Goal: Information Seeking & Learning: Check status

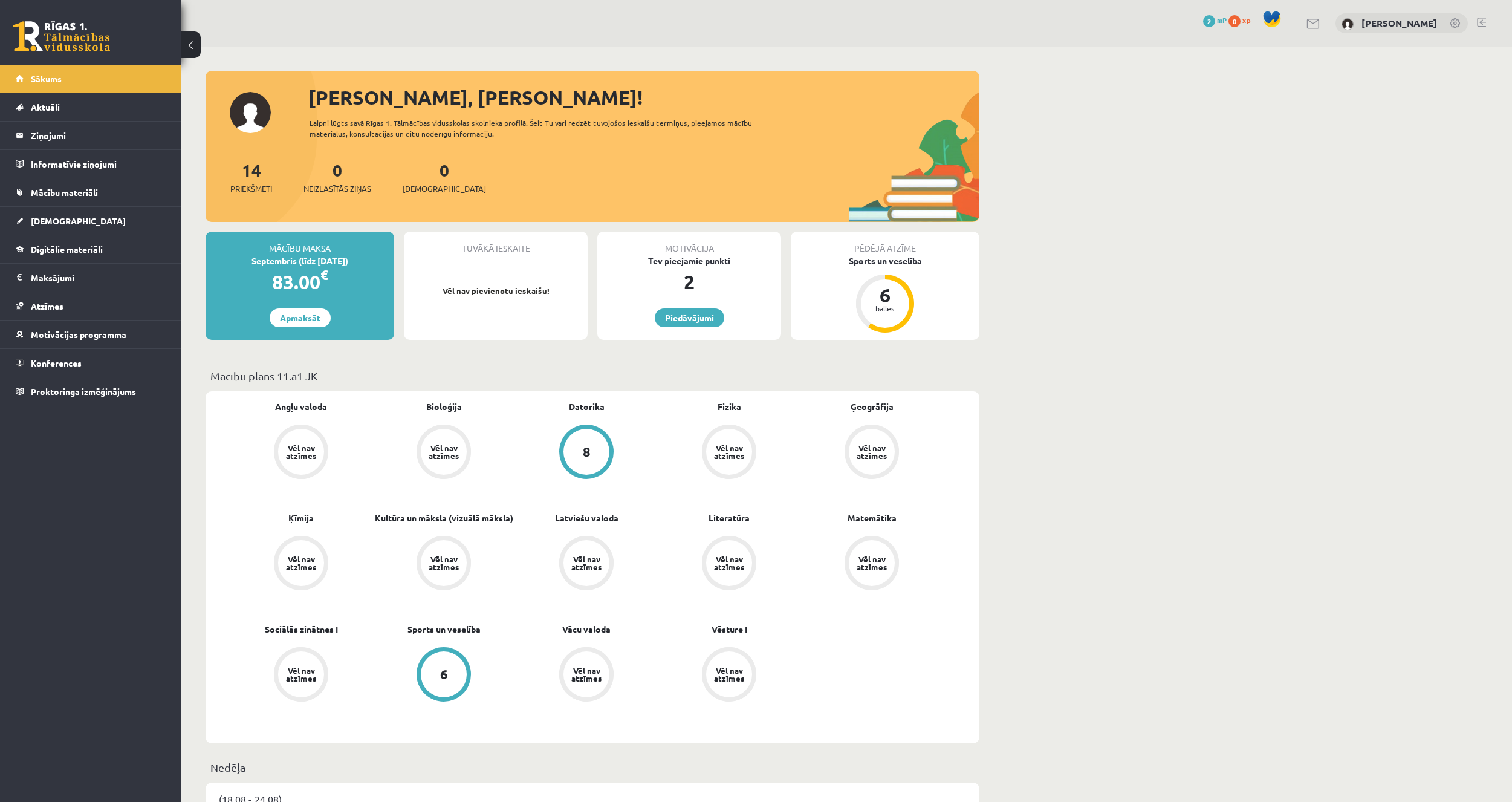
click at [699, 255] on div "Tev pieejamie punkti" at bounding box center [689, 261] width 184 height 13
click at [701, 315] on link "Piedāvājumi" at bounding box center [690, 317] width 70 height 19
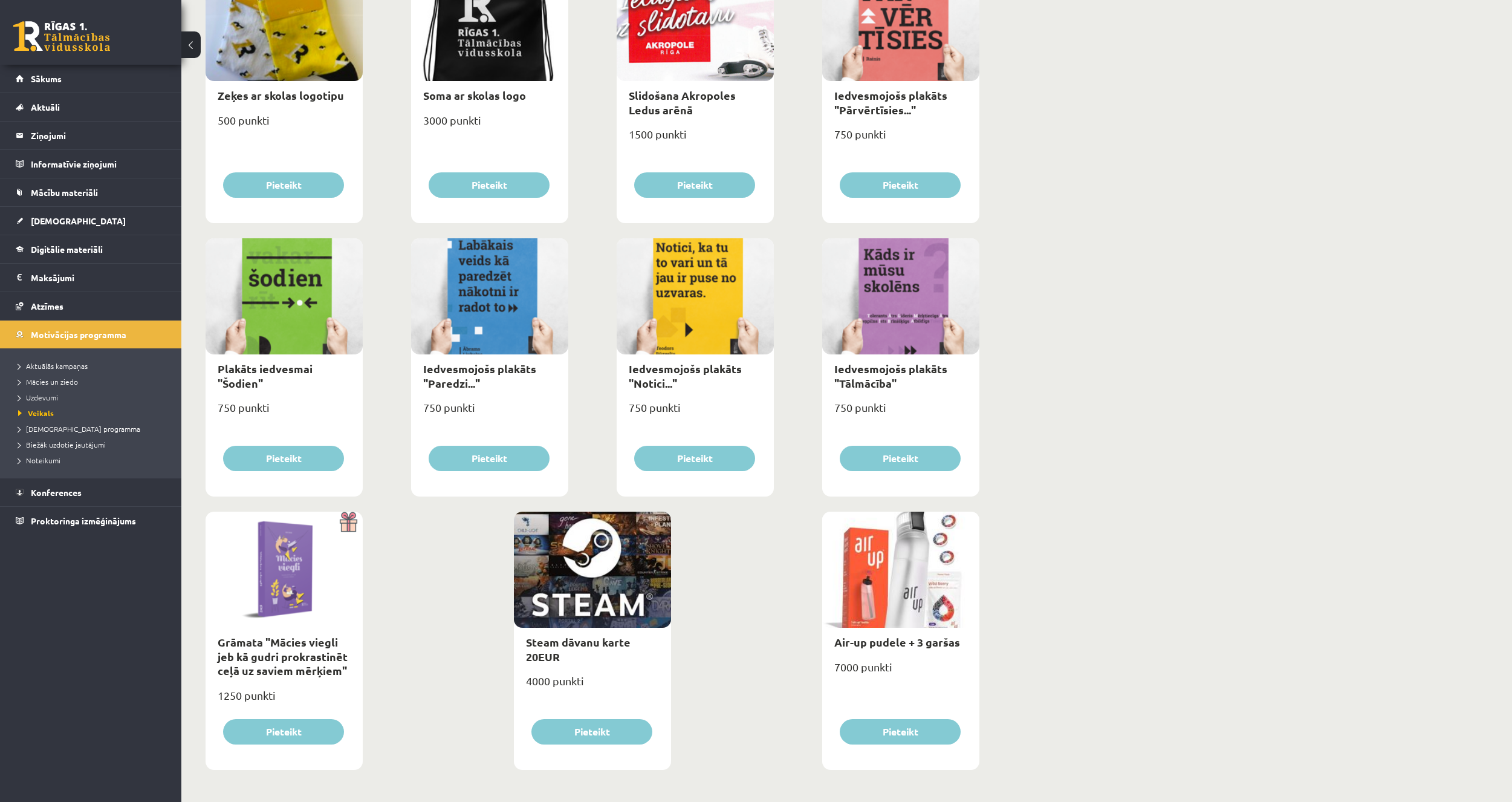
scroll to position [1056, 0]
click at [81, 300] on link "Atzīmes" at bounding box center [91, 306] width 150 height 28
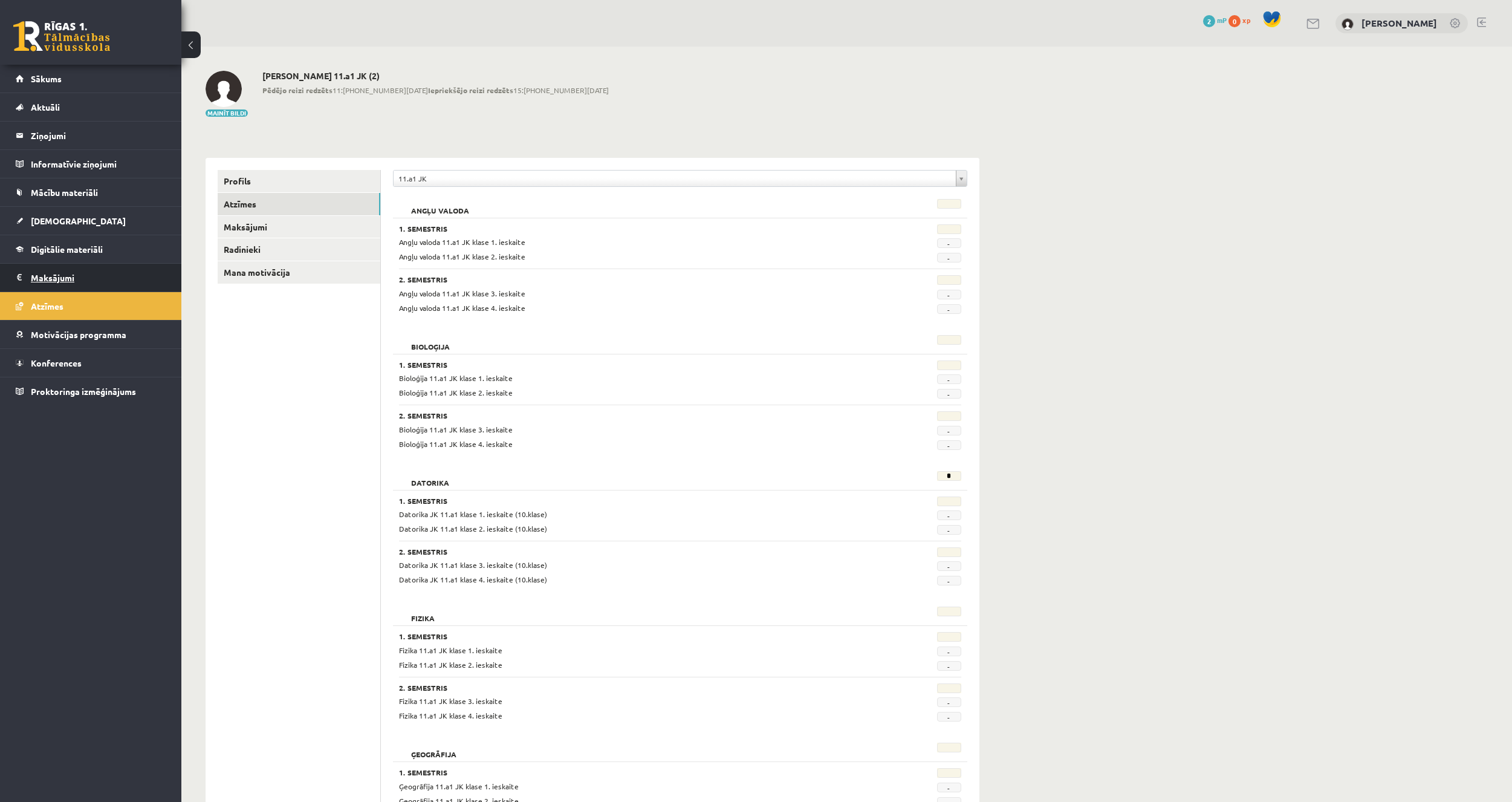
click at [97, 270] on legend "Maksājumi 0" at bounding box center [99, 277] width 136 height 28
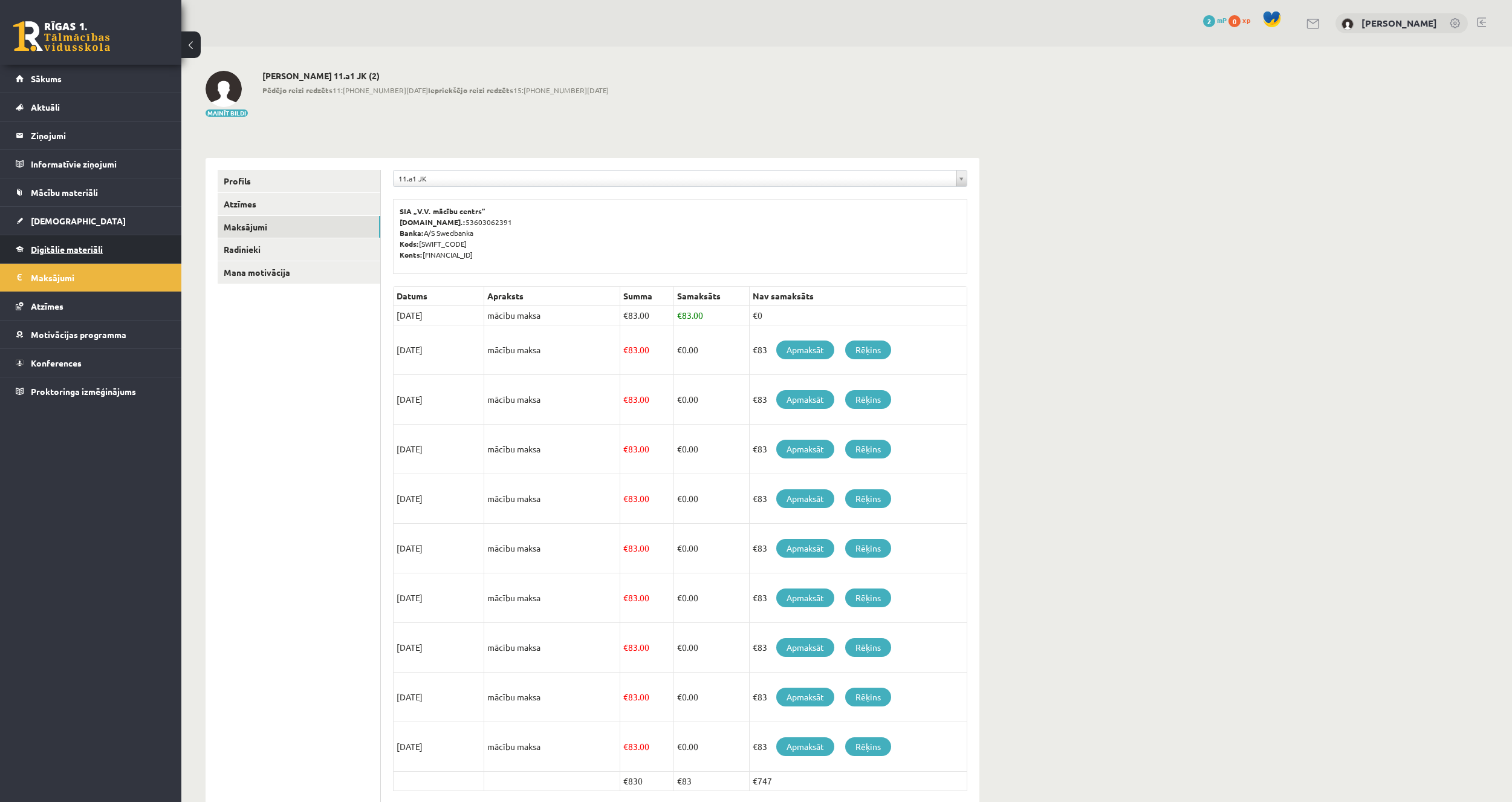
click at [112, 254] on link "Digitālie materiāli" at bounding box center [91, 249] width 150 height 28
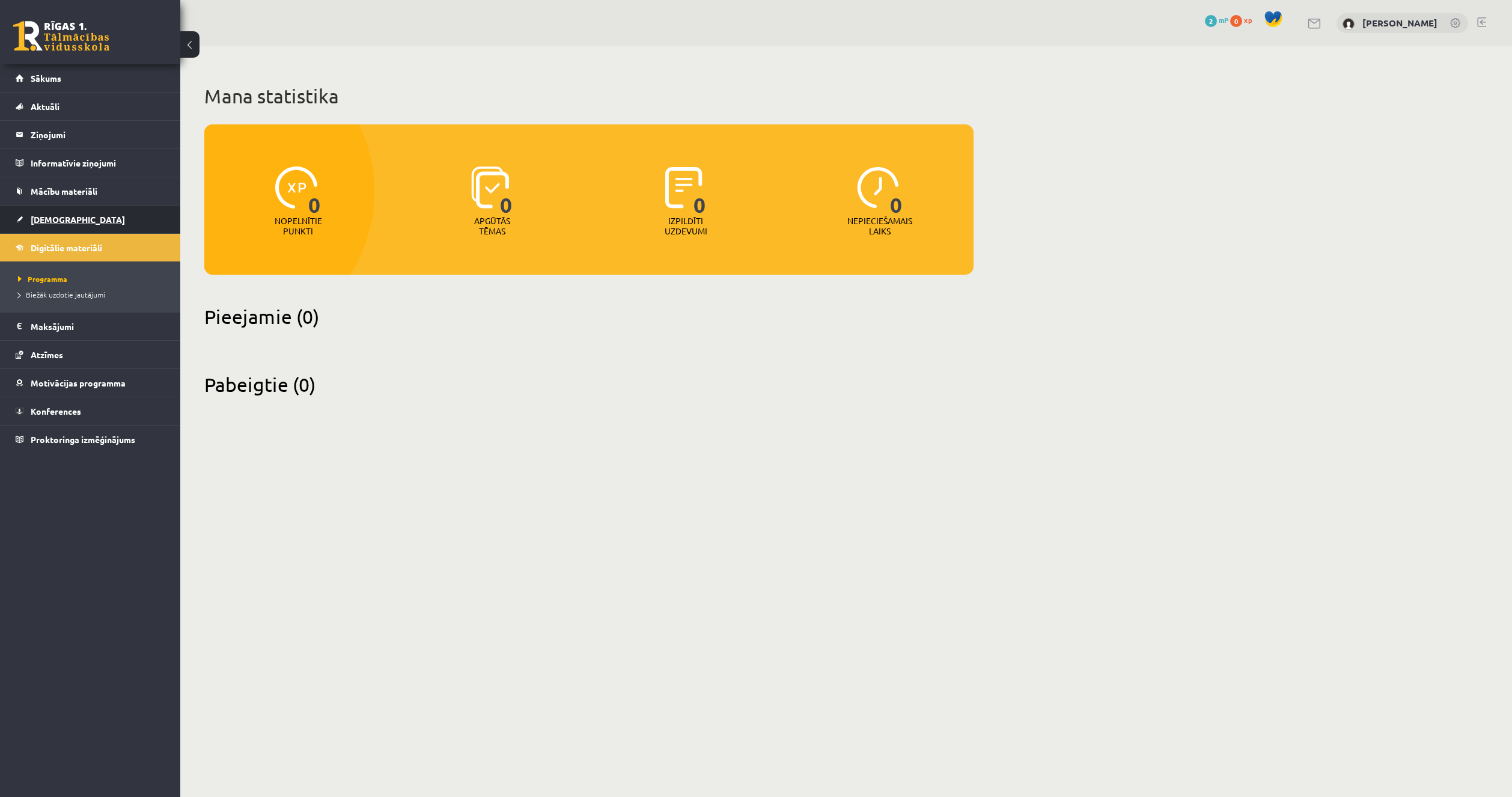
click at [112, 219] on link "[DEMOGRAPHIC_DATA]" at bounding box center [90, 219] width 149 height 28
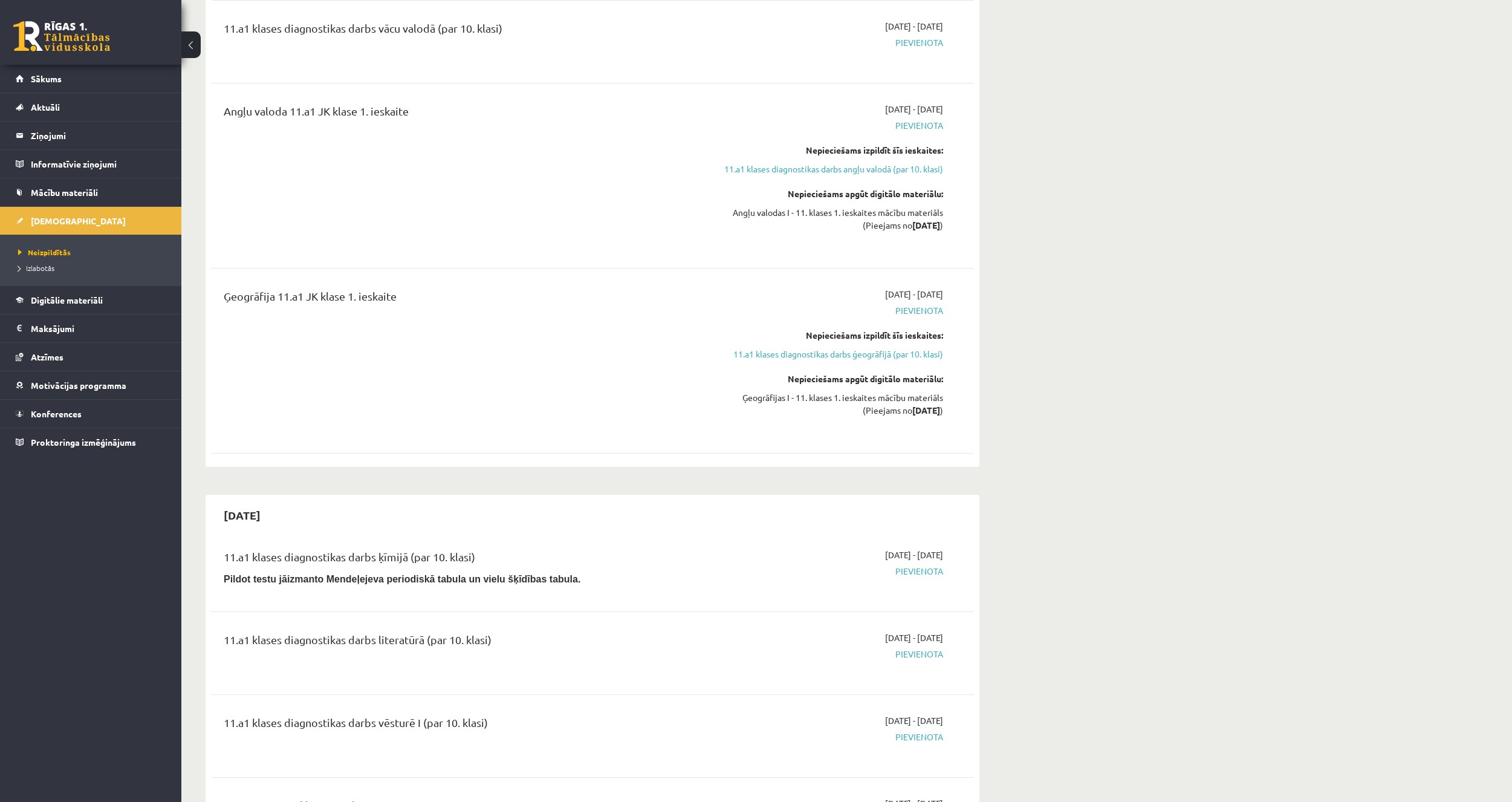
scroll to position [363, 0]
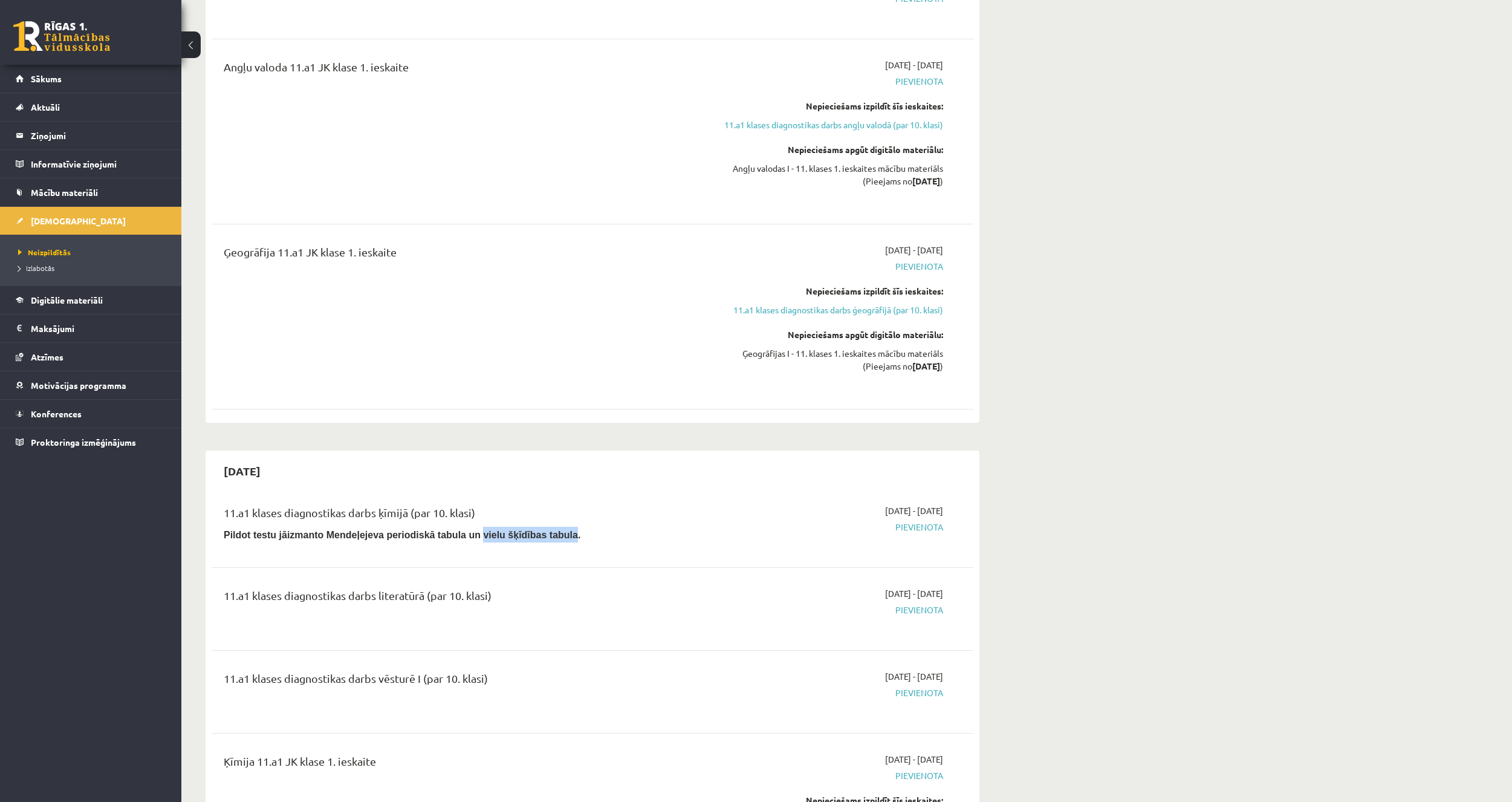
drag, startPoint x: 454, startPoint y: 535, endPoint x: 535, endPoint y: 539, distance: 81.1
click at [535, 539] on b "Pildot testu jāizmanto Mendeļejeva periodiskā tabula un vielu šķīdības tabula." at bounding box center [402, 535] width 357 height 11
copy b "vielu šķīdības tabula"
click at [398, 297] on div "Ģeogrāfija 11.a1 JK klase 1. ieskaite" at bounding box center [461, 316] width 492 height 146
click at [94, 197] on link "Mācību materiāli" at bounding box center [91, 192] width 150 height 28
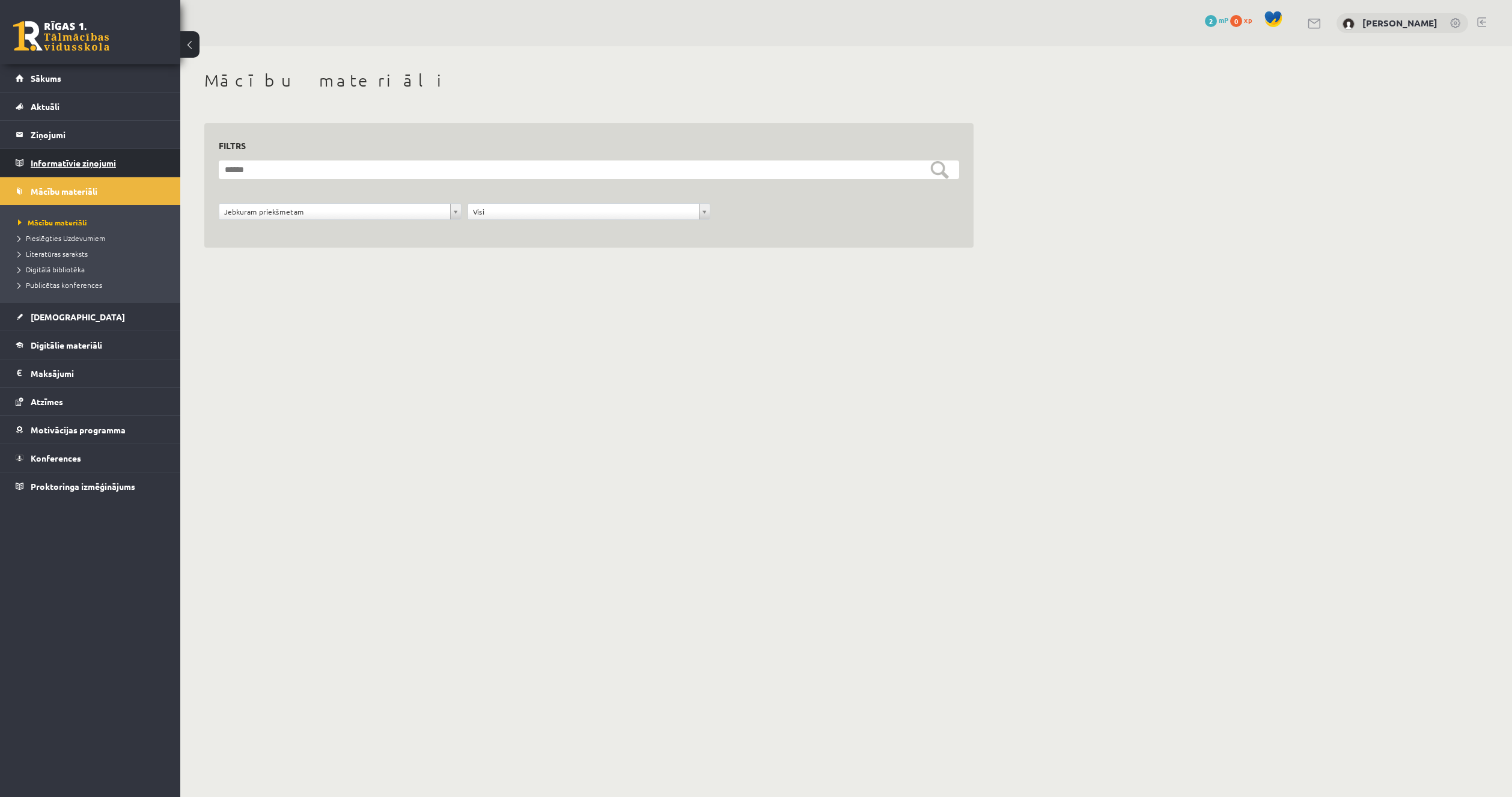
click at [94, 157] on legend "Informatīvie ziņojumi 0" at bounding box center [98, 163] width 135 height 28
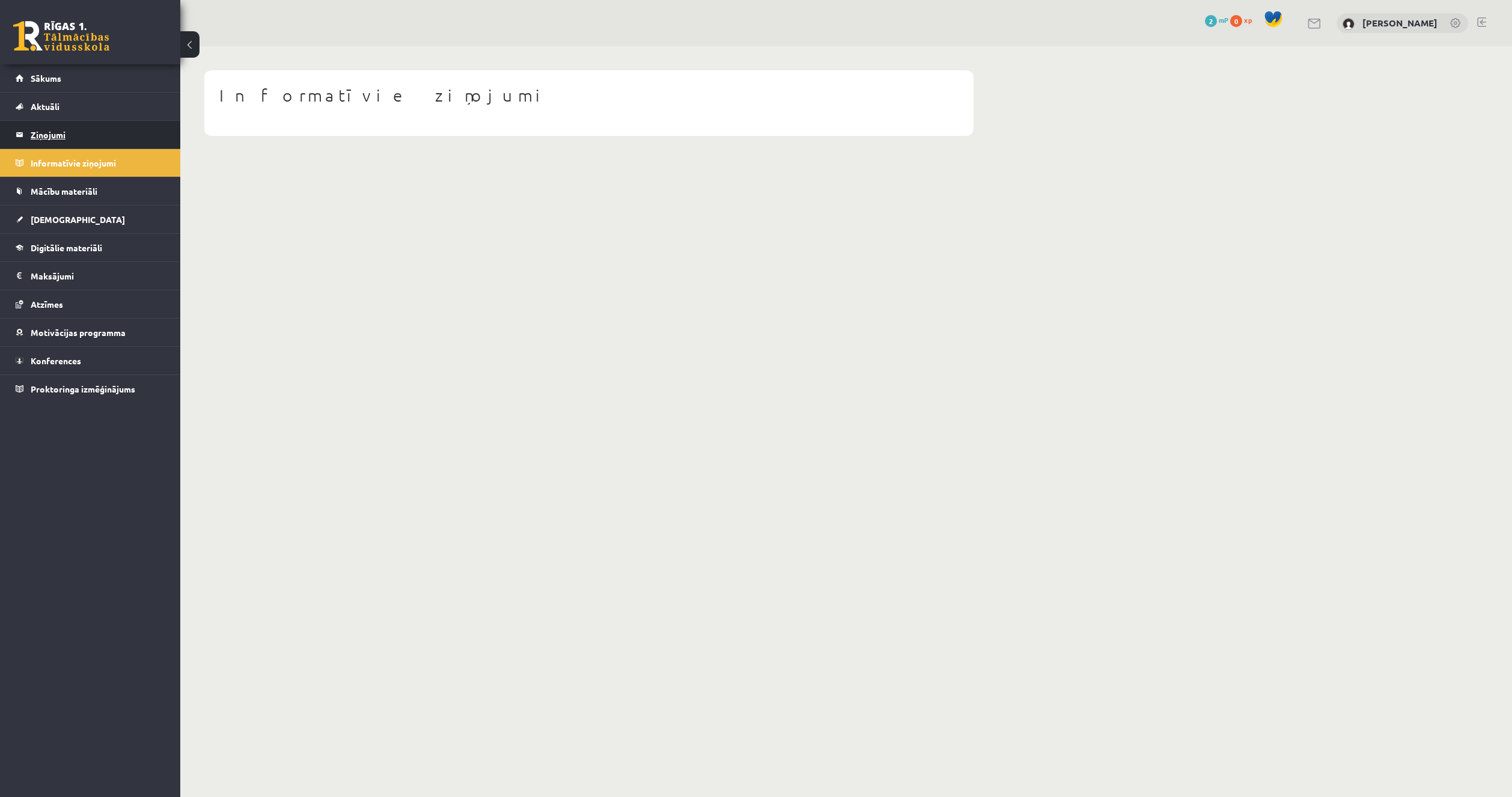
click at [96, 131] on legend "Ziņojumi 0" at bounding box center [98, 134] width 135 height 28
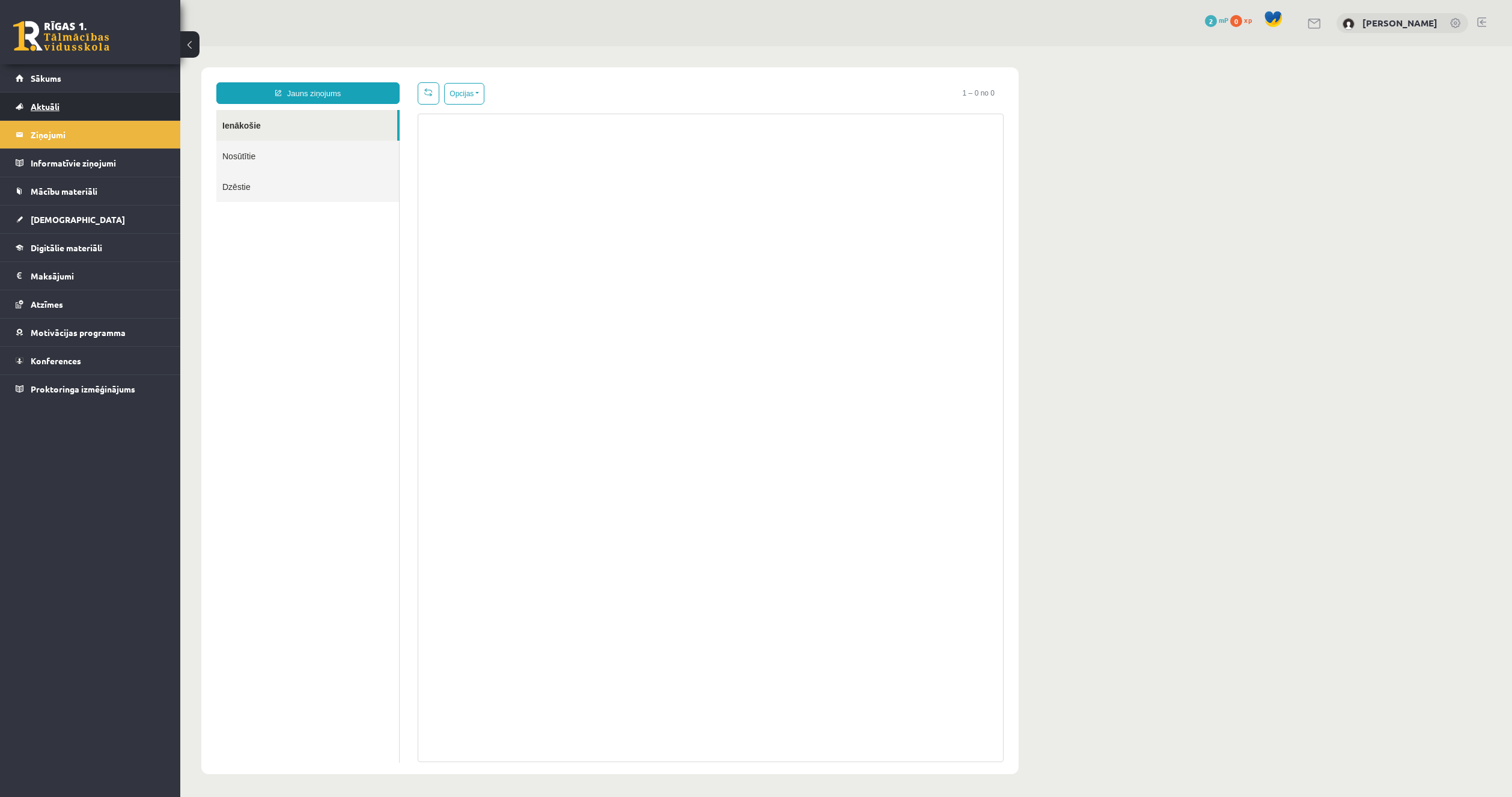
click at [102, 105] on link "Aktuāli" at bounding box center [90, 106] width 149 height 28
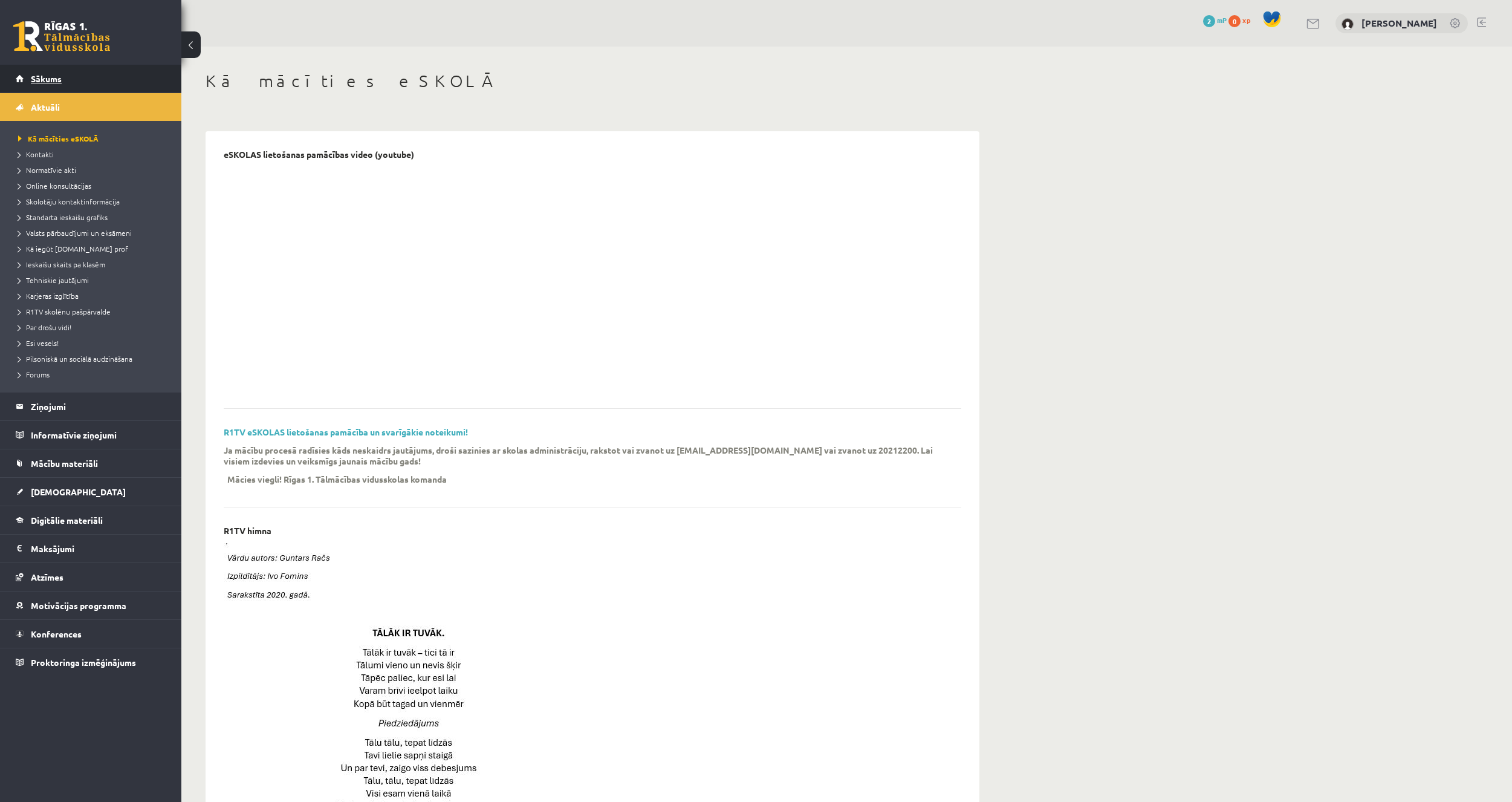
click at [95, 84] on link "Sākums" at bounding box center [91, 78] width 150 height 28
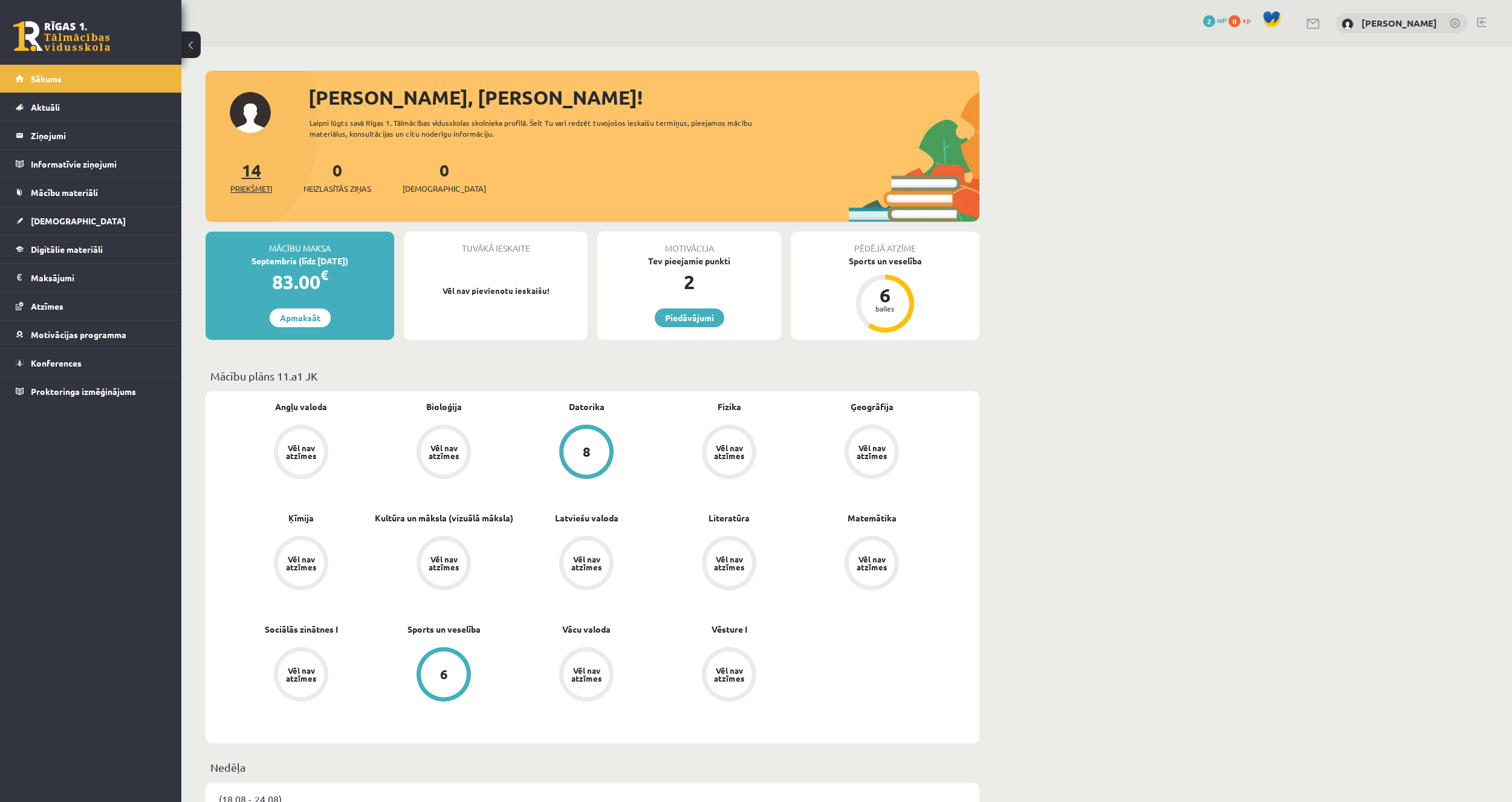
click at [252, 183] on span "Priekšmeti" at bounding box center [251, 189] width 42 height 12
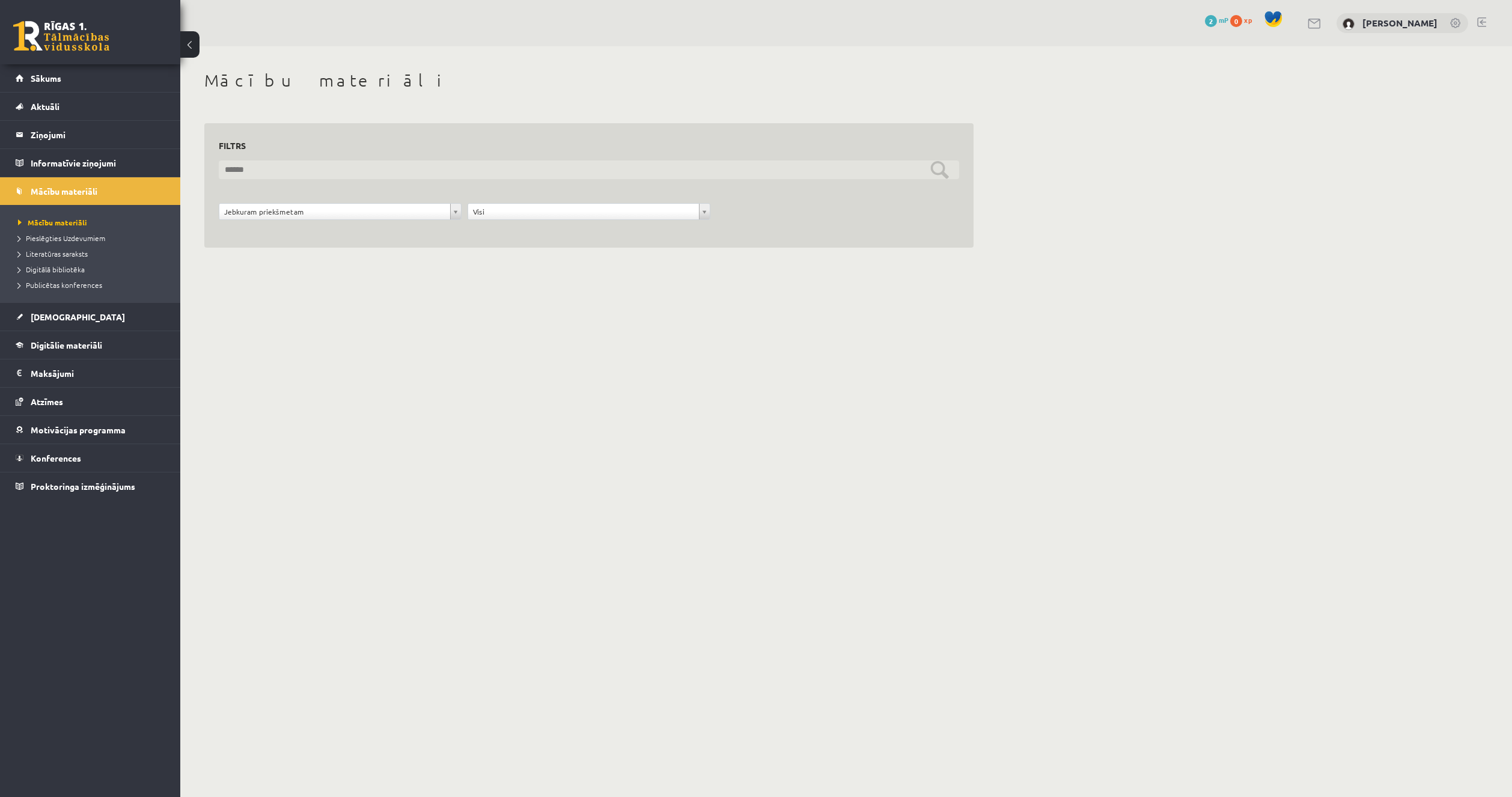
click at [259, 172] on input "text" at bounding box center [589, 170] width 741 height 19
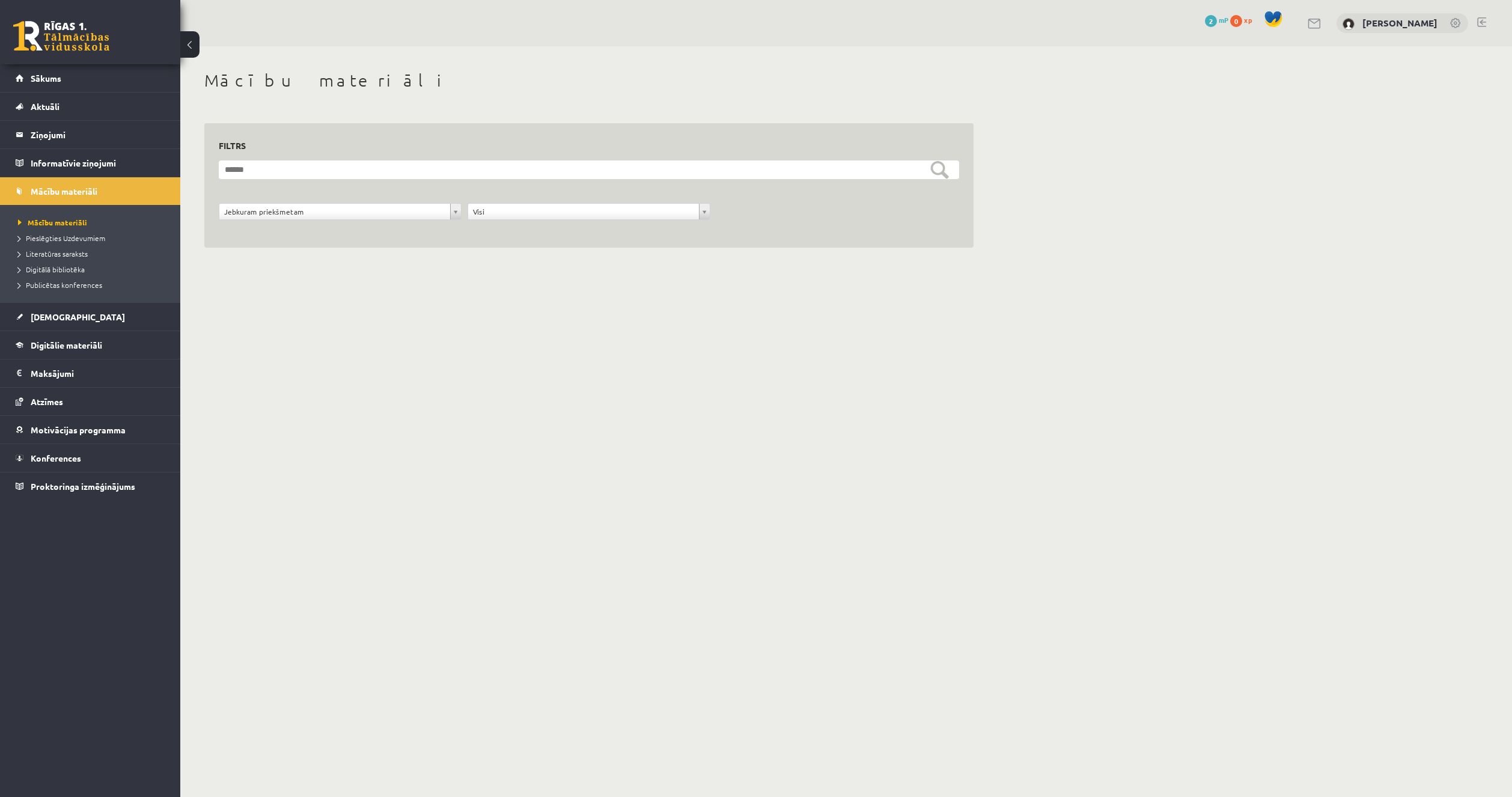
click at [278, 223] on div "**********" at bounding box center [340, 214] width 249 height 23
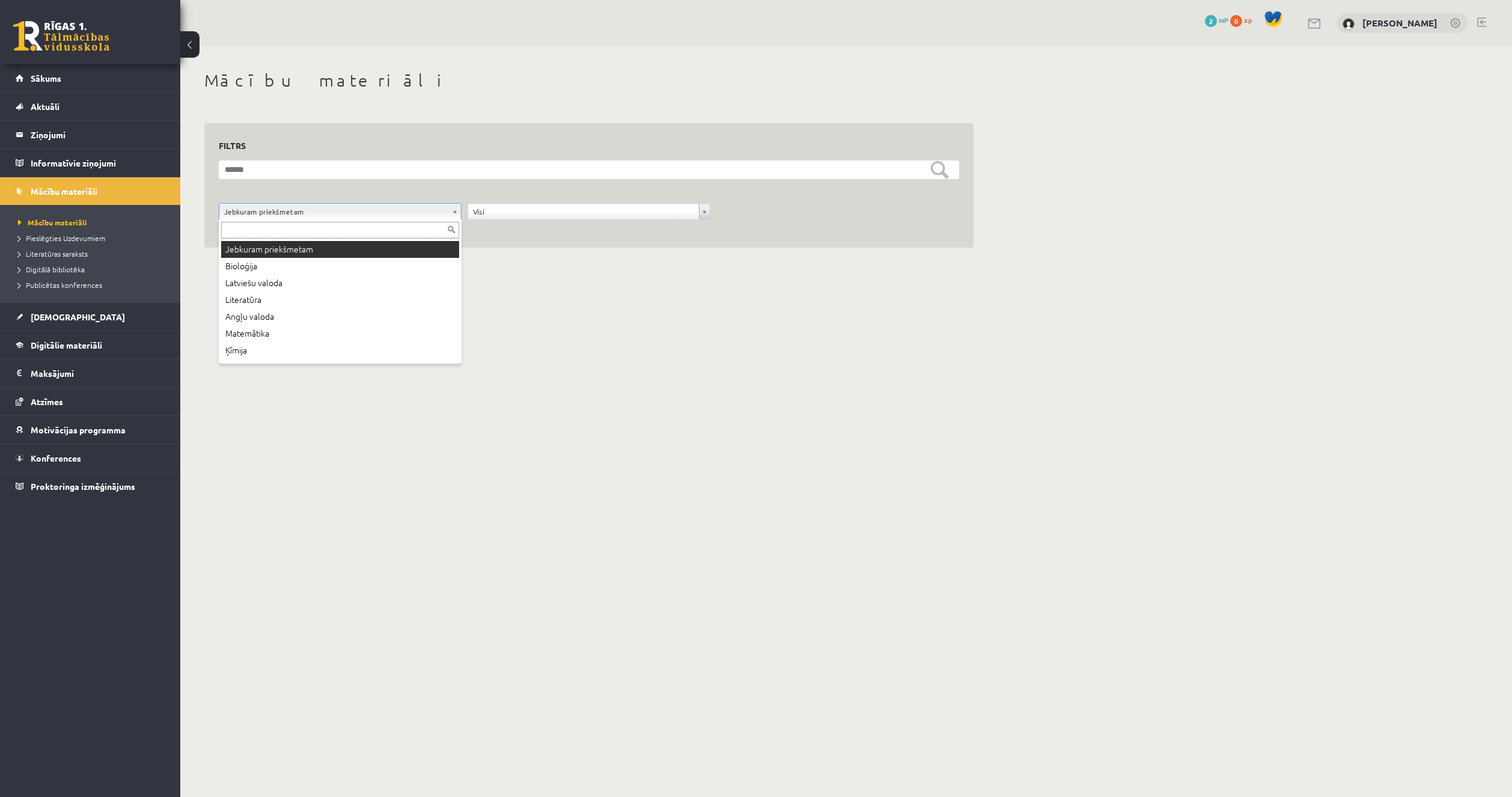
drag, startPoint x: 283, startPoint y: 215, endPoint x: 311, endPoint y: 210, distance: 28.4
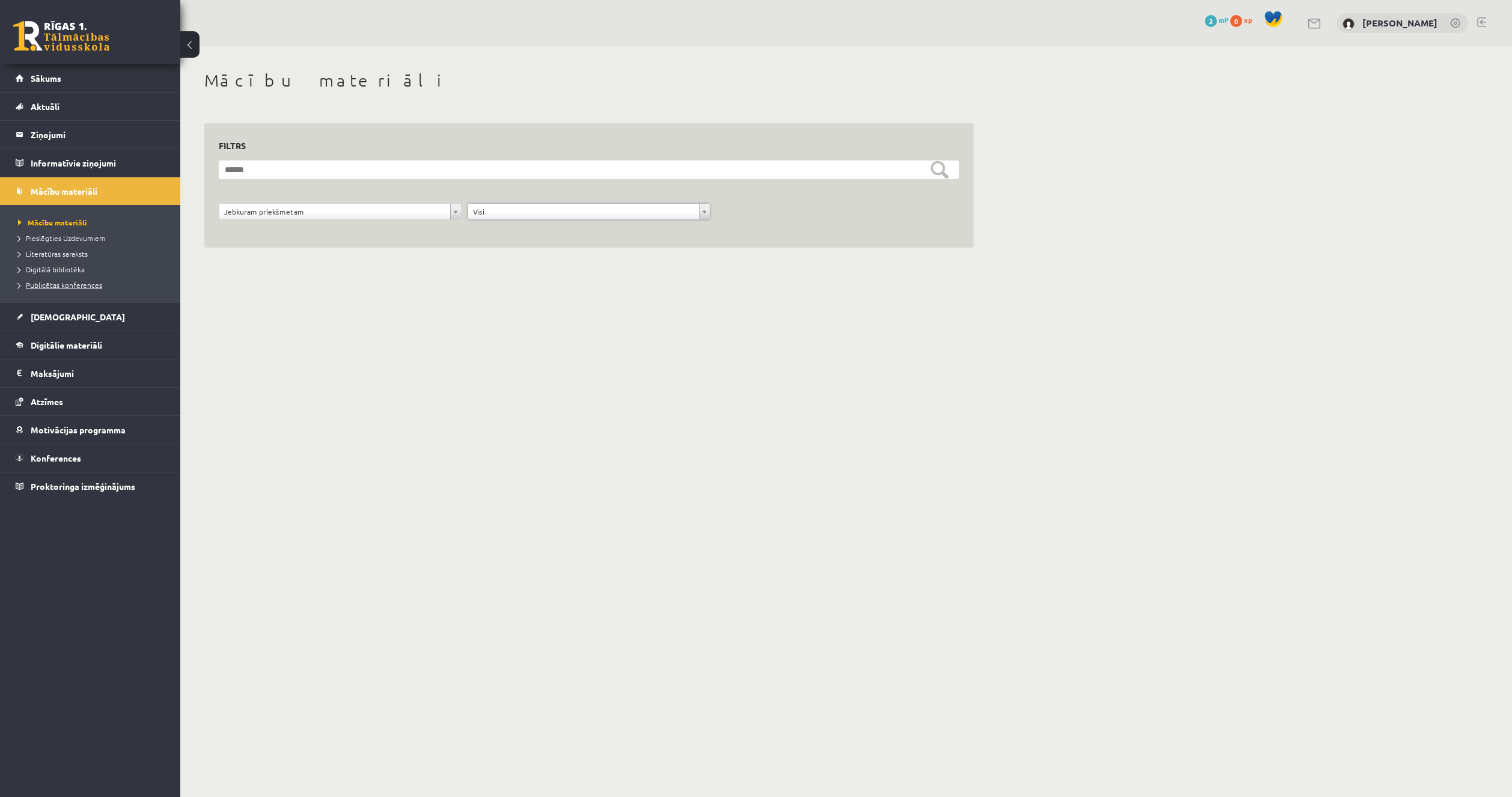
click at [69, 287] on span "Publicētas konferences" at bounding box center [60, 284] width 84 height 10
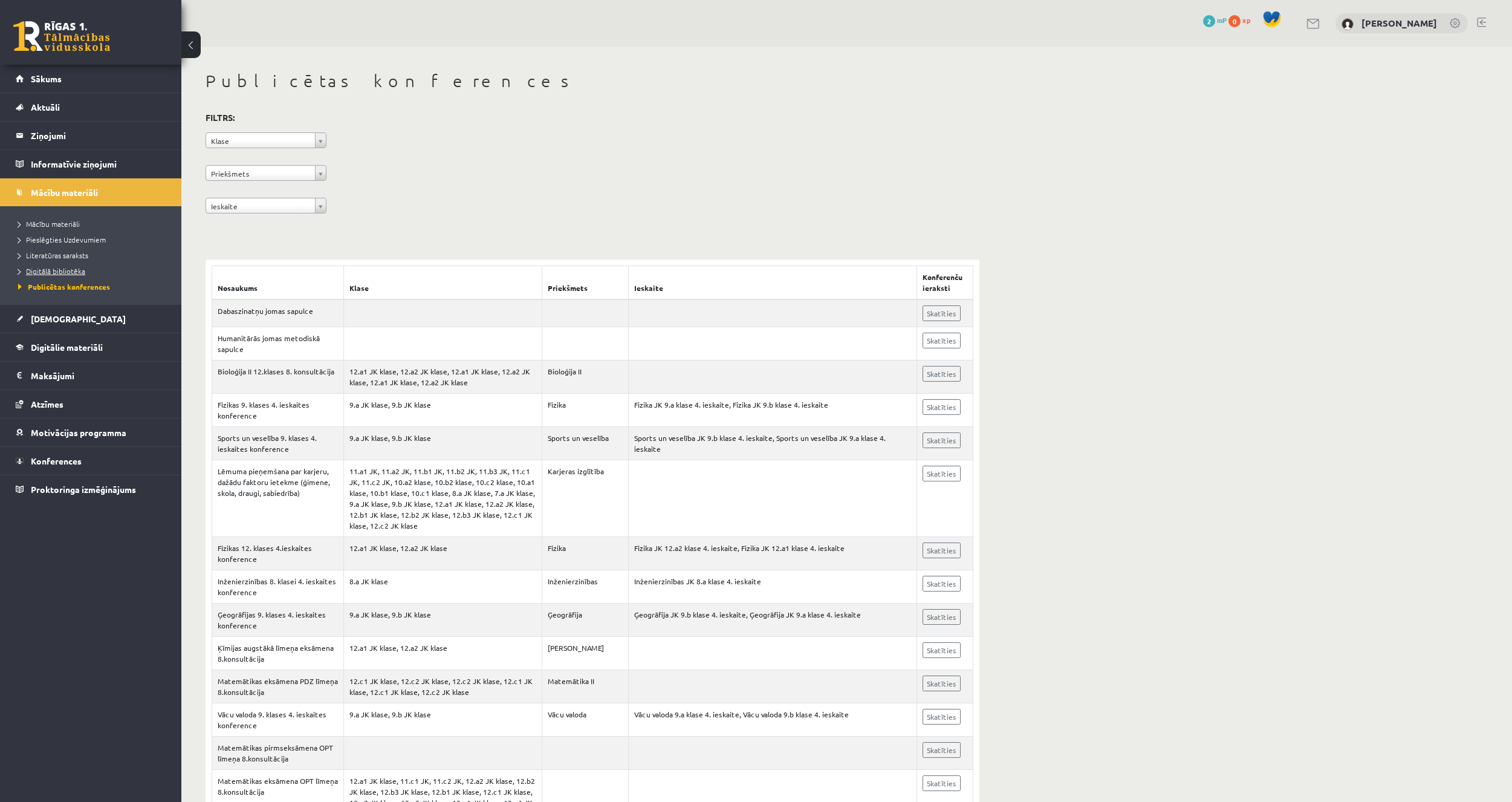
click at [76, 273] on span "Digitālā bibliotēka" at bounding box center [52, 271] width 67 height 10
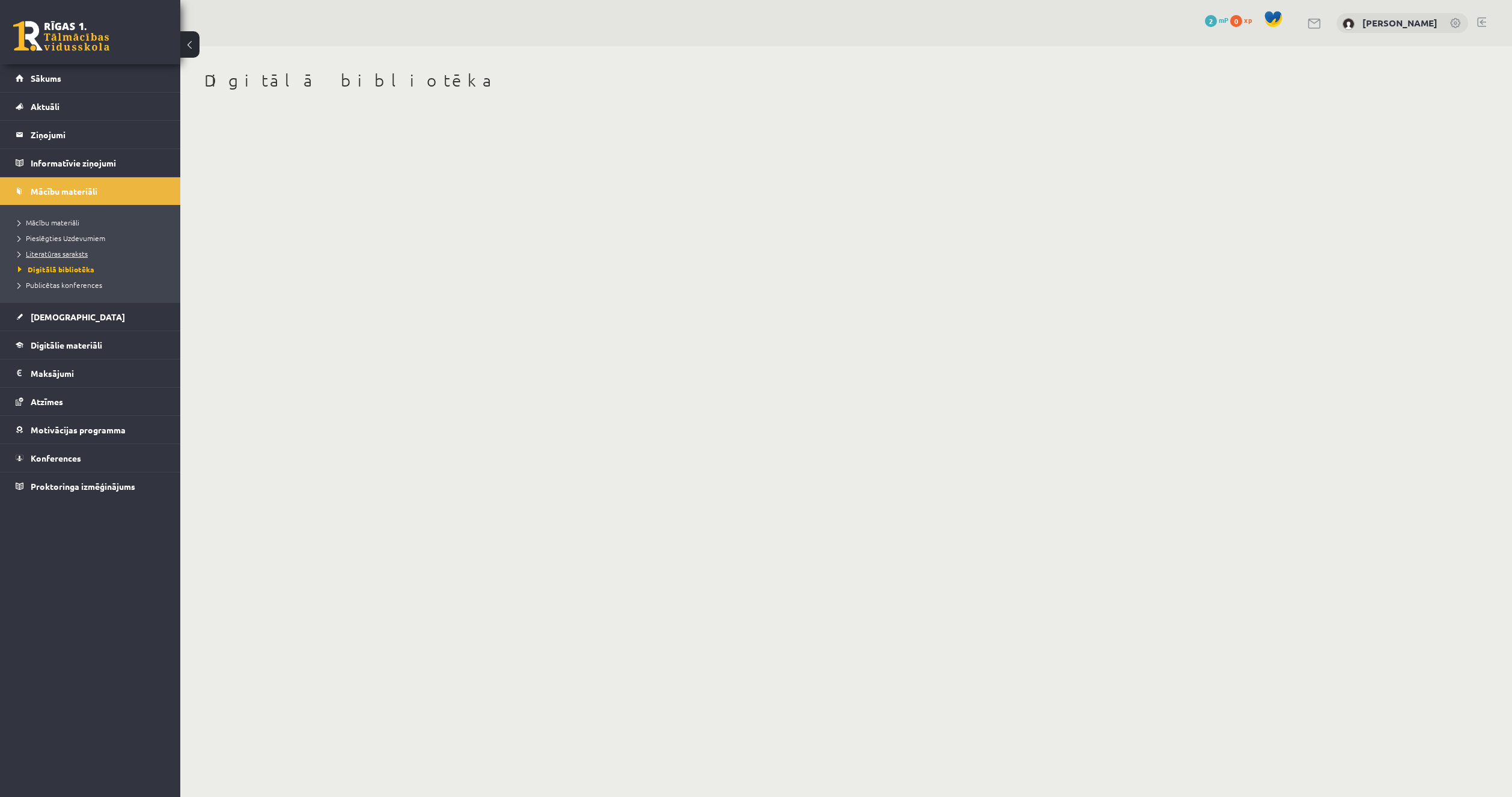
click at [81, 250] on span "Literatūras saraksts" at bounding box center [53, 253] width 69 height 10
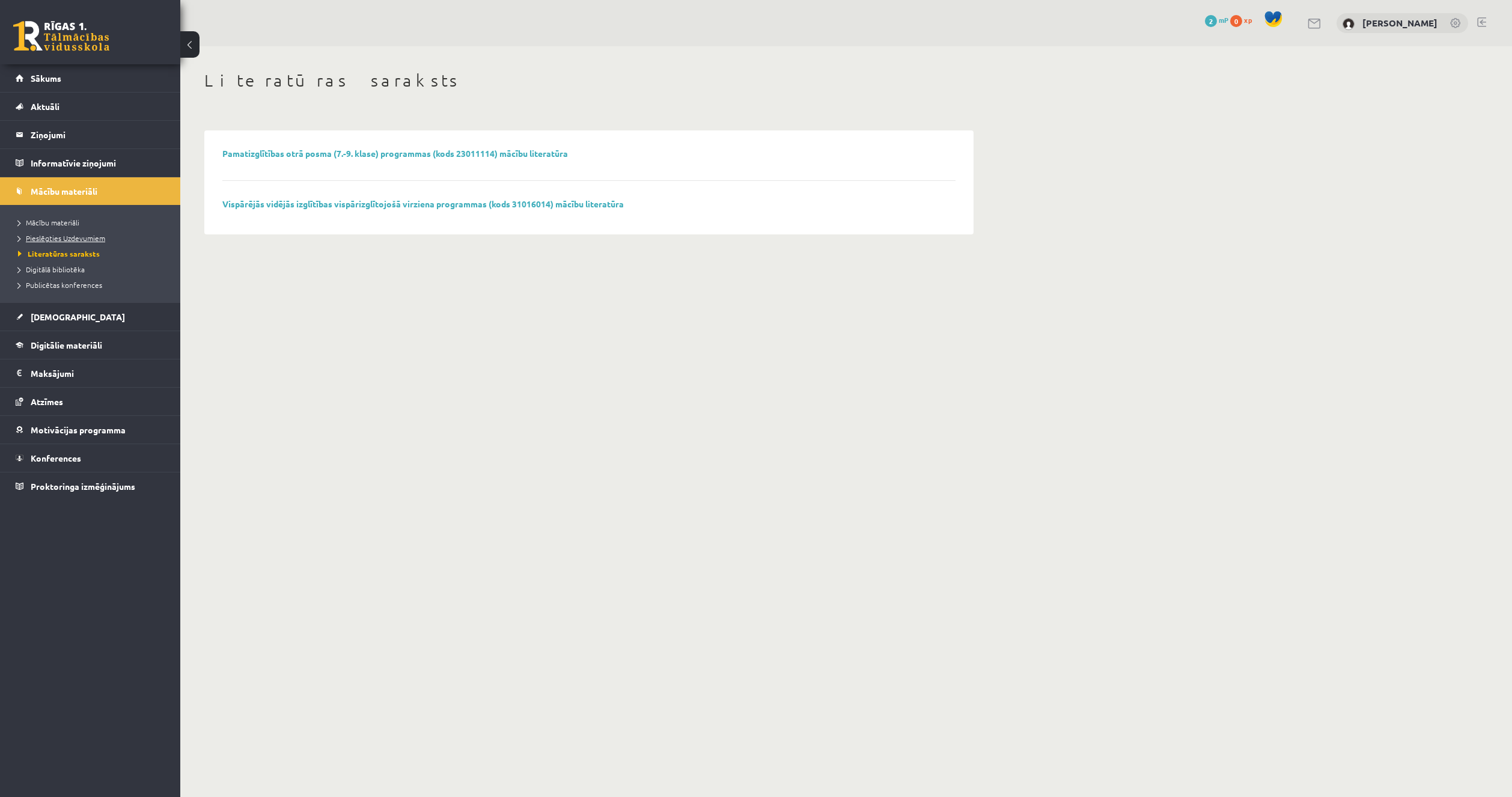
click at [72, 237] on span "Pieslēgties Uzdevumiem" at bounding box center [62, 238] width 87 height 10
click at [78, 104] on link "Aktuāli" at bounding box center [90, 106] width 149 height 28
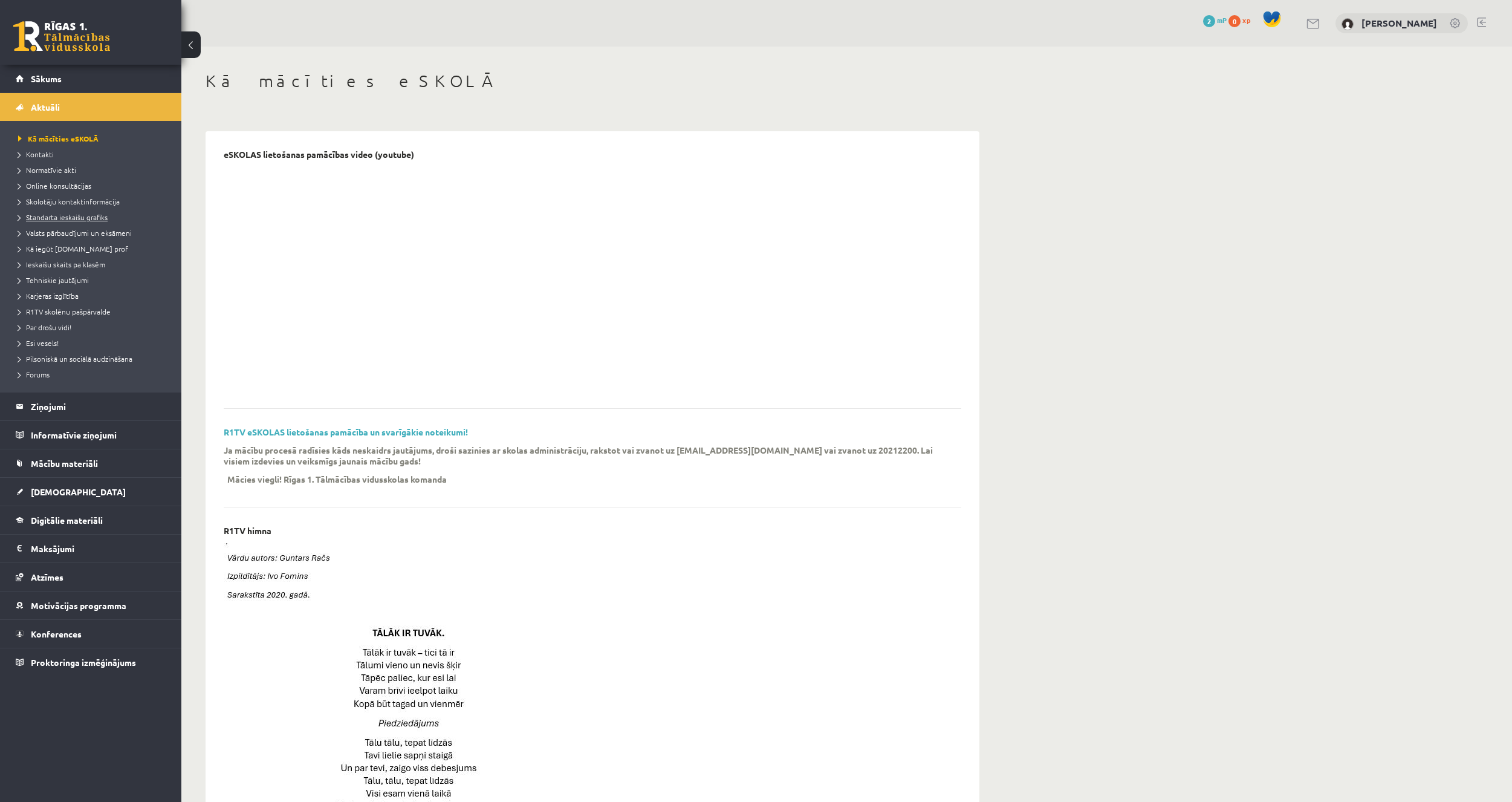
click at [64, 217] on span "Standarta ieskaišu grafiks" at bounding box center [63, 217] width 90 height 10
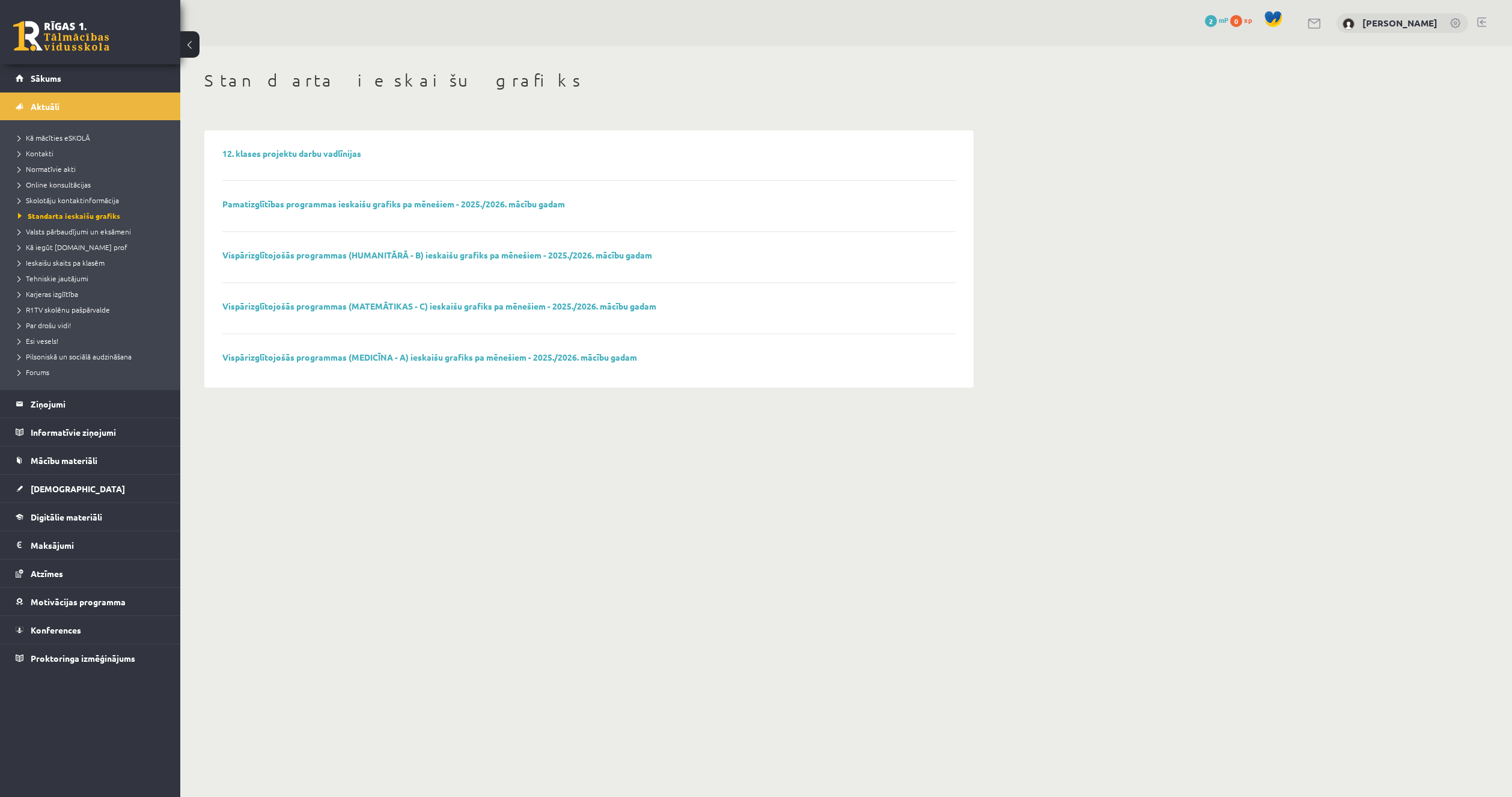
click at [74, 174] on li "Normatīvie akti" at bounding box center [93, 169] width 150 height 16
click at [66, 140] on span "Kā mācīties eSKOLĀ" at bounding box center [54, 137] width 72 height 10
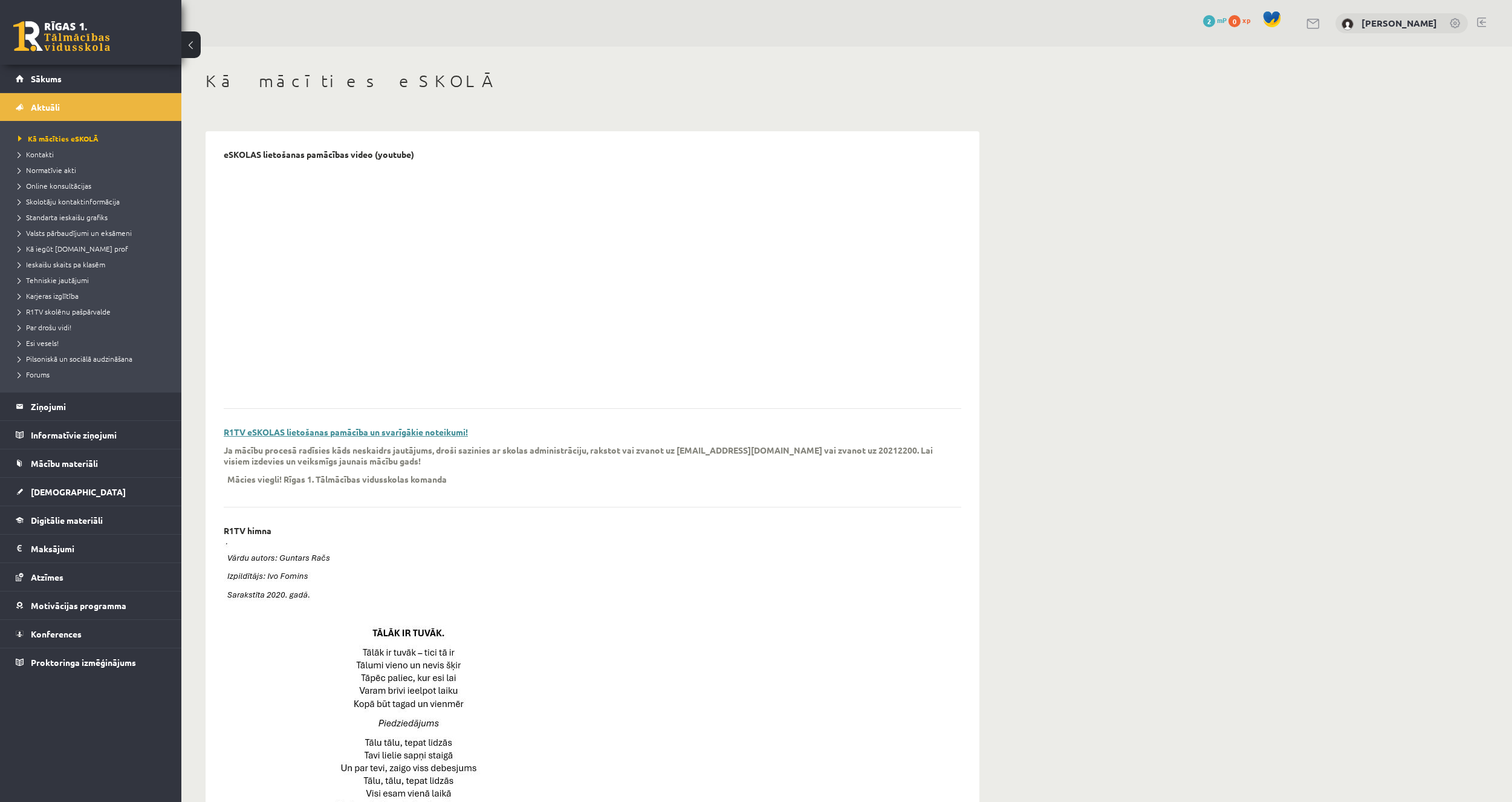
click at [357, 436] on link "R1TV eSKOLAS lietošanas pamācība un svarīgākie noteikumi!" at bounding box center [346, 432] width 244 height 11
click at [80, 497] on link "[DEMOGRAPHIC_DATA]" at bounding box center [91, 492] width 150 height 28
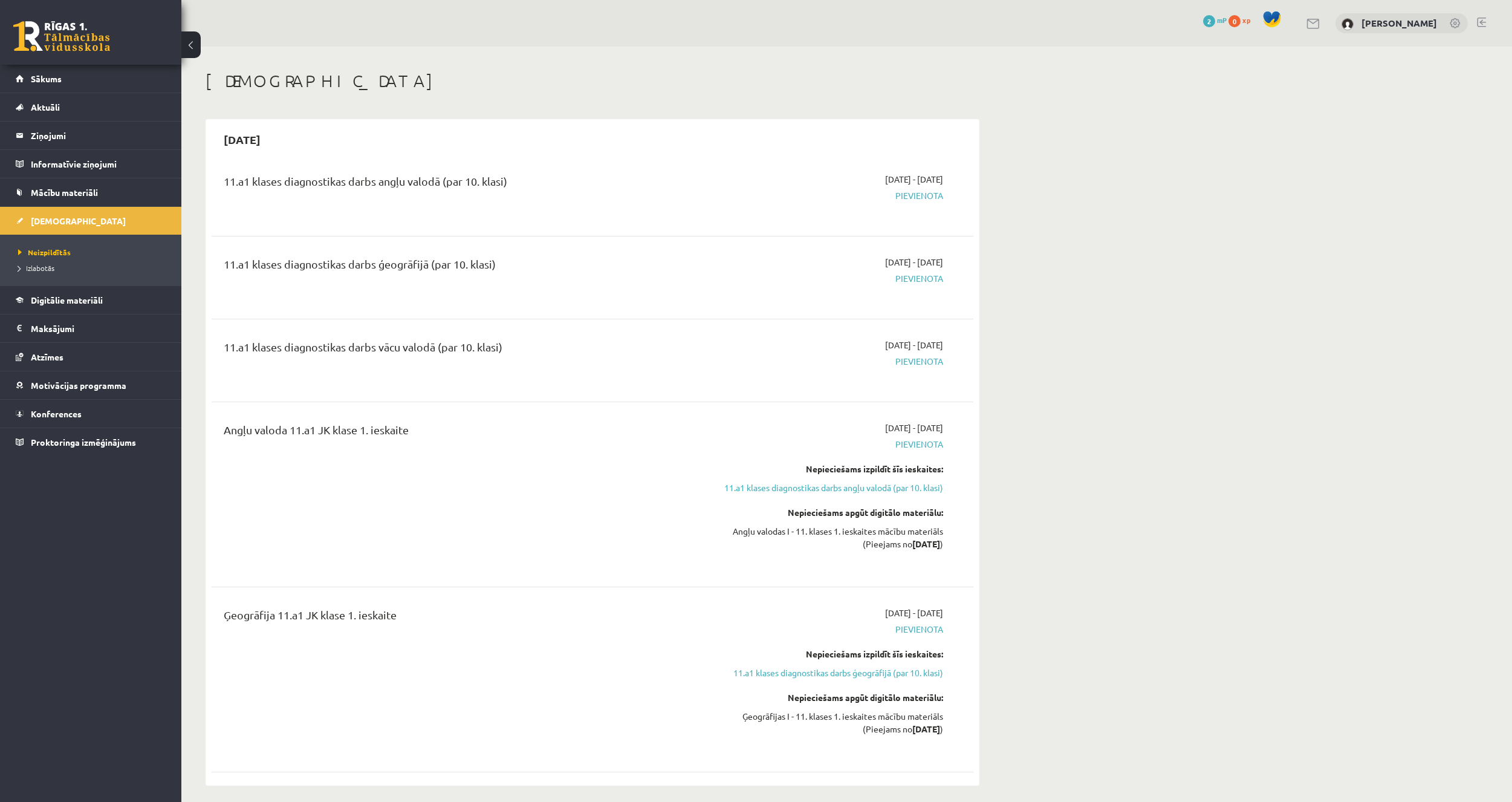
click at [914, 197] on span "Pievienota" at bounding box center [829, 195] width 228 height 13
click at [916, 194] on span "Pievienota" at bounding box center [829, 195] width 228 height 13
click at [866, 488] on link "11.a1 klases diagnostikas darbs angļu valodā (par 10. klasi)" at bounding box center [829, 487] width 228 height 13
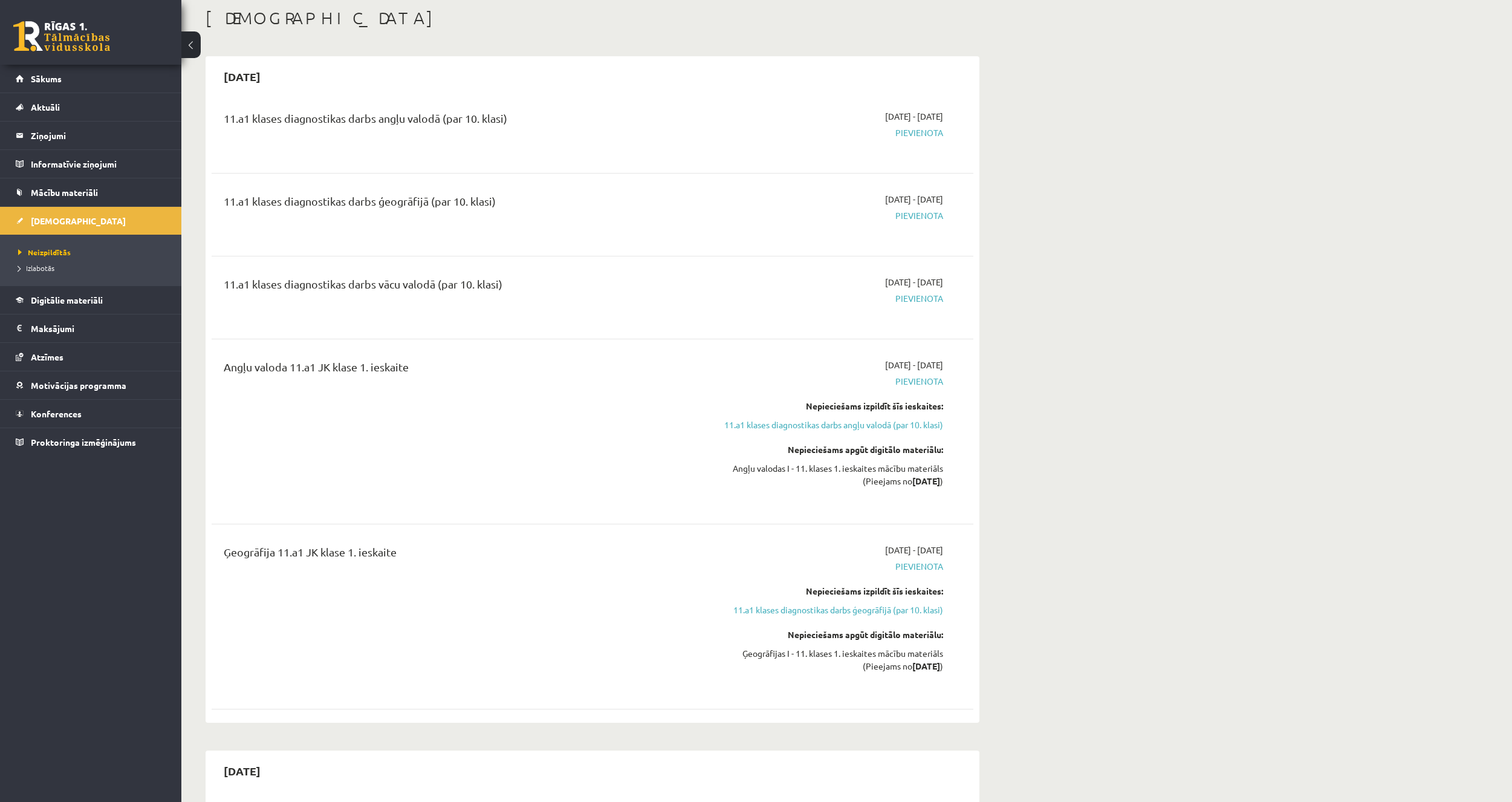
scroll to position [121, 0]
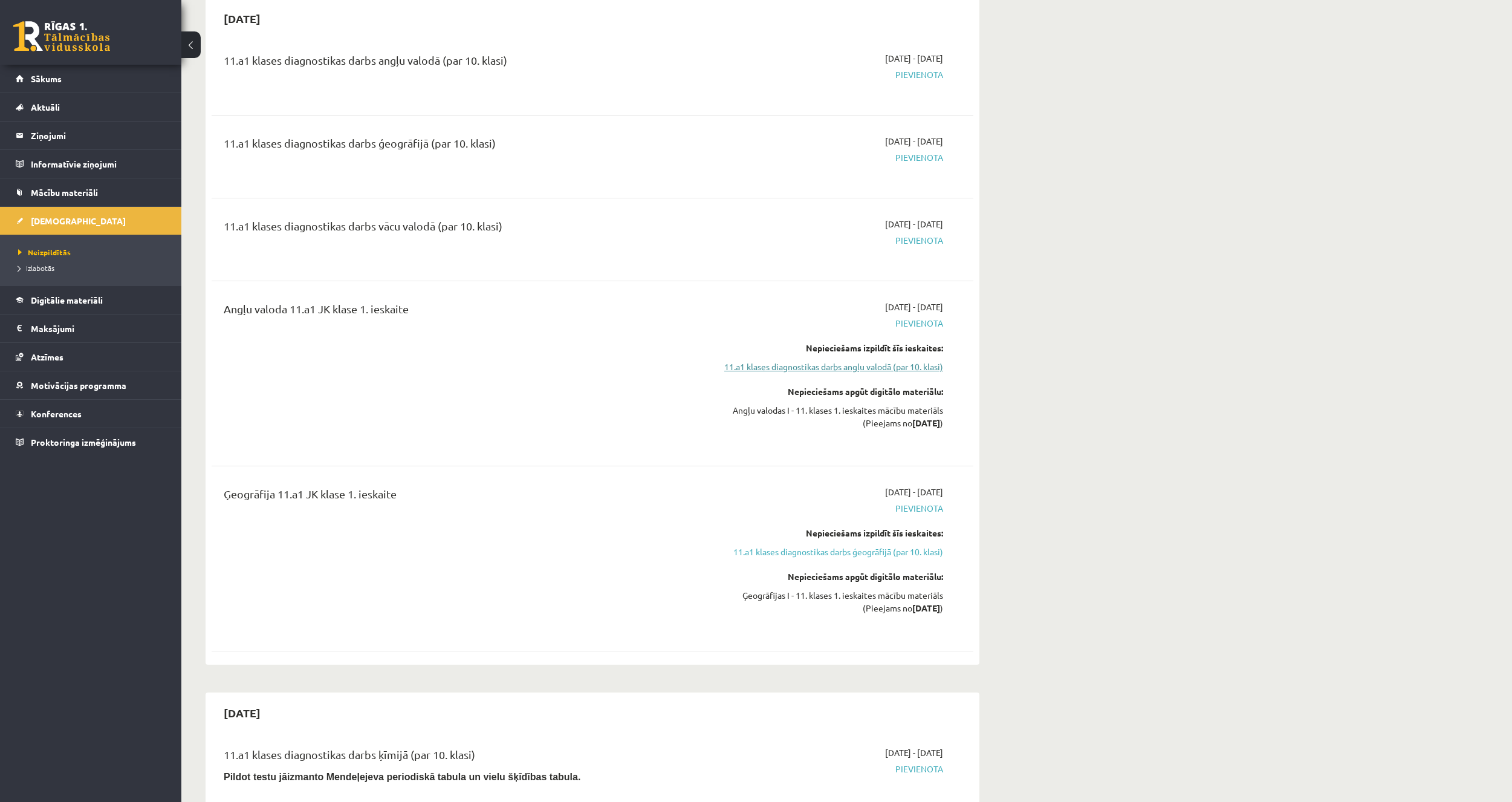
click at [844, 373] on link "11.a1 klases diagnostikas darbs angļu valodā (par 10. klasi)" at bounding box center [829, 366] width 228 height 13
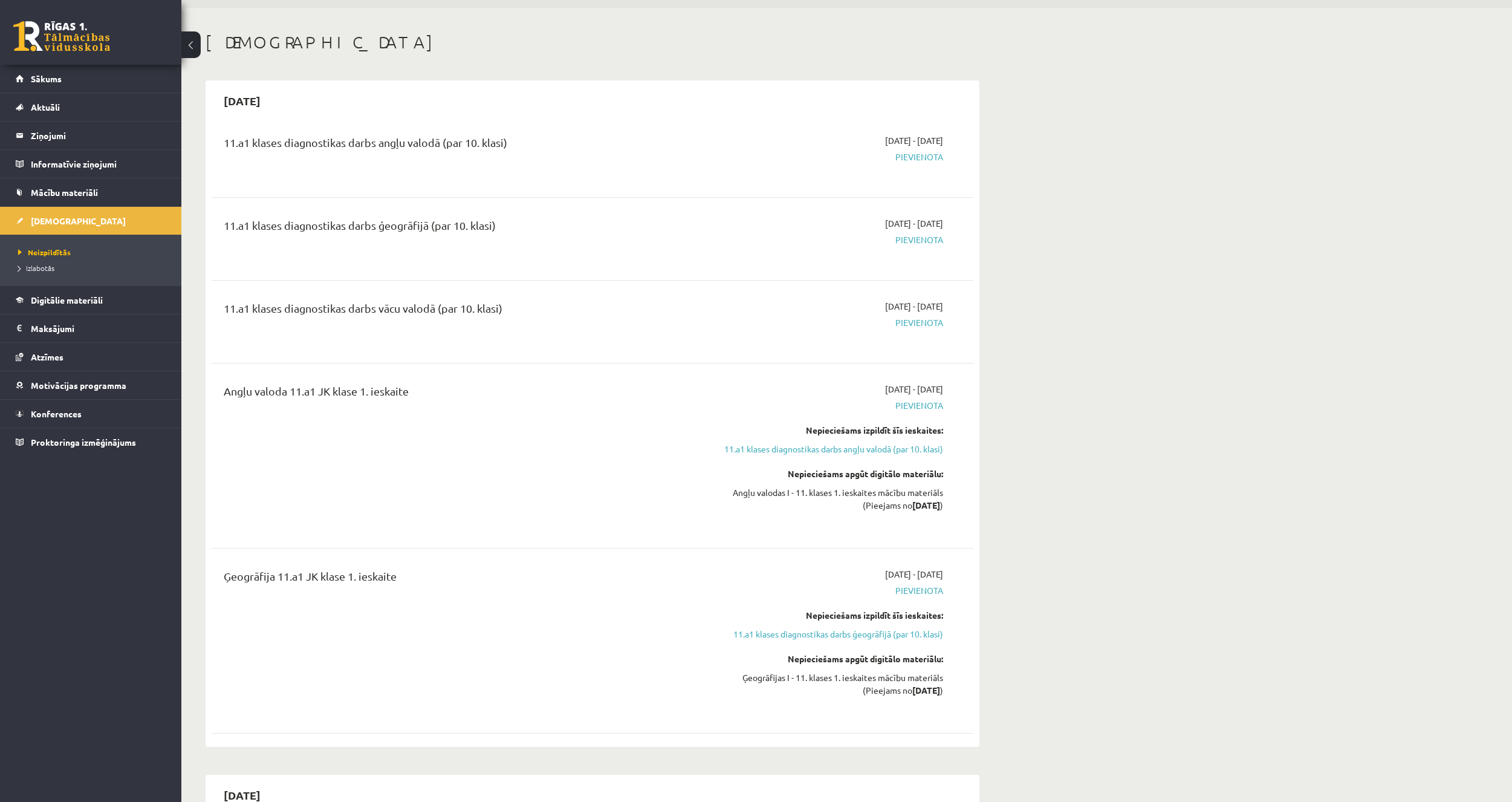
scroll to position [0, 0]
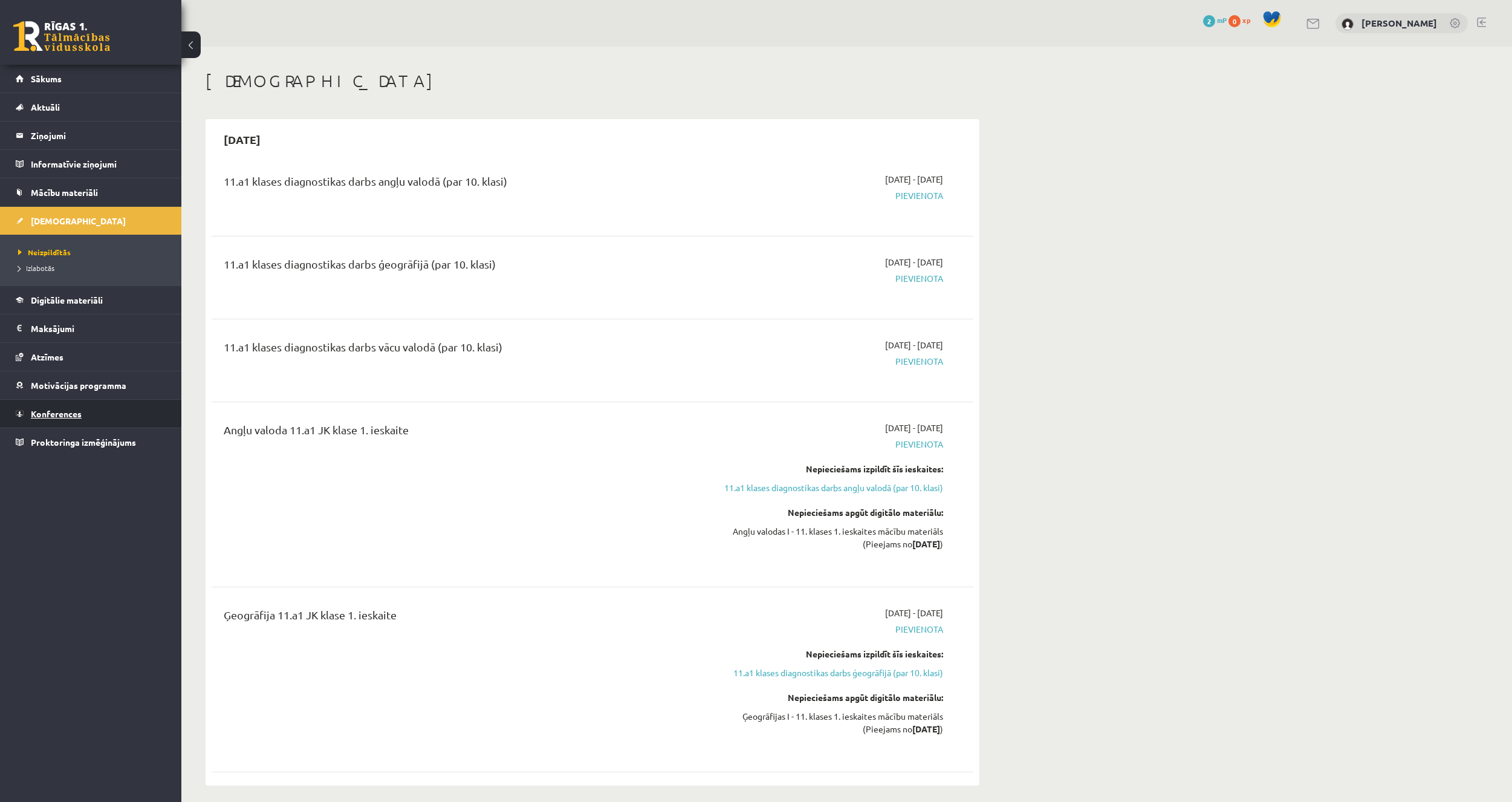
click at [80, 415] on span "Konferences" at bounding box center [56, 414] width 51 height 11
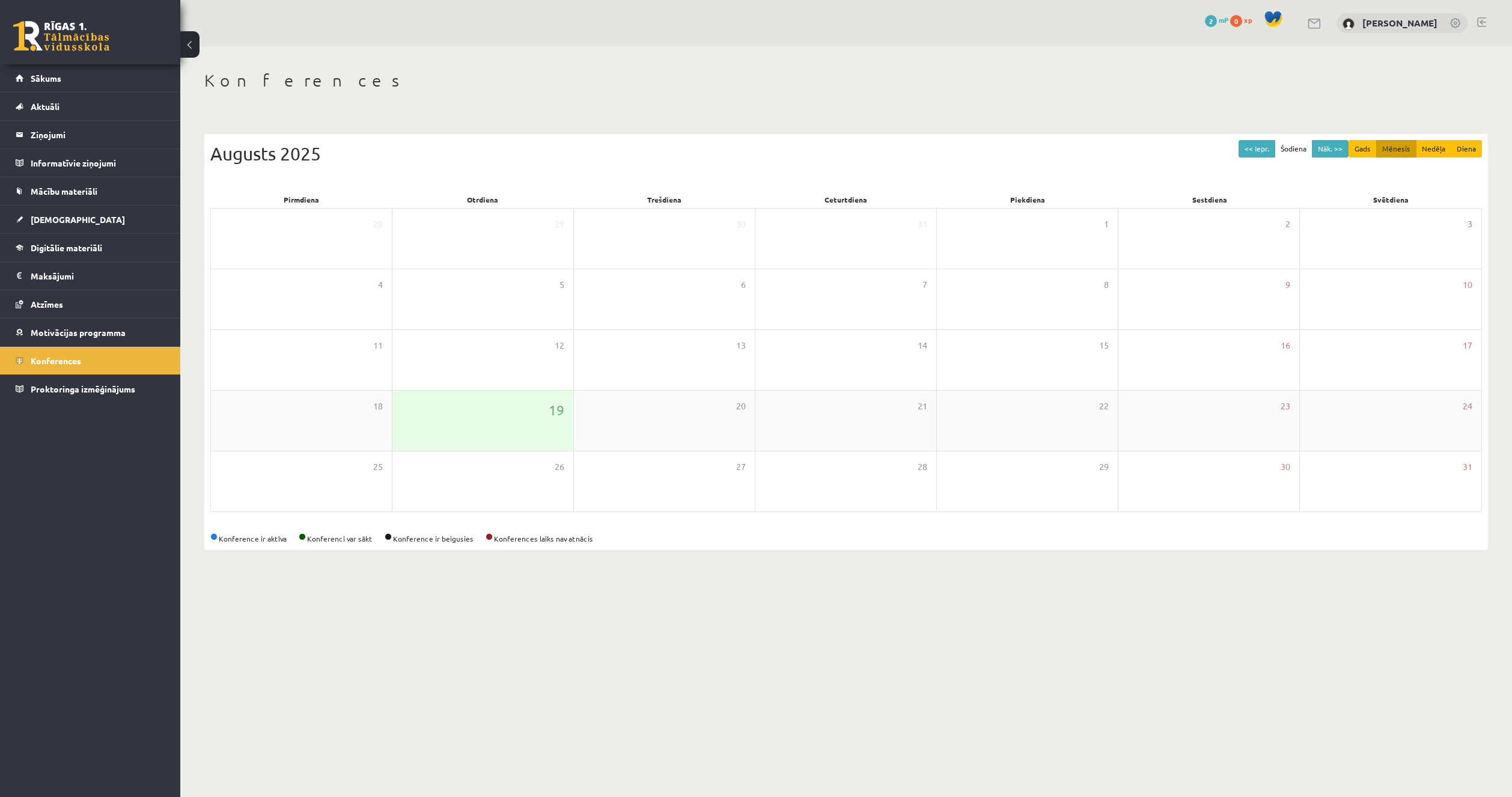
click at [531, 427] on div "19" at bounding box center [483, 421] width 181 height 60
click at [636, 428] on div "20" at bounding box center [664, 421] width 181 height 60
click at [824, 425] on div "21" at bounding box center [846, 421] width 181 height 60
click at [1327, 153] on button "Nāk. >>" at bounding box center [1330, 149] width 37 height 17
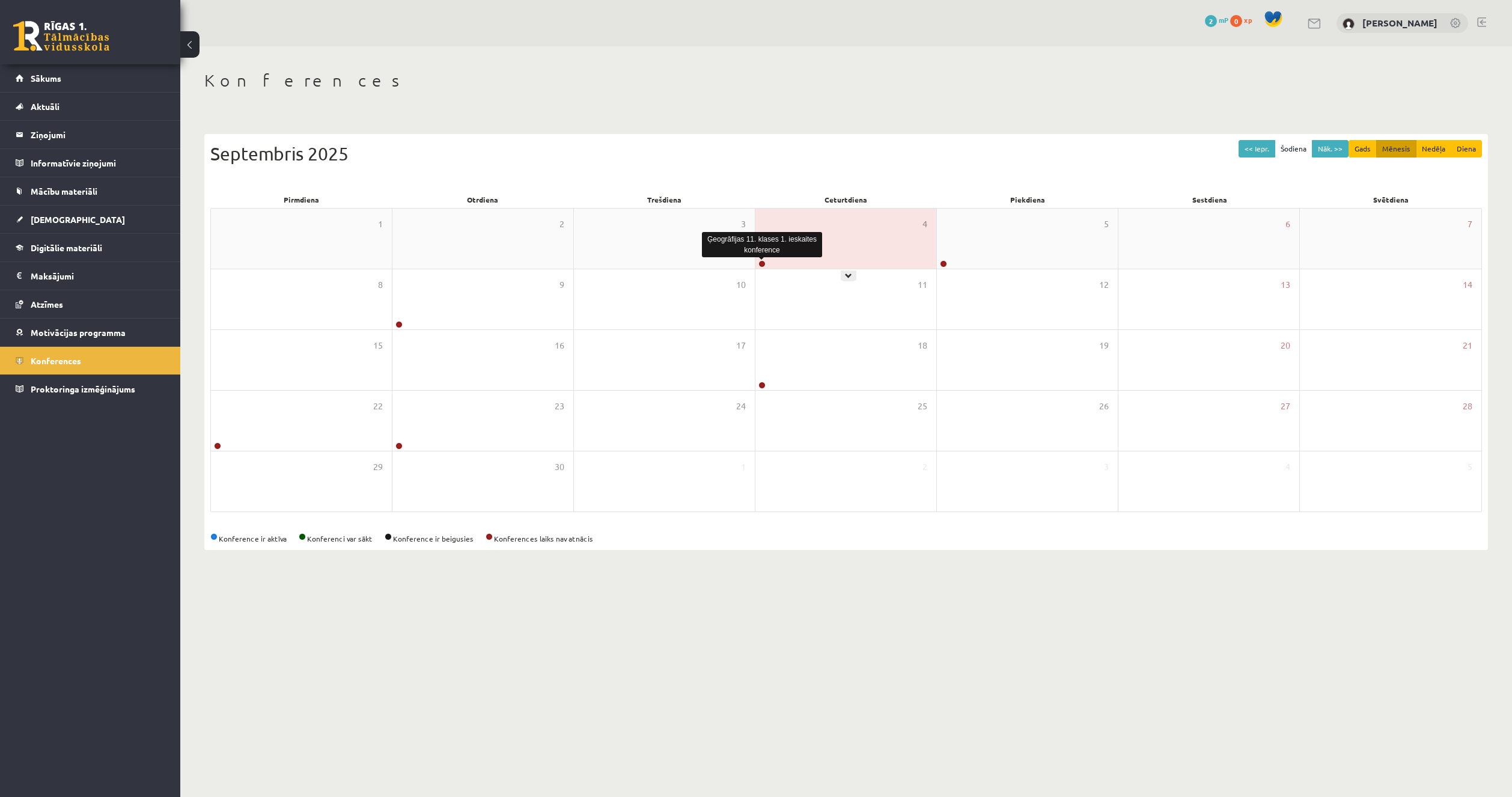
click at [761, 265] on link at bounding box center [762, 264] width 8 height 8
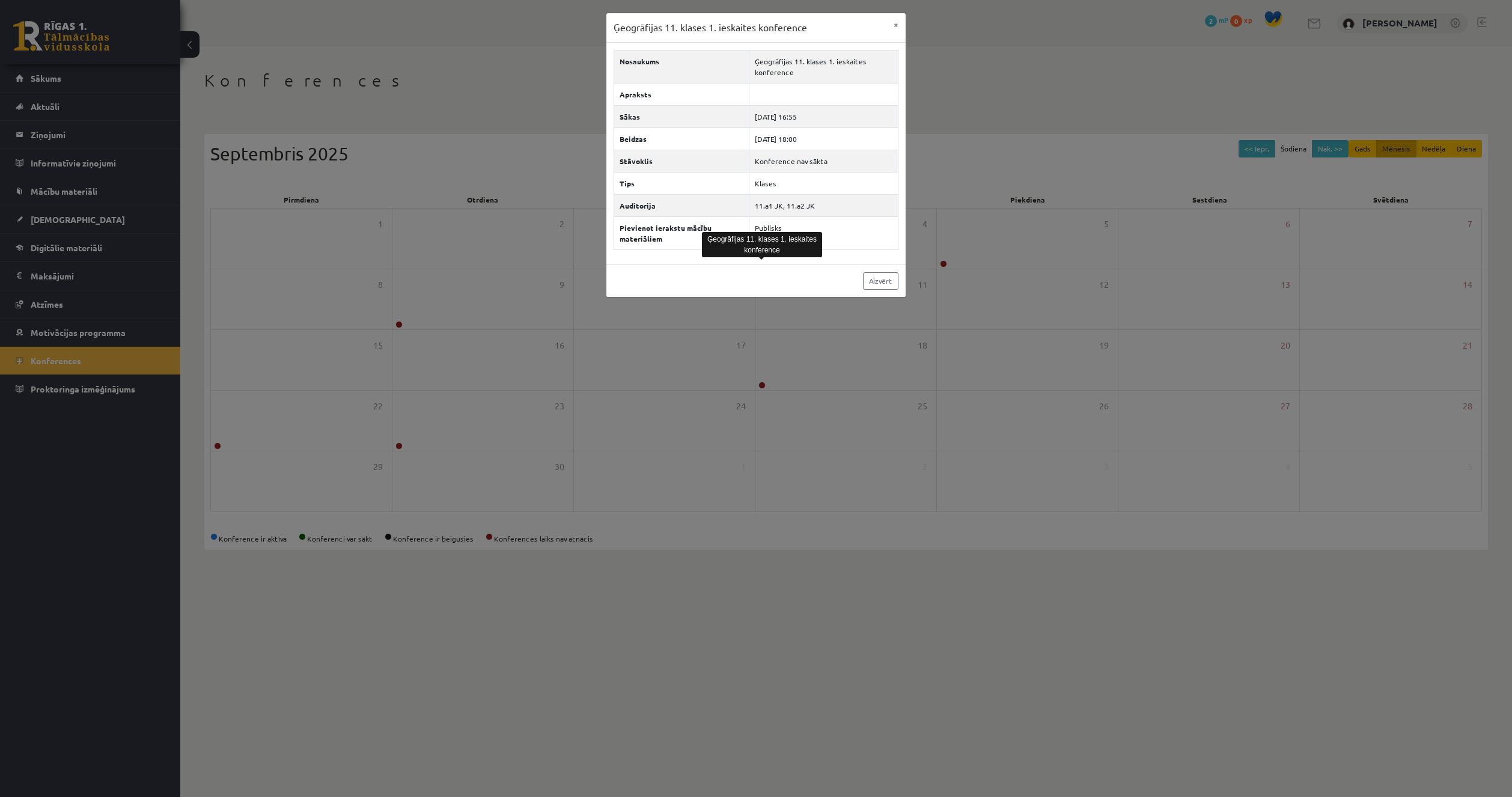
click at [792, 274] on div "Aizvērt" at bounding box center [756, 280] width 299 height 32
click at [891, 25] on button "×" at bounding box center [897, 25] width 20 height 23
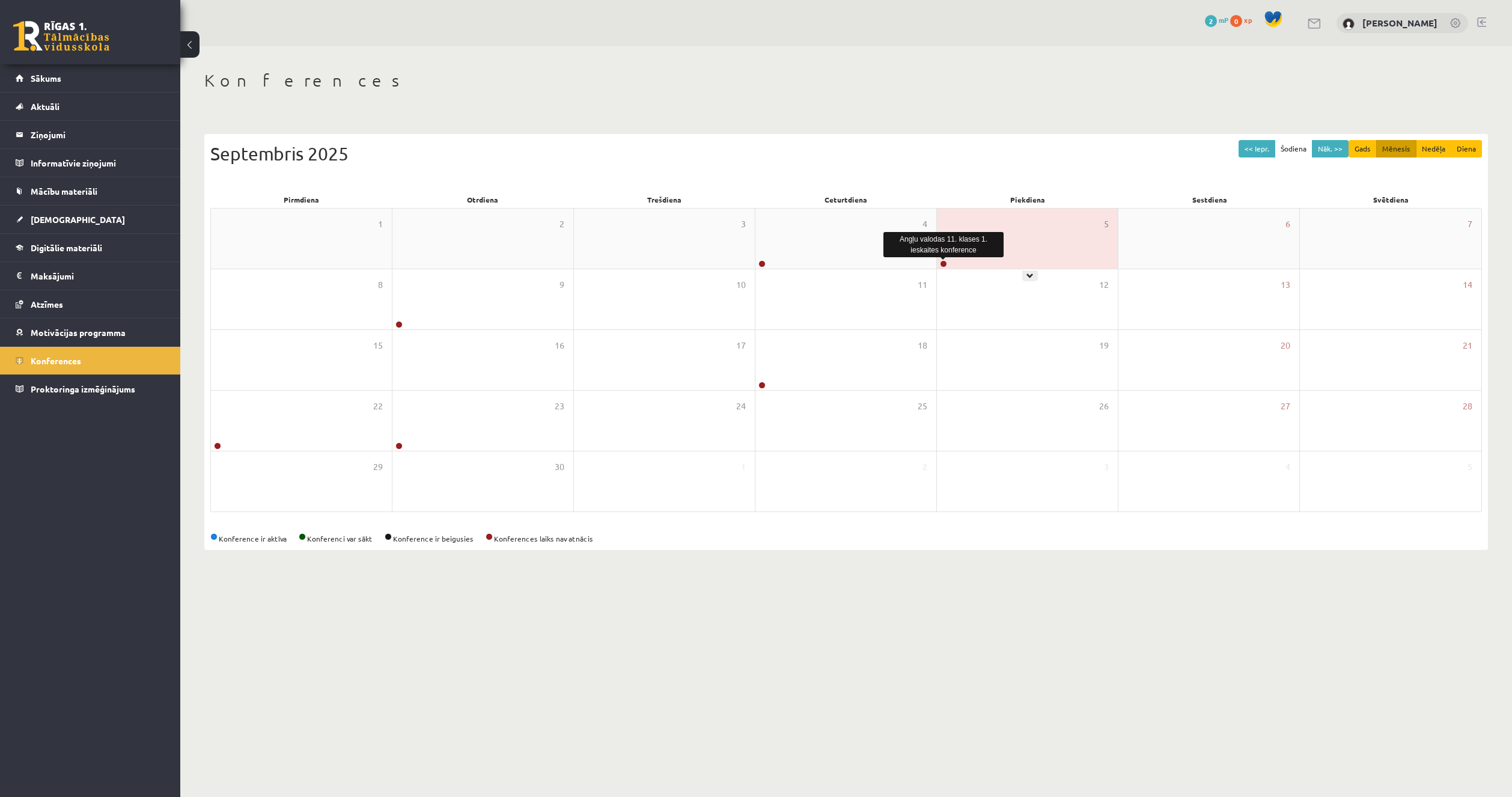
click at [943, 263] on link at bounding box center [943, 264] width 8 height 8
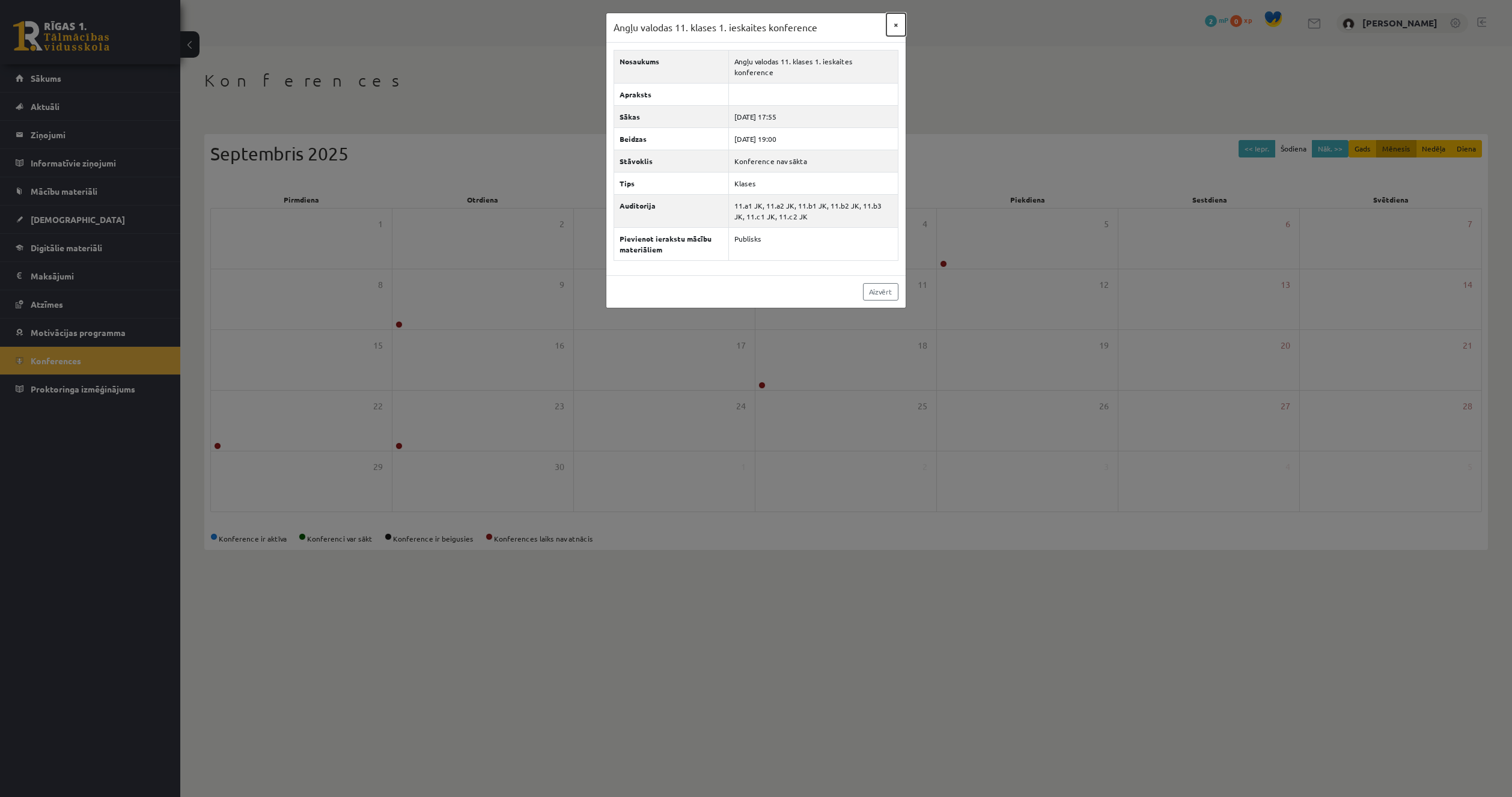
click at [890, 25] on button "×" at bounding box center [897, 25] width 20 height 23
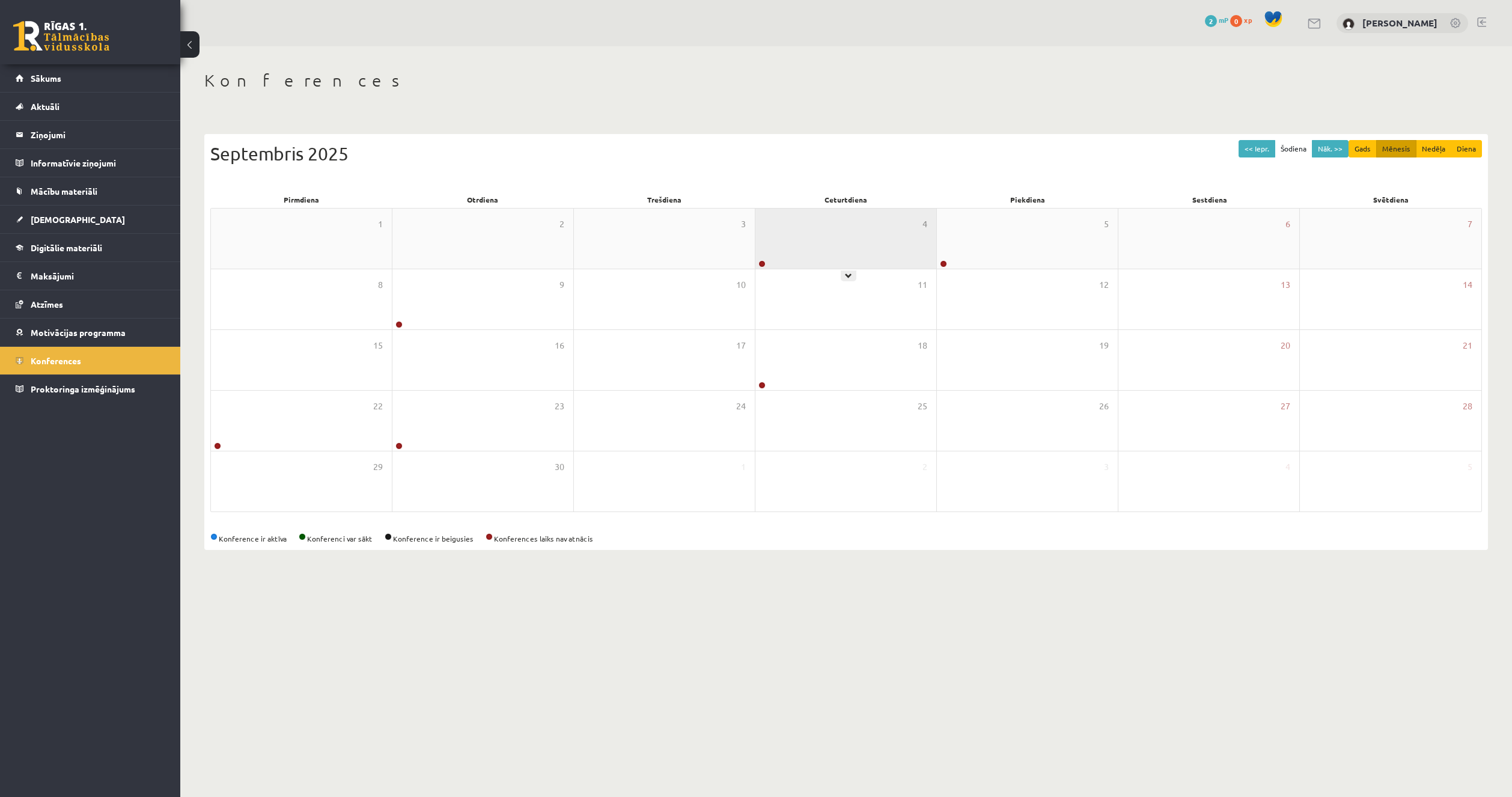
click at [765, 265] on div at bounding box center [761, 264] width 11 height 8
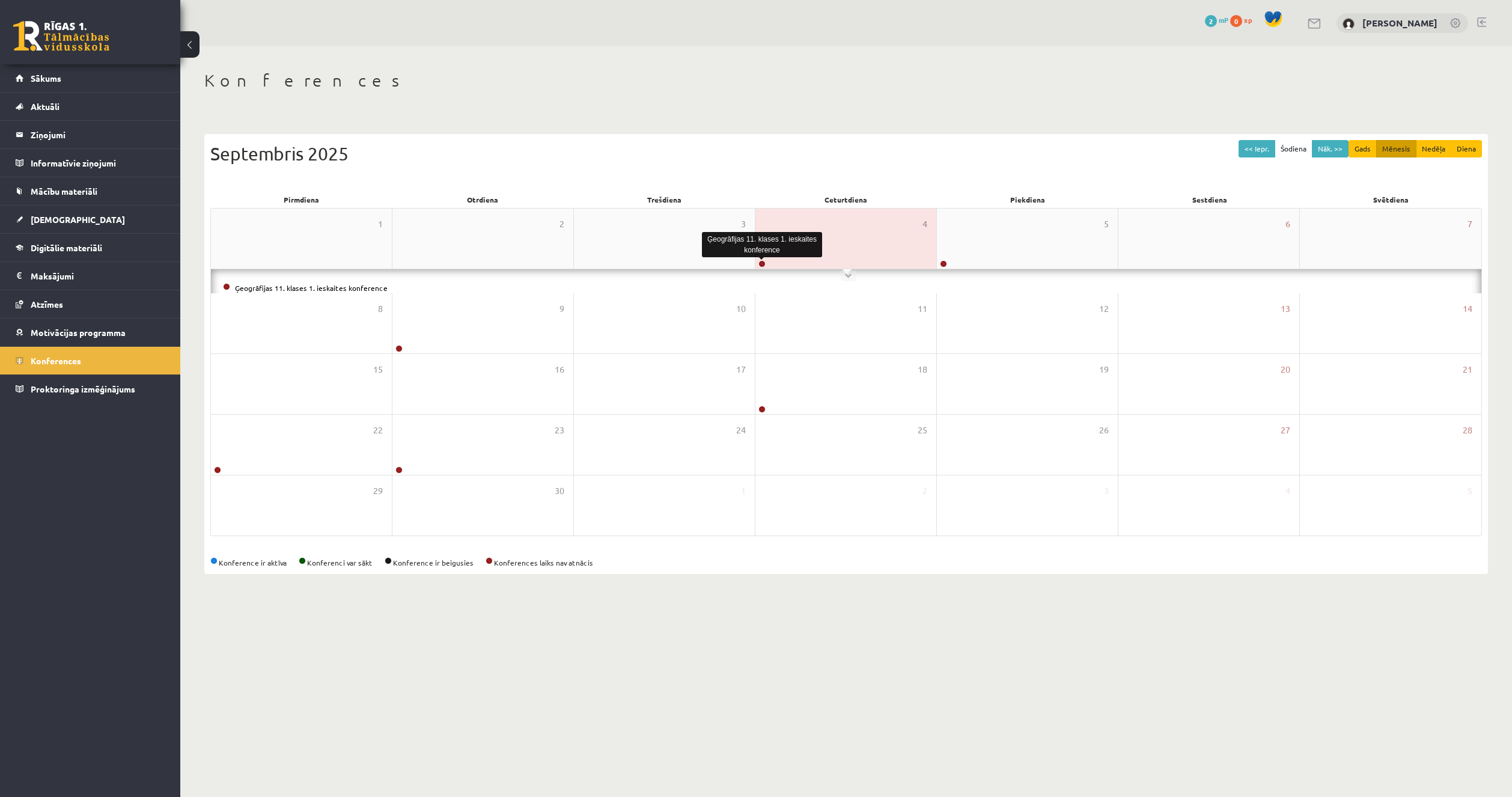
click at [762, 266] on link at bounding box center [762, 264] width 8 height 8
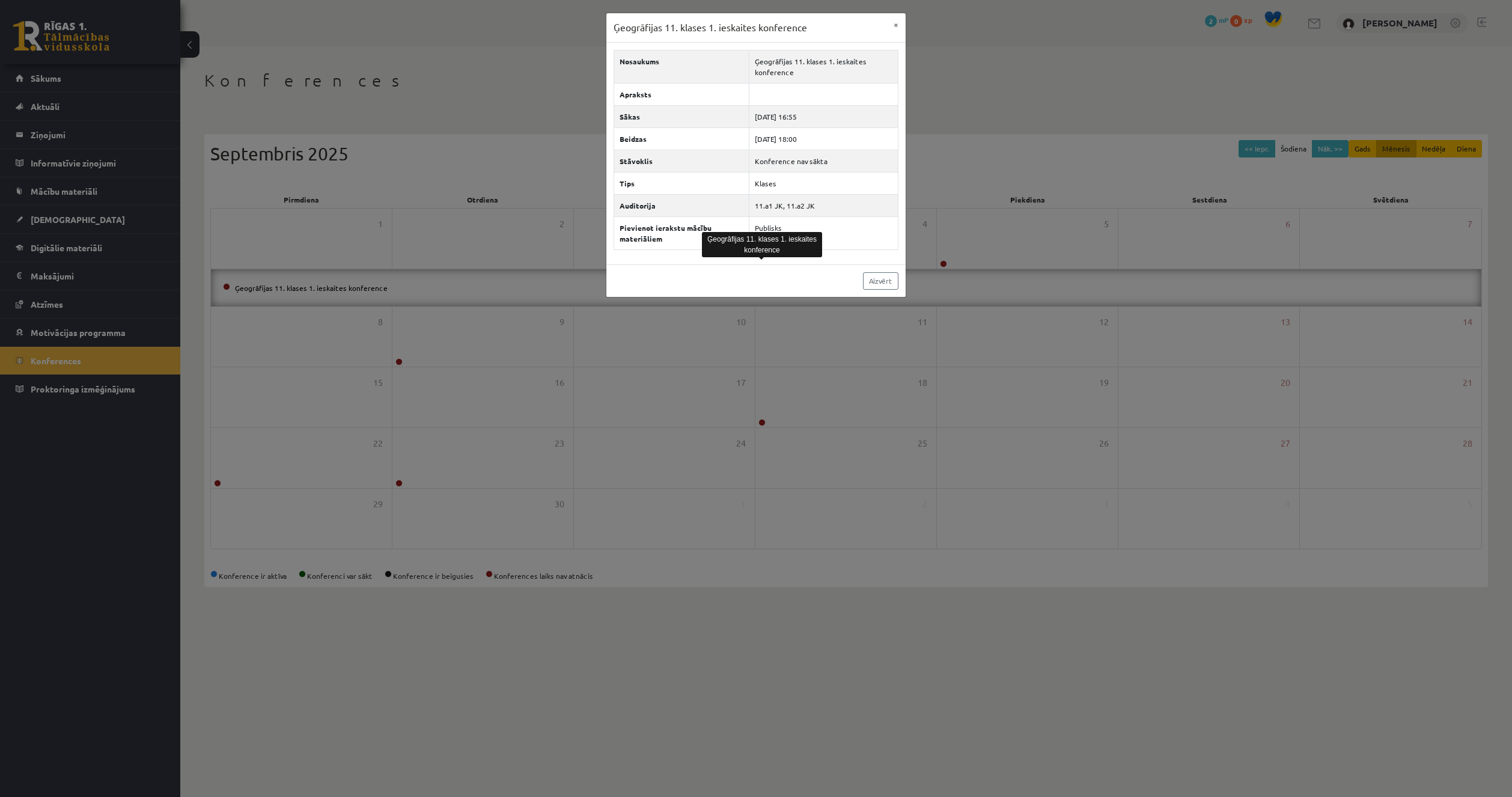
click at [809, 283] on div "Aizvērt" at bounding box center [756, 280] width 299 height 32
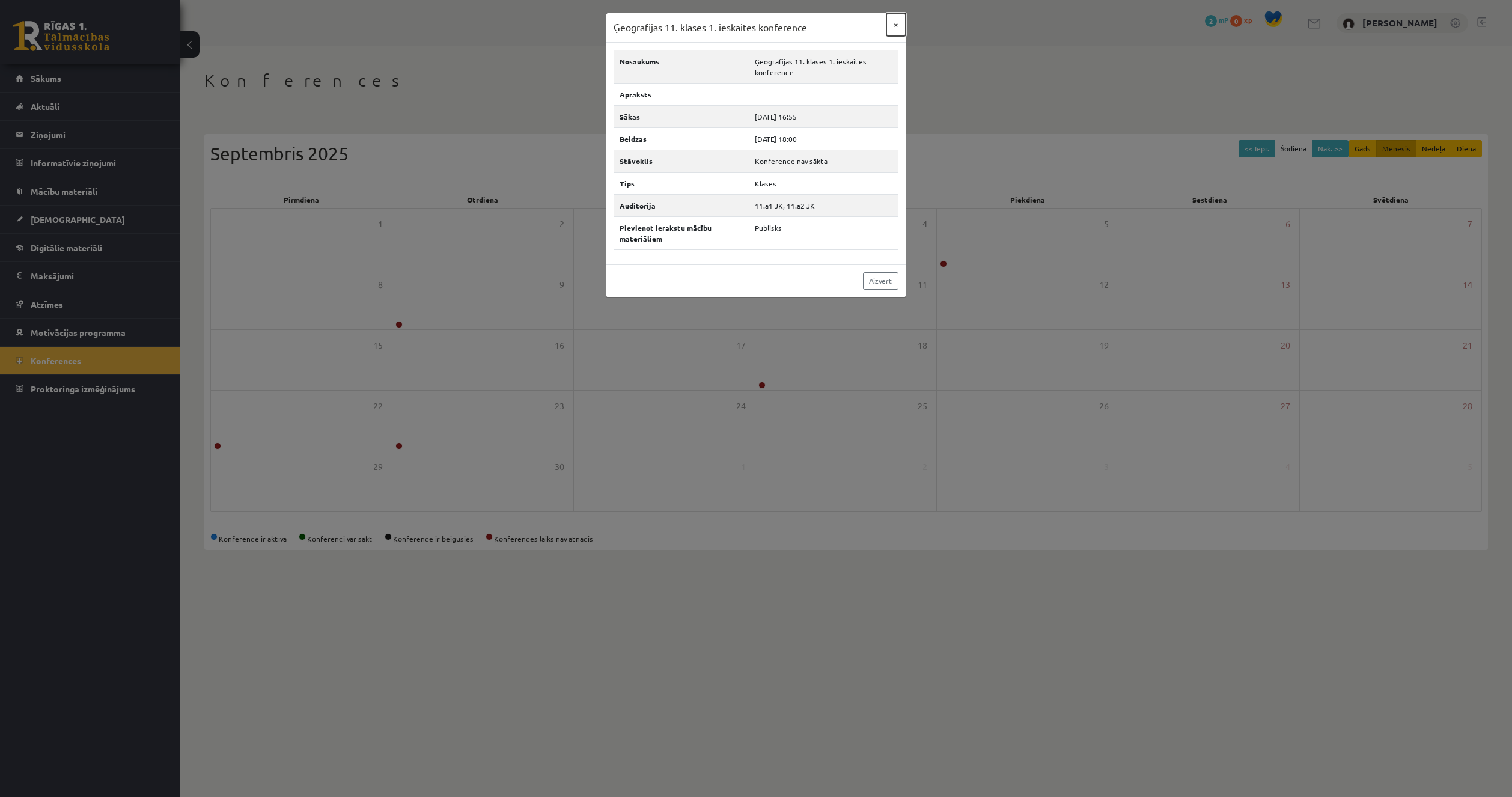
click at [899, 32] on button "×" at bounding box center [897, 25] width 20 height 23
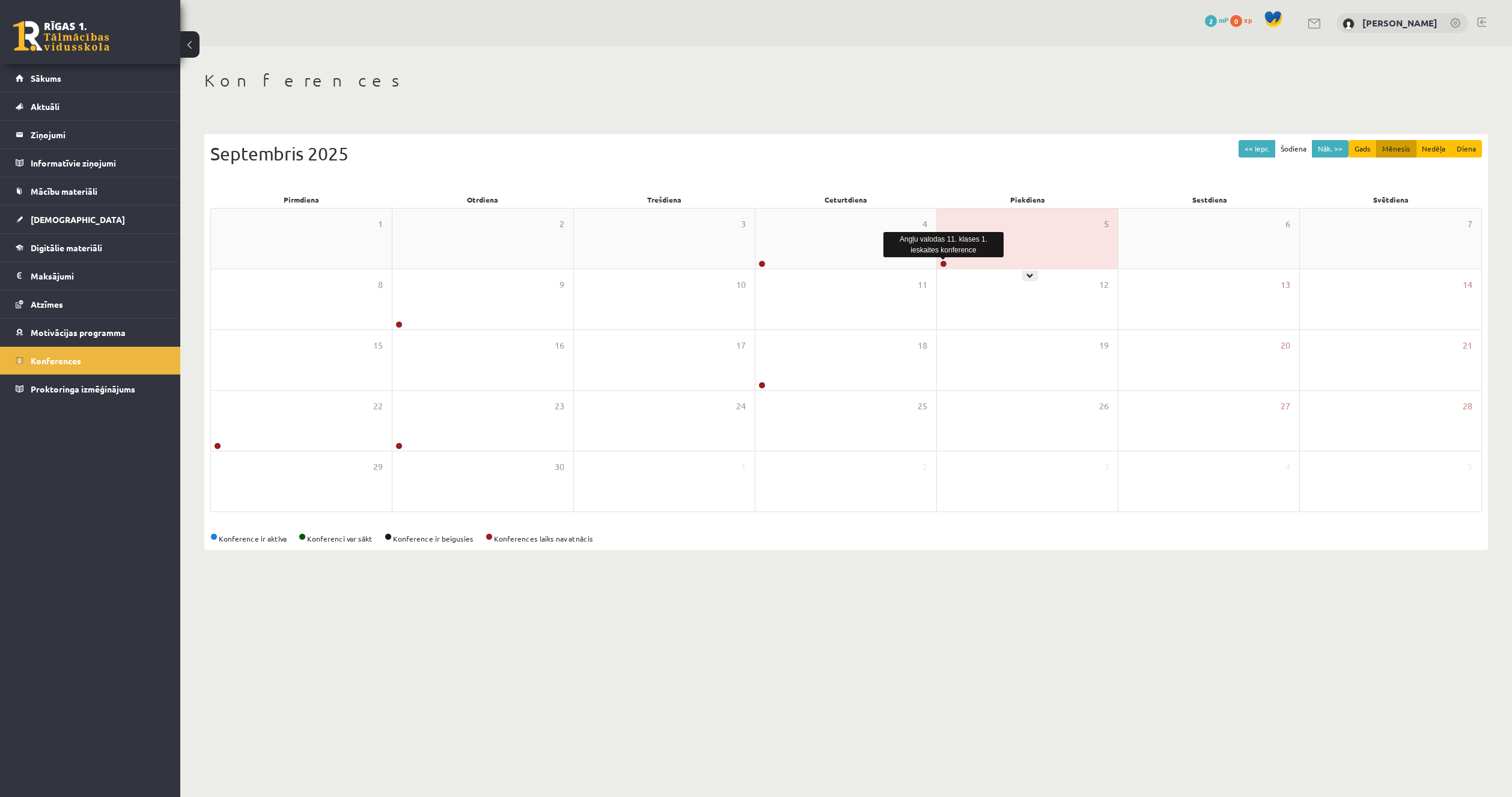
click at [940, 261] on link at bounding box center [943, 264] width 8 height 8
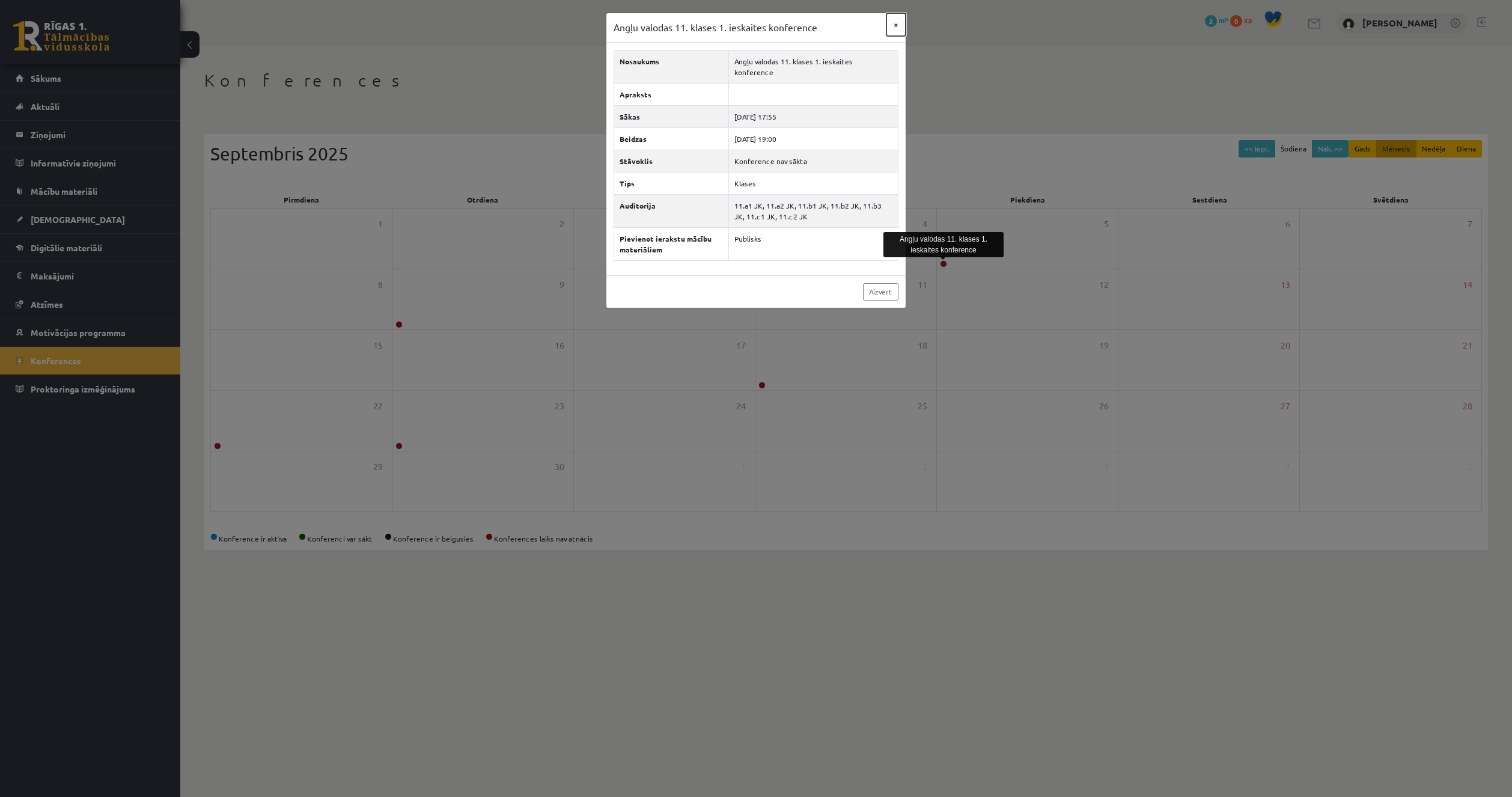
click at [898, 29] on button "×" at bounding box center [897, 25] width 20 height 23
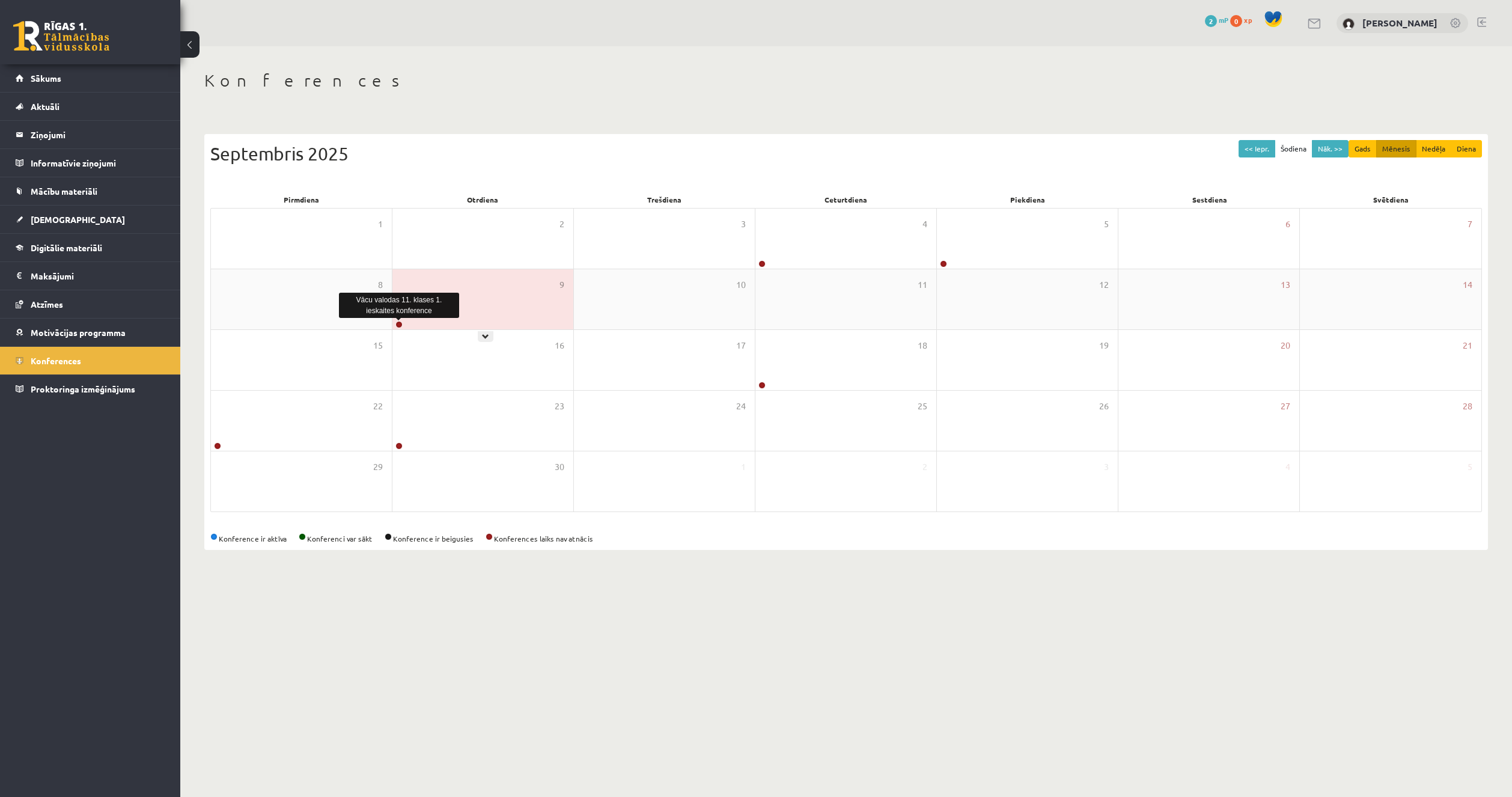
click at [398, 323] on link at bounding box center [399, 325] width 8 height 8
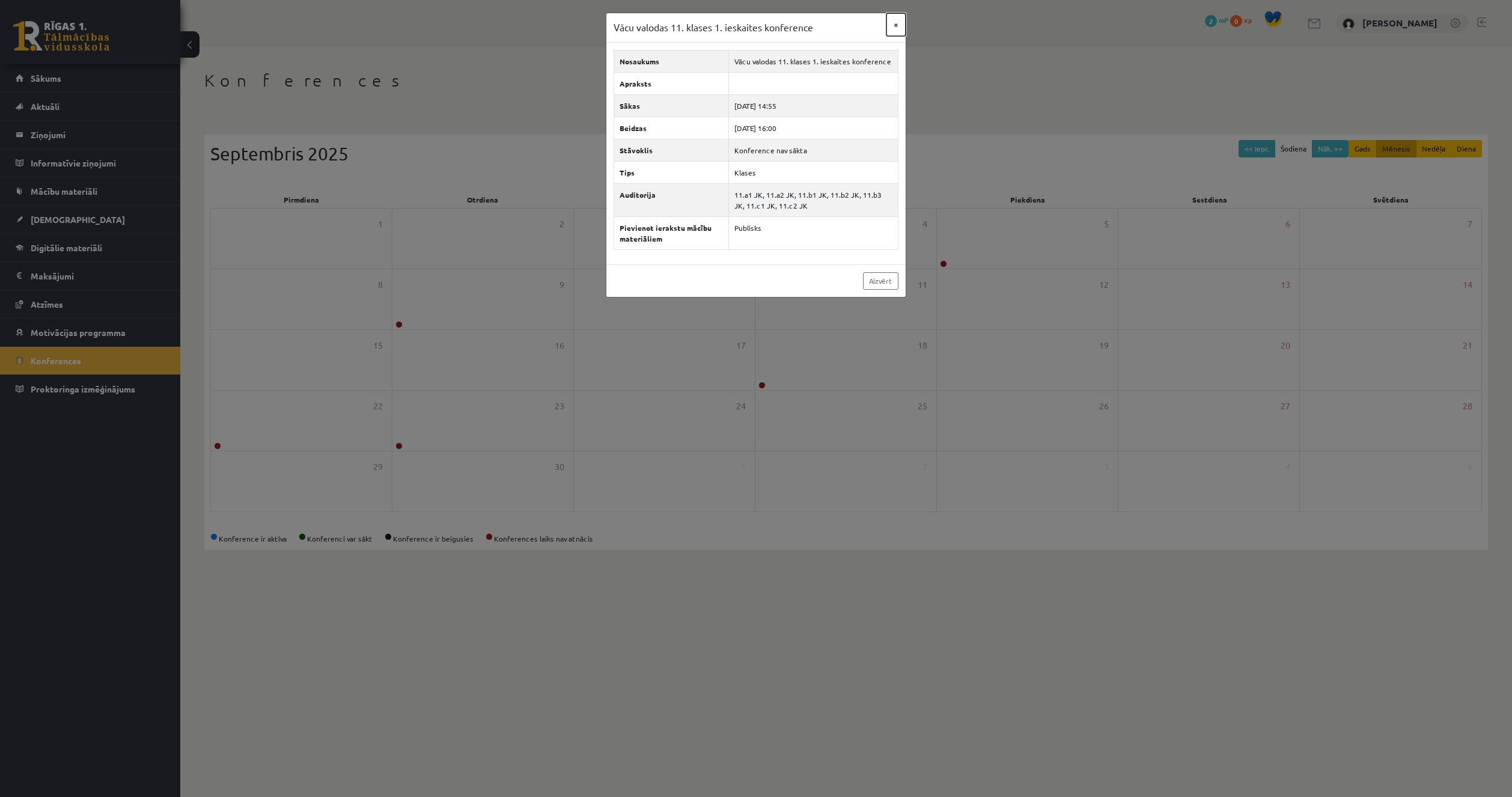
click at [893, 20] on button "×" at bounding box center [897, 25] width 20 height 23
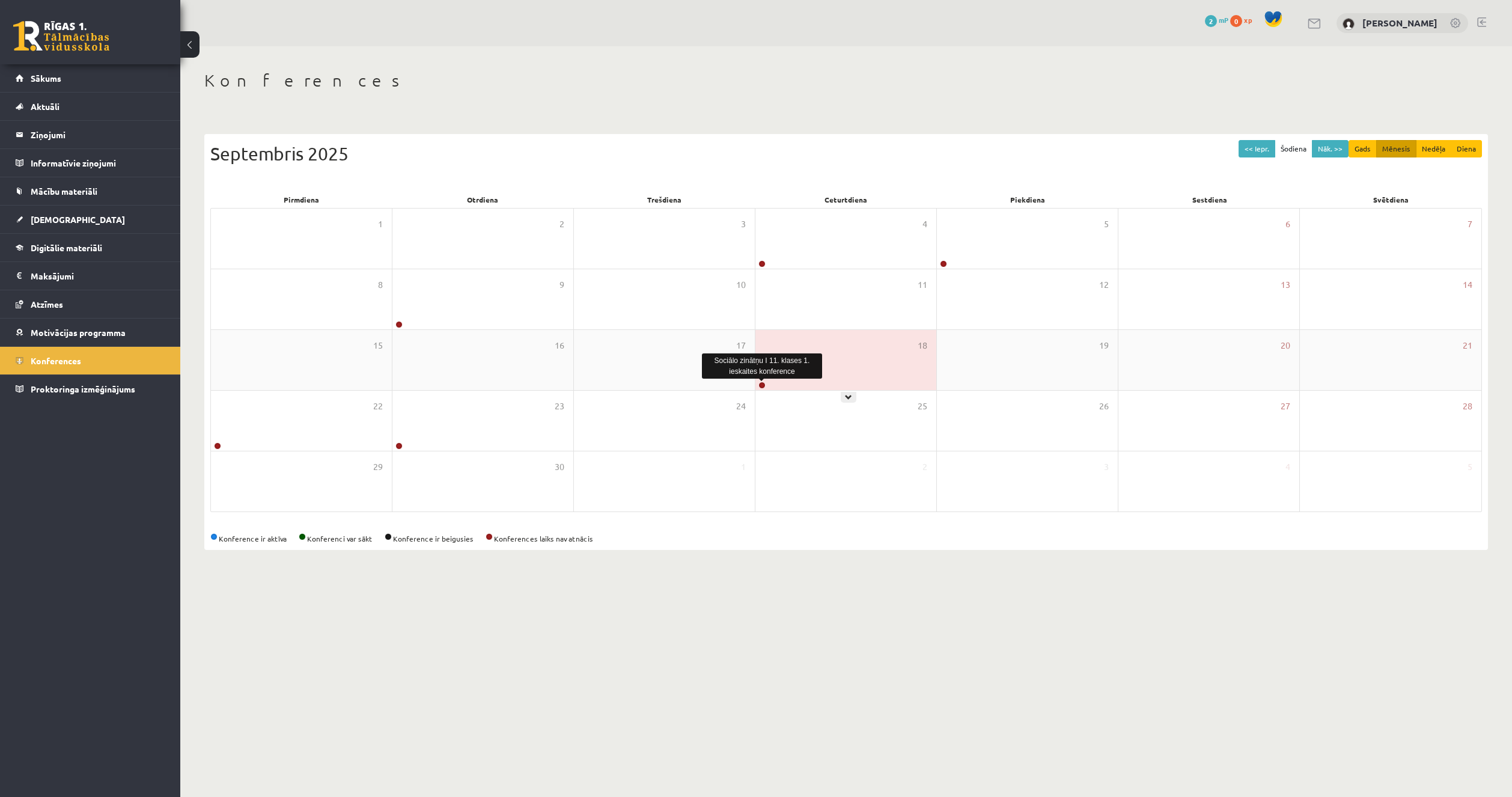
click at [759, 382] on link at bounding box center [762, 385] width 8 height 8
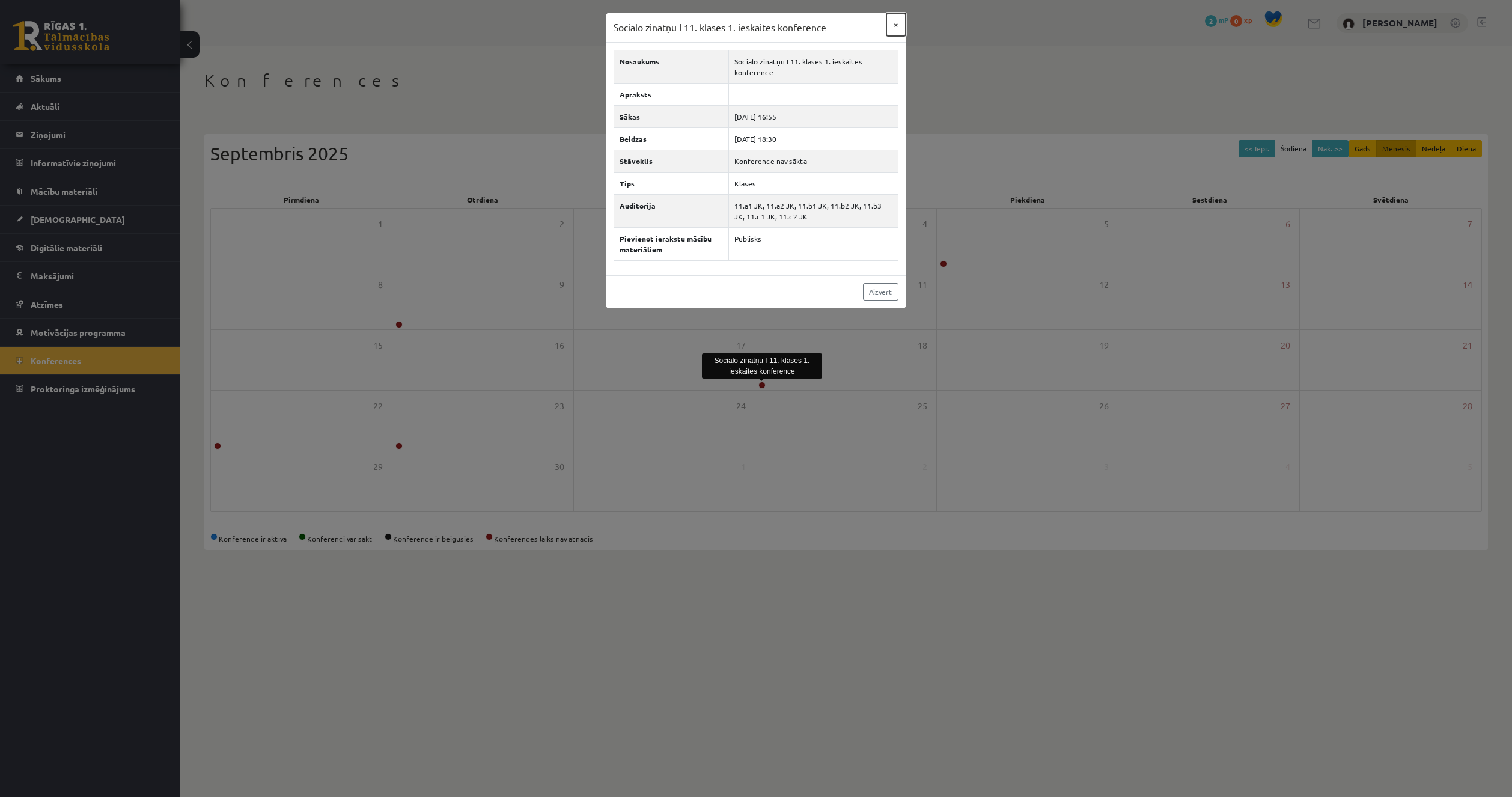
click at [894, 20] on button "×" at bounding box center [897, 25] width 20 height 23
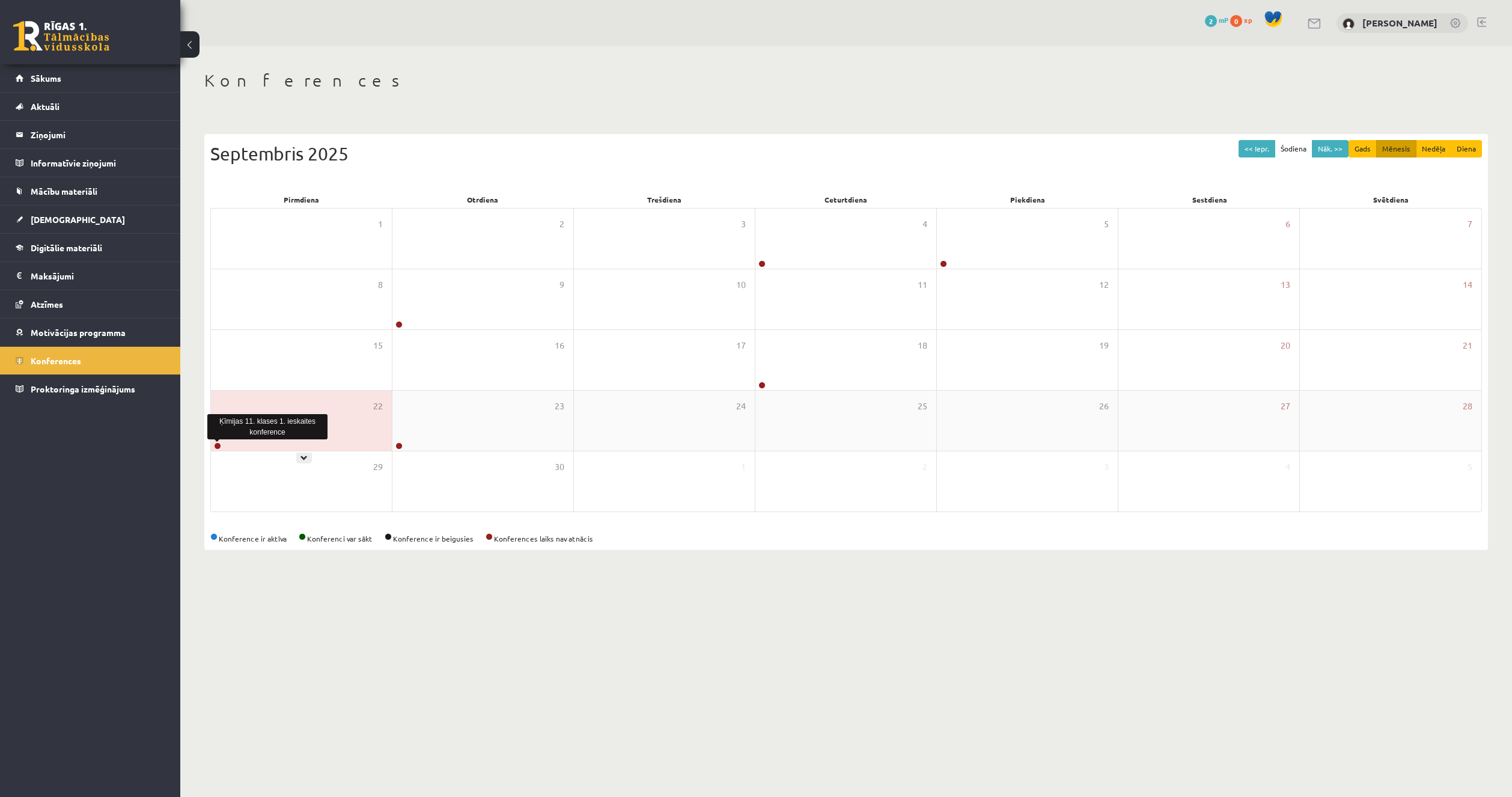
click at [213, 446] on div at bounding box center [216, 446] width 11 height 8
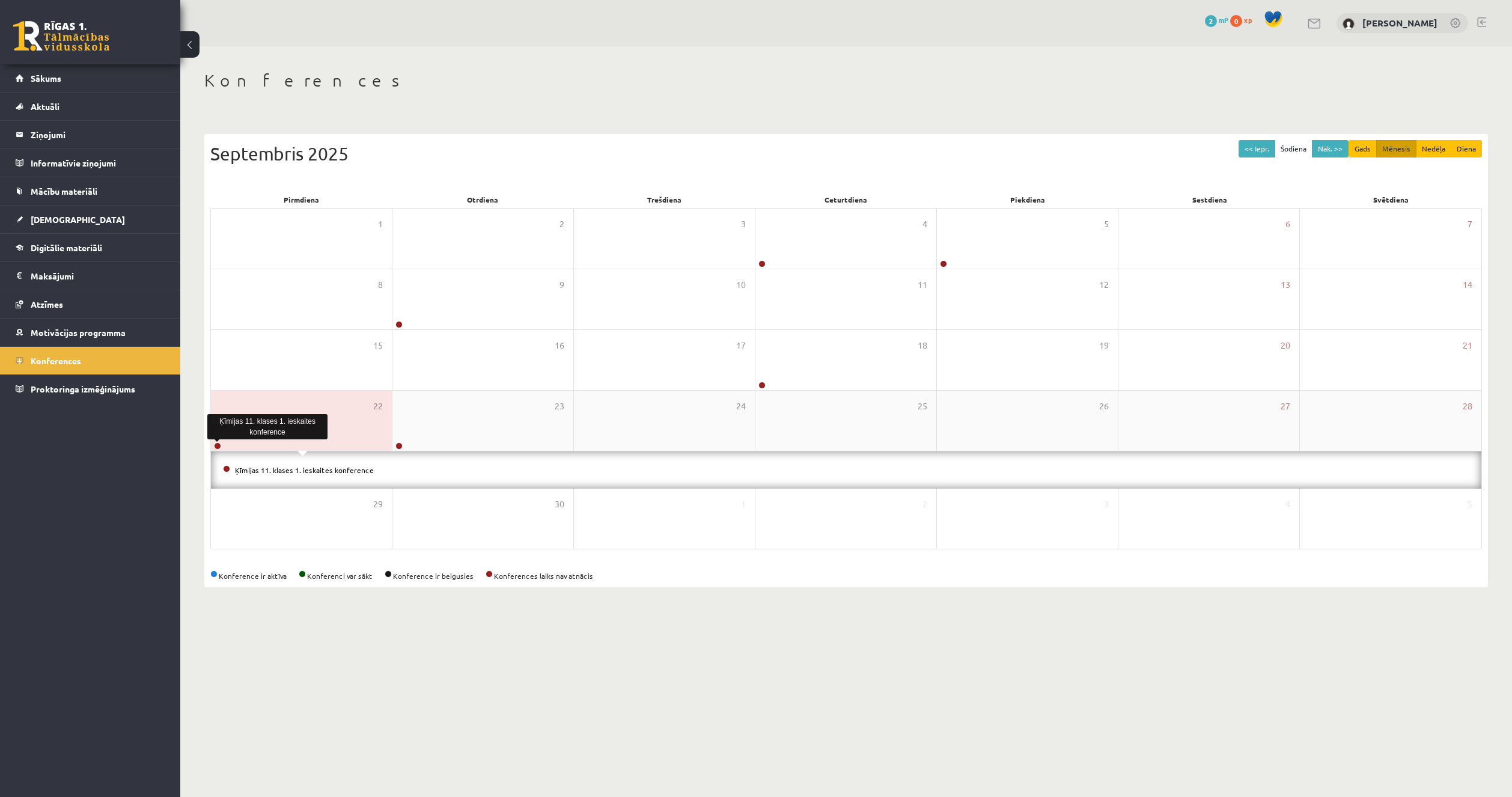
click at [220, 446] on link at bounding box center [218, 446] width 8 height 8
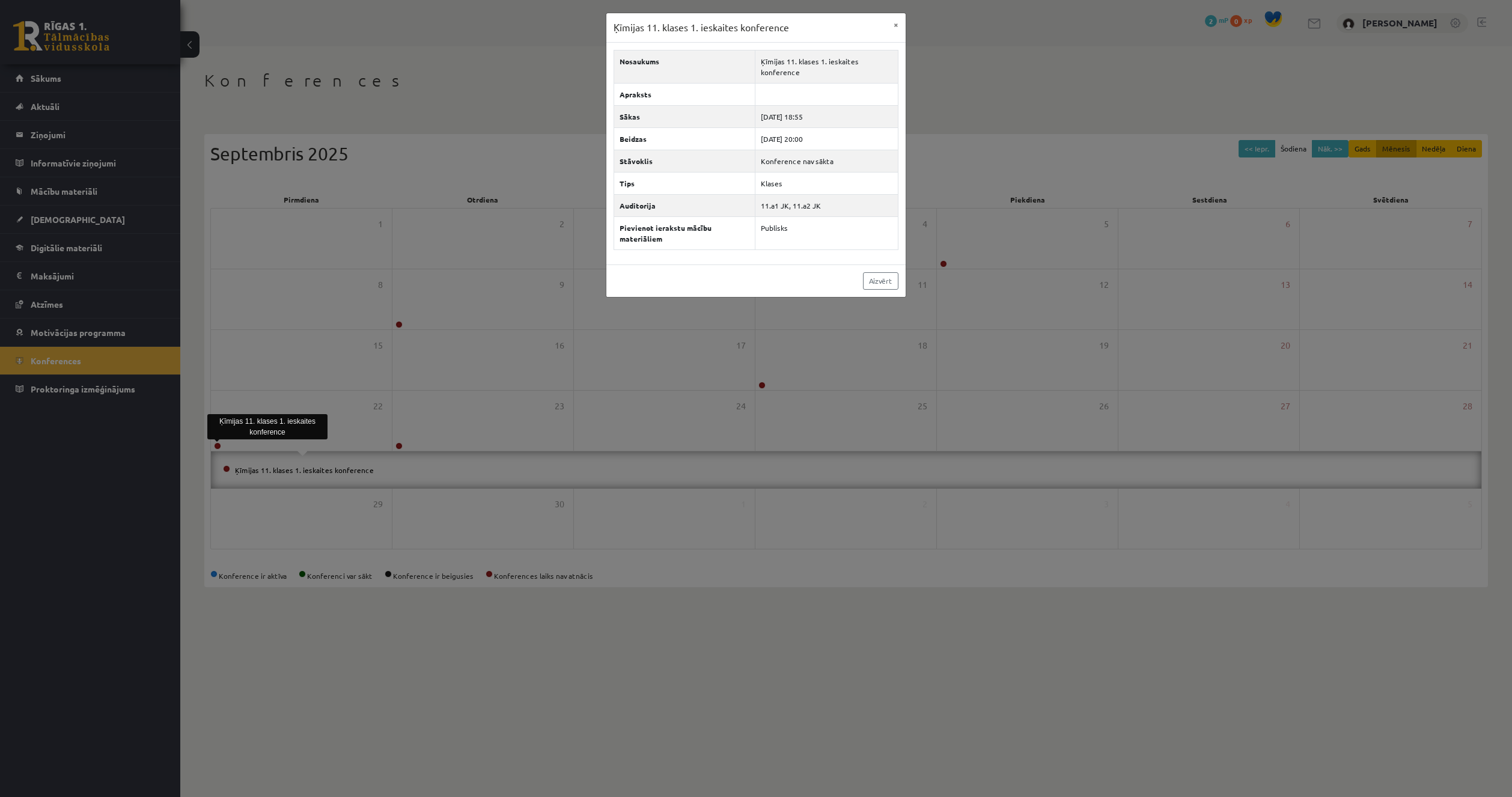
click at [272, 455] on div "Ķīmijas 11. klases 1. ieskaites konference × Nosaukums Ķīmijas 11. klases 1. ie…" at bounding box center [756, 398] width 1512 height 797
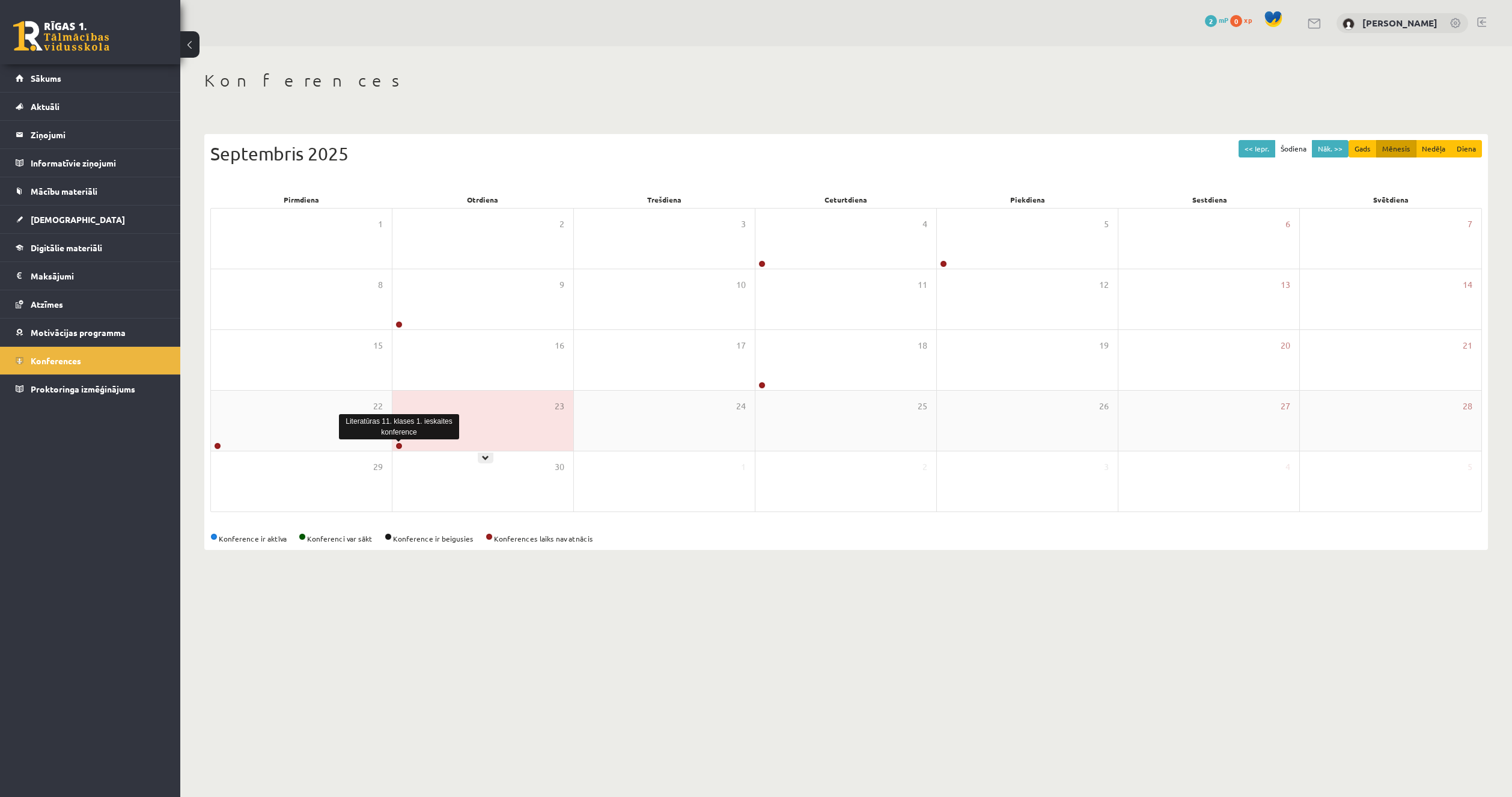
click at [397, 448] on link at bounding box center [399, 446] width 8 height 8
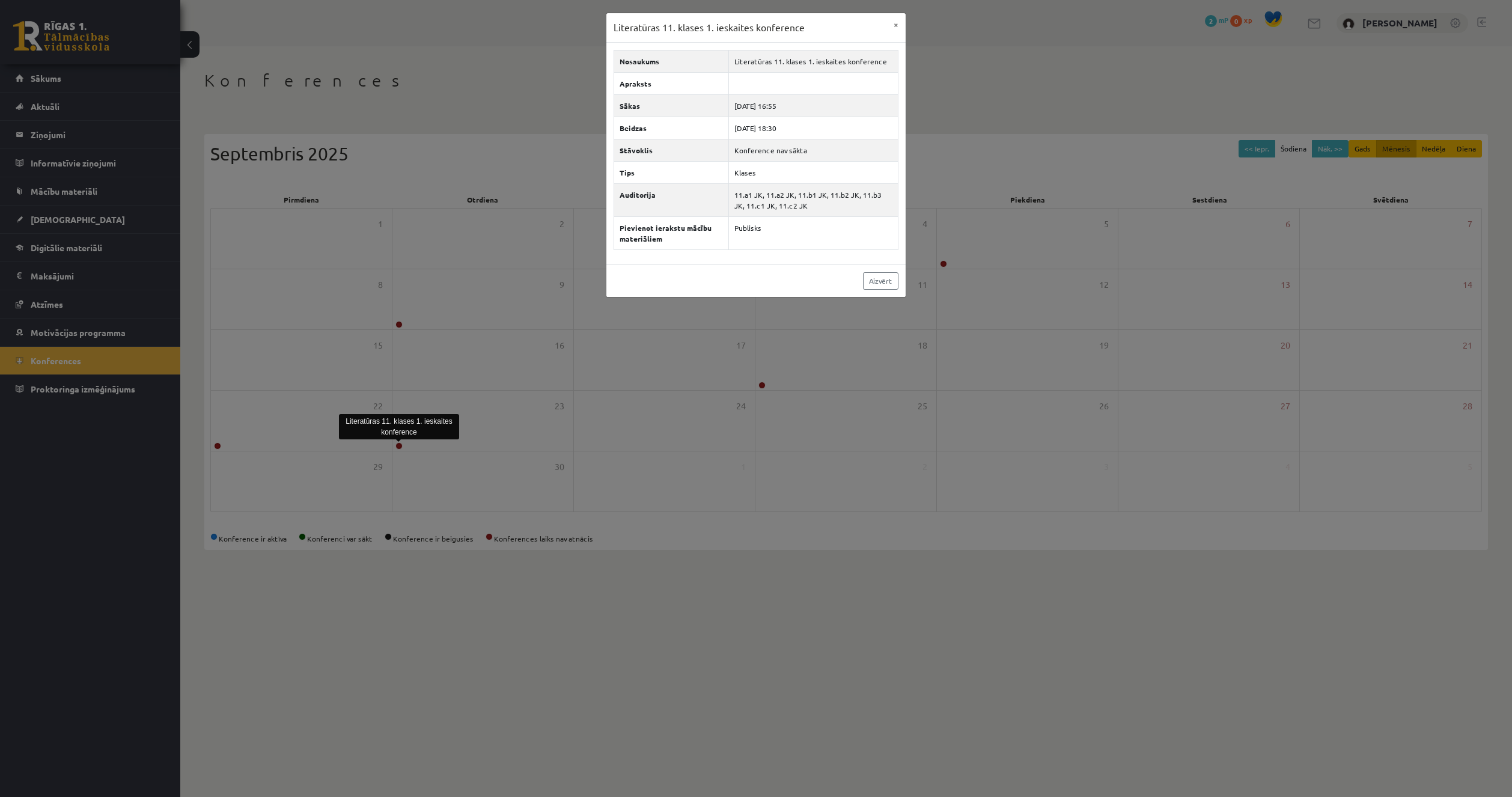
click at [477, 456] on div "Literatūras 11. klases 1. ieskaites konference × Nosaukums Literatūras 11. klas…" at bounding box center [756, 398] width 1512 height 797
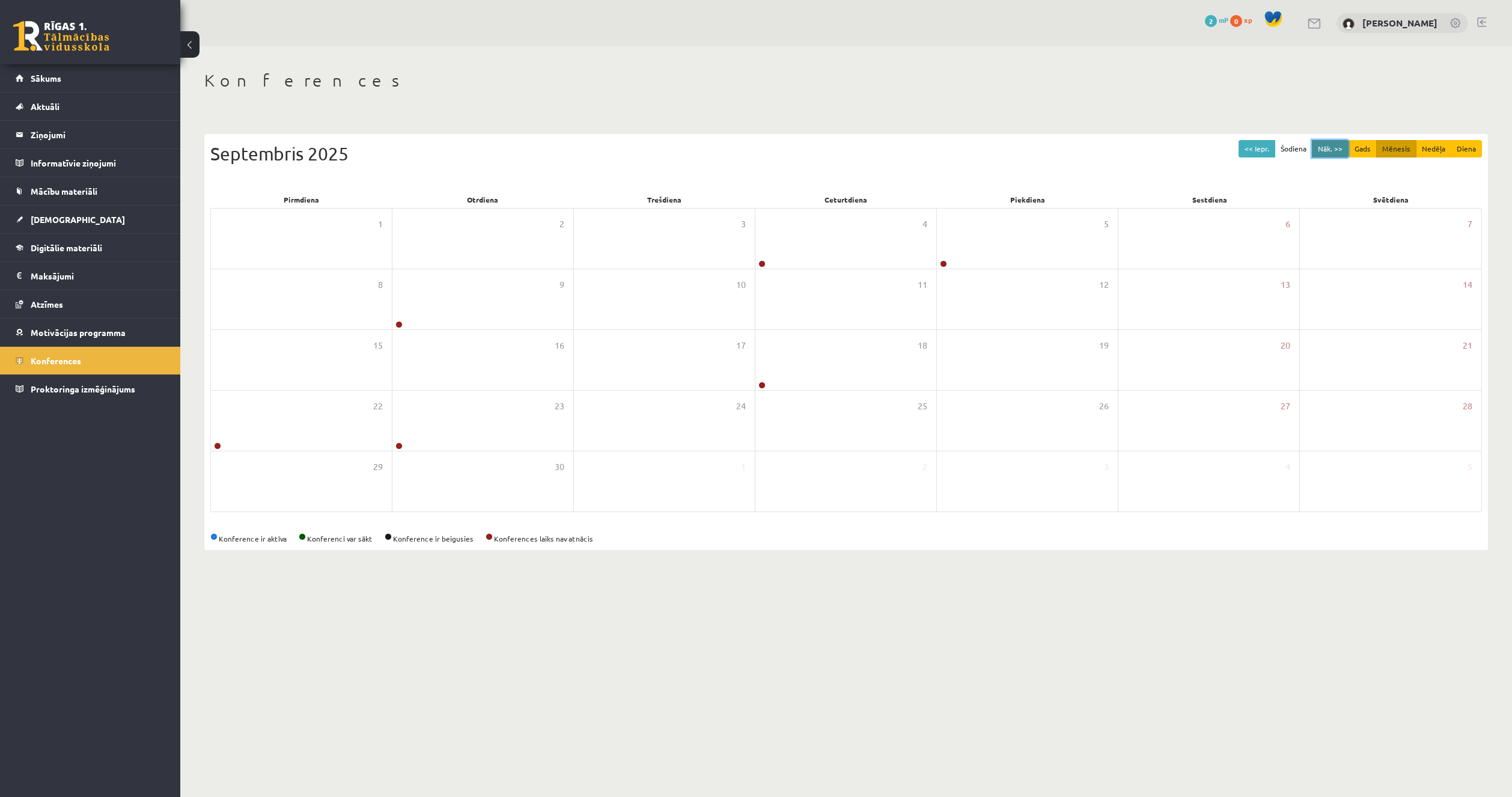
click at [1323, 153] on button "Nāk. >>" at bounding box center [1330, 149] width 37 height 17
click at [765, 268] on div at bounding box center [761, 264] width 11 height 8
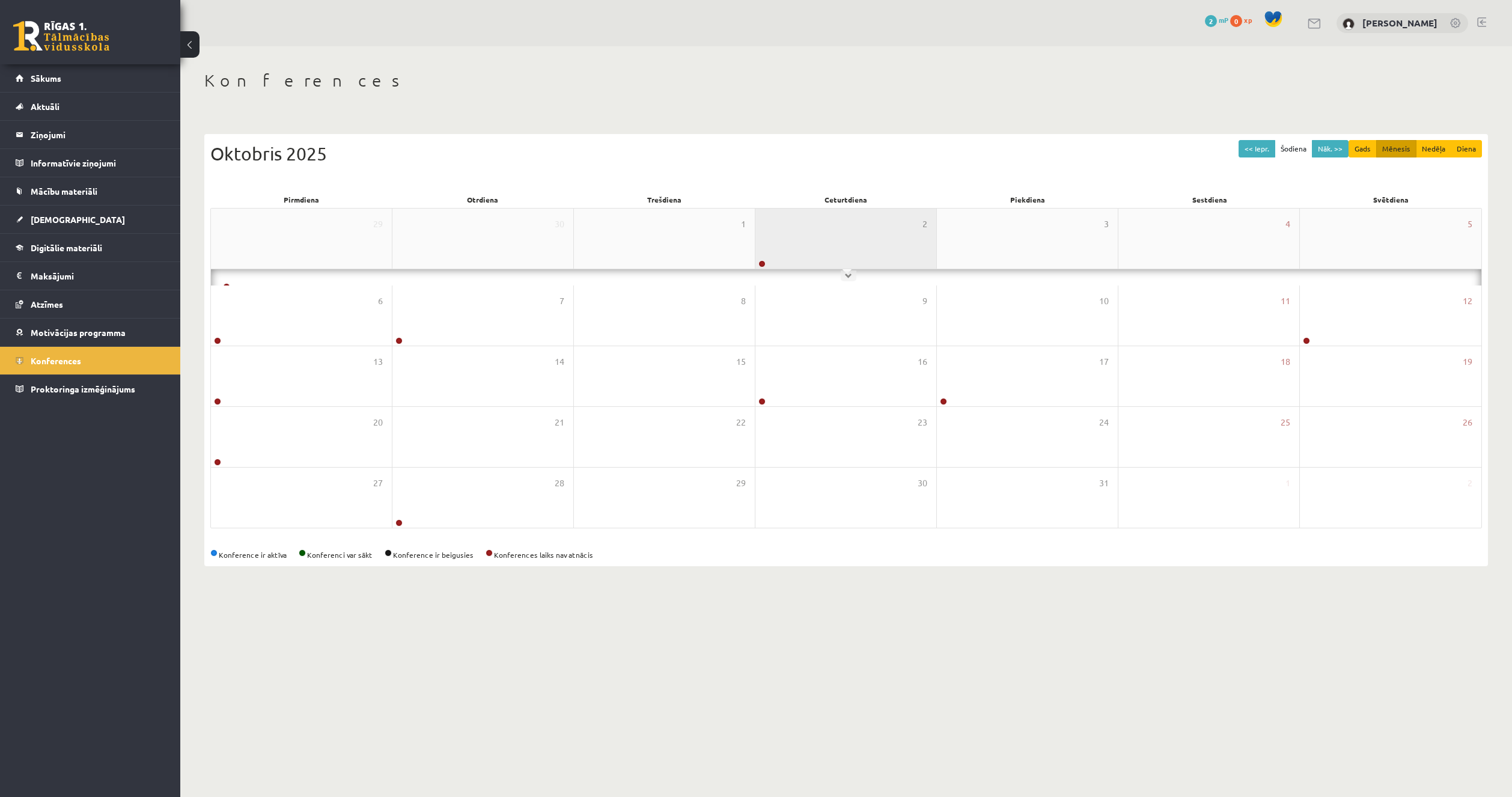
click at [762, 264] on link at bounding box center [762, 264] width 8 height 8
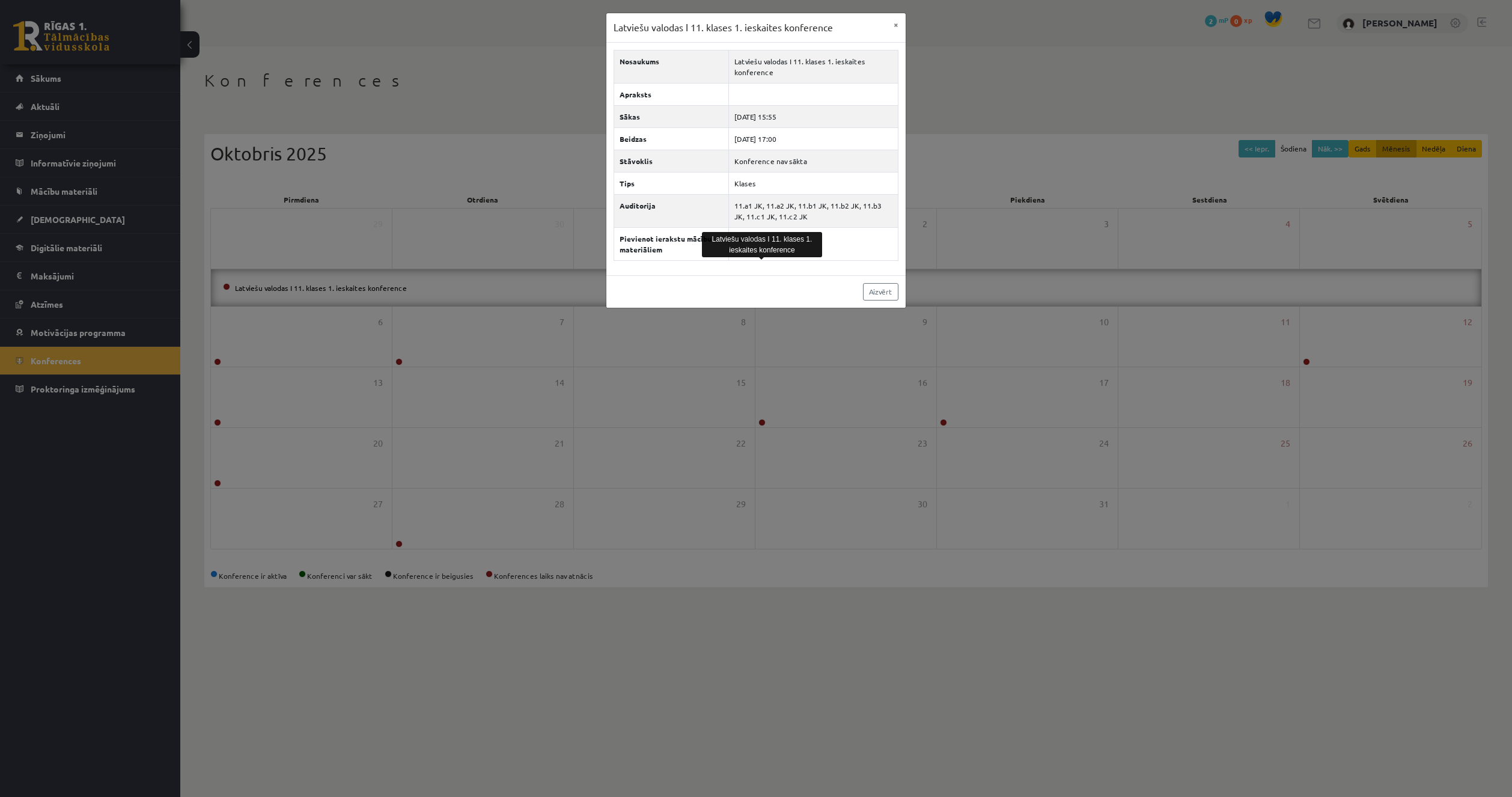
click at [802, 313] on div "Latviešu valodas I 11. klases 1. ieskaites konference × Nosaukums Latviešu valo…" at bounding box center [756, 398] width 1512 height 797
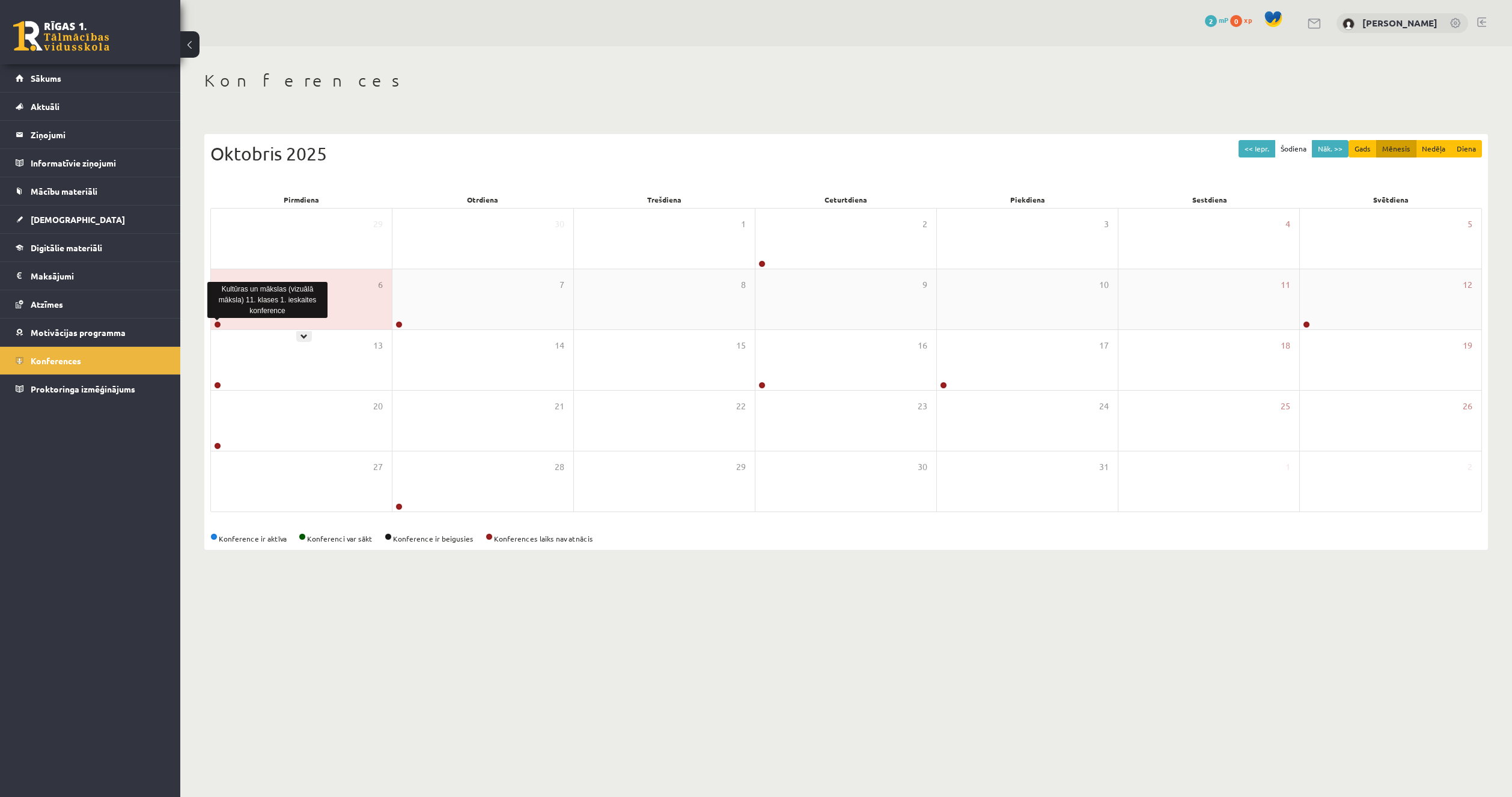
click at [216, 323] on link at bounding box center [218, 325] width 8 height 8
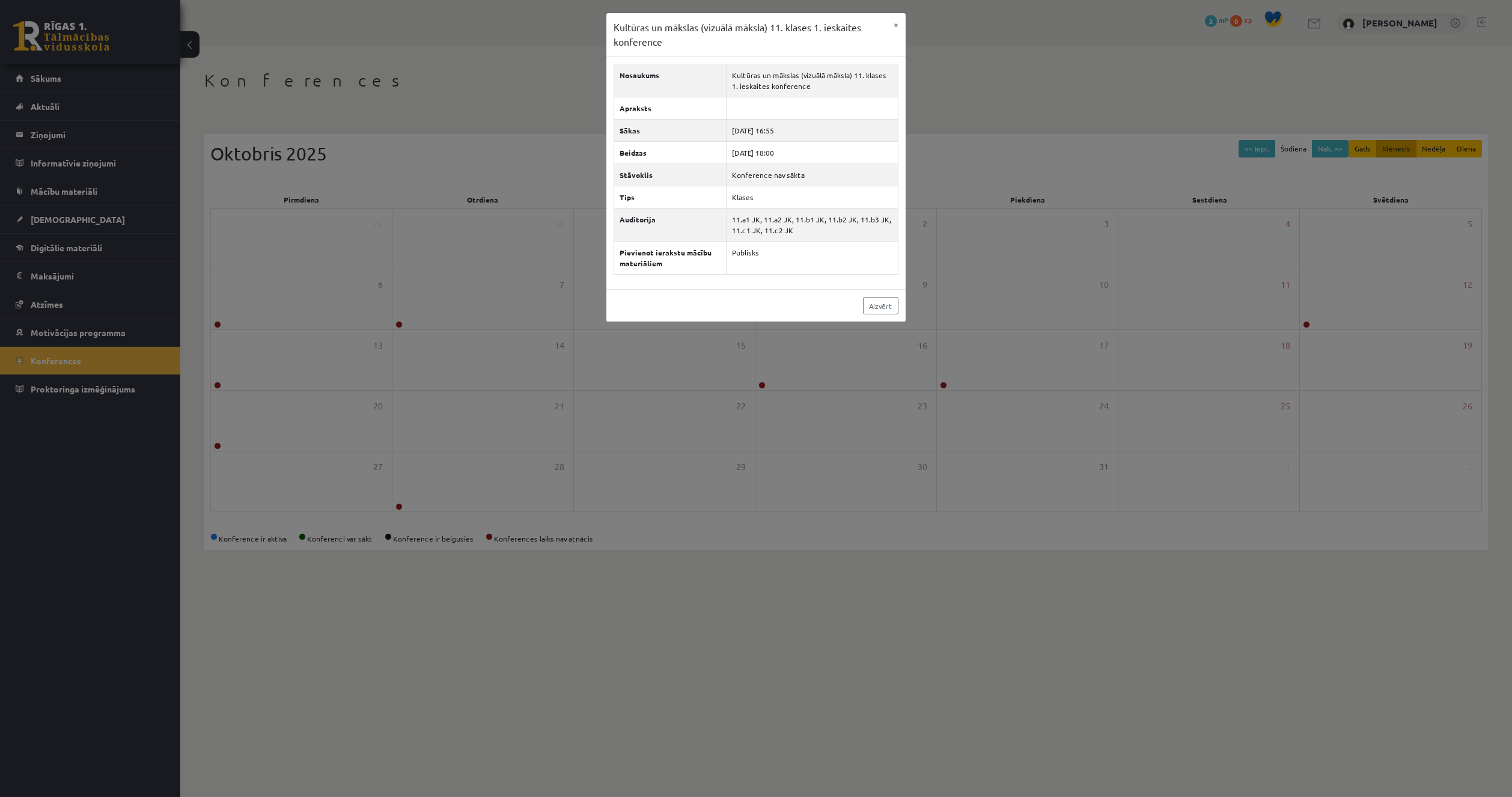
click at [665, 368] on div "Kultūras un mākslas (vizuālā māksla) 11. klases 1. ieskaites konference × Nosau…" at bounding box center [756, 398] width 1512 height 797
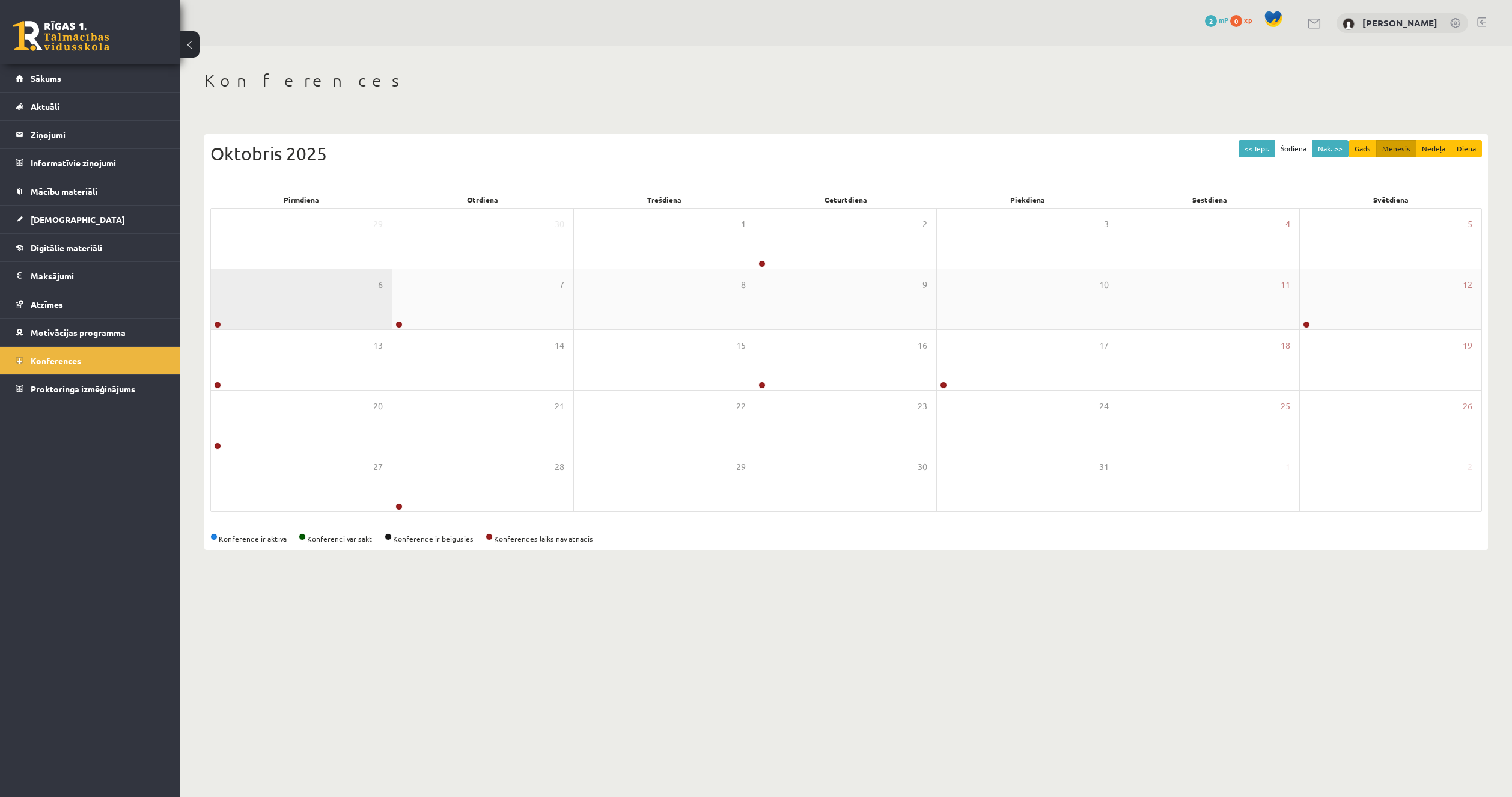
click at [392, 323] on div "6" at bounding box center [302, 299] width 182 height 60
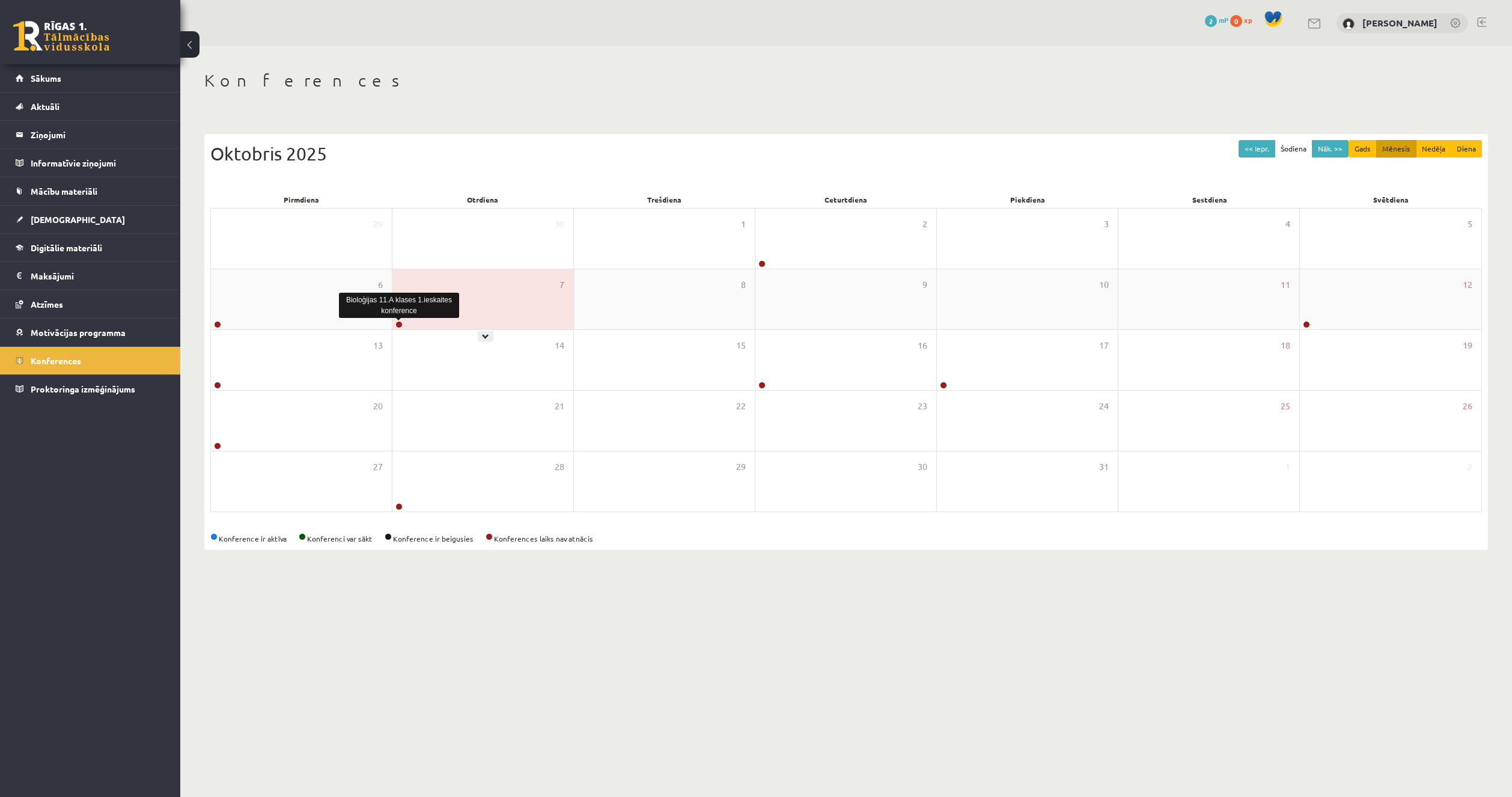
click at [396, 324] on link at bounding box center [399, 325] width 8 height 8
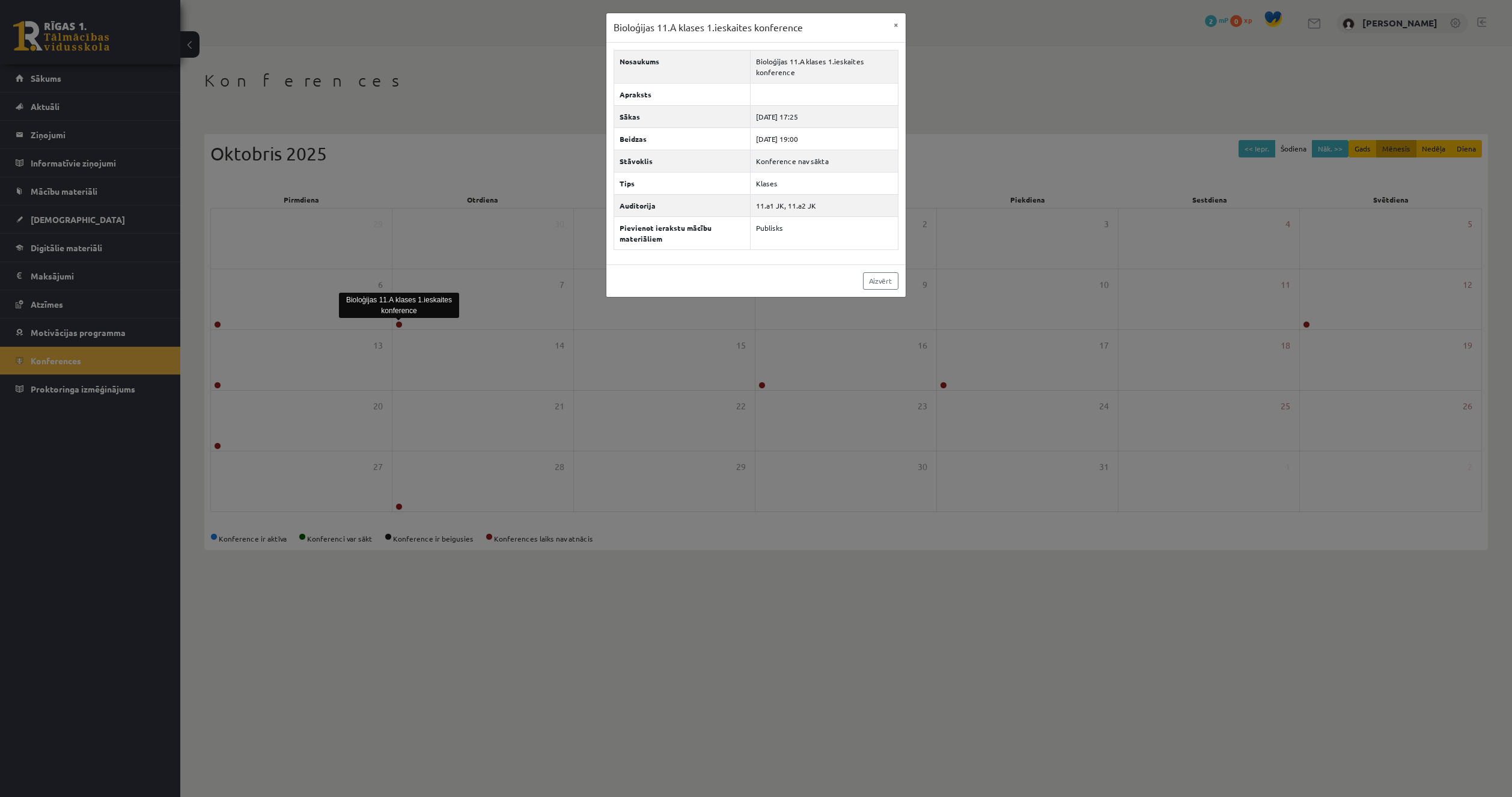
click at [511, 347] on div "Bioloģijas 11.A klases 1.ieskaites konference × Nosaukums Bioloģijas 11.A klase…" at bounding box center [756, 398] width 1512 height 797
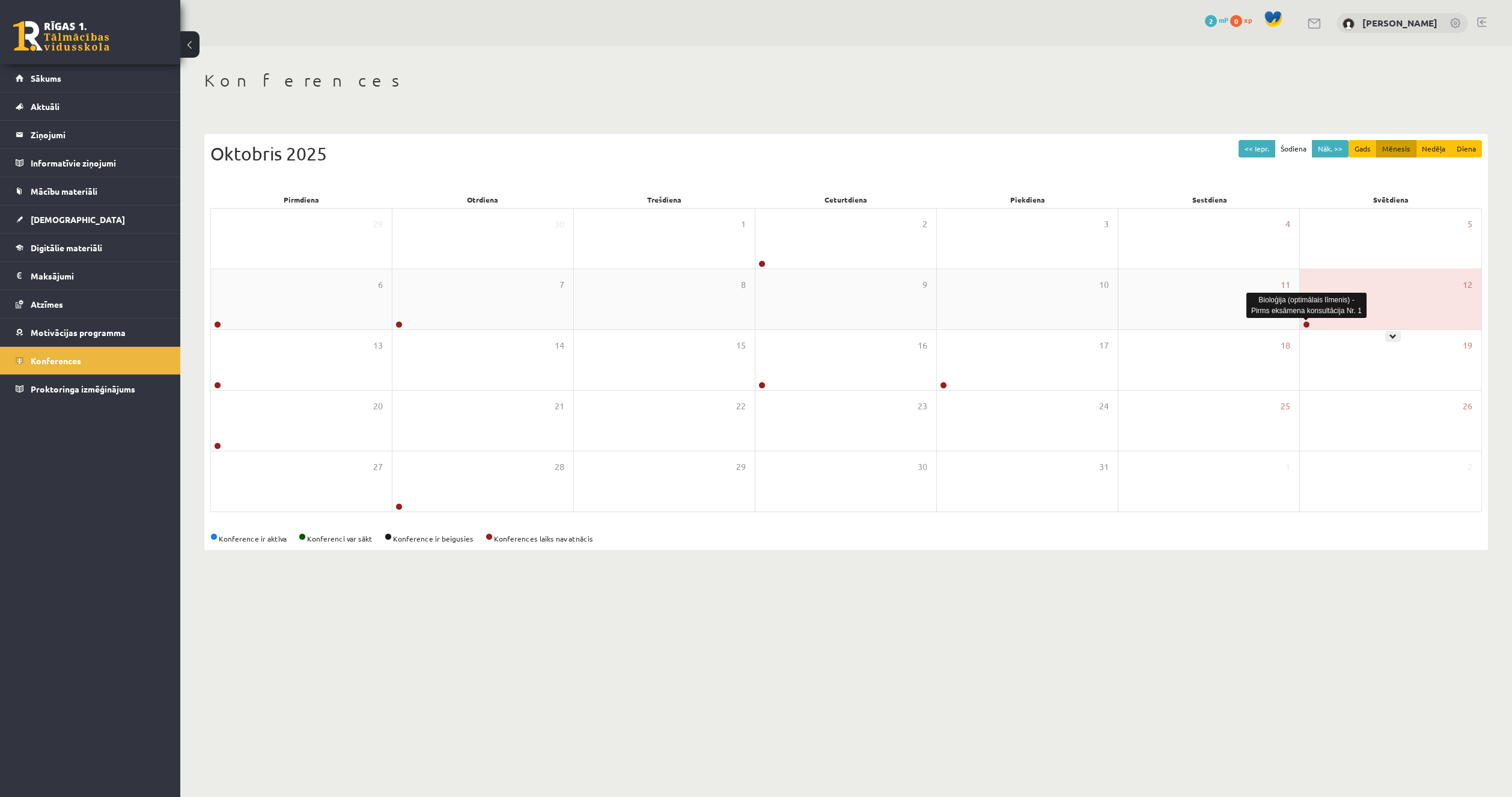
click at [1307, 325] on link at bounding box center [1307, 325] width 8 height 8
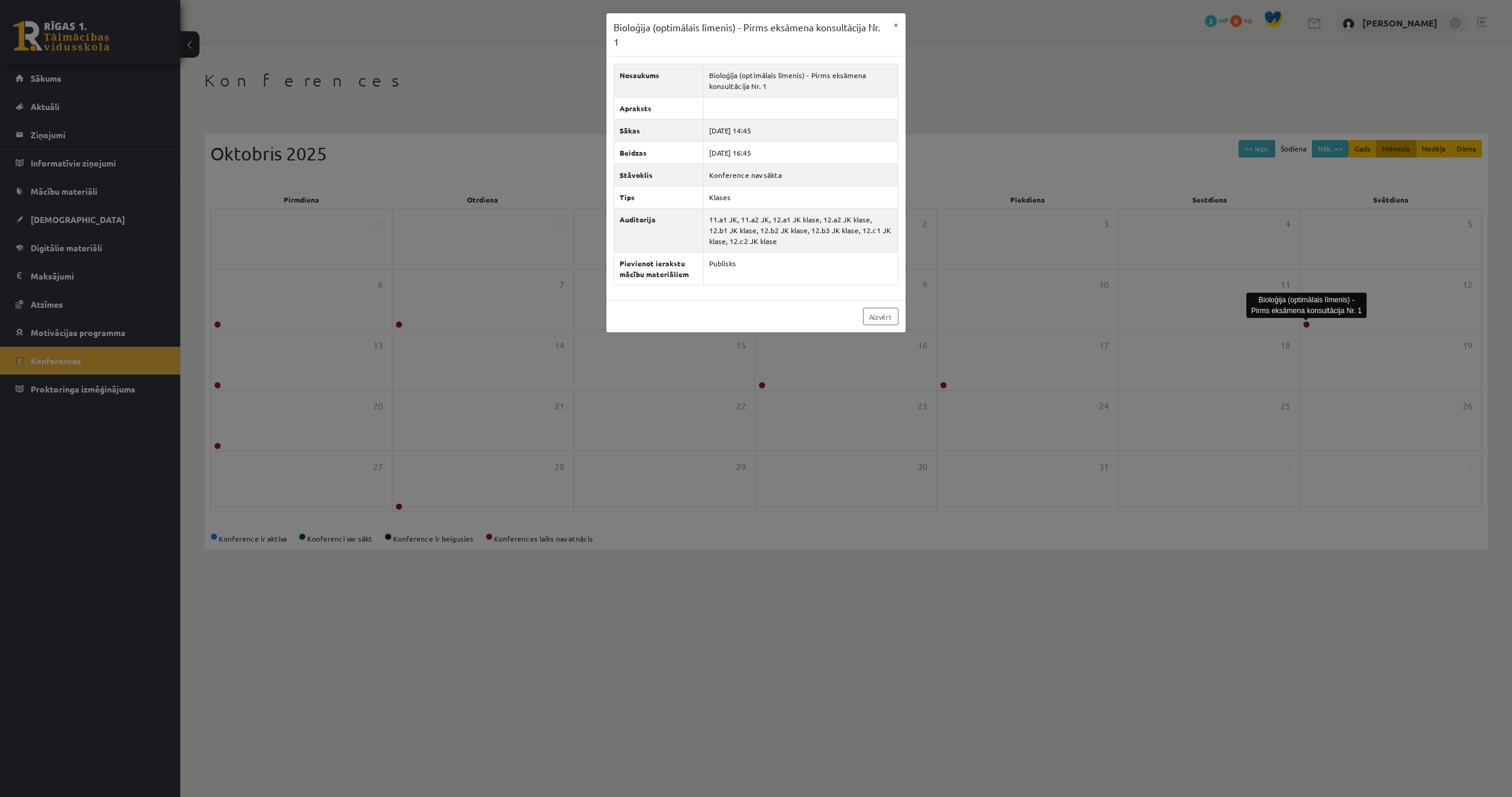
click at [854, 358] on div "Bioloģija (optimālais līmenis) - Pirms eksāmena konsultācija Nr. 1 × Nosaukums …" at bounding box center [756, 398] width 1512 height 797
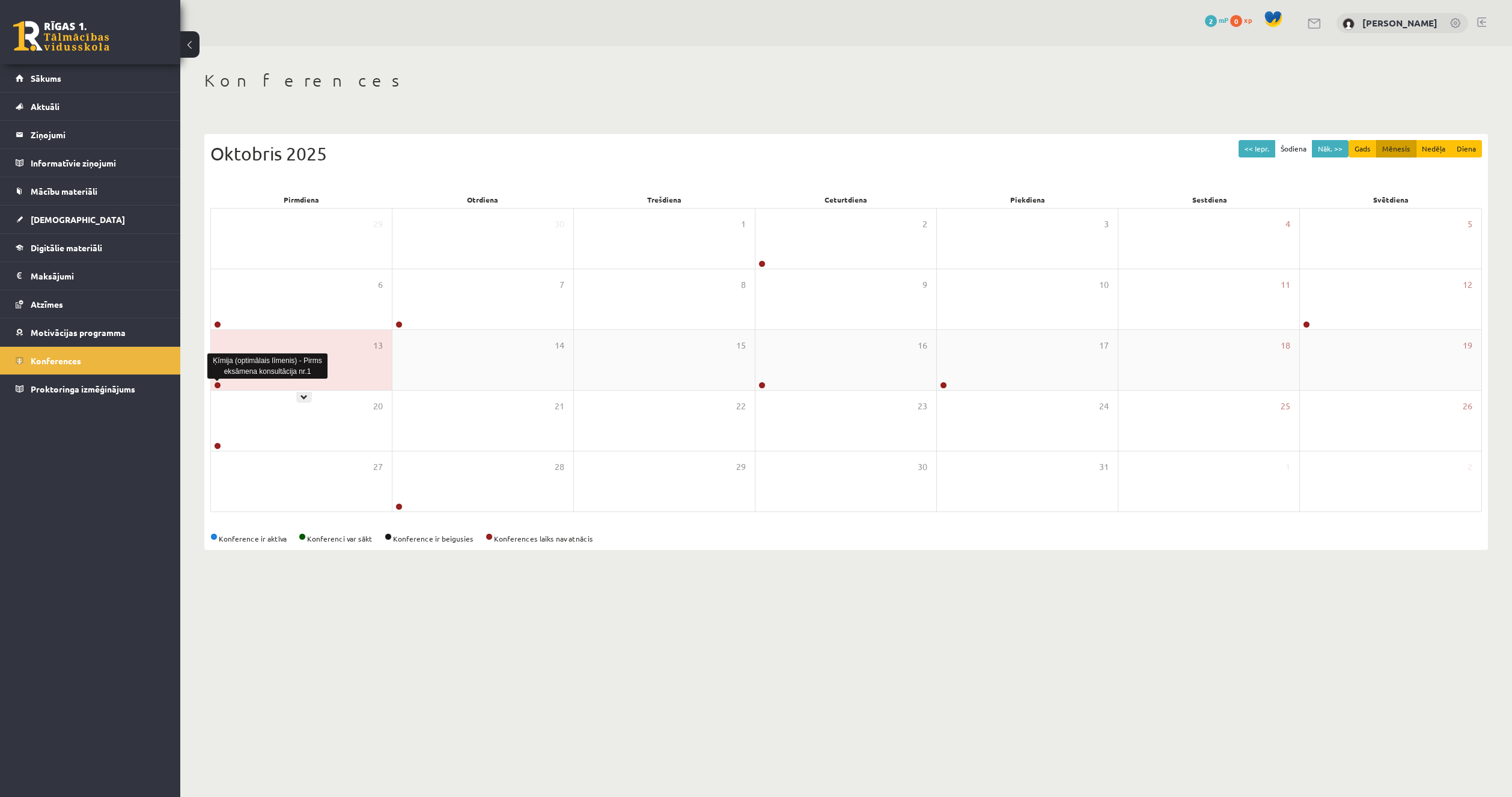
click at [216, 383] on link at bounding box center [218, 385] width 8 height 8
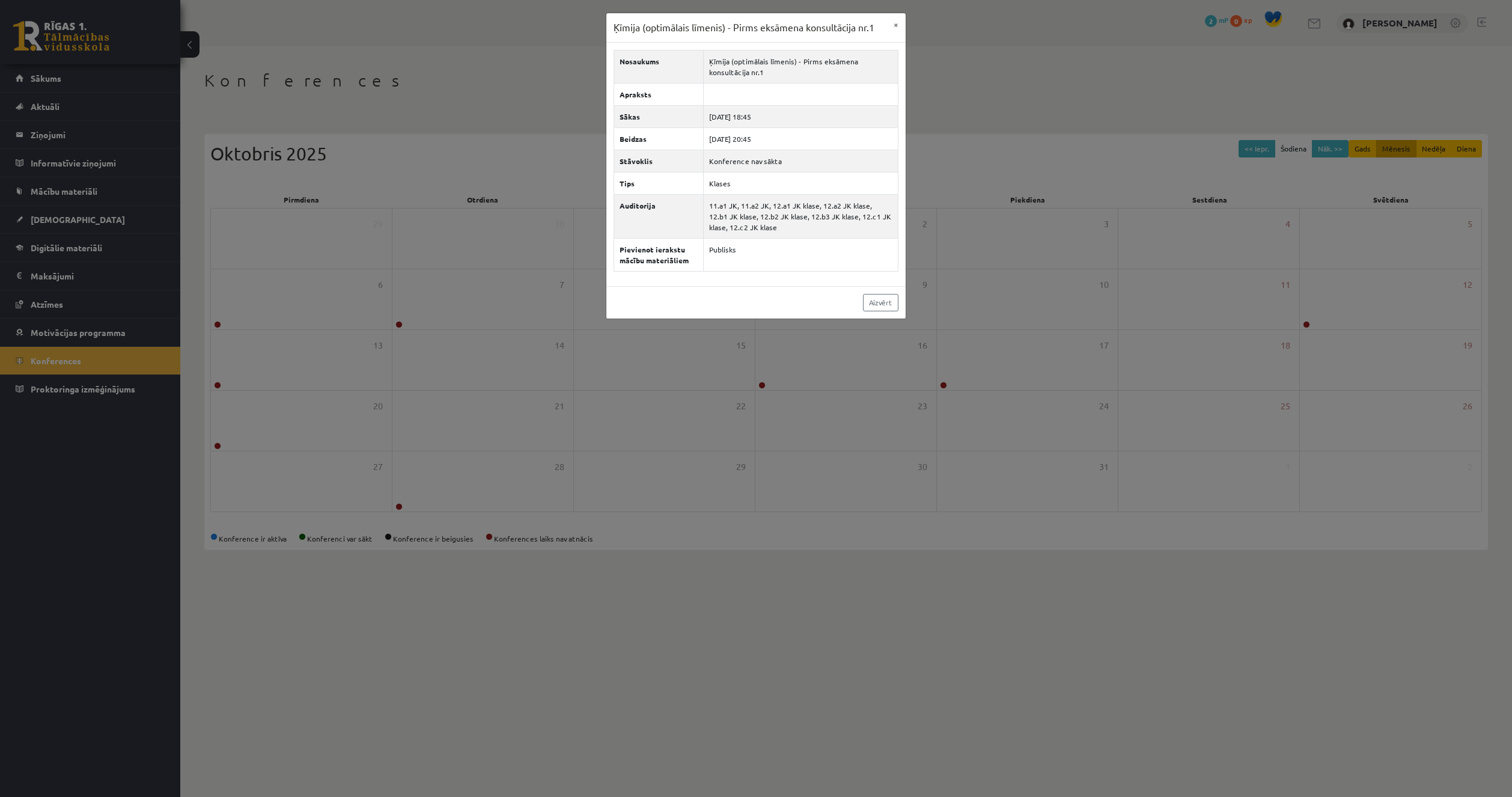
click at [639, 423] on div "Ķīmija (optimālais līmenis) - Pirms eksāmena konsultācija nr.1 × Nosaukums Ķīmi…" at bounding box center [756, 398] width 1512 height 797
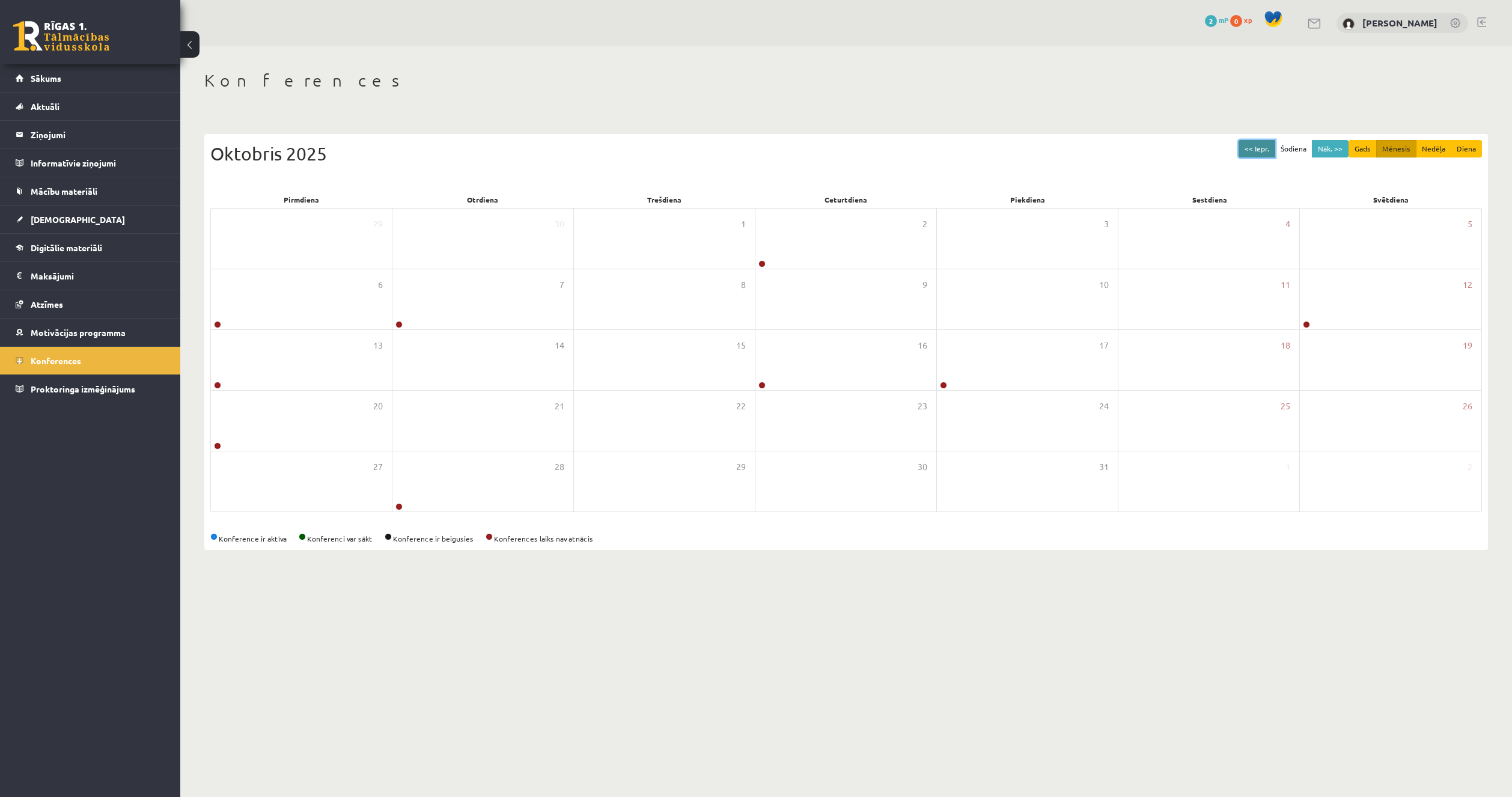
click at [1259, 152] on button "<< Iepr." at bounding box center [1257, 149] width 37 height 17
click at [101, 333] on span "Motivācijas programma" at bounding box center [78, 333] width 95 height 11
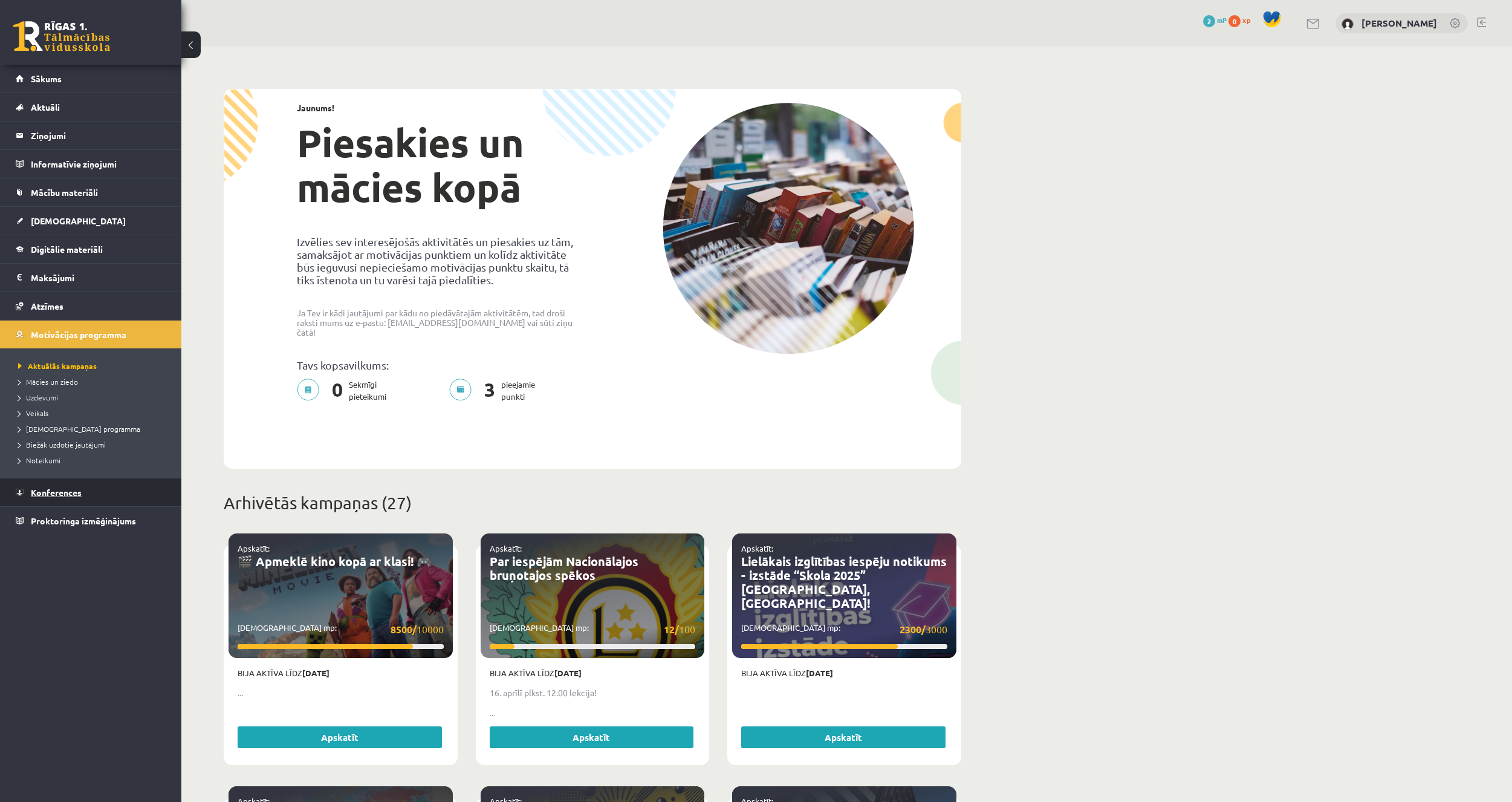
click at [64, 491] on span "Konferences" at bounding box center [56, 492] width 51 height 11
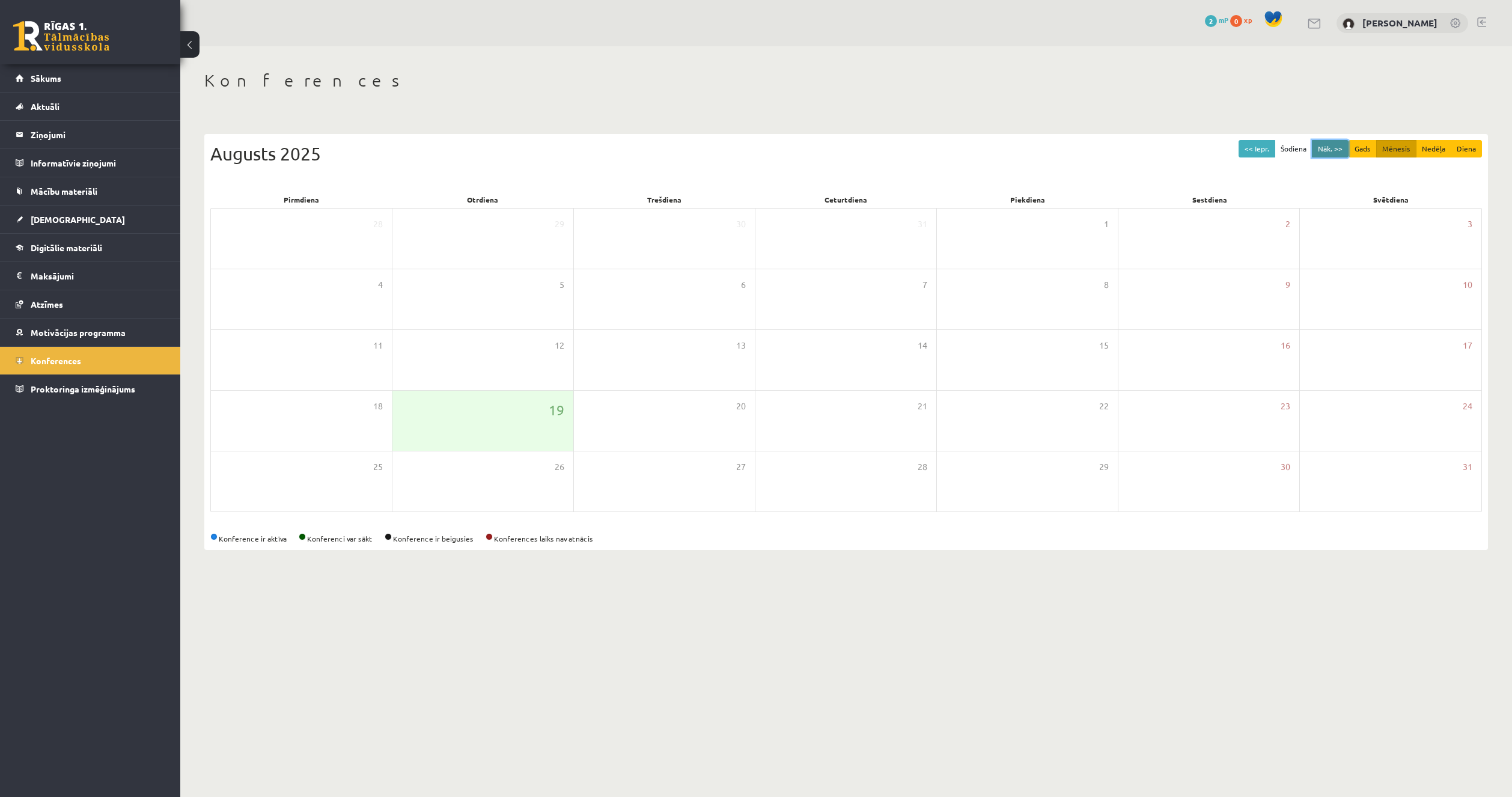
click at [1326, 142] on button "Nāk. >>" at bounding box center [1330, 149] width 37 height 17
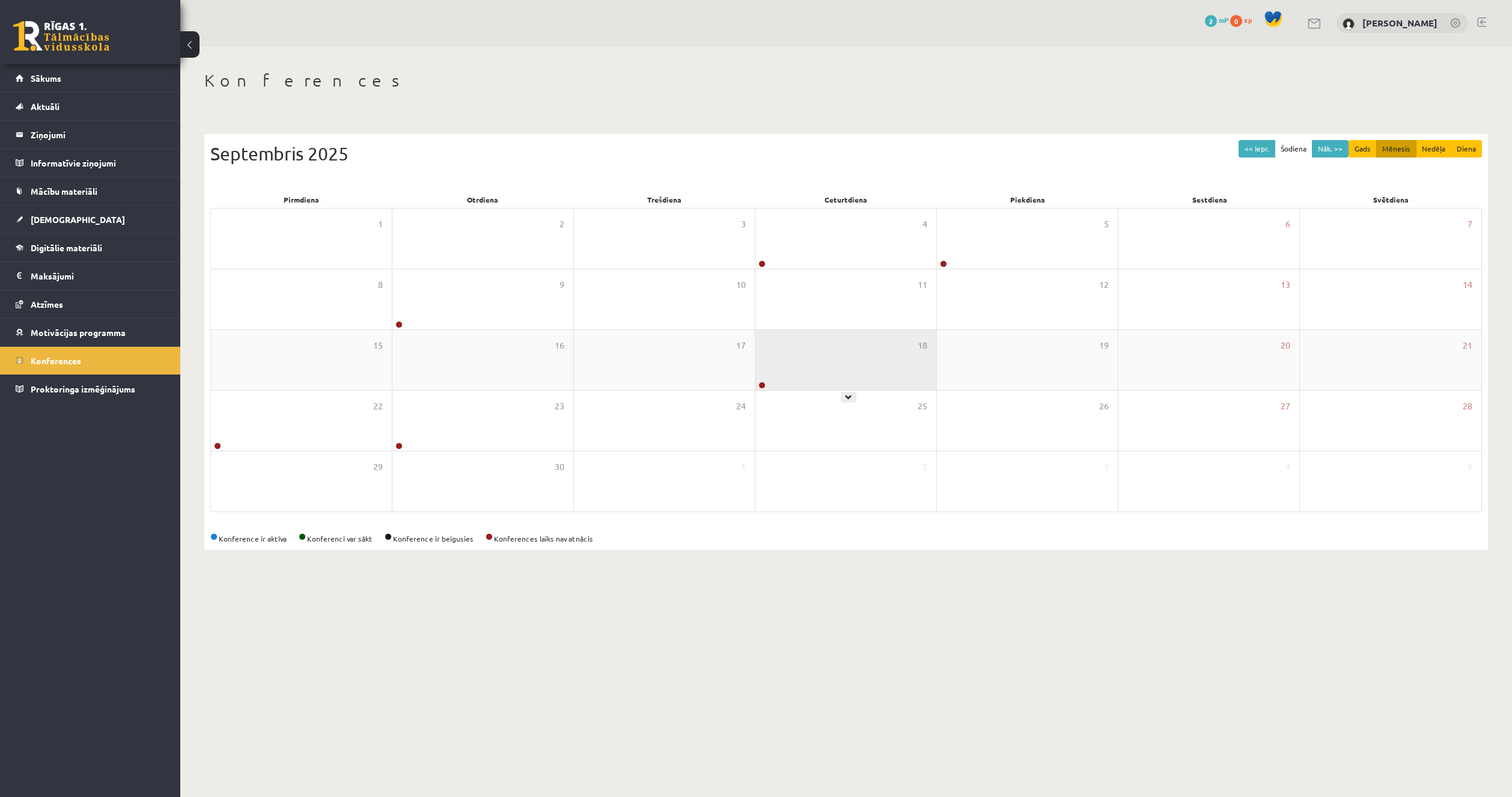
click at [763, 384] on link at bounding box center [762, 385] width 8 height 8
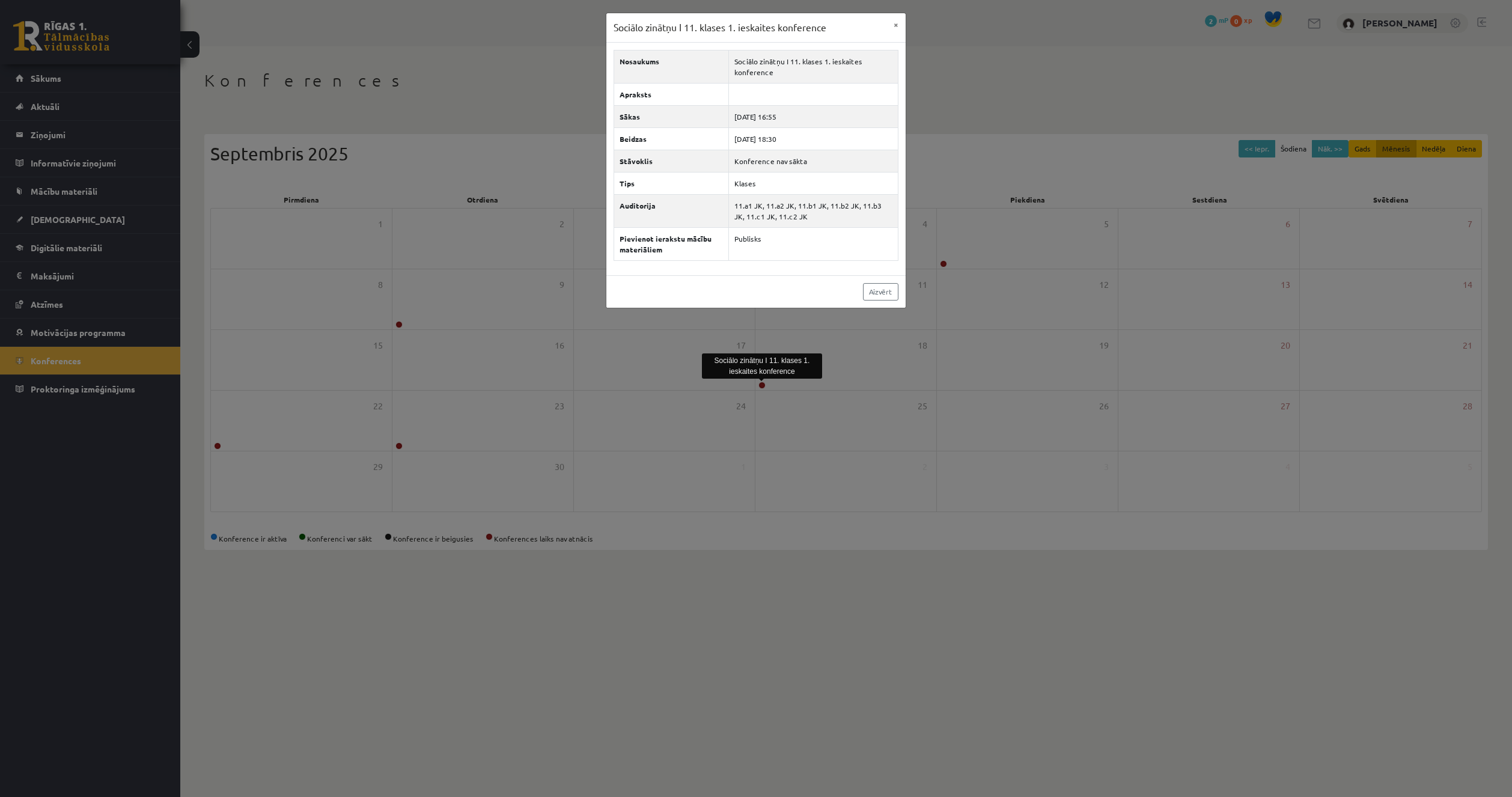
click at [883, 281] on div "Aizvērt" at bounding box center [756, 291] width 299 height 32
click at [884, 291] on link "Aizvērt" at bounding box center [880, 291] width 35 height 17
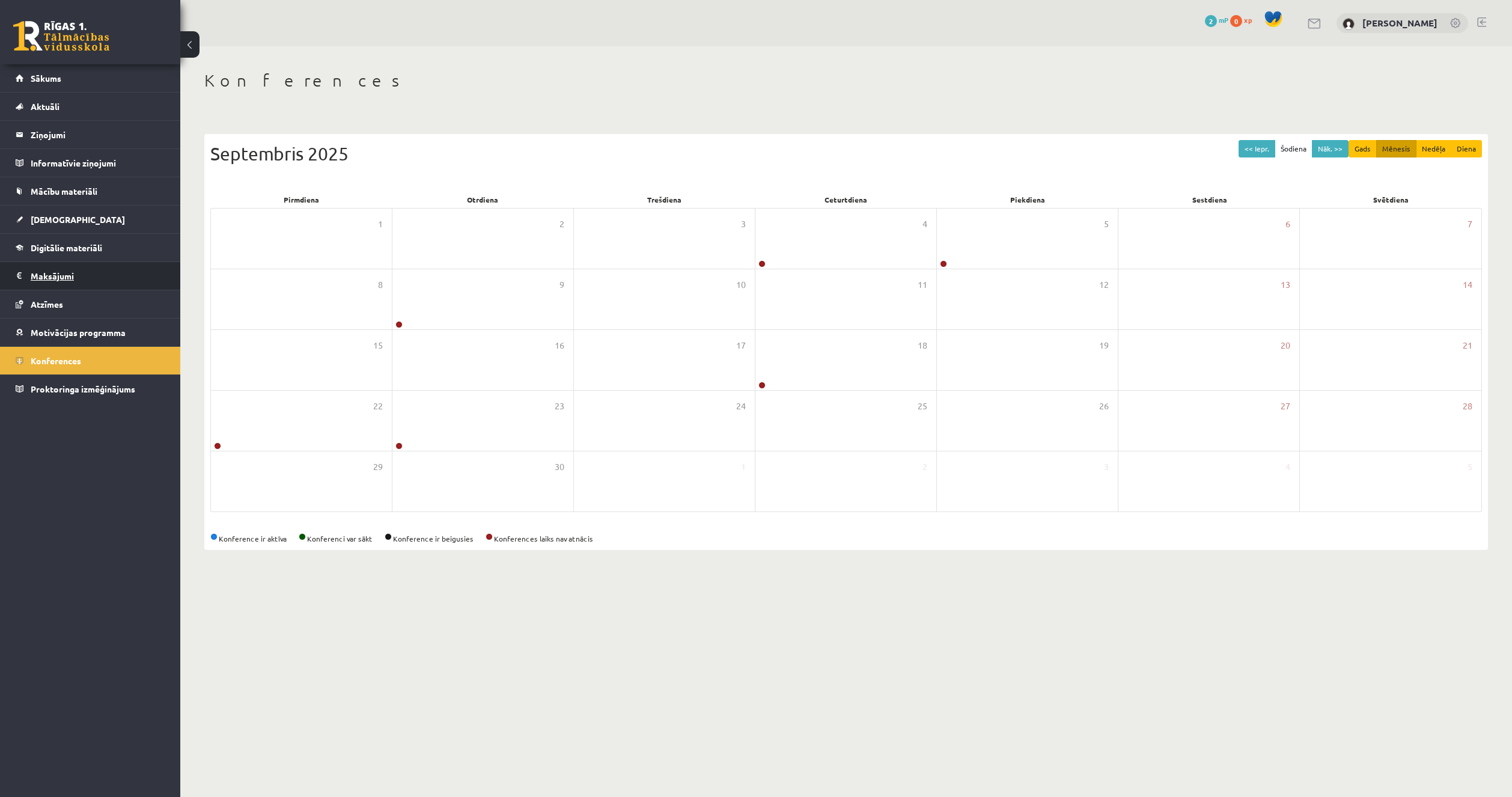
click at [89, 268] on legend "Maksājumi 0" at bounding box center [98, 275] width 135 height 28
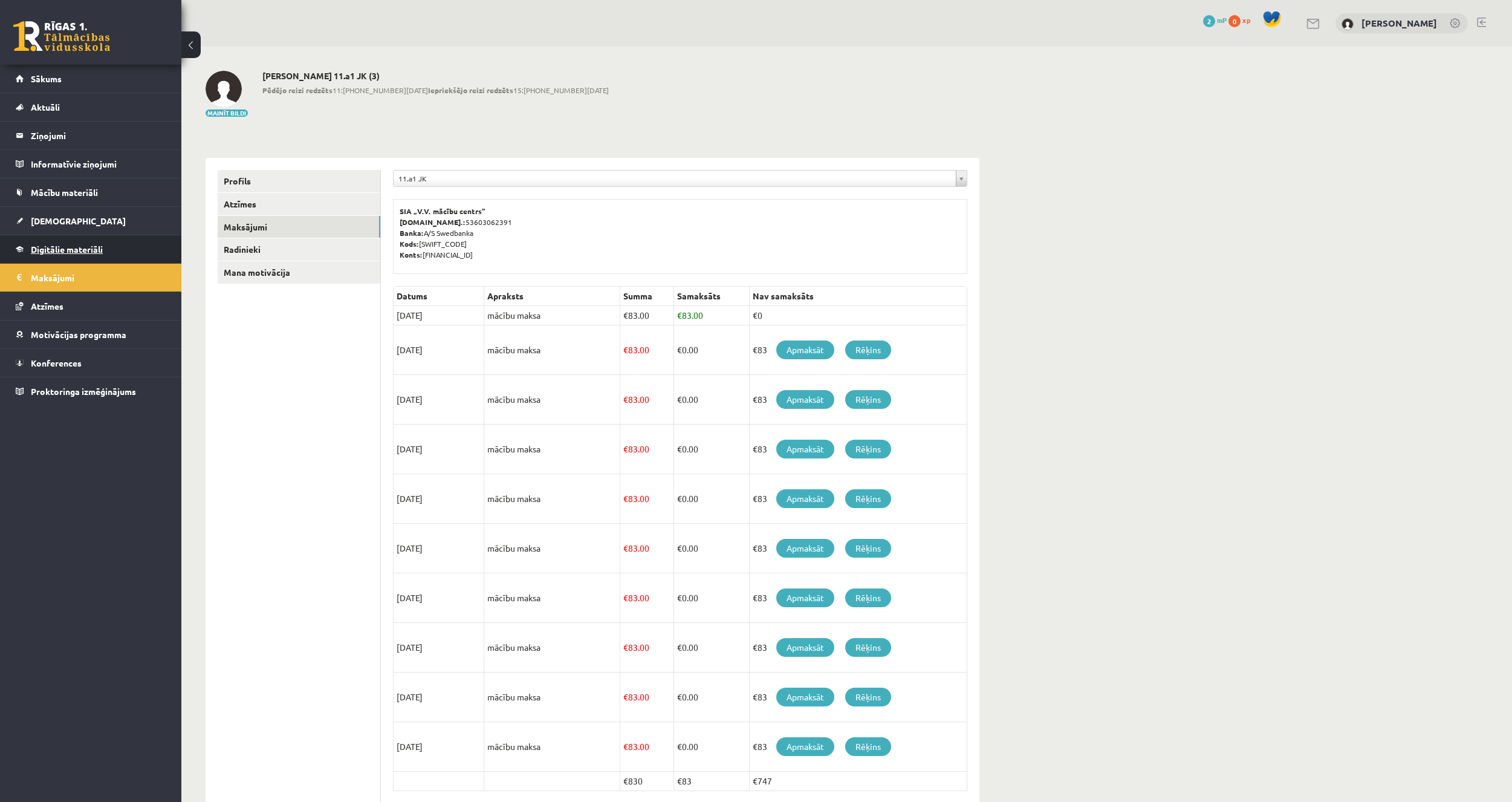
click at [89, 250] on span "Digitālie materiāli" at bounding box center [67, 249] width 72 height 11
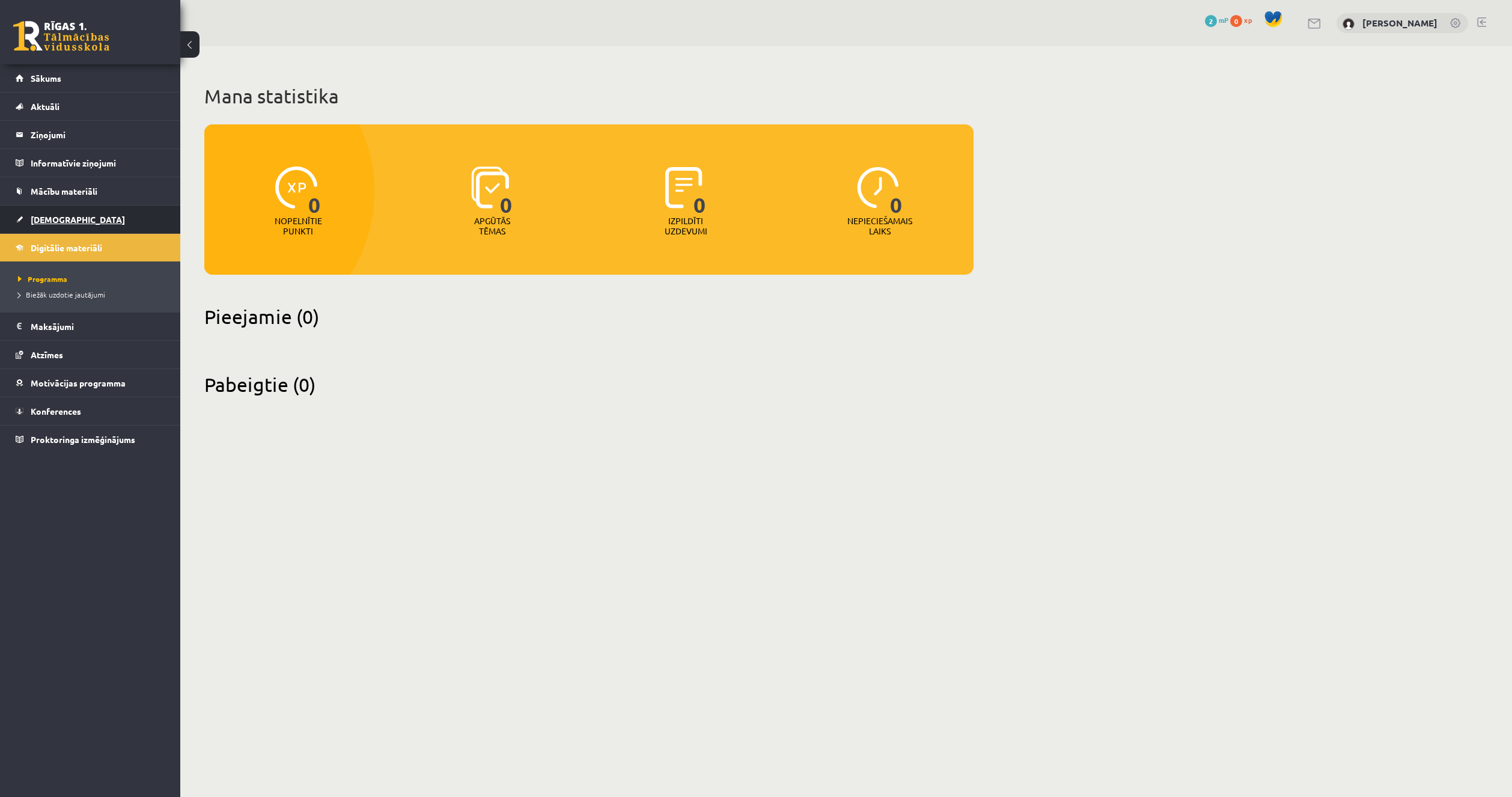
click at [84, 219] on link "[DEMOGRAPHIC_DATA]" at bounding box center [90, 219] width 149 height 28
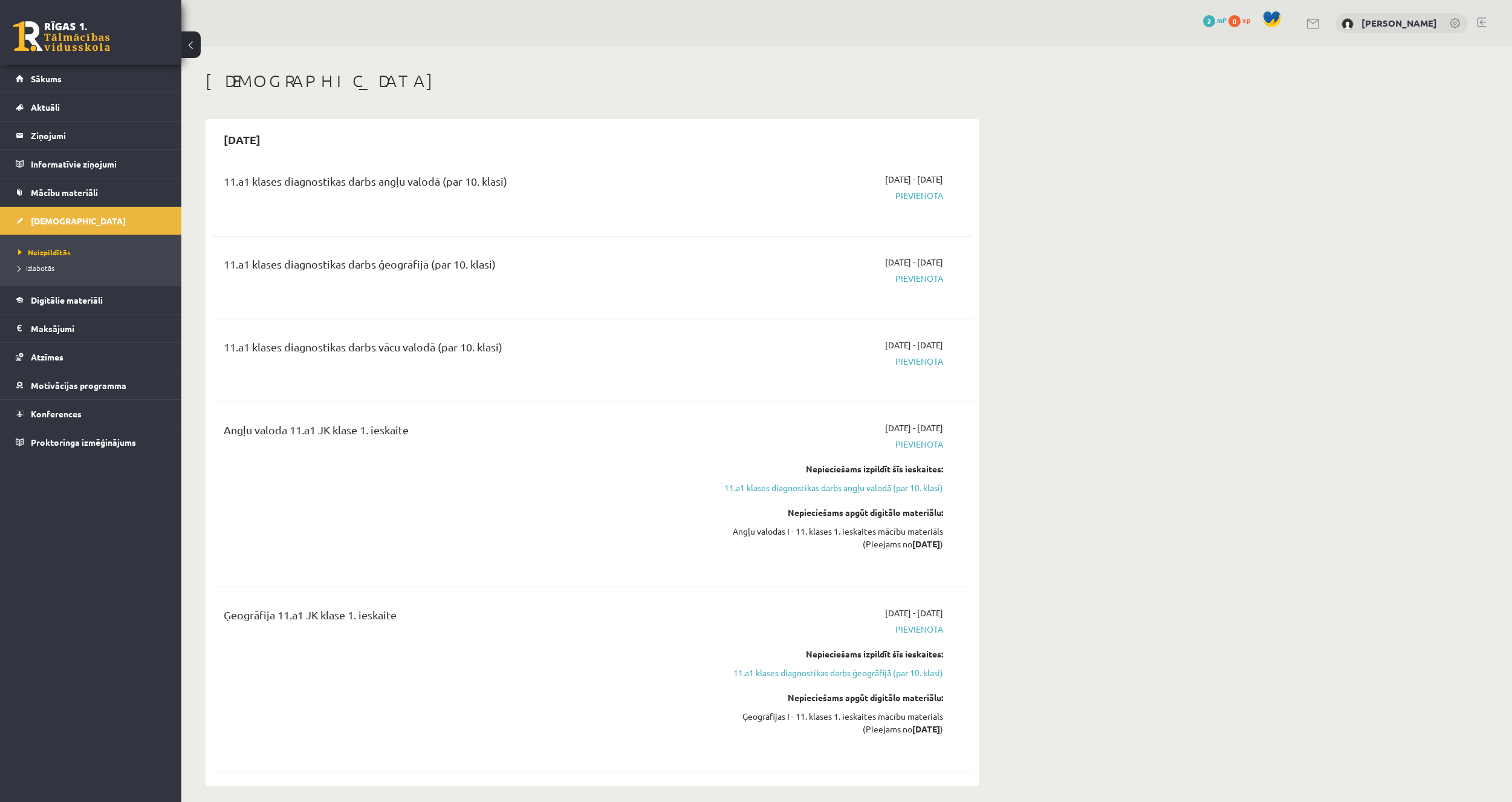
click at [439, 187] on div "11.a1 klases diagnostikas darbs angļu valodā (par 10. klasi)" at bounding box center [461, 184] width 473 height 22
click at [925, 197] on span "Pievienota" at bounding box center [829, 195] width 228 height 13
click at [895, 175] on span "2025-09-01 - 2025-09-15" at bounding box center [914, 179] width 58 height 13
drag, startPoint x: 281, startPoint y: 175, endPoint x: 275, endPoint y: 178, distance: 6.7
click at [275, 178] on div "11.a1 klases diagnostikas darbs angļu valodā (par 10. klasi)" at bounding box center [461, 184] width 473 height 22
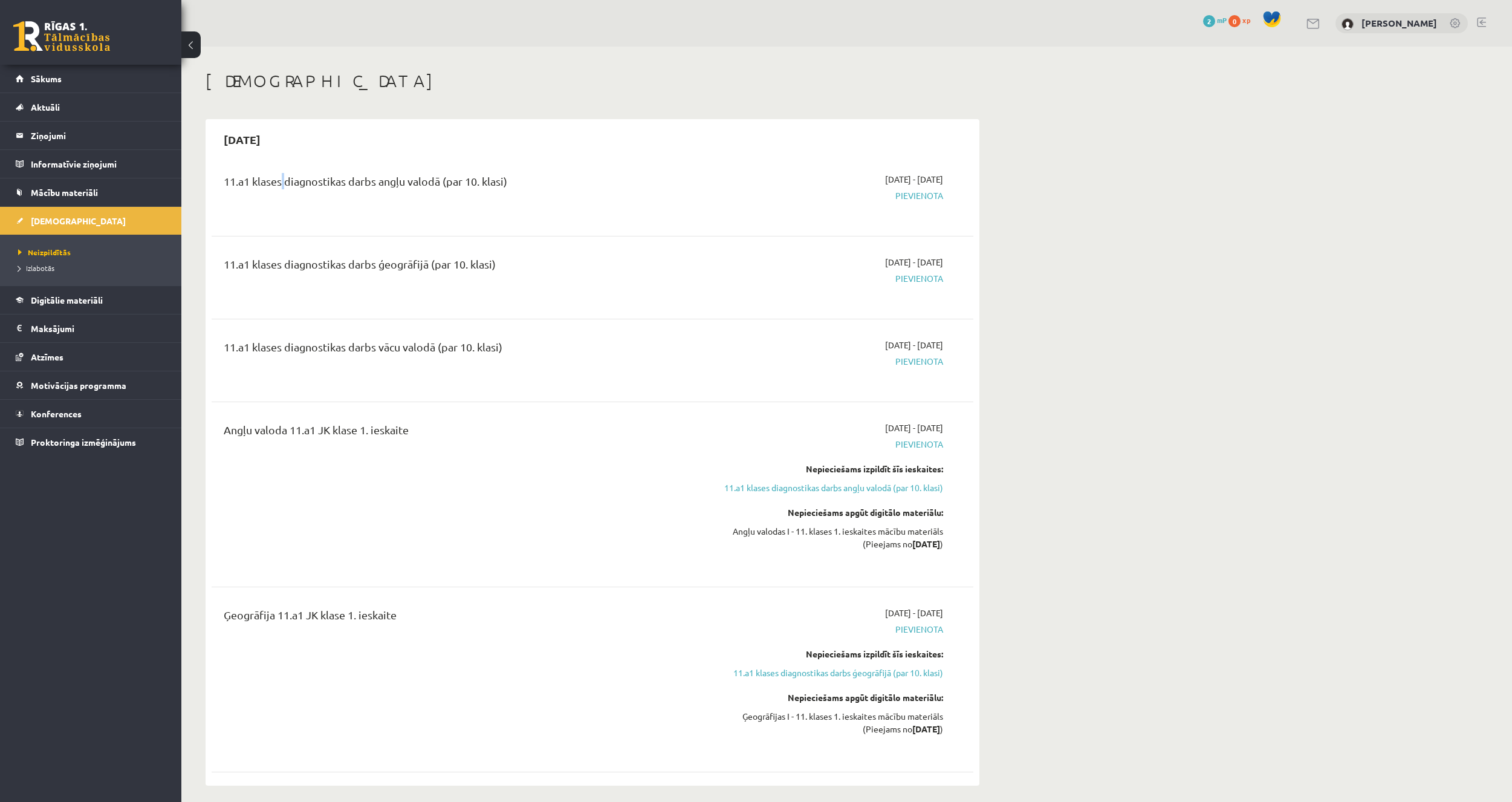
click at [275, 178] on div "11.a1 klases diagnostikas darbs angļu valodā (par 10. klasi)" at bounding box center [461, 184] width 473 height 22
drag, startPoint x: 916, startPoint y: 178, endPoint x: 946, endPoint y: 178, distance: 30.0
click at [946, 178] on div "2025-09-01 - 2025-09-15 Pievienota" at bounding box center [829, 194] width 246 height 43
click at [947, 178] on div "2025-09-01 - 2025-09-15 Pievienota" at bounding box center [829, 194] width 246 height 43
drag, startPoint x: 883, startPoint y: 181, endPoint x: 893, endPoint y: 178, distance: 10.4
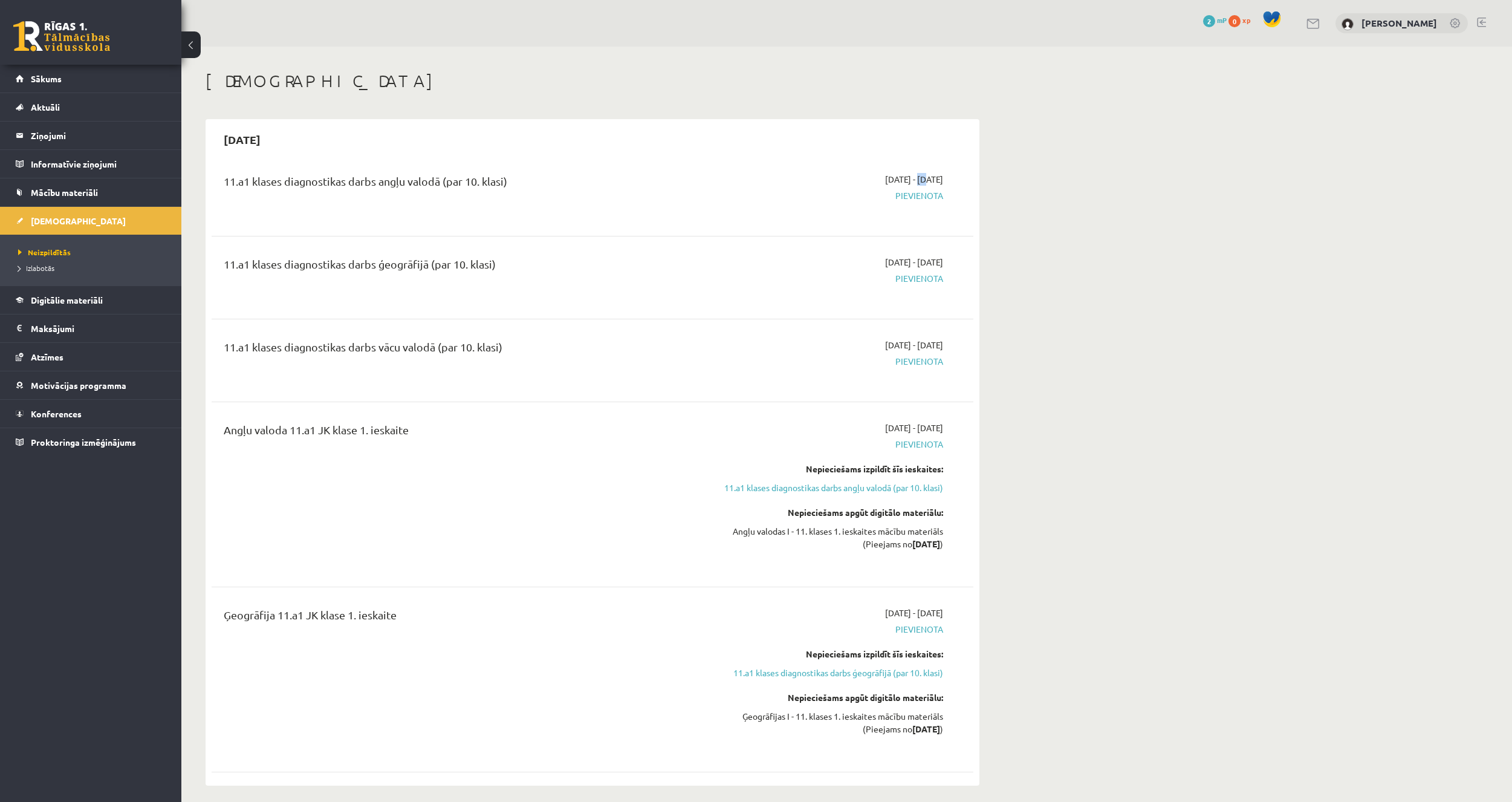
click at [893, 178] on span "2025-09-01 - 2025-09-15" at bounding box center [914, 179] width 58 height 13
drag, startPoint x: 882, startPoint y: 395, endPoint x: 820, endPoint y: 331, distance: 89.1
click at [820, 331] on div "11.a1 klases diagnostikas darbs angļu valodā (par 10. klasi) 2025-09-01 - 2025-…" at bounding box center [593, 470] width 762 height 618
click at [268, 187] on div "11.a1 klases diagnostikas darbs angļu valodā (par 10. klasi)" at bounding box center [461, 184] width 473 height 22
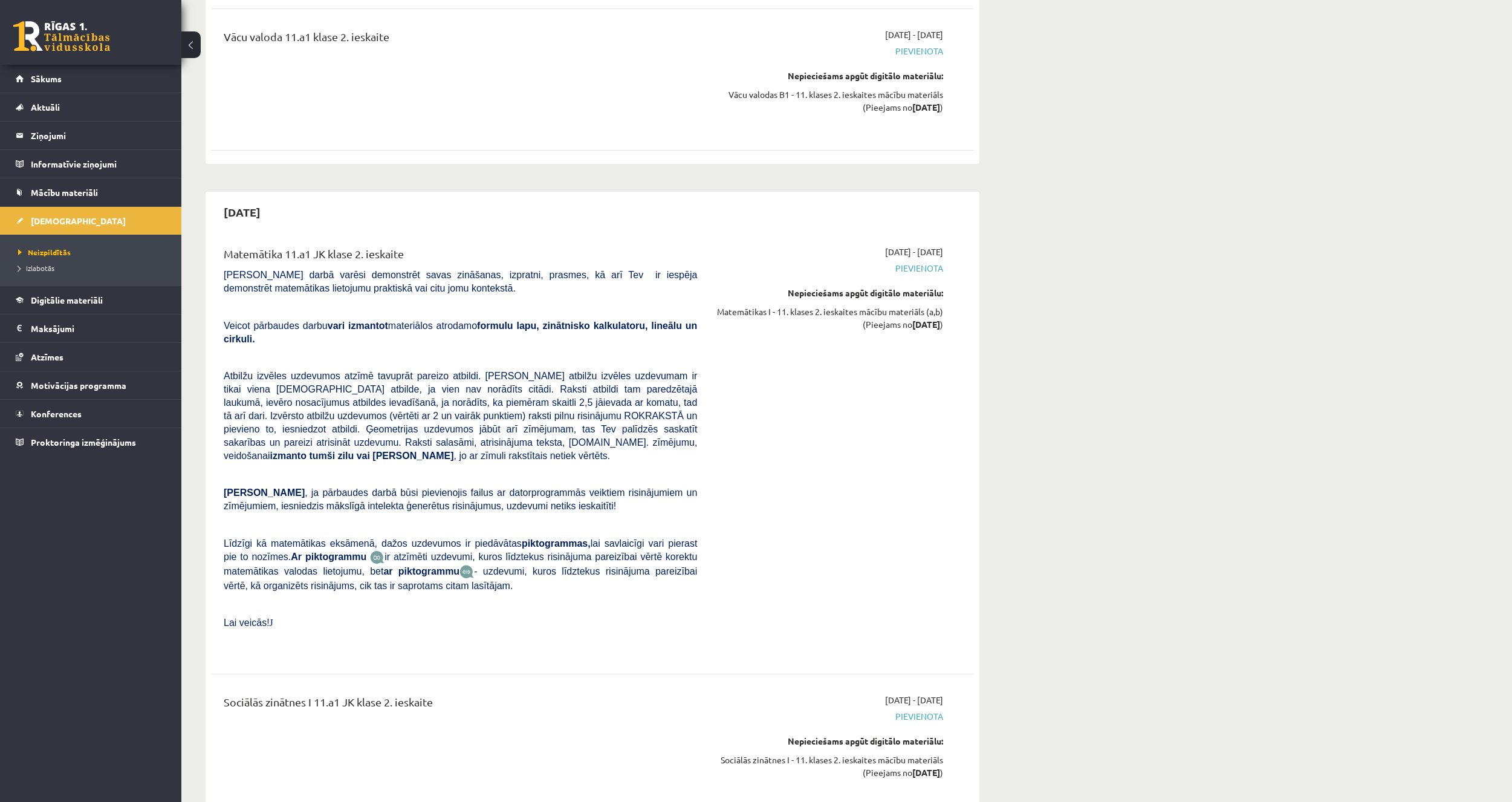
scroll to position [6410, 0]
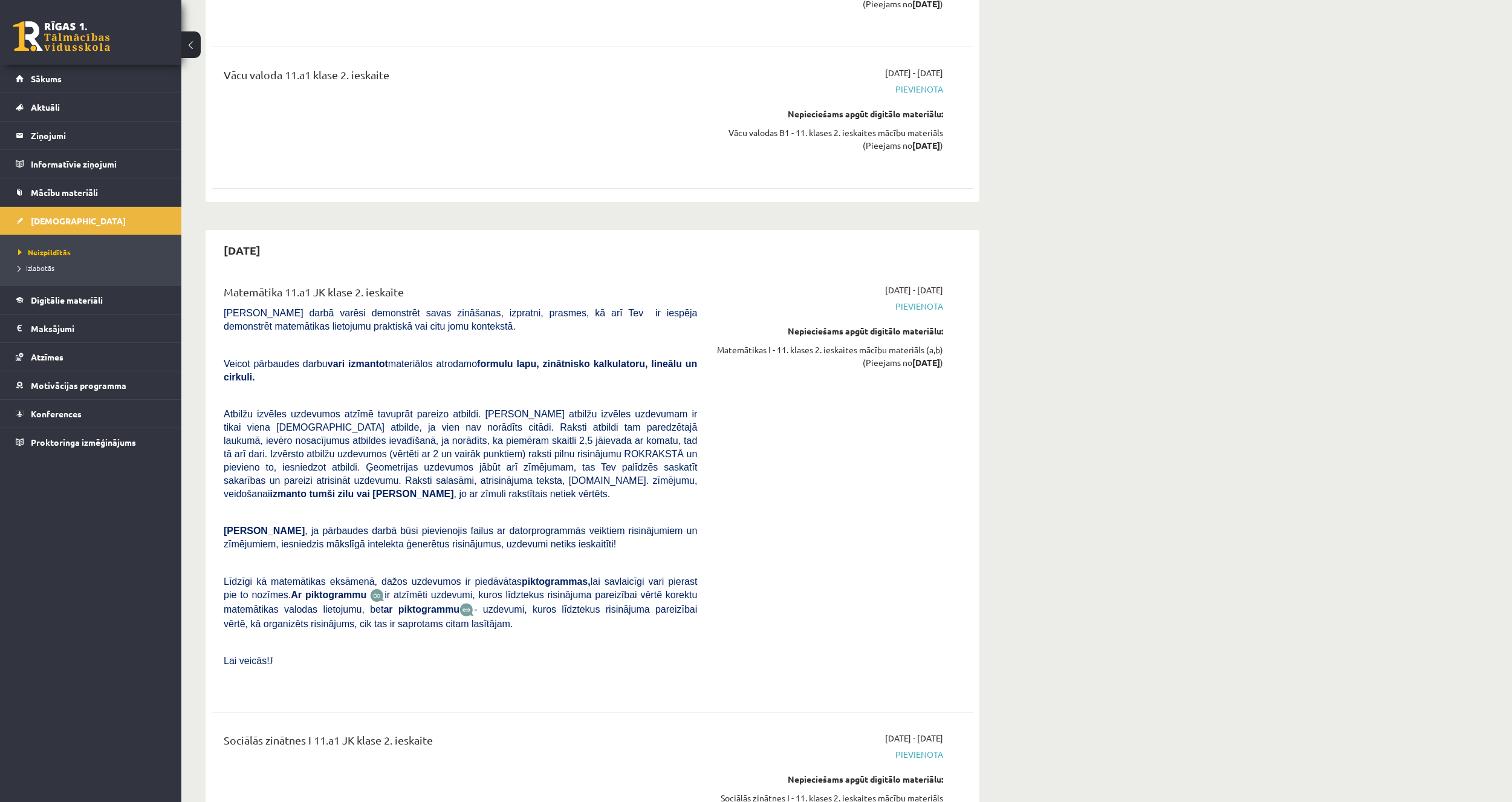
drag, startPoint x: 317, startPoint y: 445, endPoint x: 335, endPoint y: 461, distance: 24.1
drag, startPoint x: 335, startPoint y: 461, endPoint x: 236, endPoint y: 482, distance: 101.2
click at [236, 526] on span "Ņem vērā" at bounding box center [264, 531] width 81 height 11
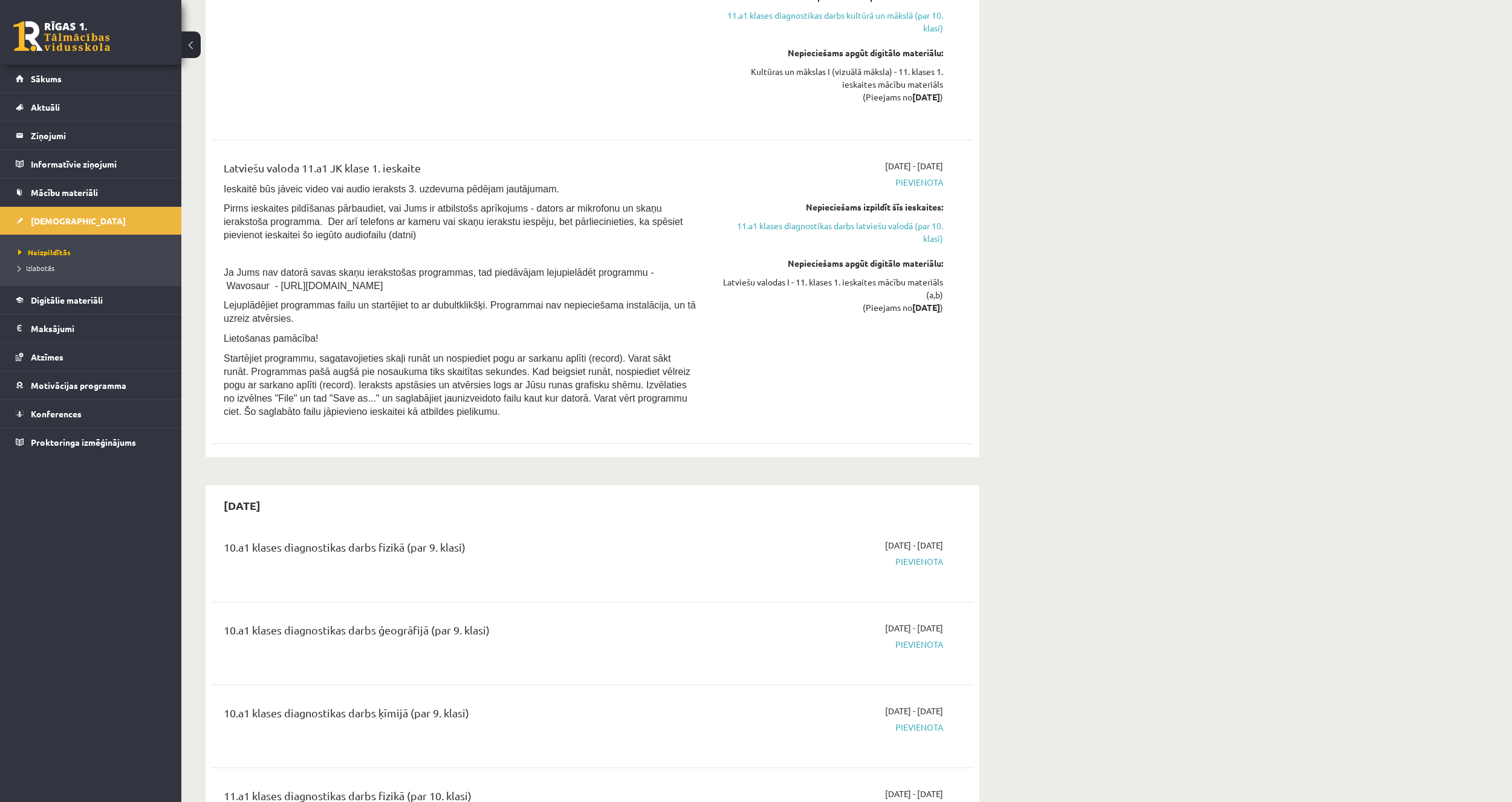
scroll to position [2238, 0]
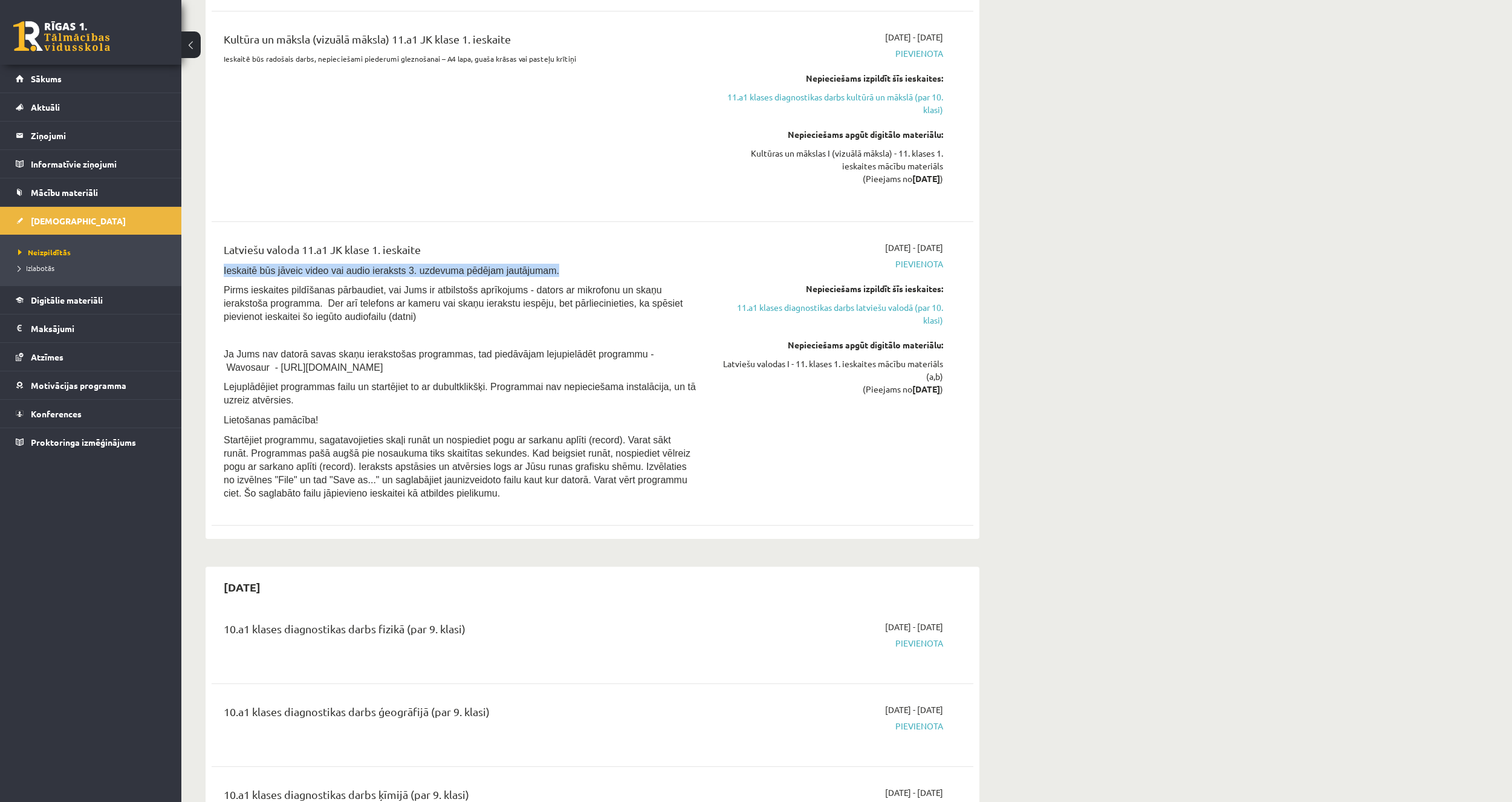
drag, startPoint x: 219, startPoint y: 274, endPoint x: 549, endPoint y: 272, distance: 330.0
click at [549, 272] on div "Latviešu valoda 11.a1 JK klase 1. ieskaite Ieskaitē būs jāveic video vai audio …" at bounding box center [461, 373] width 492 height 265
click at [549, 272] on p "Ieskaitē būs jāveic video vai audio ieraksts 3. uzdevuma pēdējam jautājumam." at bounding box center [461, 270] width 473 height 14
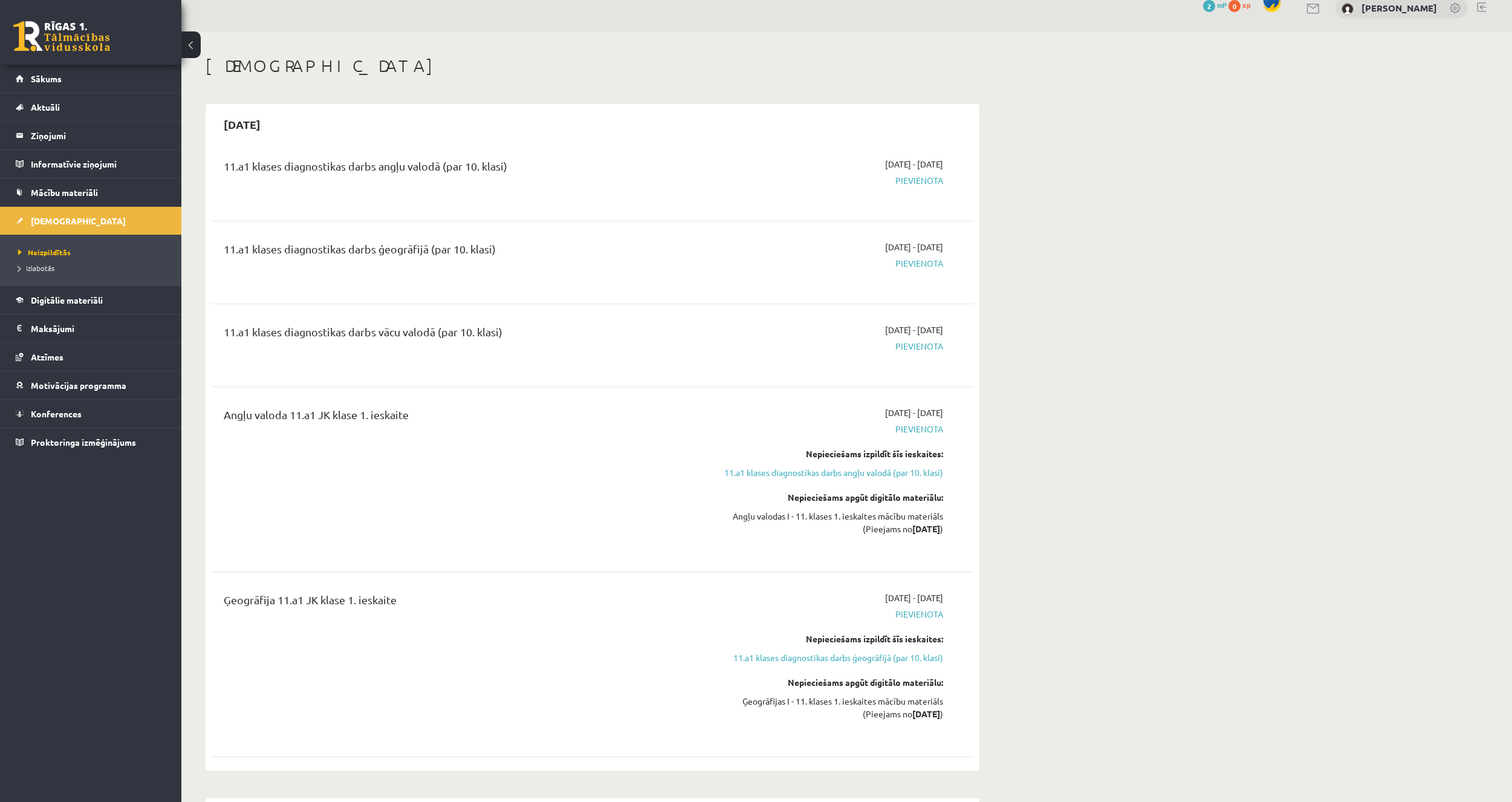
scroll to position [0, 0]
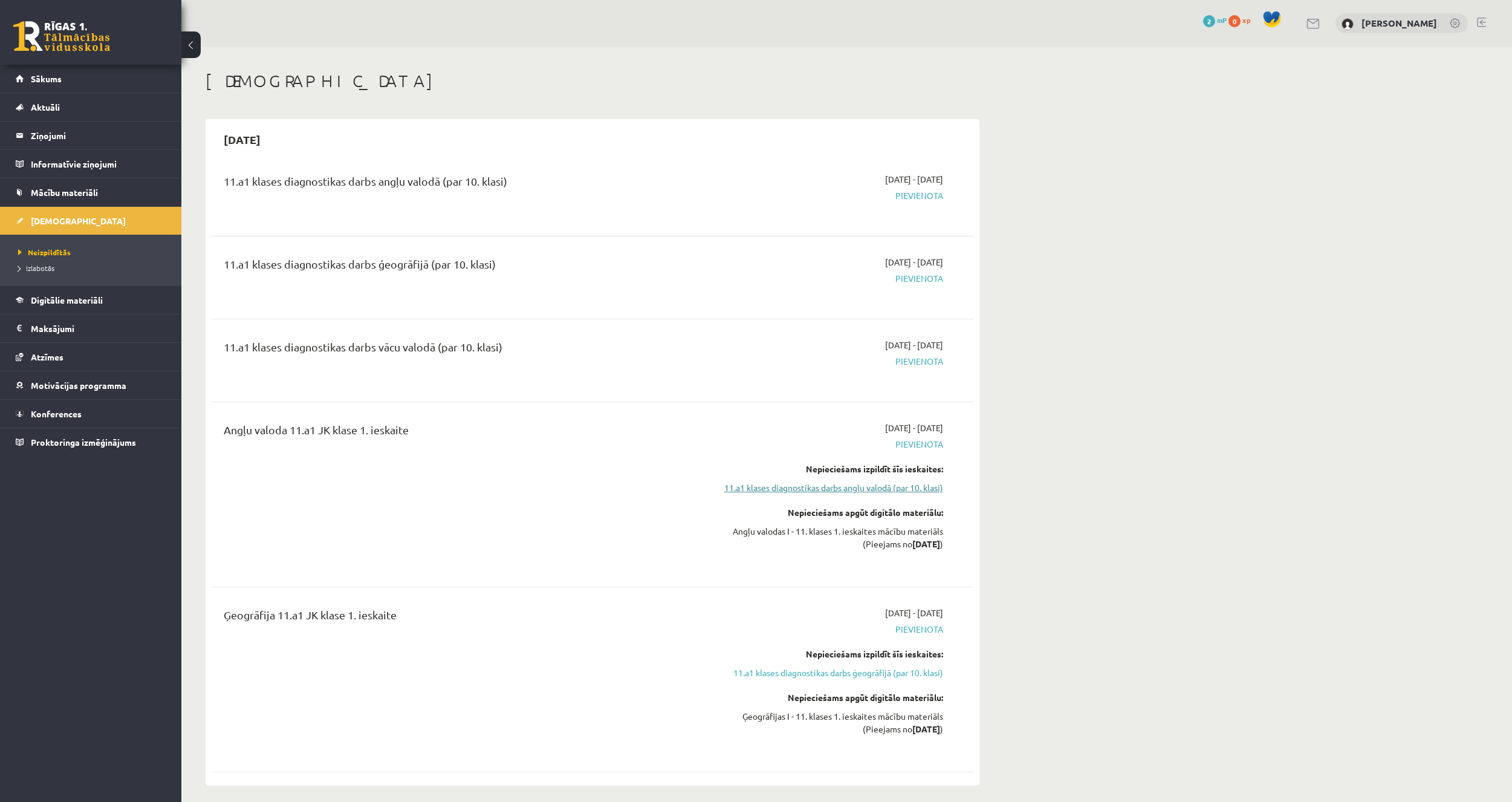
click at [863, 493] on link "11.a1 klases diagnostikas darbs angļu valodā (par 10. klasi)" at bounding box center [829, 487] width 228 height 13
click at [108, 417] on link "Konferences" at bounding box center [91, 414] width 150 height 28
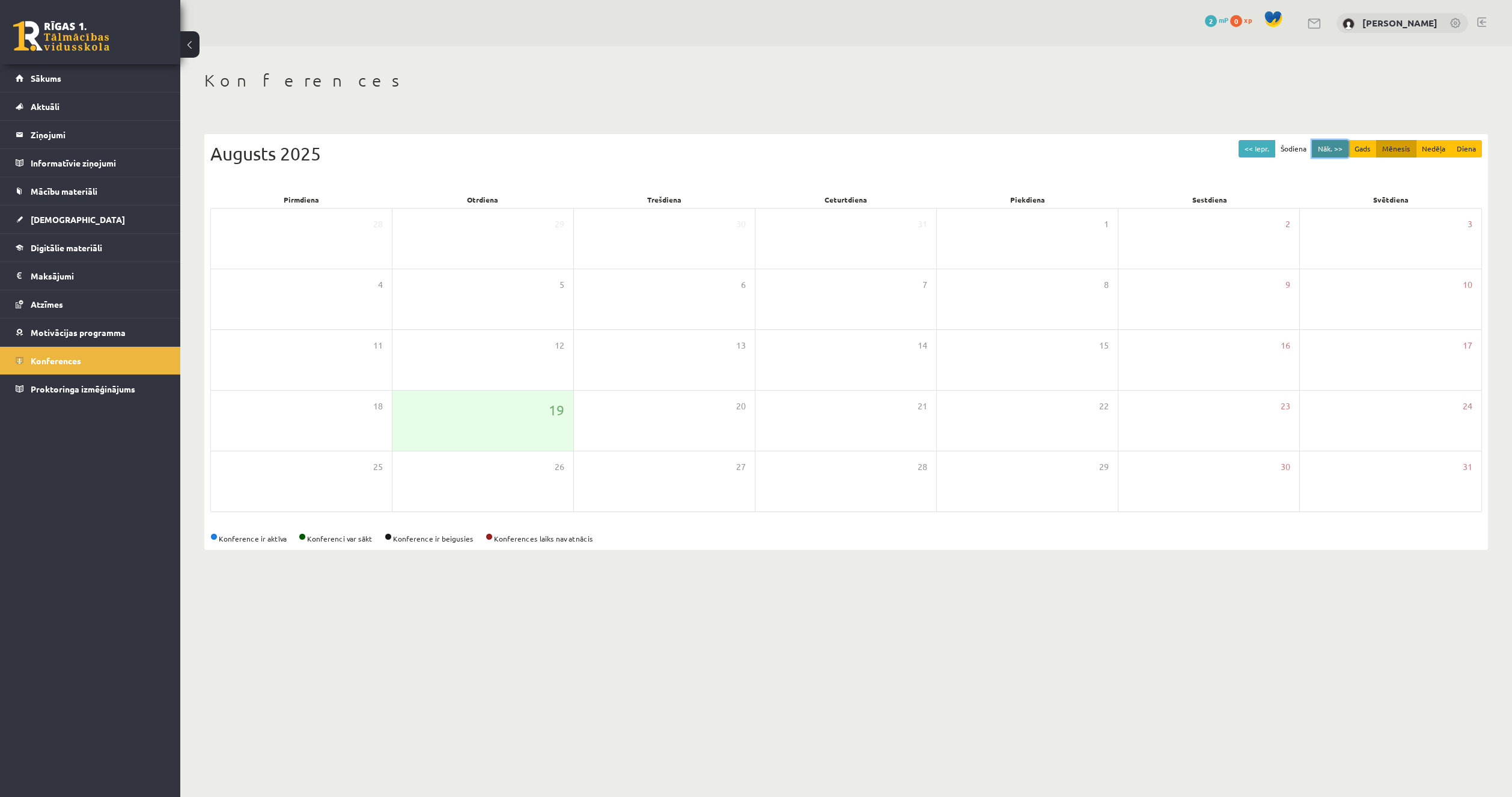
click at [1327, 147] on button "Nāk. >>" at bounding box center [1330, 149] width 37 height 17
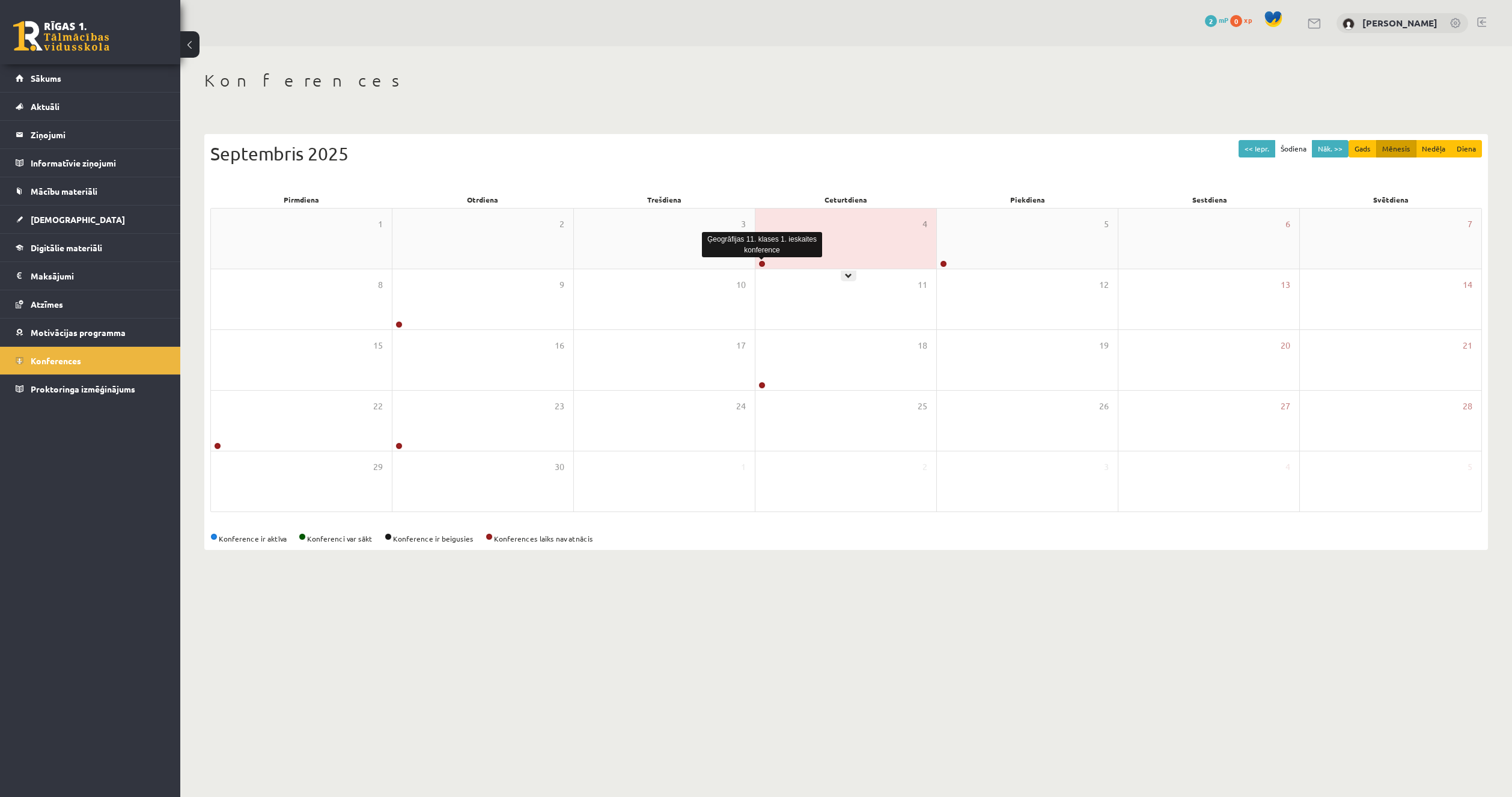
click at [762, 264] on link at bounding box center [762, 264] width 8 height 8
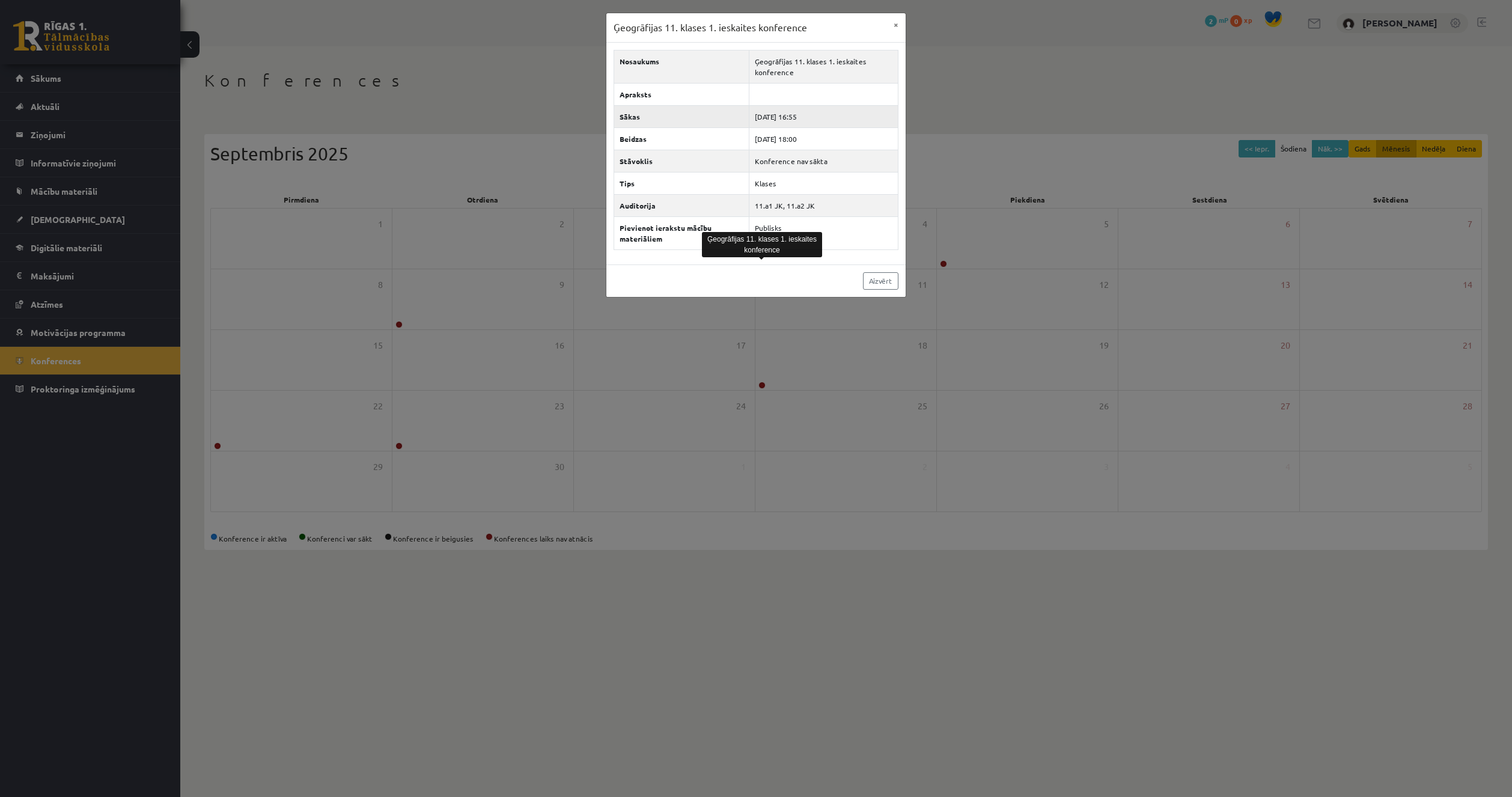
click at [832, 117] on td "2025-09-04 16:55" at bounding box center [824, 115] width 149 height 22
click at [894, 19] on button "×" at bounding box center [897, 25] width 20 height 23
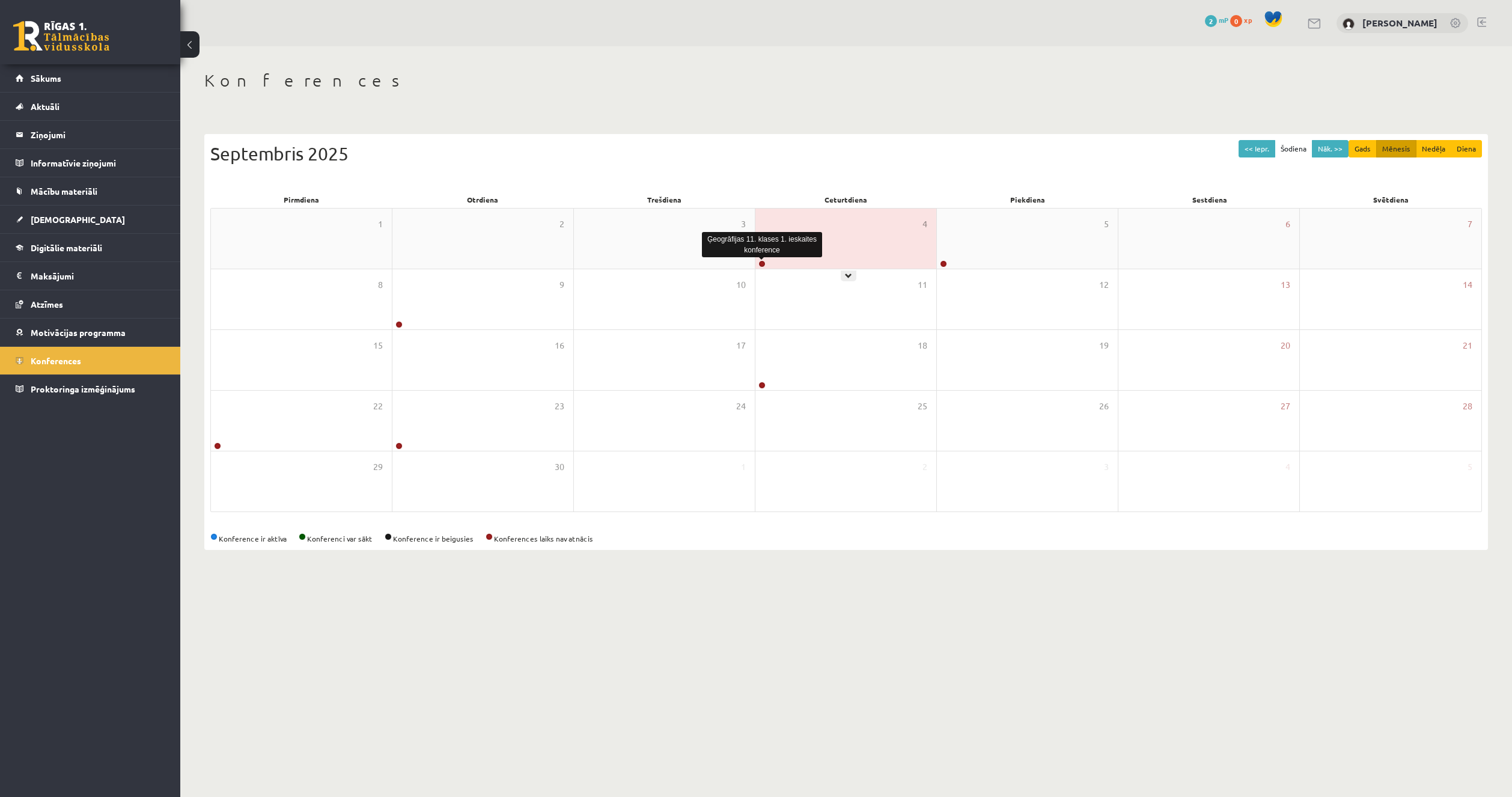
click at [762, 265] on link at bounding box center [762, 264] width 8 height 8
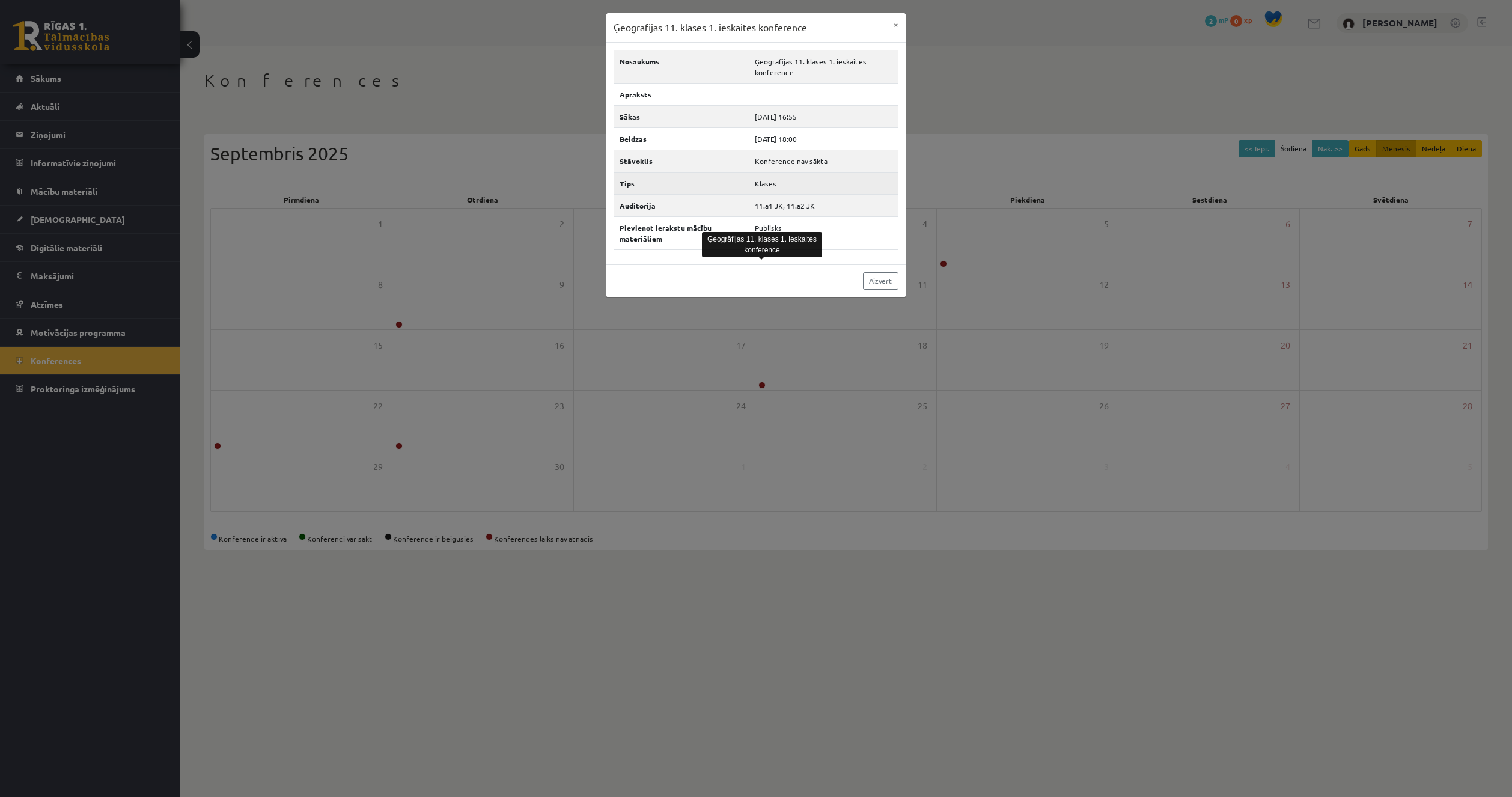
click at [842, 178] on td "Klases" at bounding box center [824, 182] width 149 height 22
click at [895, 25] on button "×" at bounding box center [897, 25] width 20 height 23
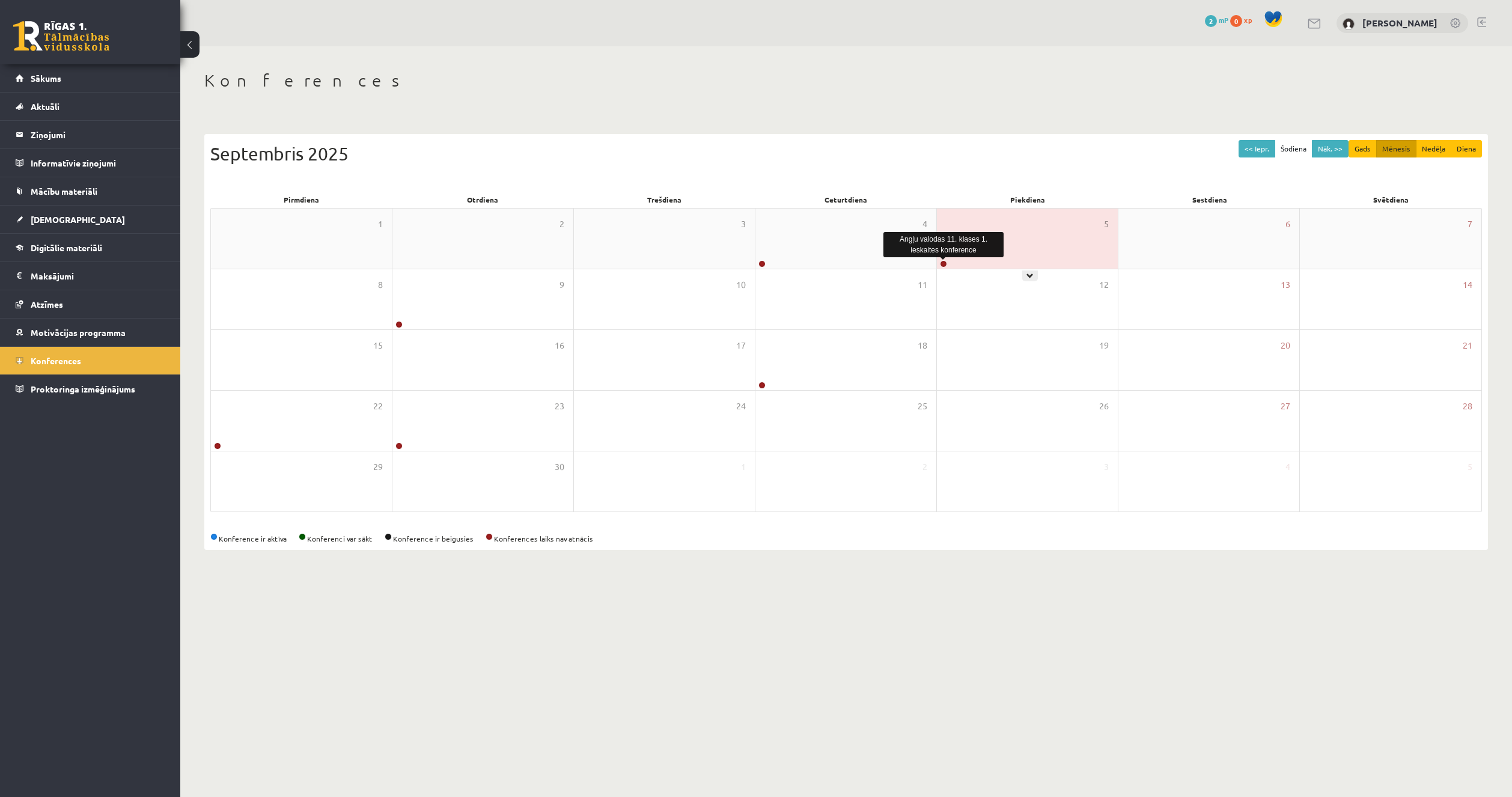
click at [944, 267] on link at bounding box center [943, 264] width 8 height 8
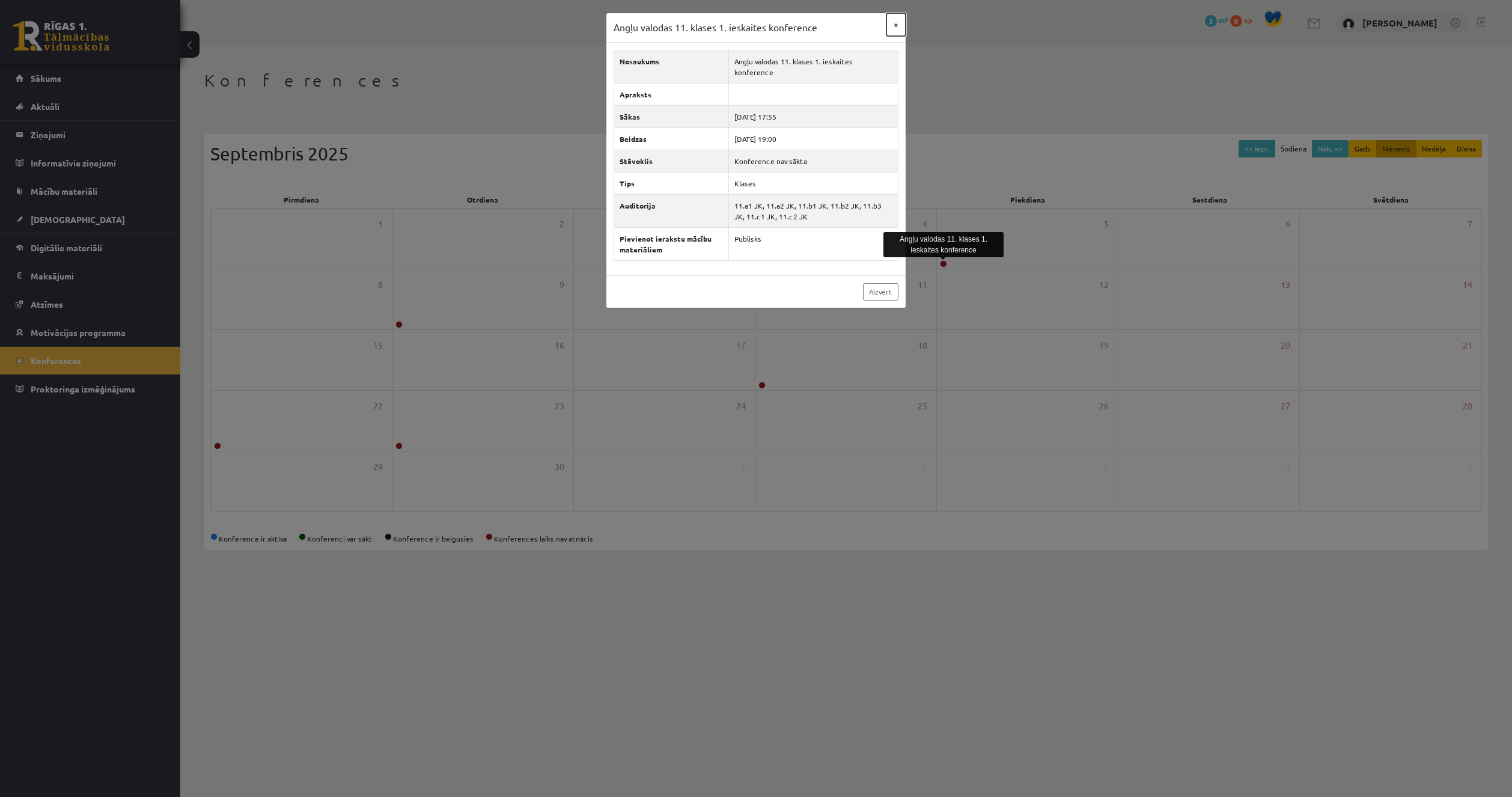
drag, startPoint x: 890, startPoint y: 32, endPoint x: 898, endPoint y: 31, distance: 8.1
click at [895, 32] on button "×" at bounding box center [897, 25] width 20 height 23
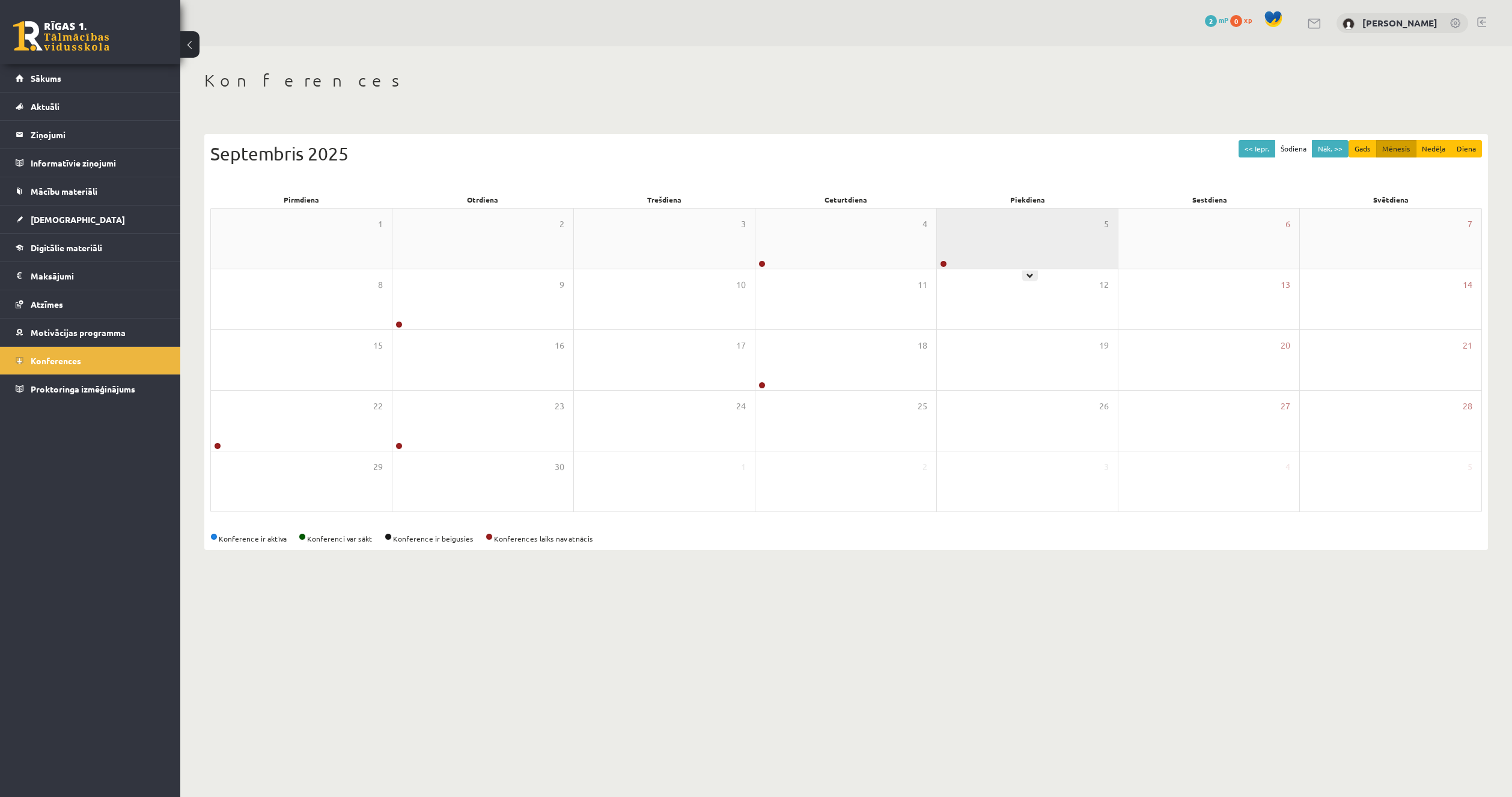
drag, startPoint x: 937, startPoint y: 259, endPoint x: 943, endPoint y: 262, distance: 6.7
click at [938, 259] on div "5" at bounding box center [1028, 239] width 181 height 60
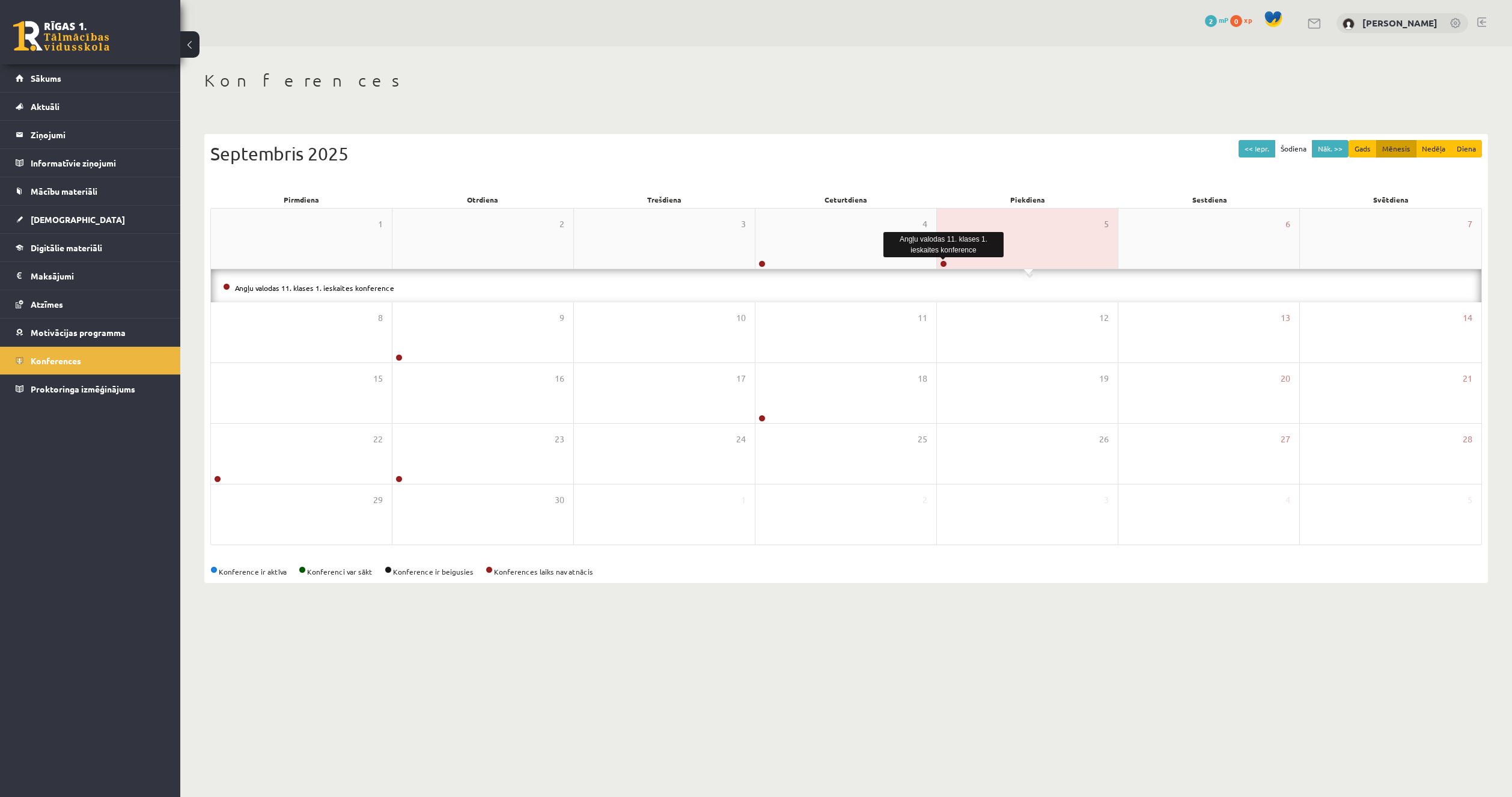
click at [943, 262] on link at bounding box center [943, 264] width 8 height 8
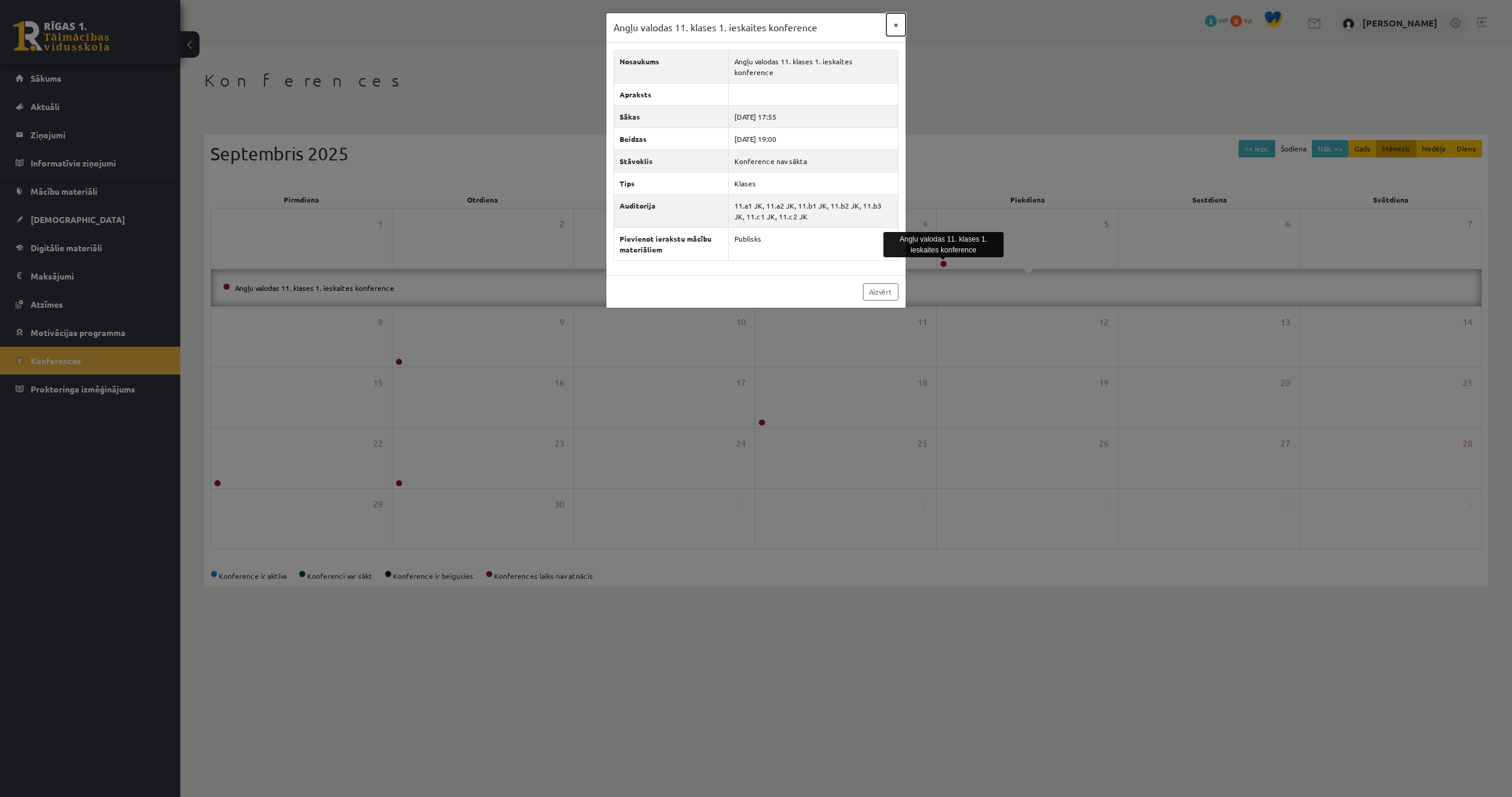
click at [894, 26] on button "×" at bounding box center [897, 25] width 20 height 23
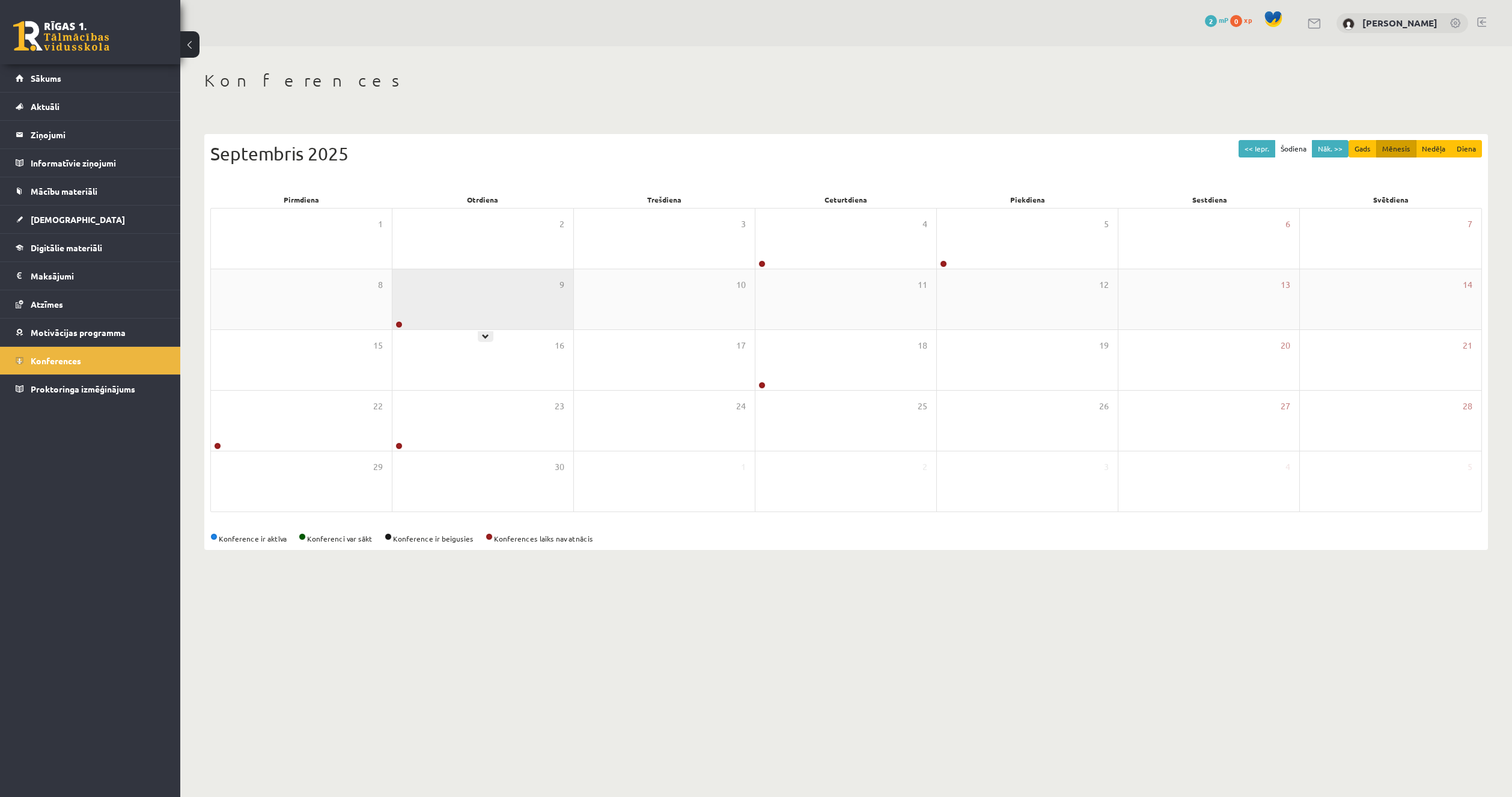
click at [395, 326] on div at bounding box center [397, 325] width 11 height 8
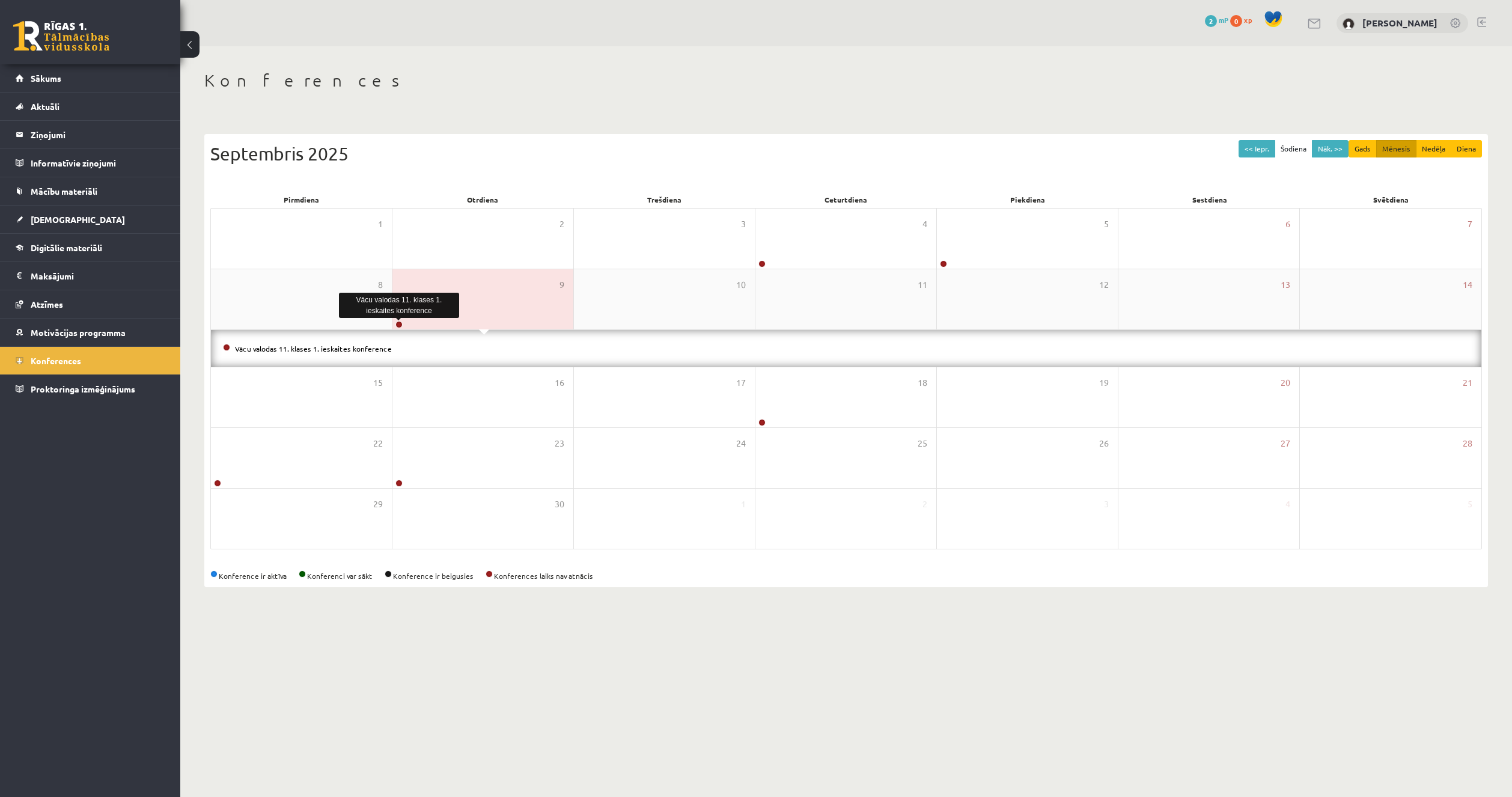
click at [398, 325] on link at bounding box center [399, 325] width 8 height 8
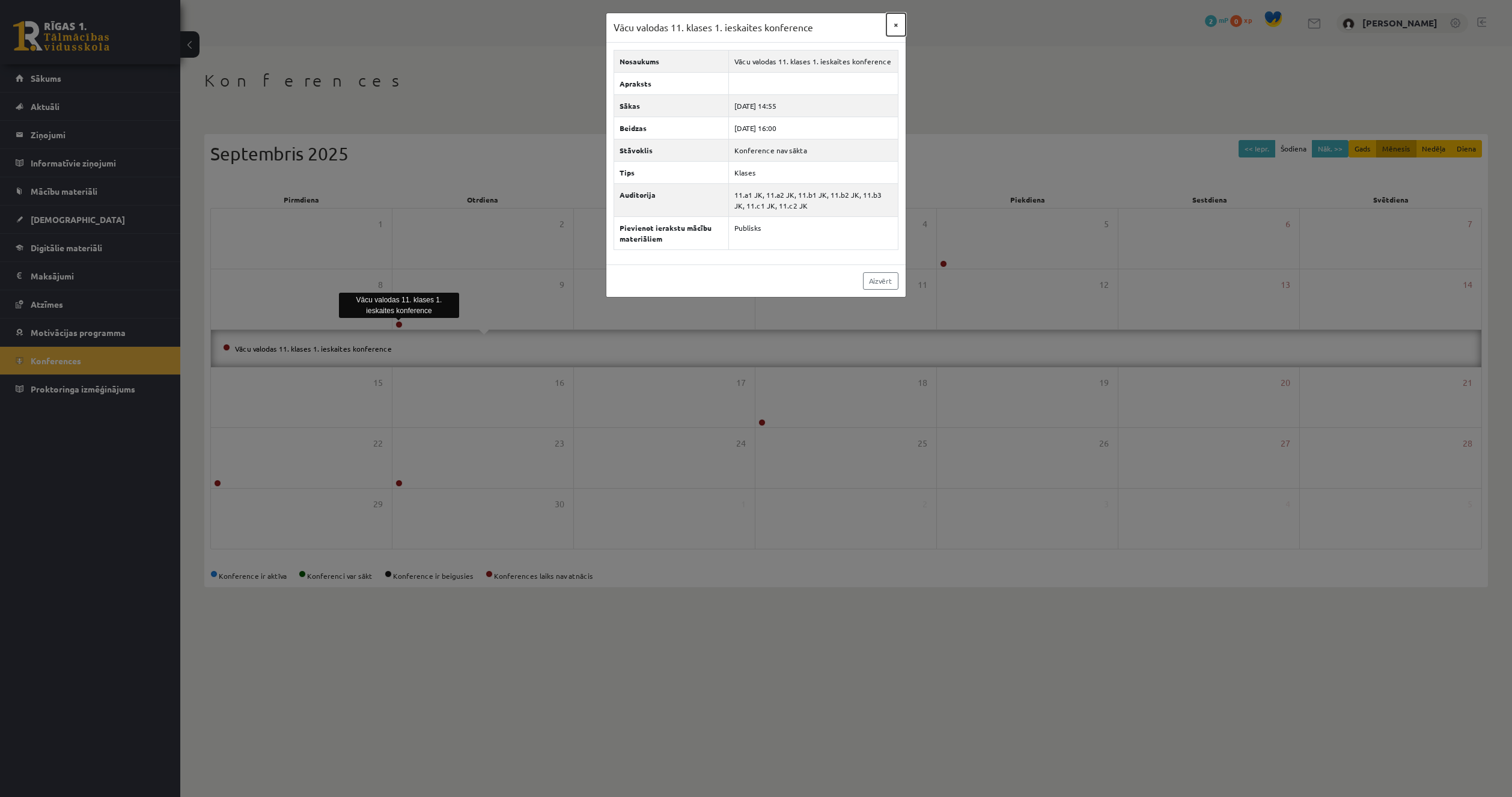
click at [903, 23] on button "×" at bounding box center [897, 25] width 20 height 23
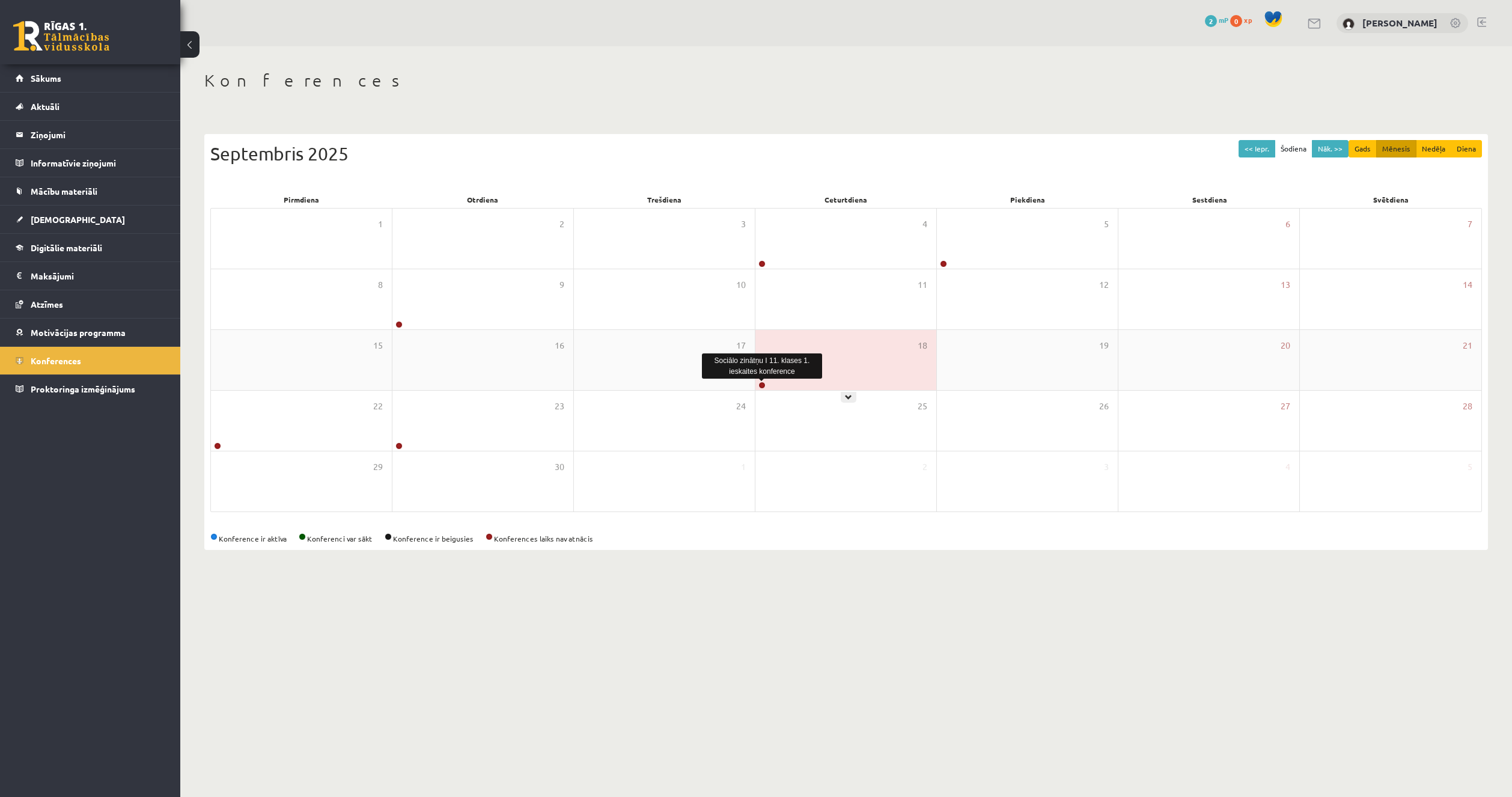
click at [763, 384] on link at bounding box center [762, 385] width 8 height 8
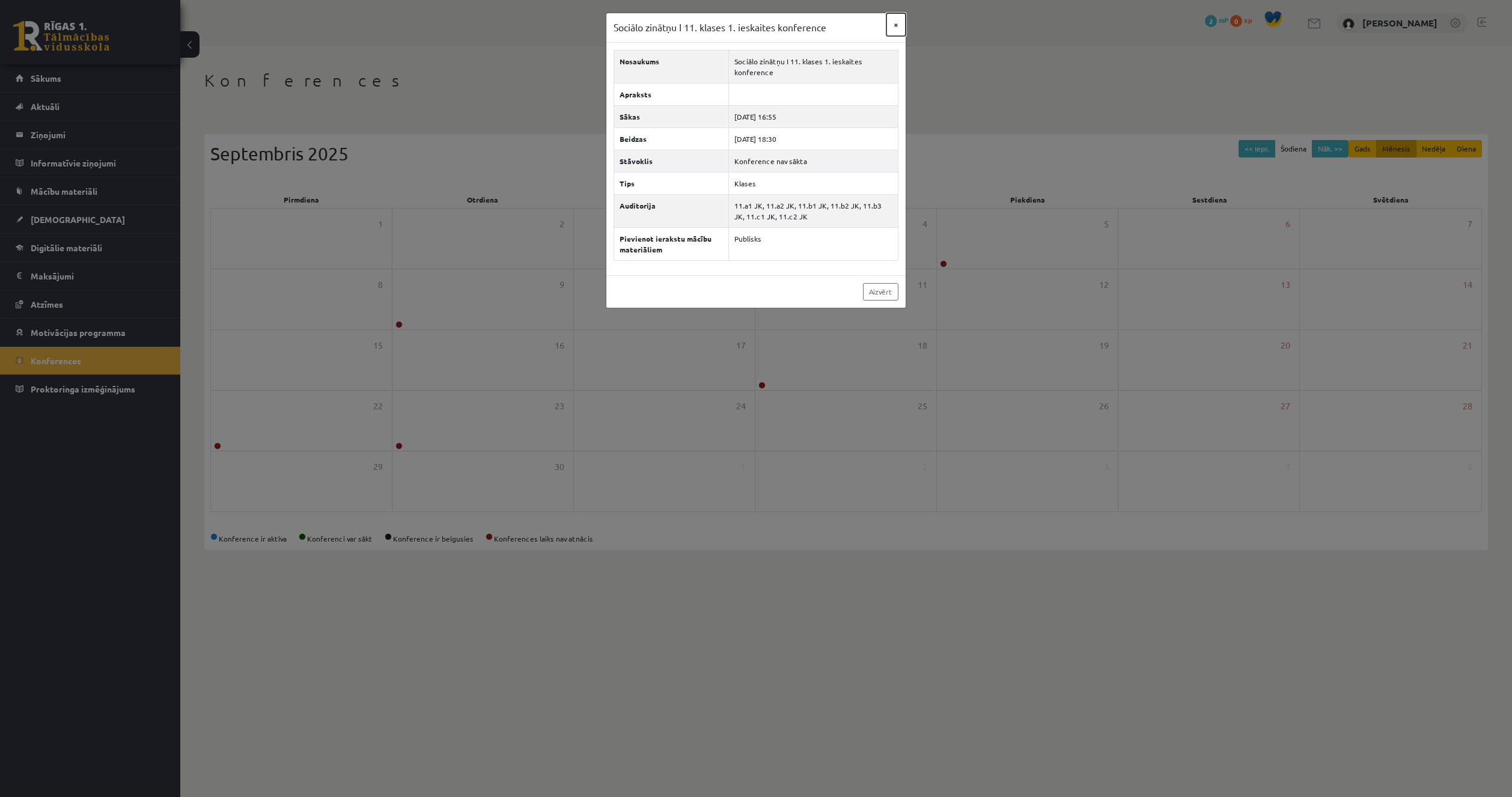
click at [898, 31] on button "×" at bounding box center [897, 25] width 20 height 23
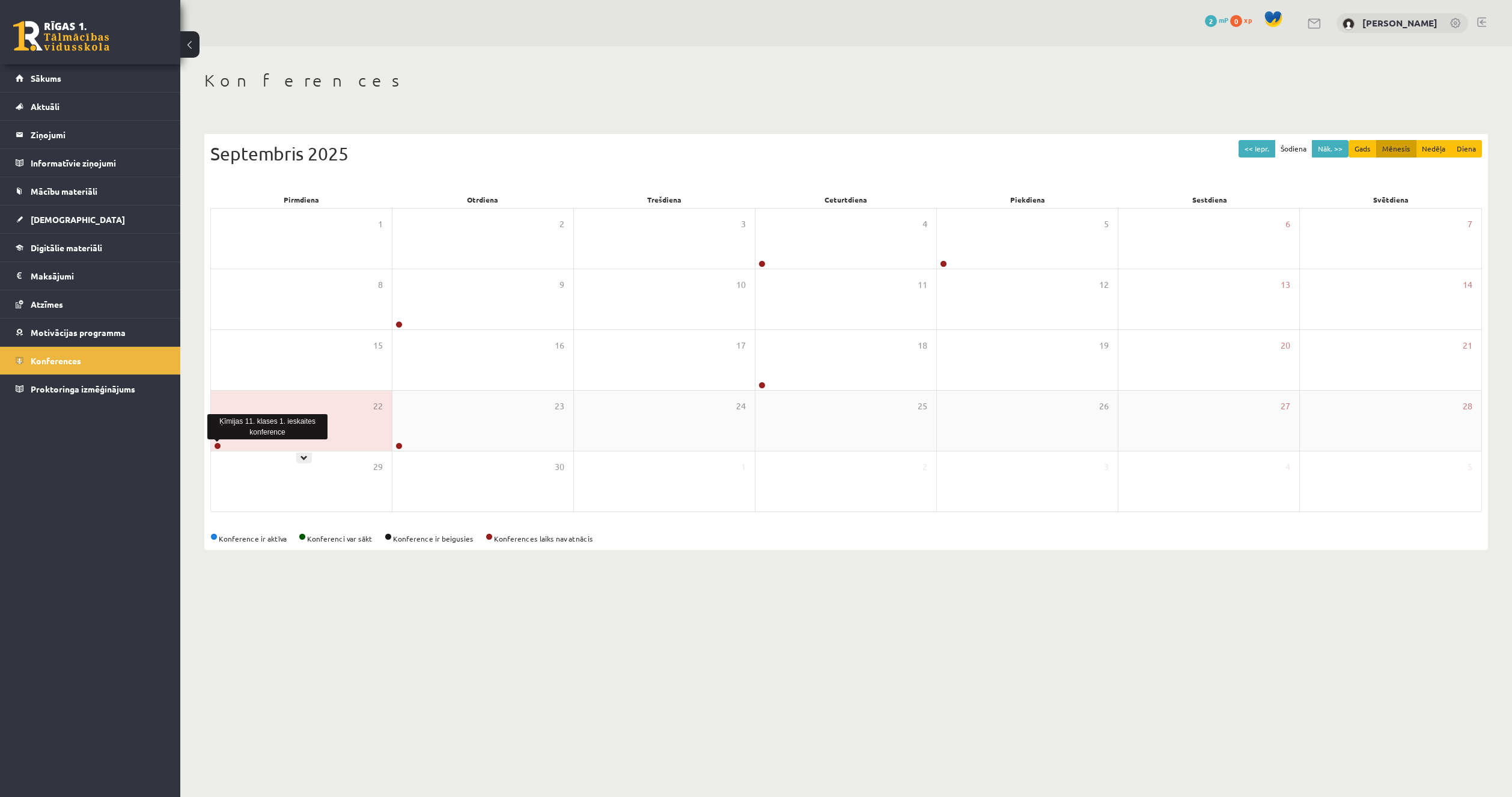
click at [218, 446] on link at bounding box center [218, 446] width 8 height 8
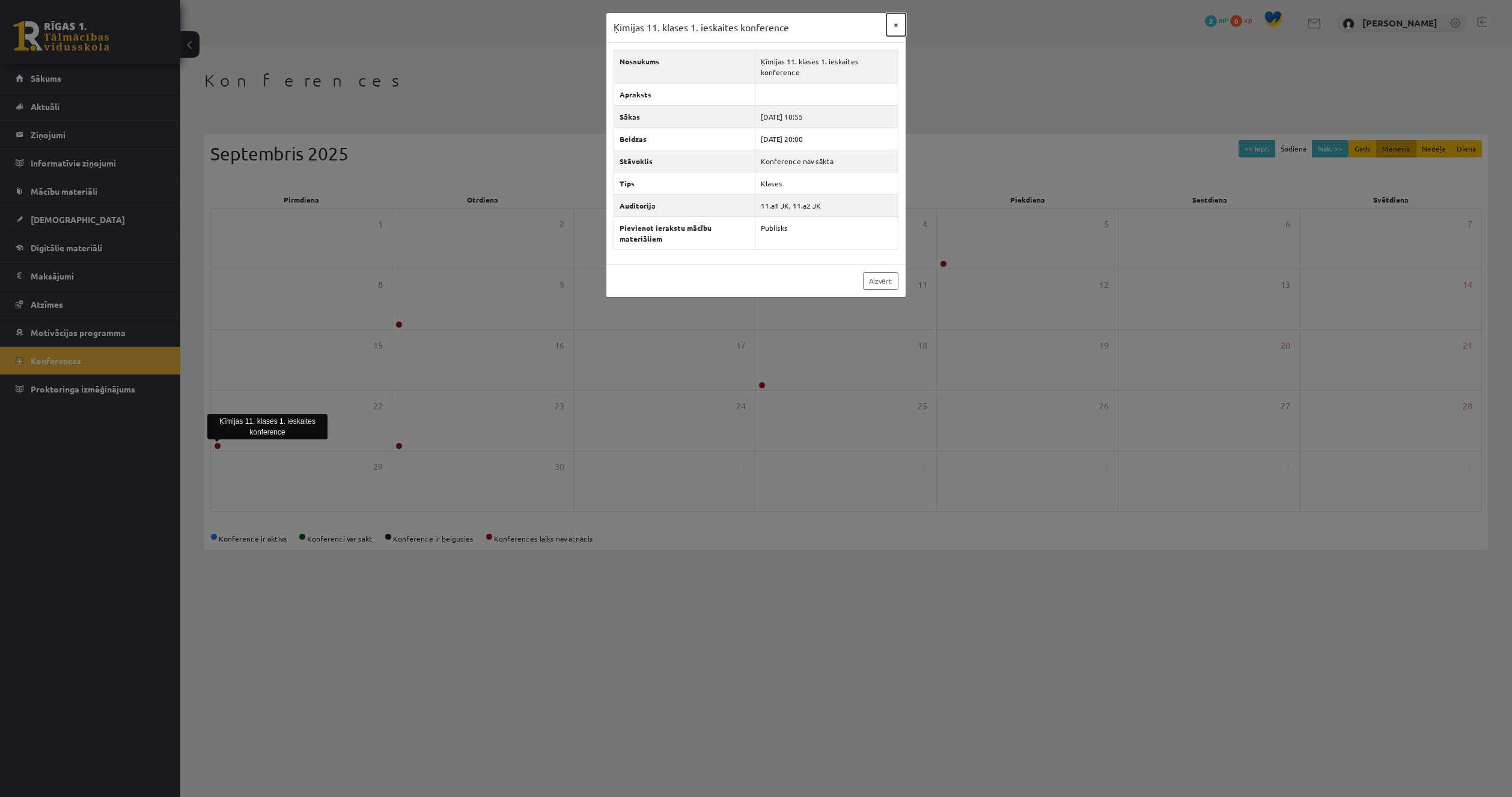
click at [897, 22] on button "×" at bounding box center [897, 25] width 20 height 23
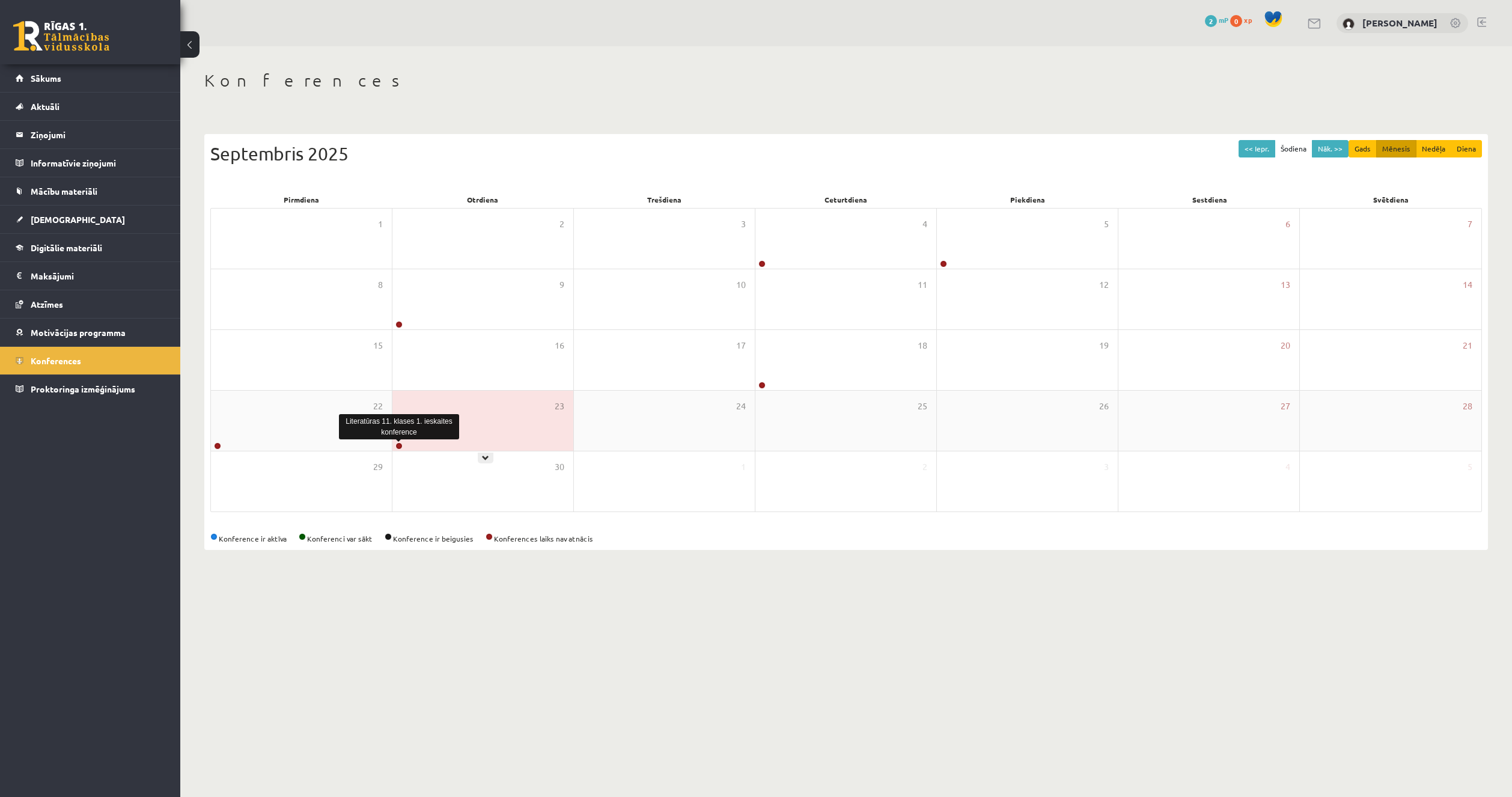
click at [397, 443] on link at bounding box center [399, 446] width 8 height 8
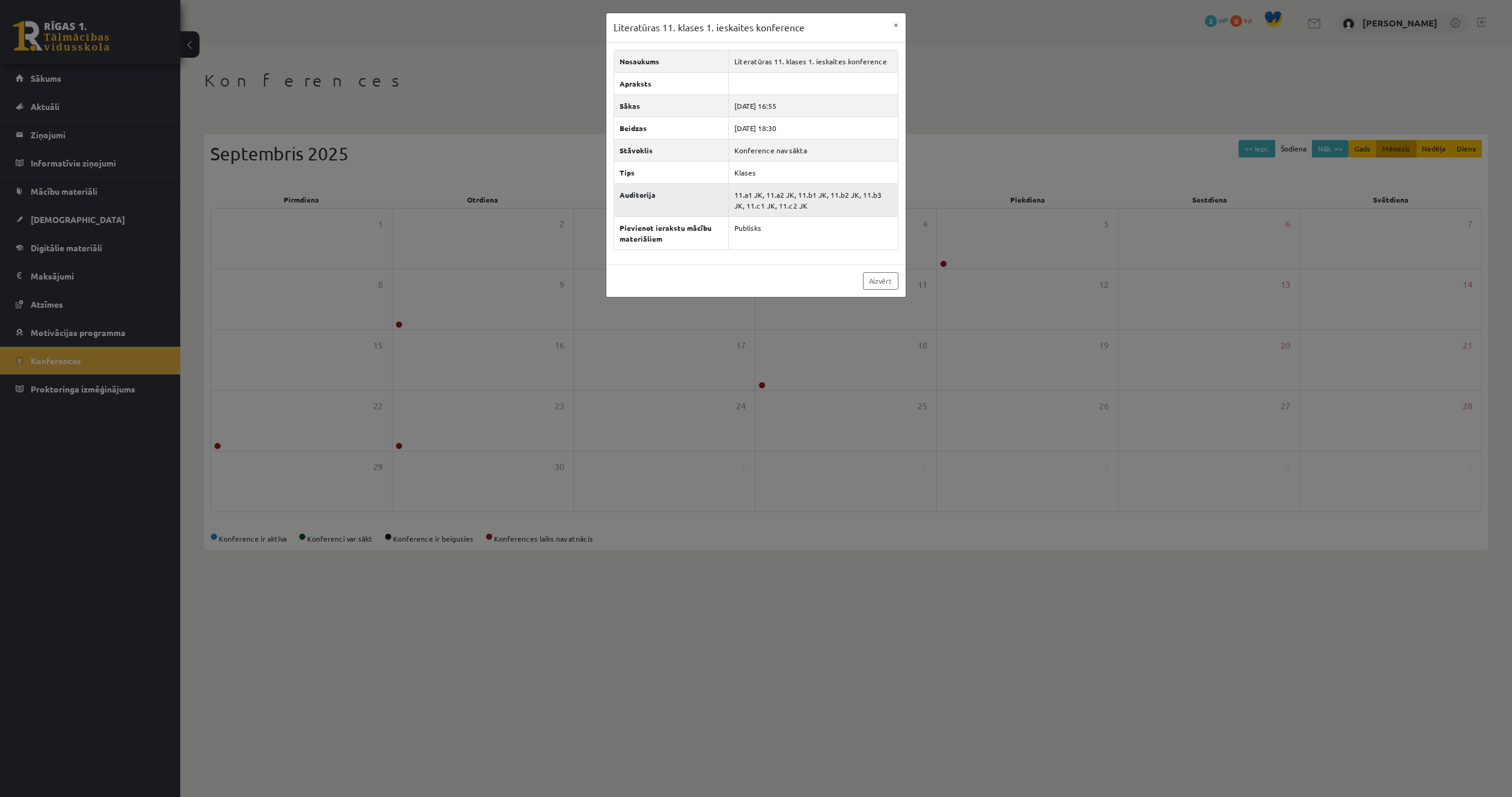
drag, startPoint x: 761, startPoint y: 198, endPoint x: 839, endPoint y: 210, distance: 78.9
click at [820, 207] on td "11.a1 JK, 11.a2 JK, 11.b1 JK, 11.b2 JK, 11.b3 JK, 11.c1 JK, 11.c2 JK" at bounding box center [813, 200] width 170 height 33
click at [839, 209] on td "11.a1 JK, 11.a2 JK, 11.b1 JK, 11.b2 JK, 11.b3 JK, 11.c1 JK, 11.c2 JK" at bounding box center [813, 200] width 170 height 33
click at [903, 24] on button "×" at bounding box center [897, 25] width 20 height 23
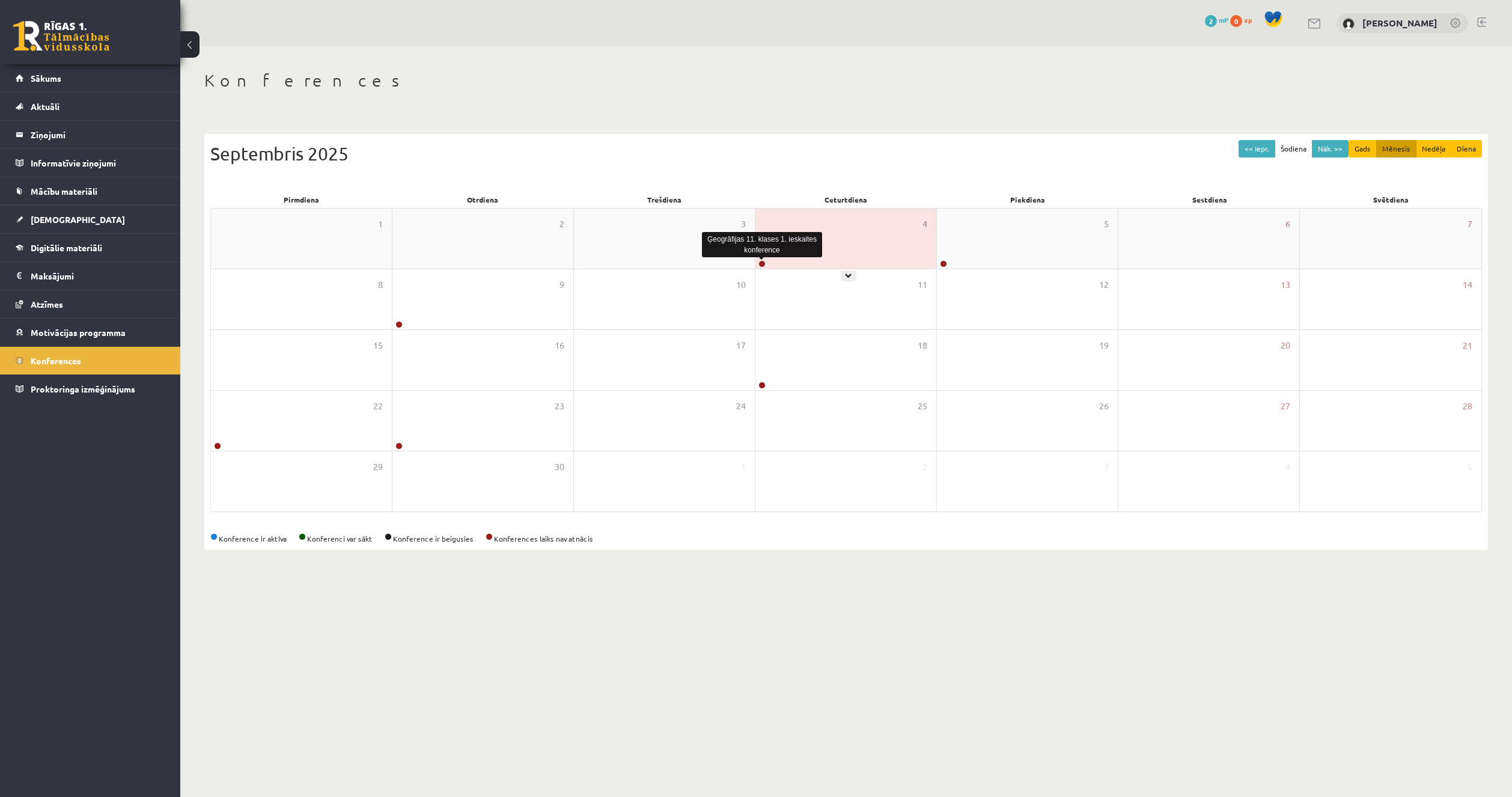
click at [762, 262] on link at bounding box center [762, 264] width 8 height 8
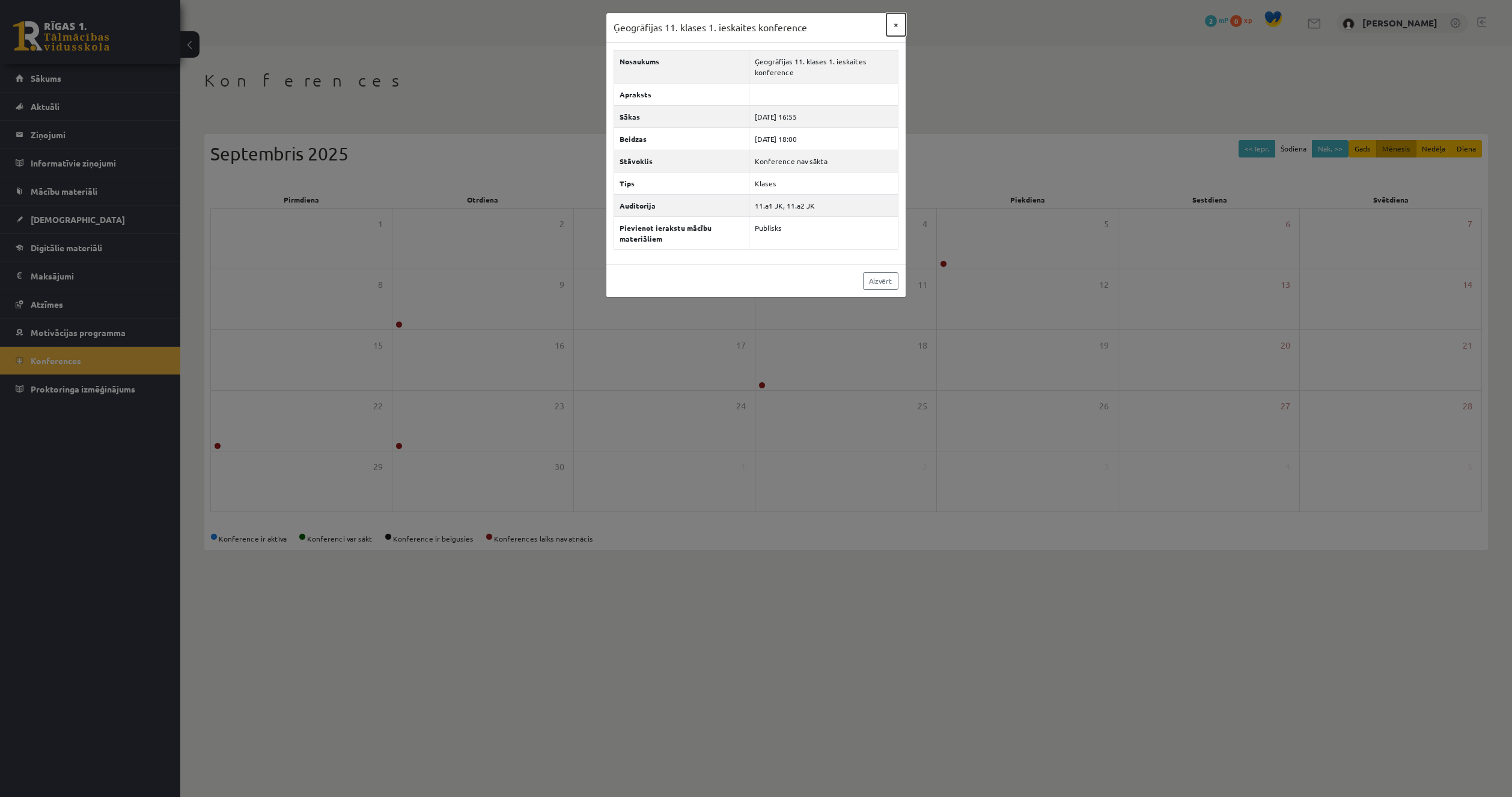
click at [898, 30] on button "×" at bounding box center [897, 25] width 20 height 23
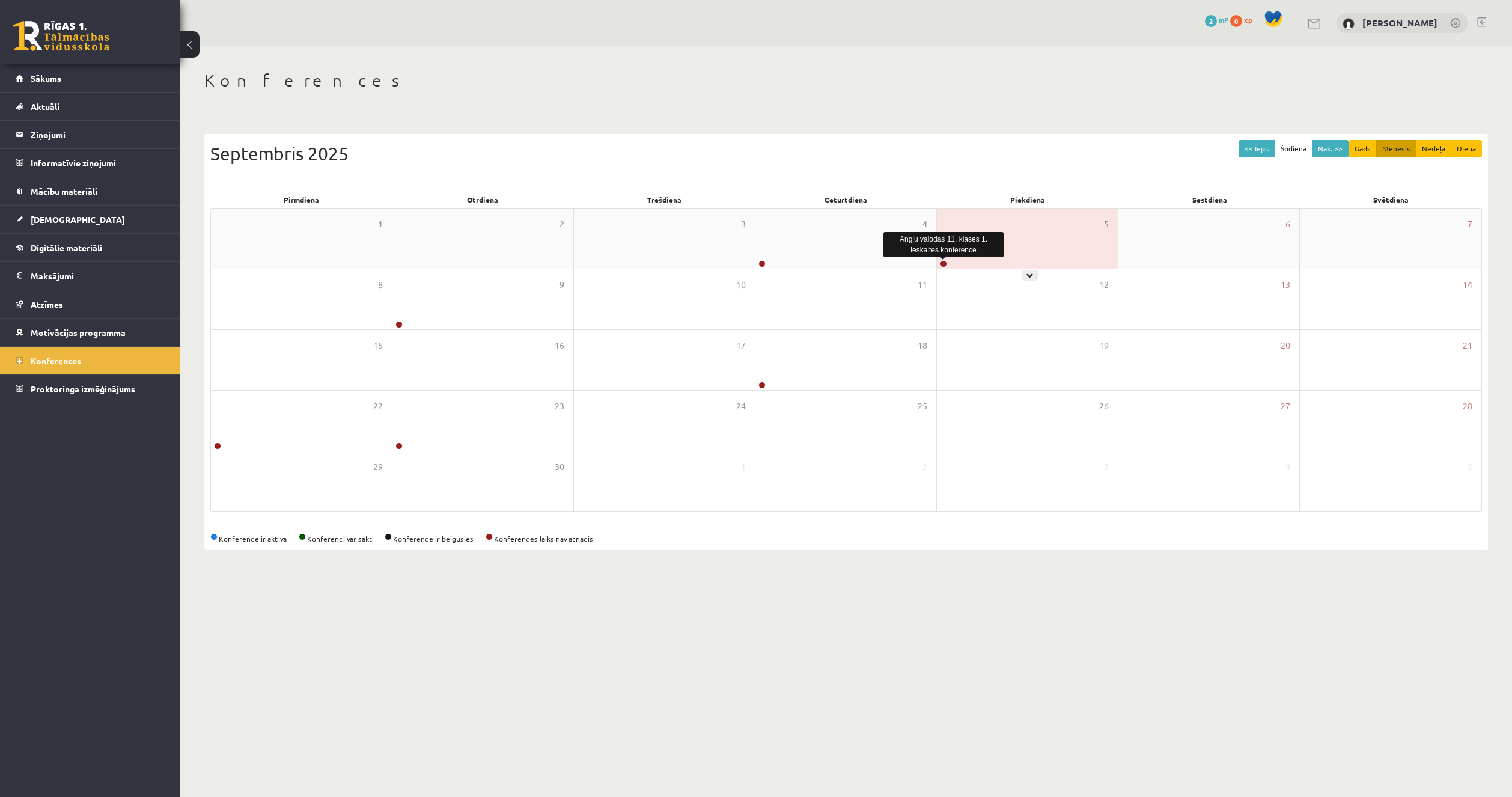
click at [940, 265] on link at bounding box center [943, 264] width 8 height 8
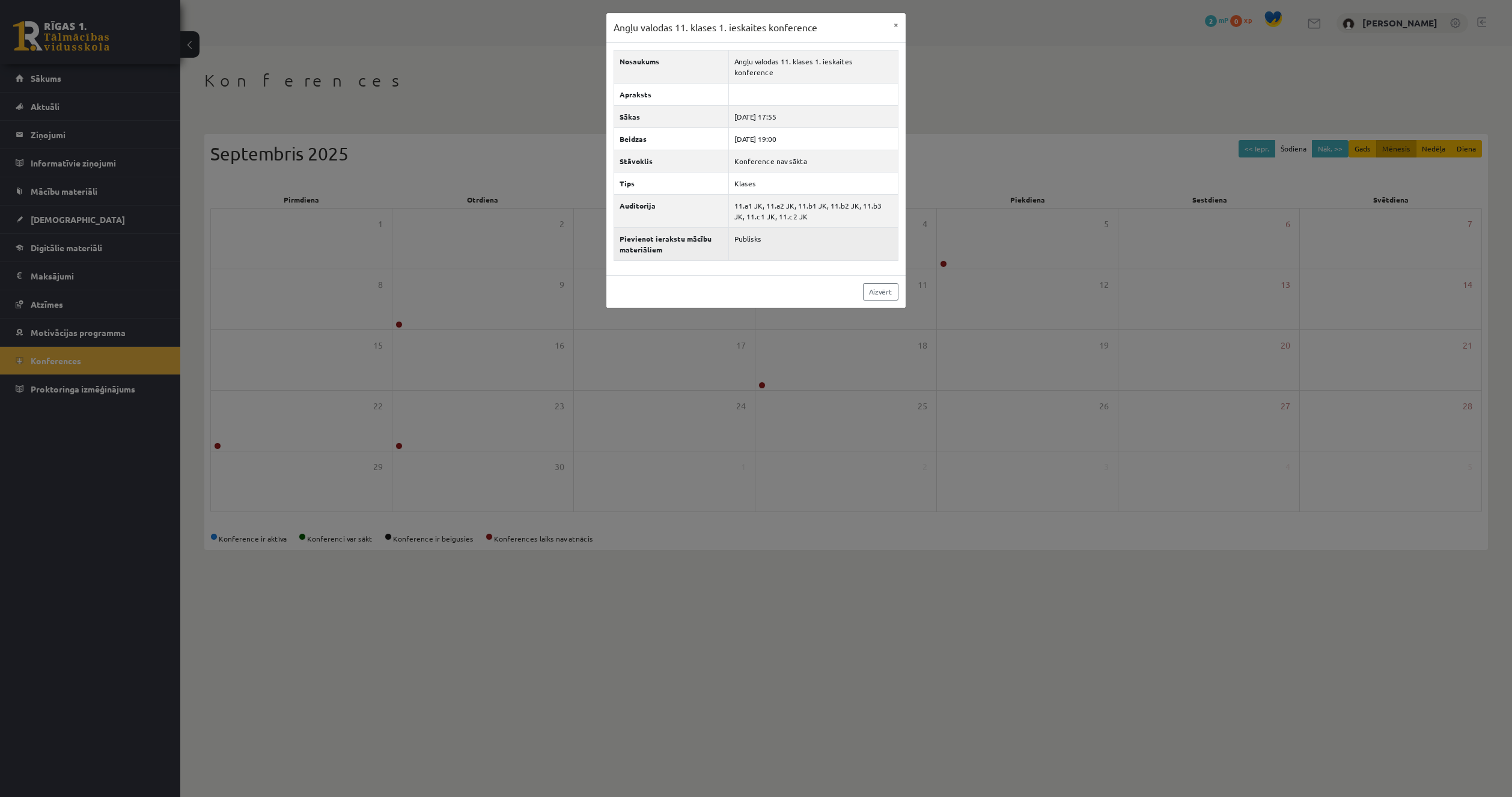
drag, startPoint x: 736, startPoint y: 199, endPoint x: 817, endPoint y: 218, distance: 83.2
click at [797, 213] on td "11.a1 JK, 11.a2 JK, 11.b1 JK, 11.b2 JK, 11.b3 JK, 11.c1 JK, 11.c2 JK" at bounding box center [813, 210] width 170 height 33
click at [934, 241] on div "Angļu valodas 11. klases 1. ieskaites konference × Nosaukums Angļu valodas 11. …" at bounding box center [756, 398] width 1512 height 797
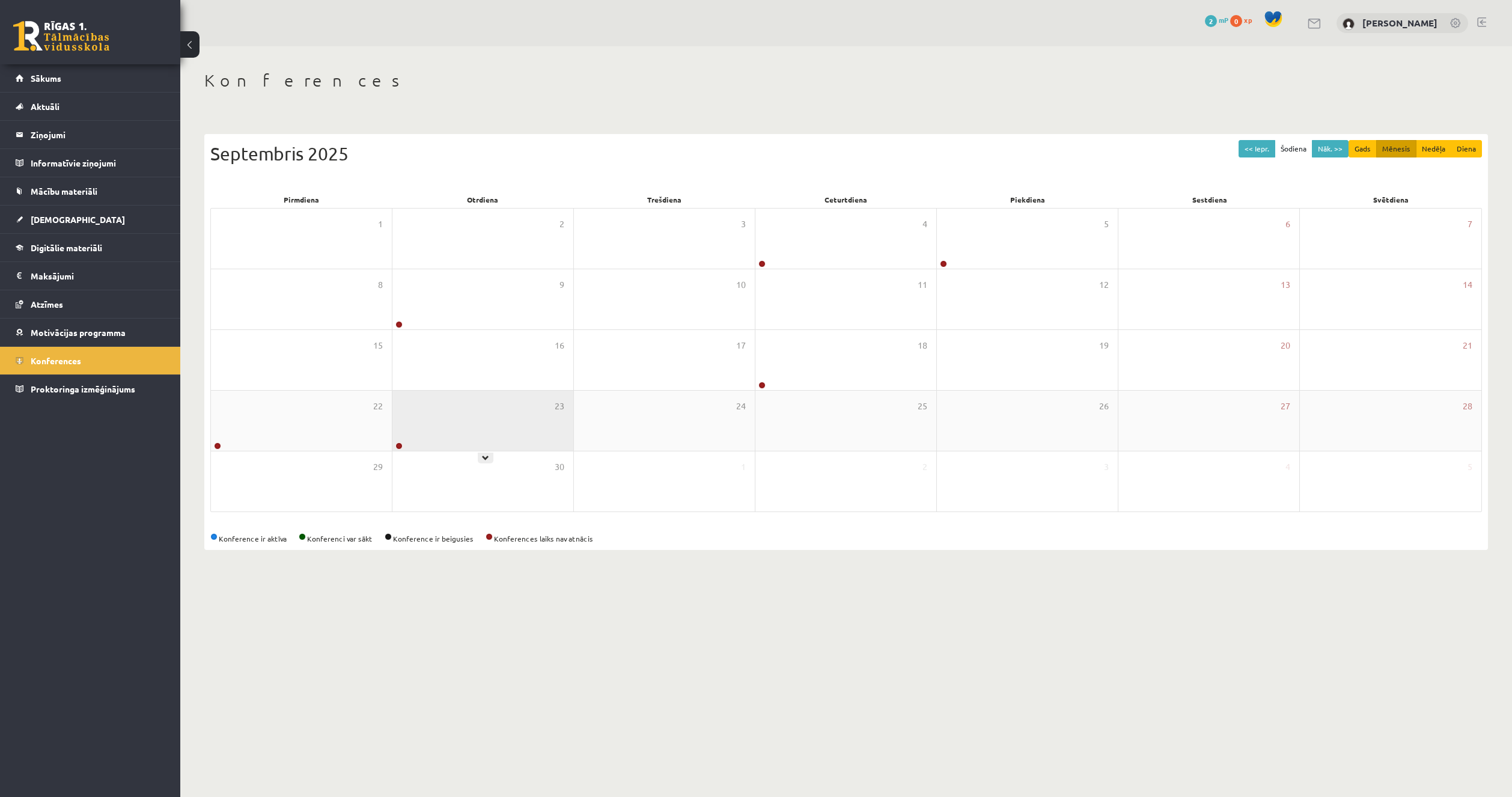
click at [404, 447] on div "23" at bounding box center [483, 421] width 181 height 60
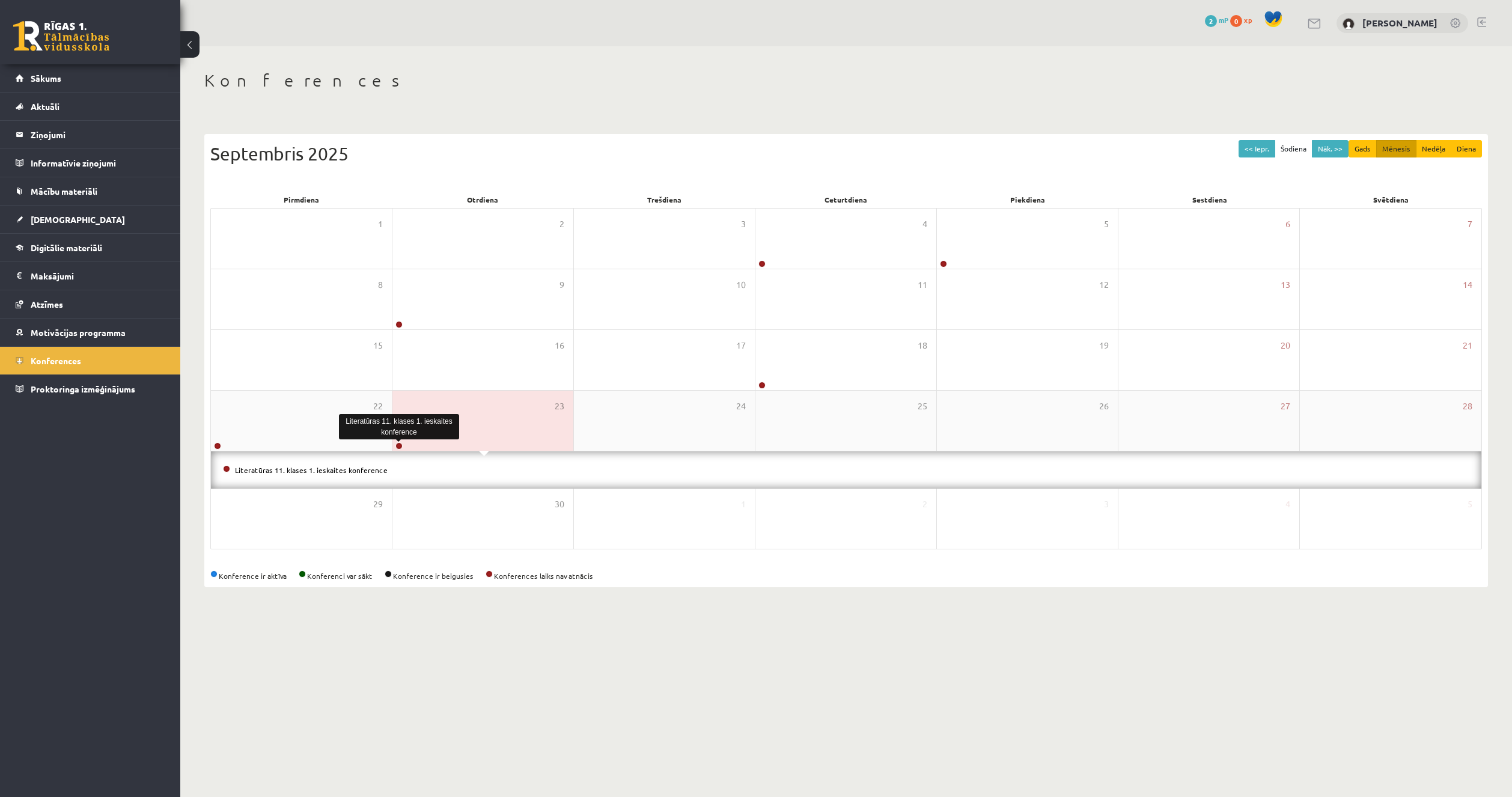
click at [402, 444] on link at bounding box center [399, 446] width 8 height 8
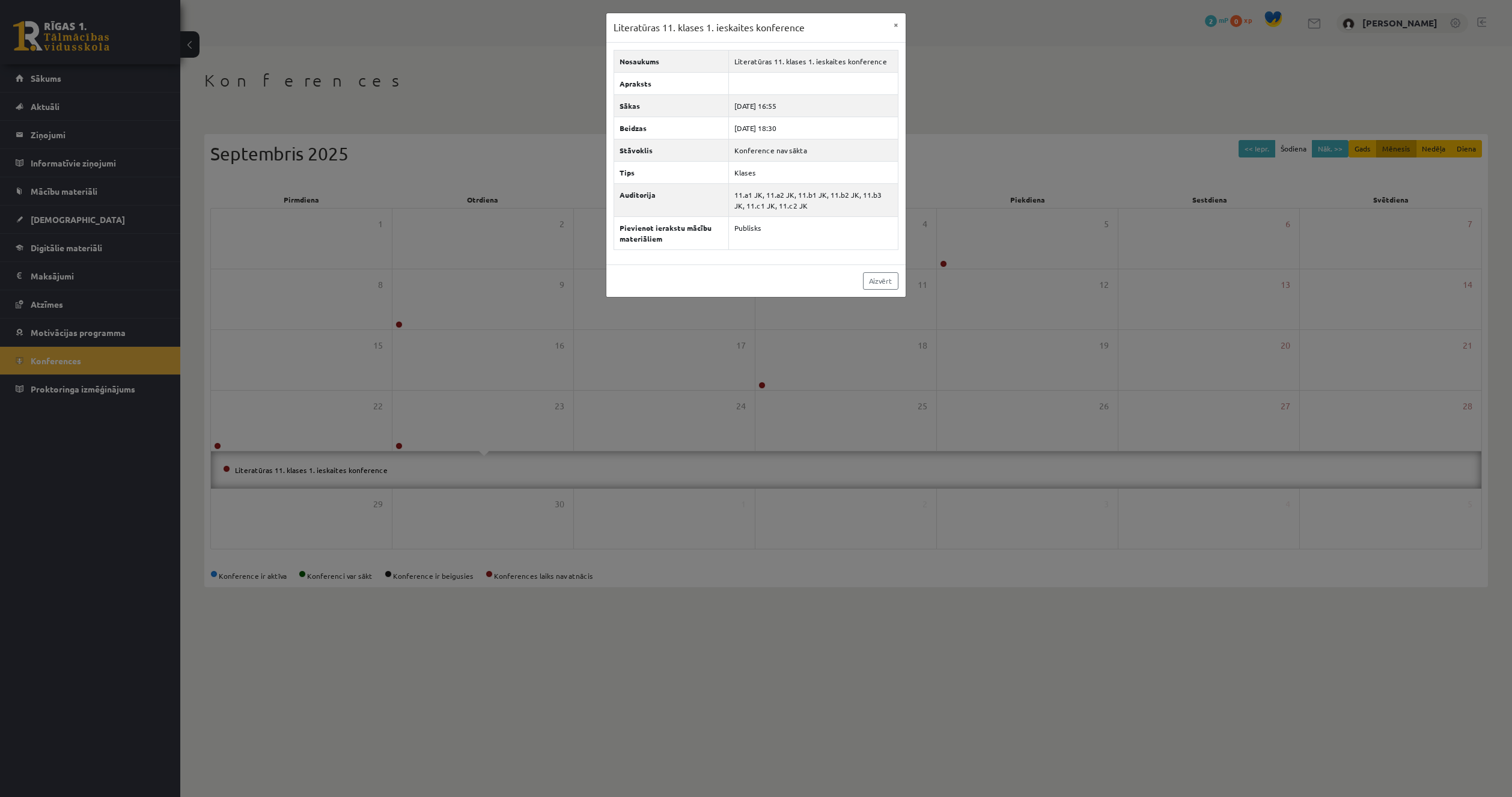
click at [798, 454] on div "Literatūras 11. klases 1. ieskaites konference × Nosaukums Literatūras 11. klas…" at bounding box center [756, 398] width 1512 height 797
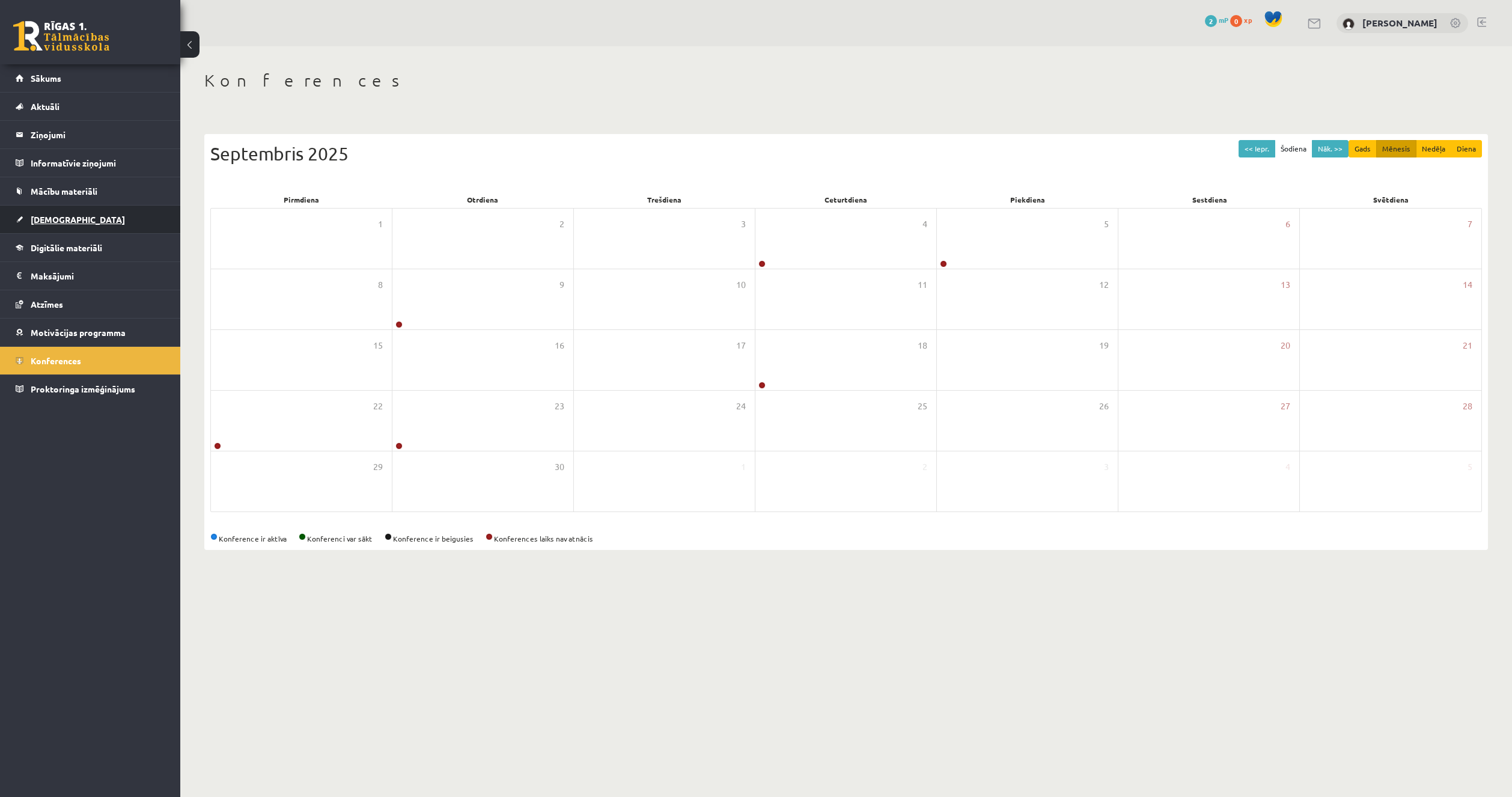
click at [87, 232] on link "[DEMOGRAPHIC_DATA]" at bounding box center [90, 219] width 149 height 28
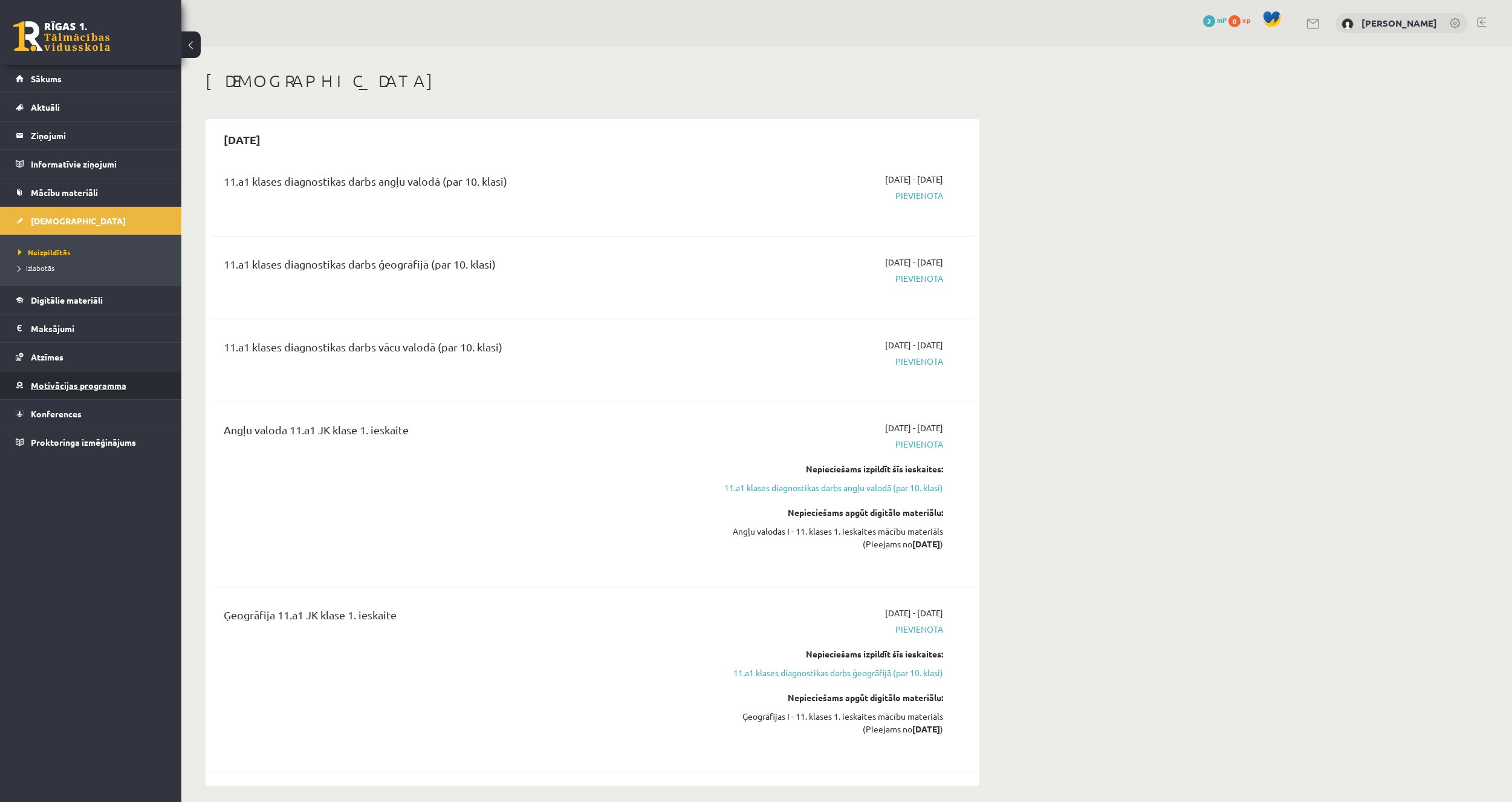
click at [93, 387] on span "Motivācijas programma" at bounding box center [79, 385] width 96 height 11
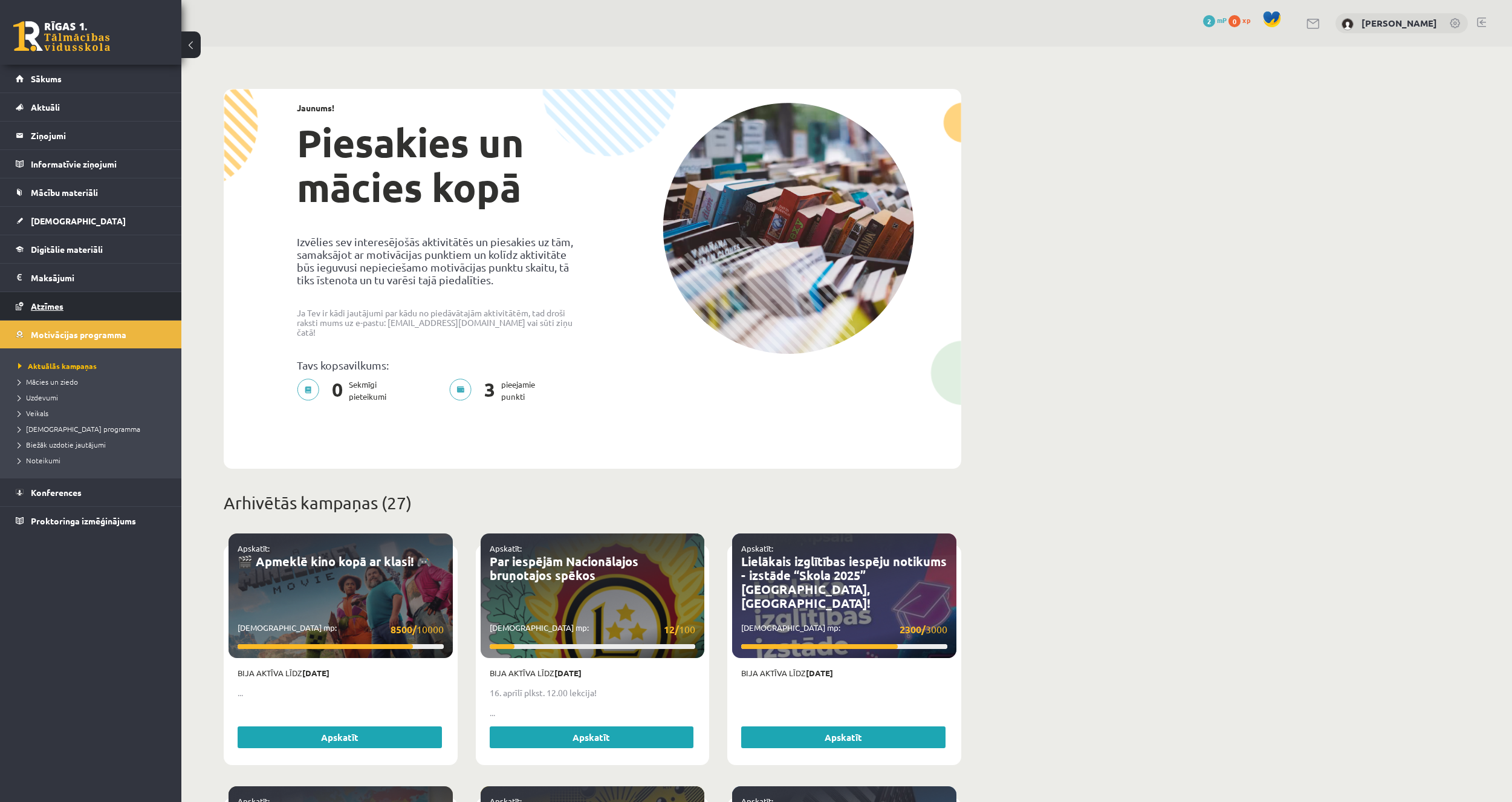
click at [88, 315] on link "Atzīmes" at bounding box center [91, 306] width 150 height 28
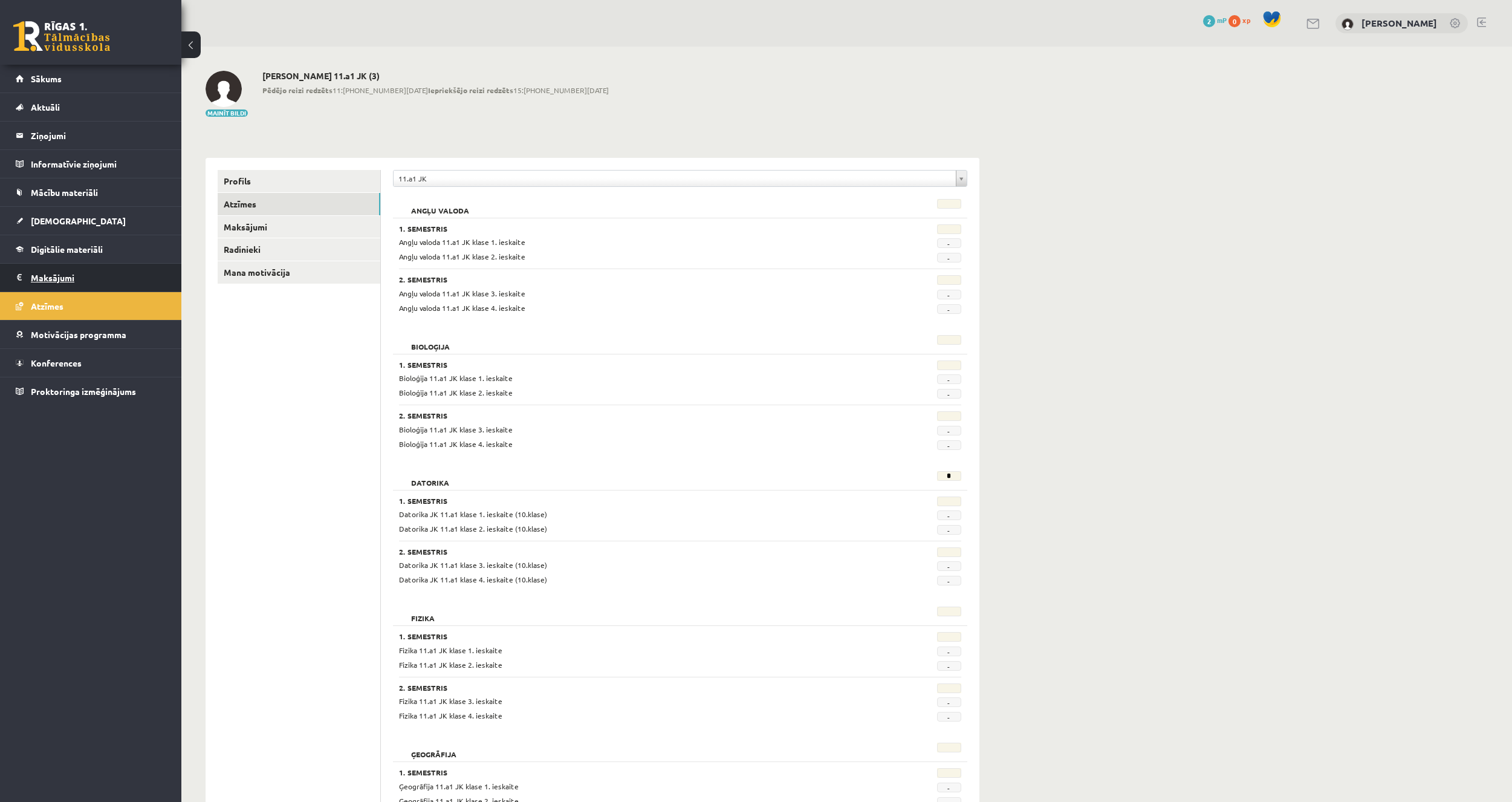
click at [94, 282] on legend "Maksājumi 0" at bounding box center [99, 277] width 136 height 28
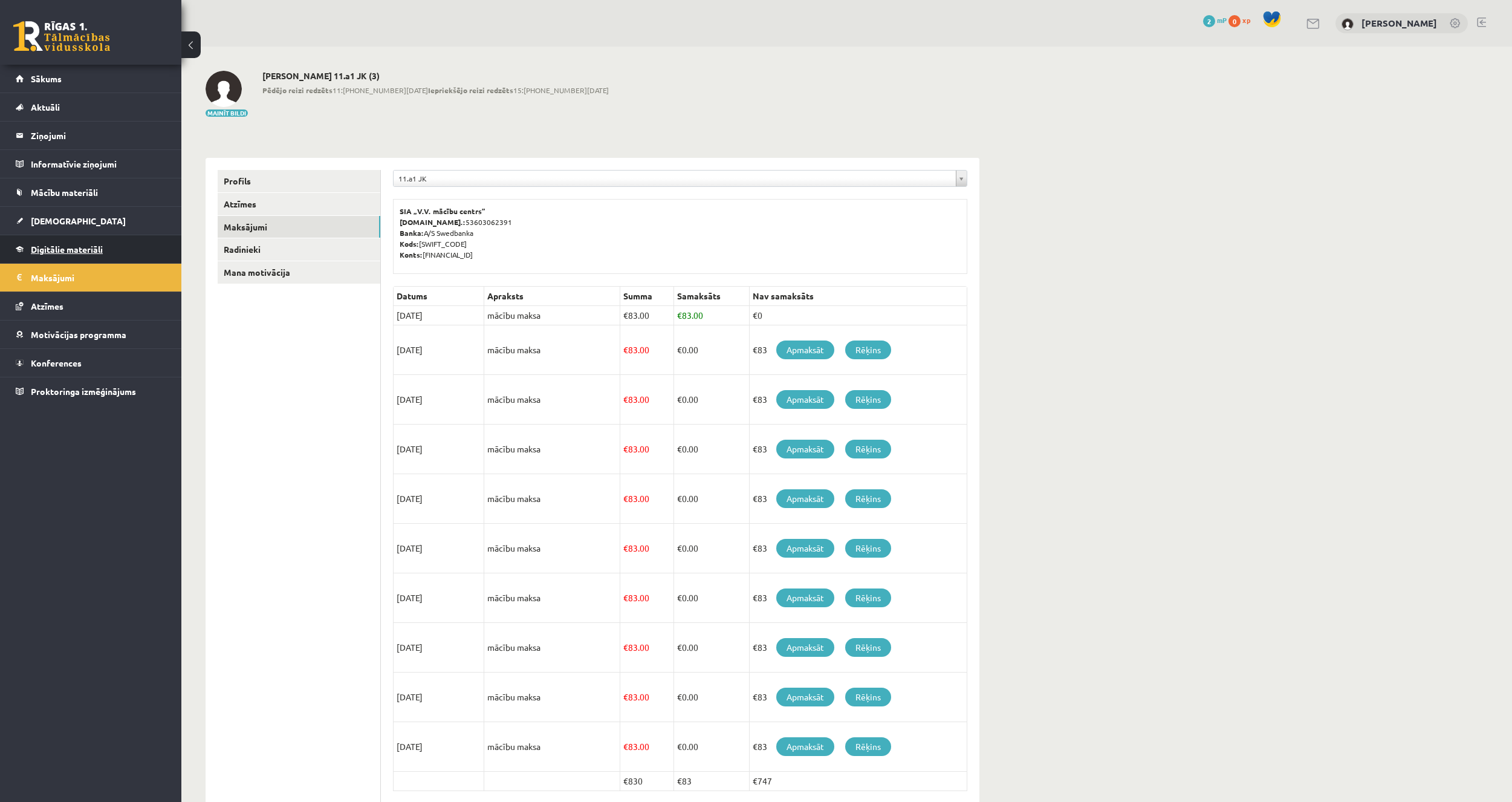
click at [91, 256] on link "Digitālie materiāli" at bounding box center [91, 249] width 150 height 28
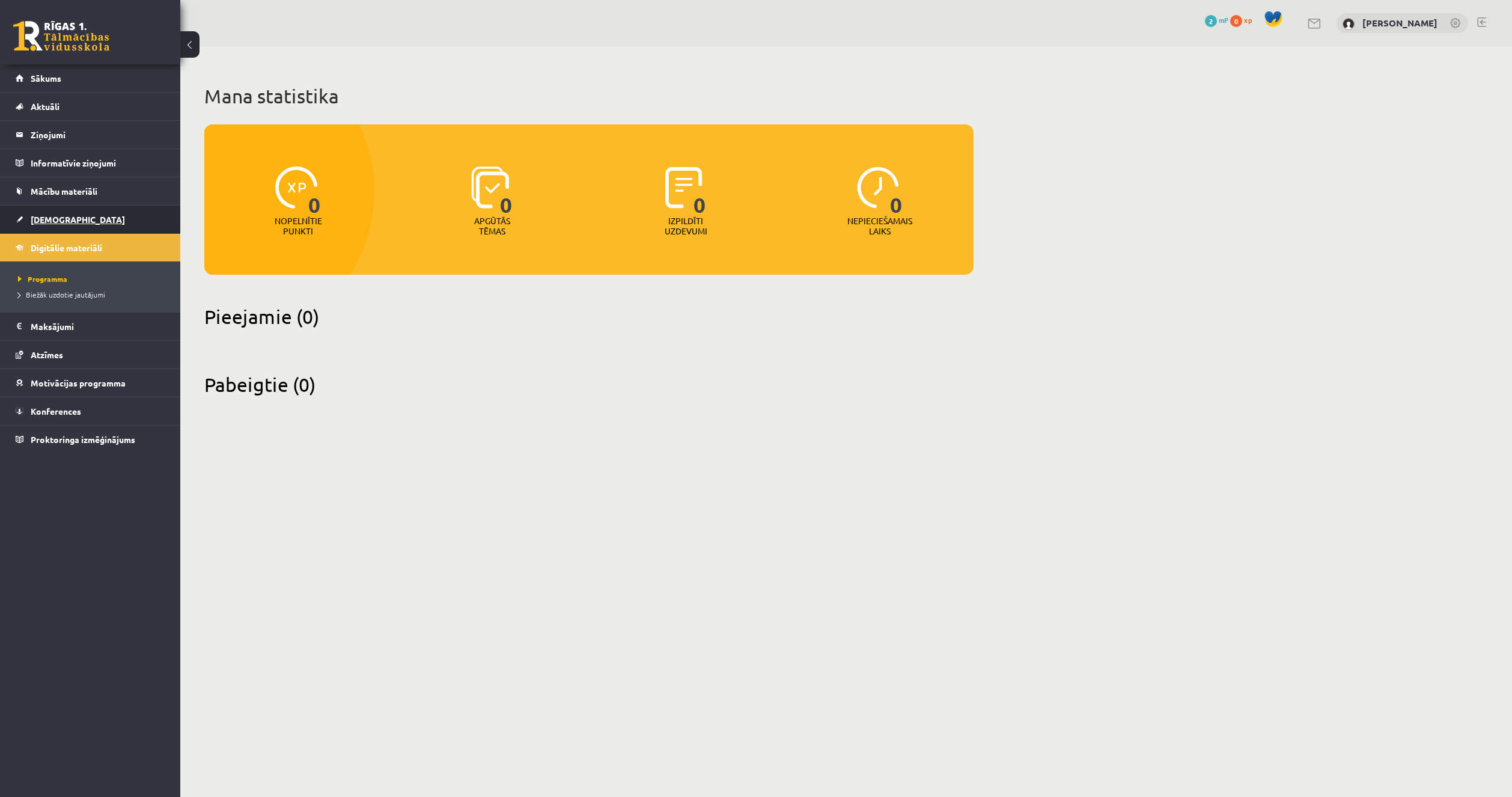
click at [87, 226] on link "[DEMOGRAPHIC_DATA]" at bounding box center [90, 219] width 149 height 28
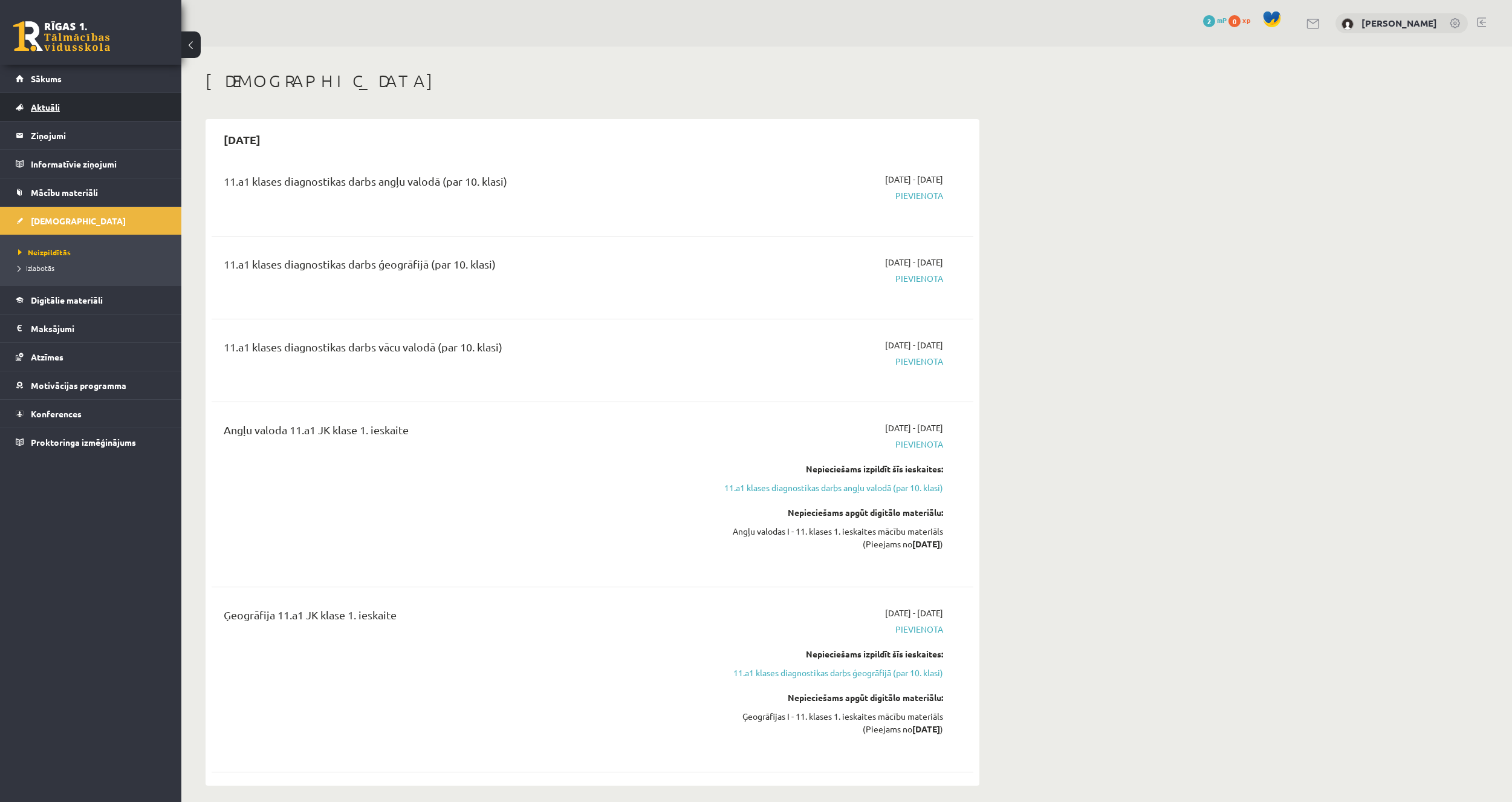
click at [110, 112] on link "Aktuāli" at bounding box center [91, 107] width 150 height 28
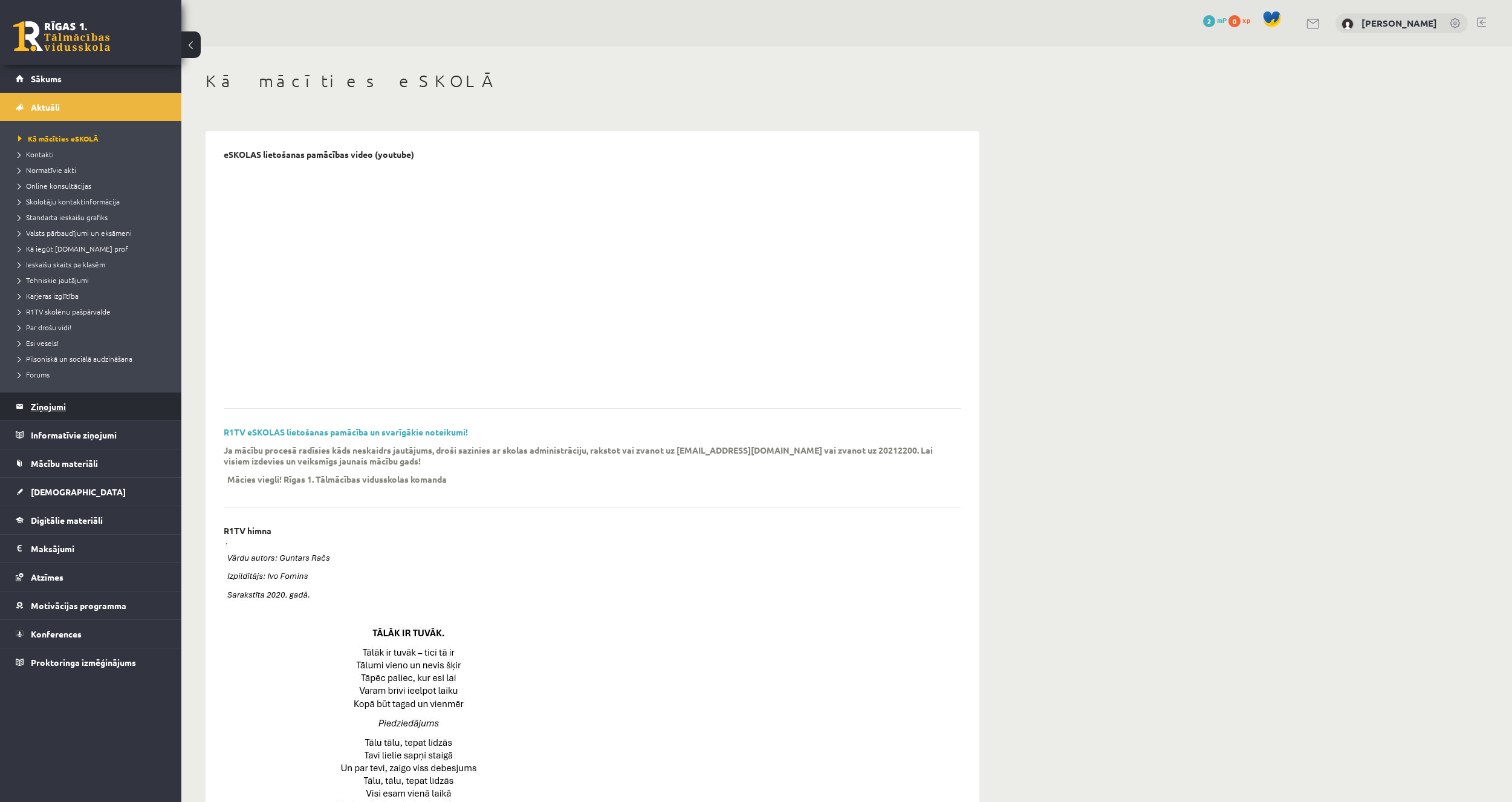
click at [79, 407] on legend "Ziņojumi 0" at bounding box center [99, 406] width 136 height 28
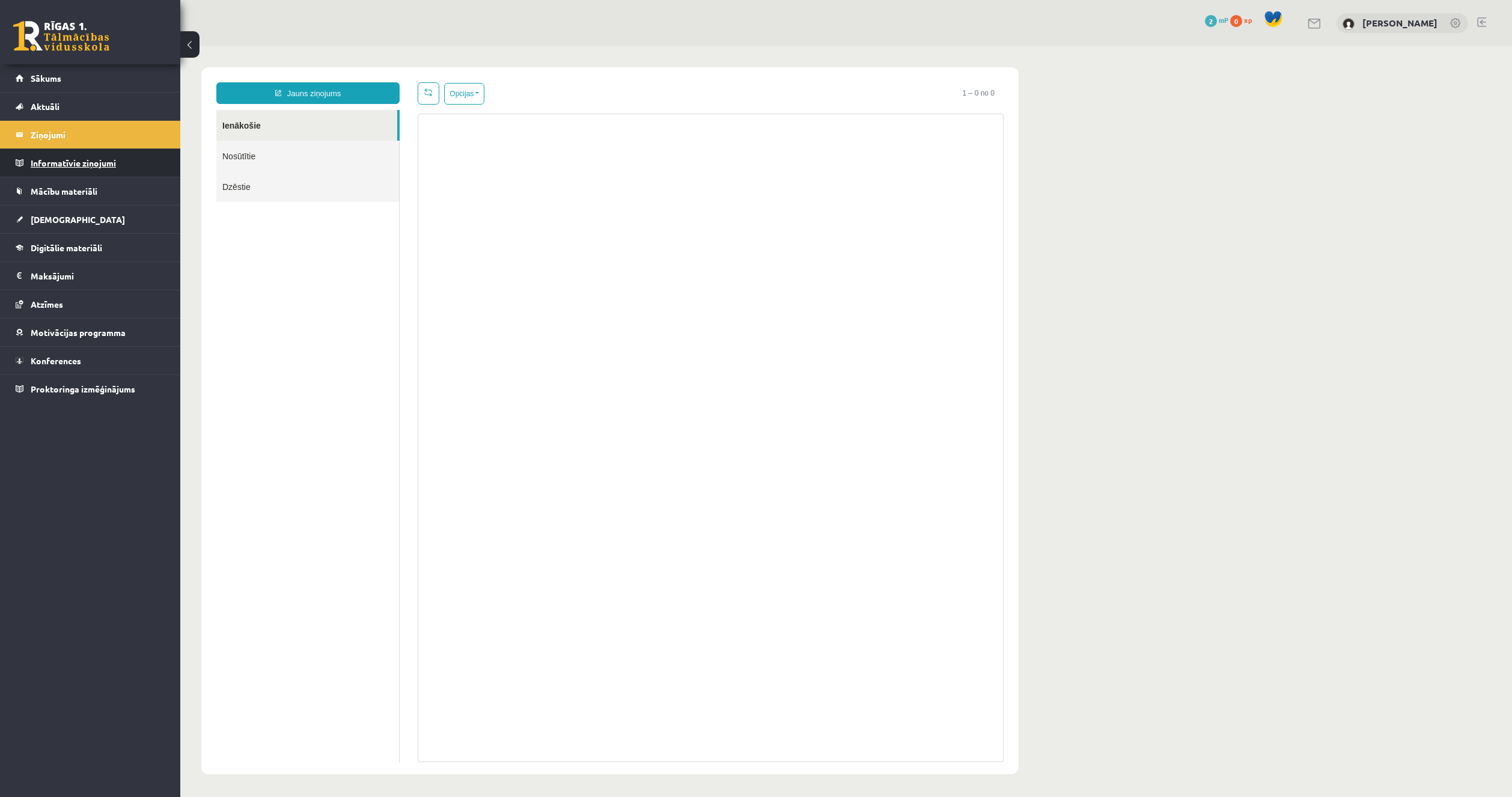
click at [96, 163] on legend "Informatīvie ziņojumi 0" at bounding box center [98, 163] width 135 height 28
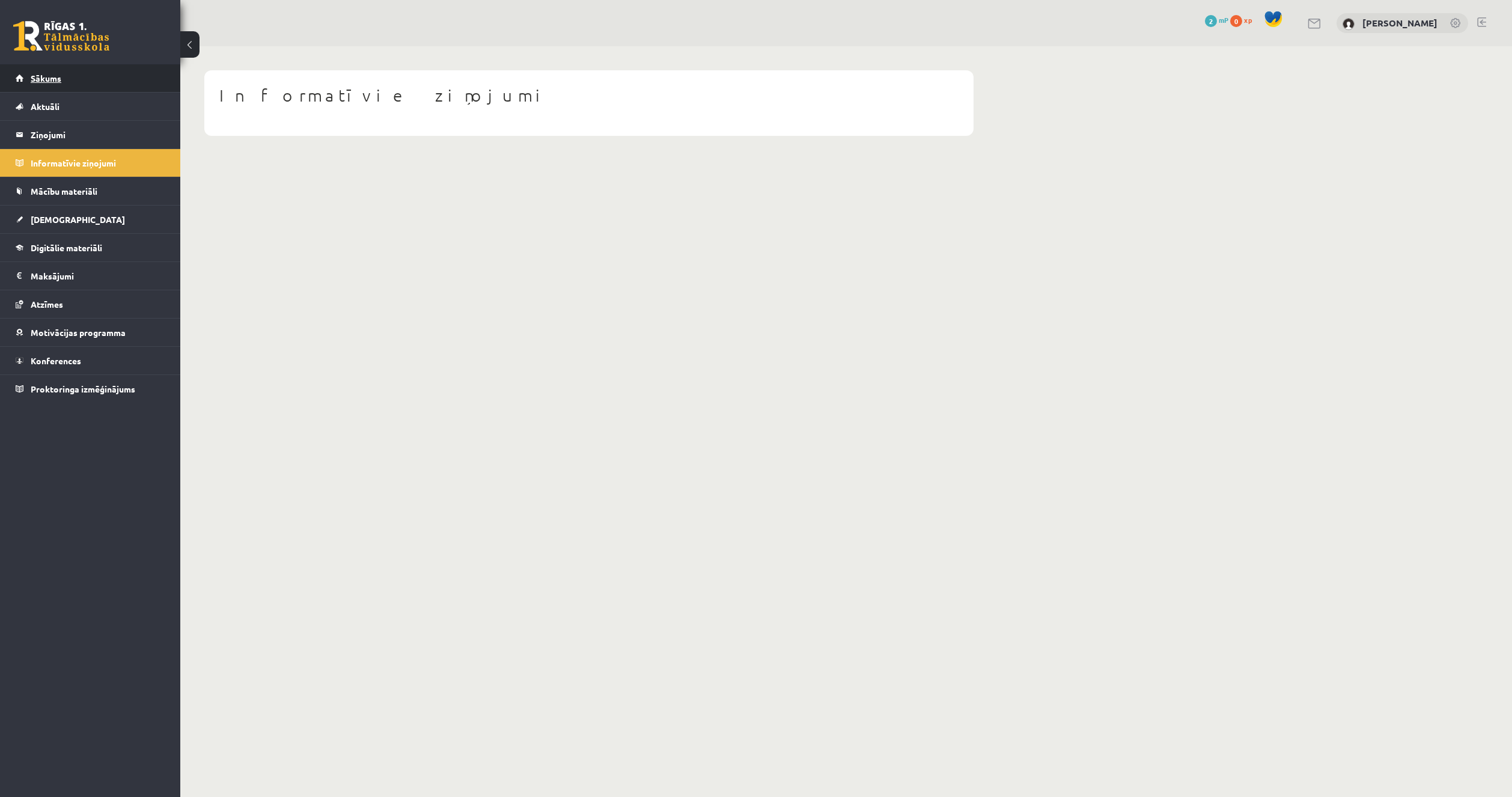
click at [66, 76] on link "Sākums" at bounding box center [90, 78] width 149 height 28
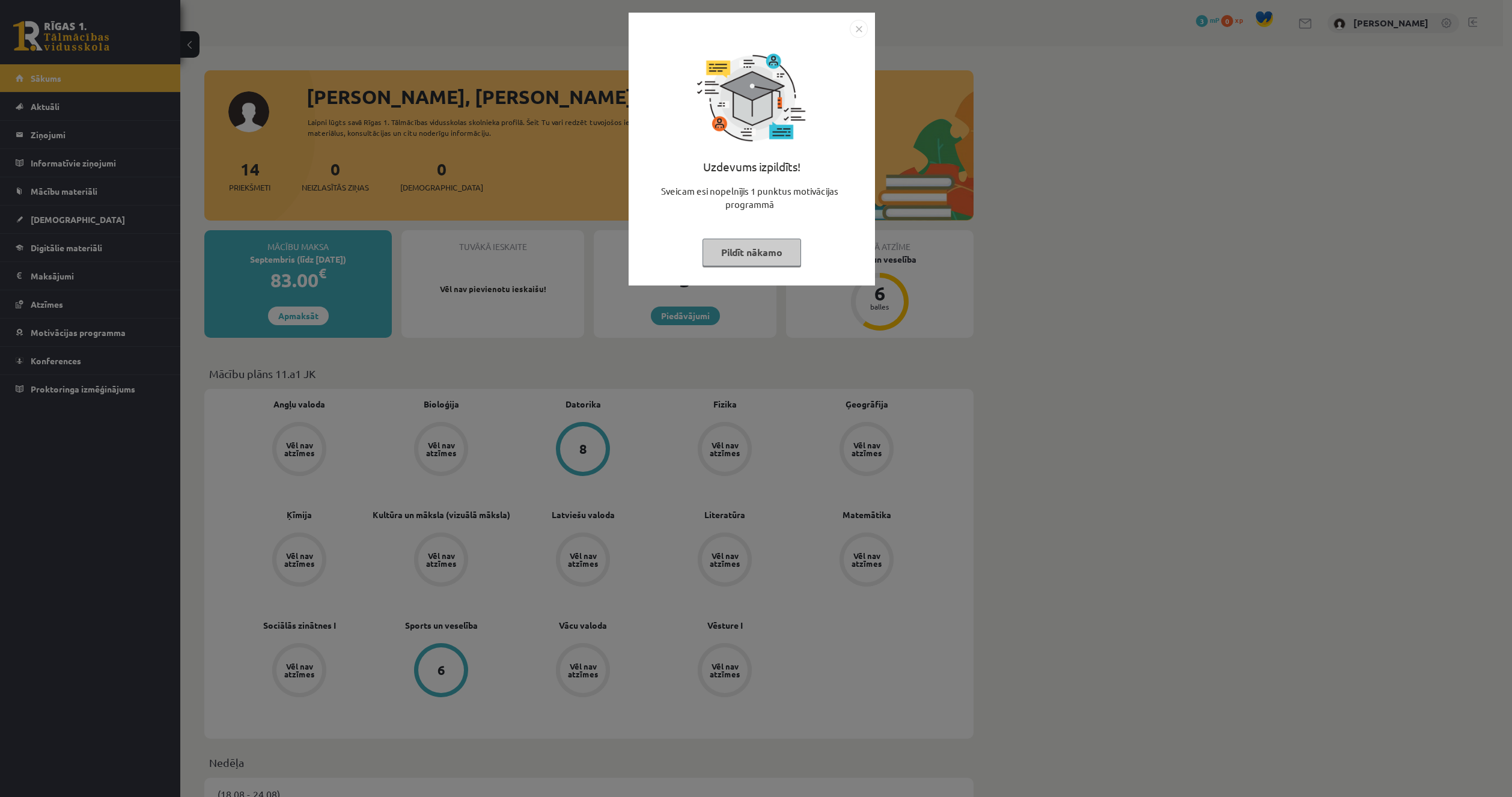
click at [753, 259] on button "Pildīt nākamo" at bounding box center [752, 252] width 99 height 28
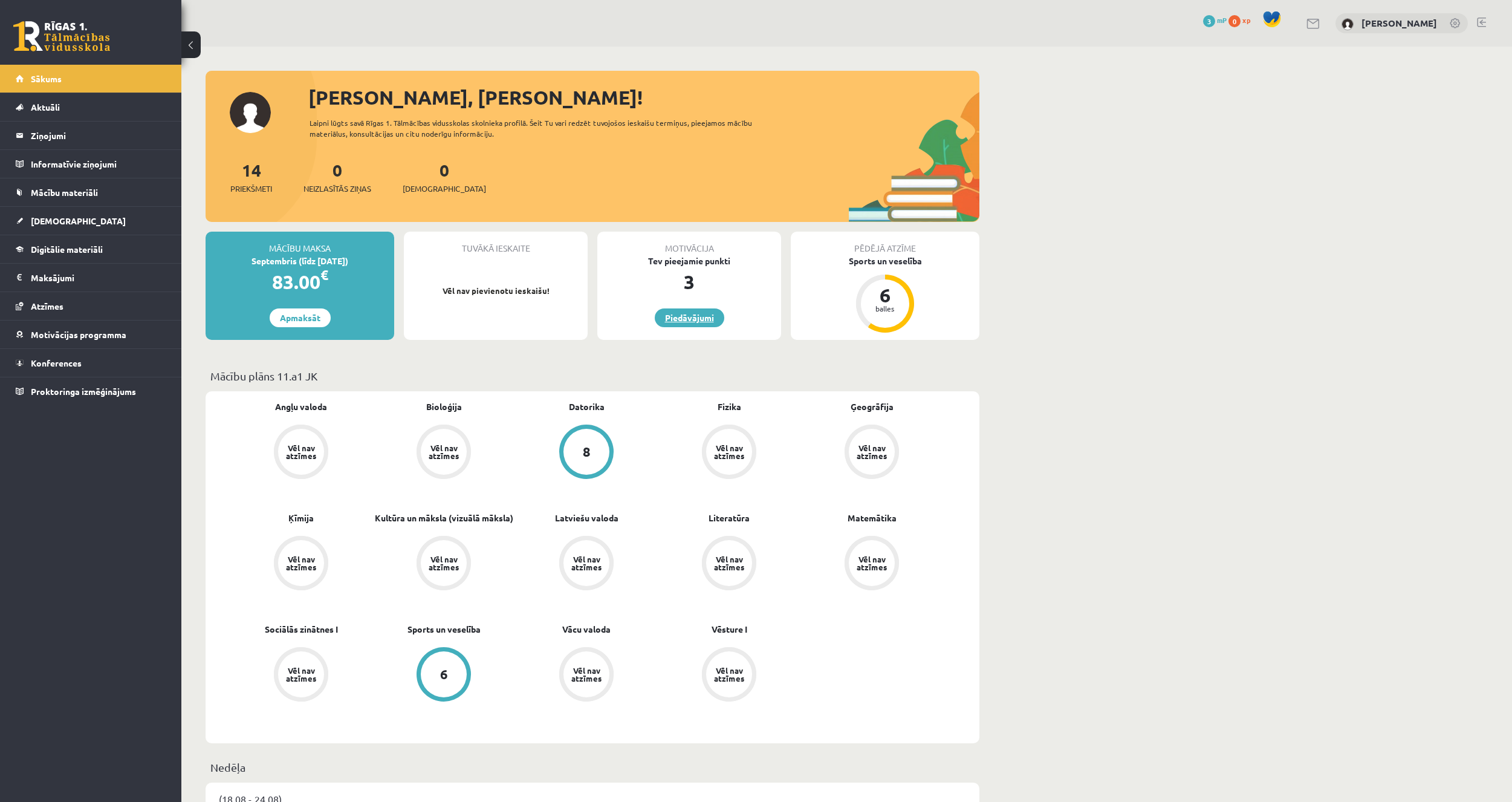
click at [682, 322] on link "Piedāvājumi" at bounding box center [690, 317] width 70 height 19
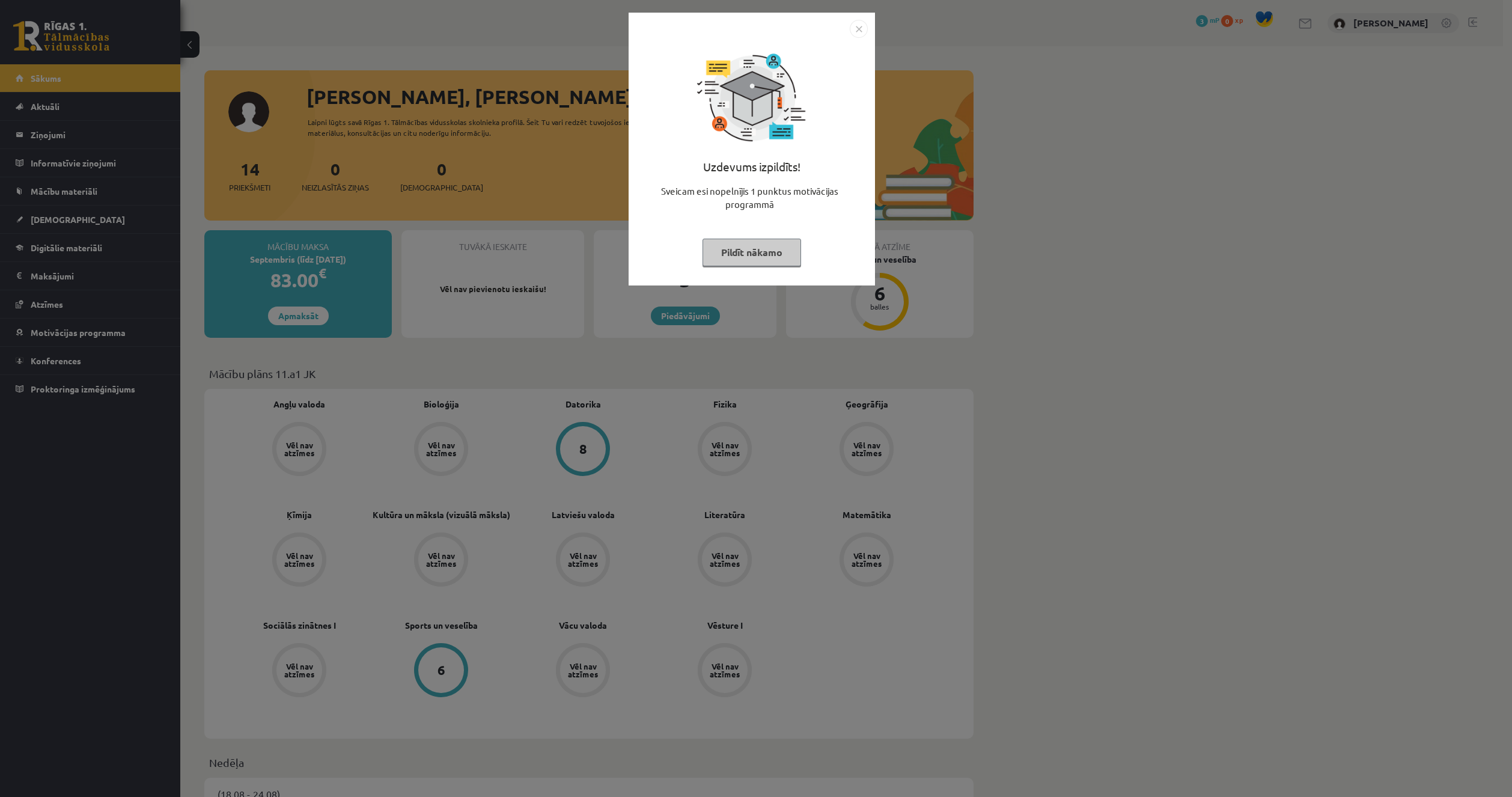
click at [510, 330] on div "Uzdevums izpildīts! Sveicam esi nopelnījis 1 punktus motivācijas programmā Pild…" at bounding box center [756, 398] width 1512 height 797
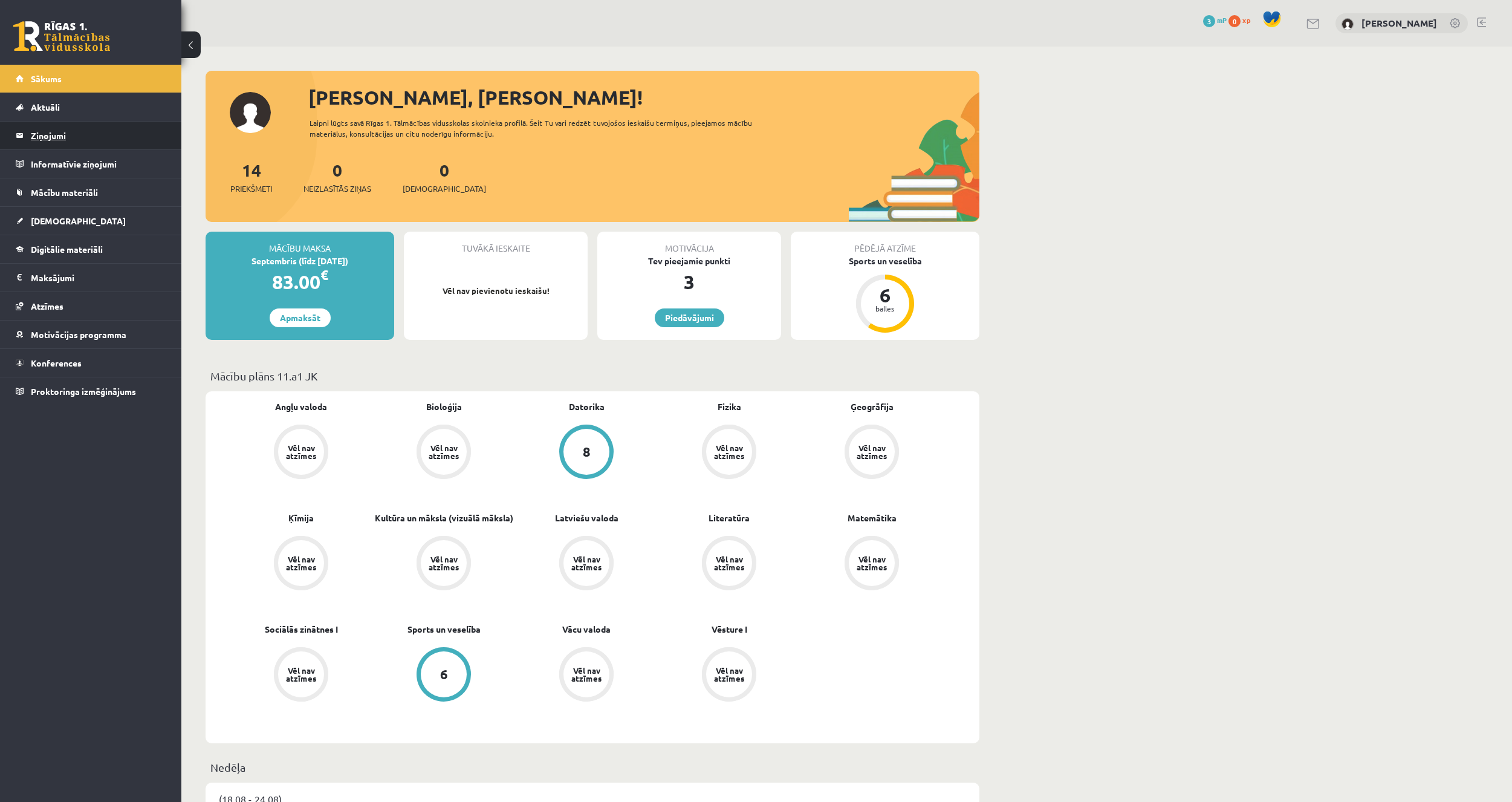
click at [118, 135] on legend "Ziņojumi 0" at bounding box center [99, 135] width 136 height 28
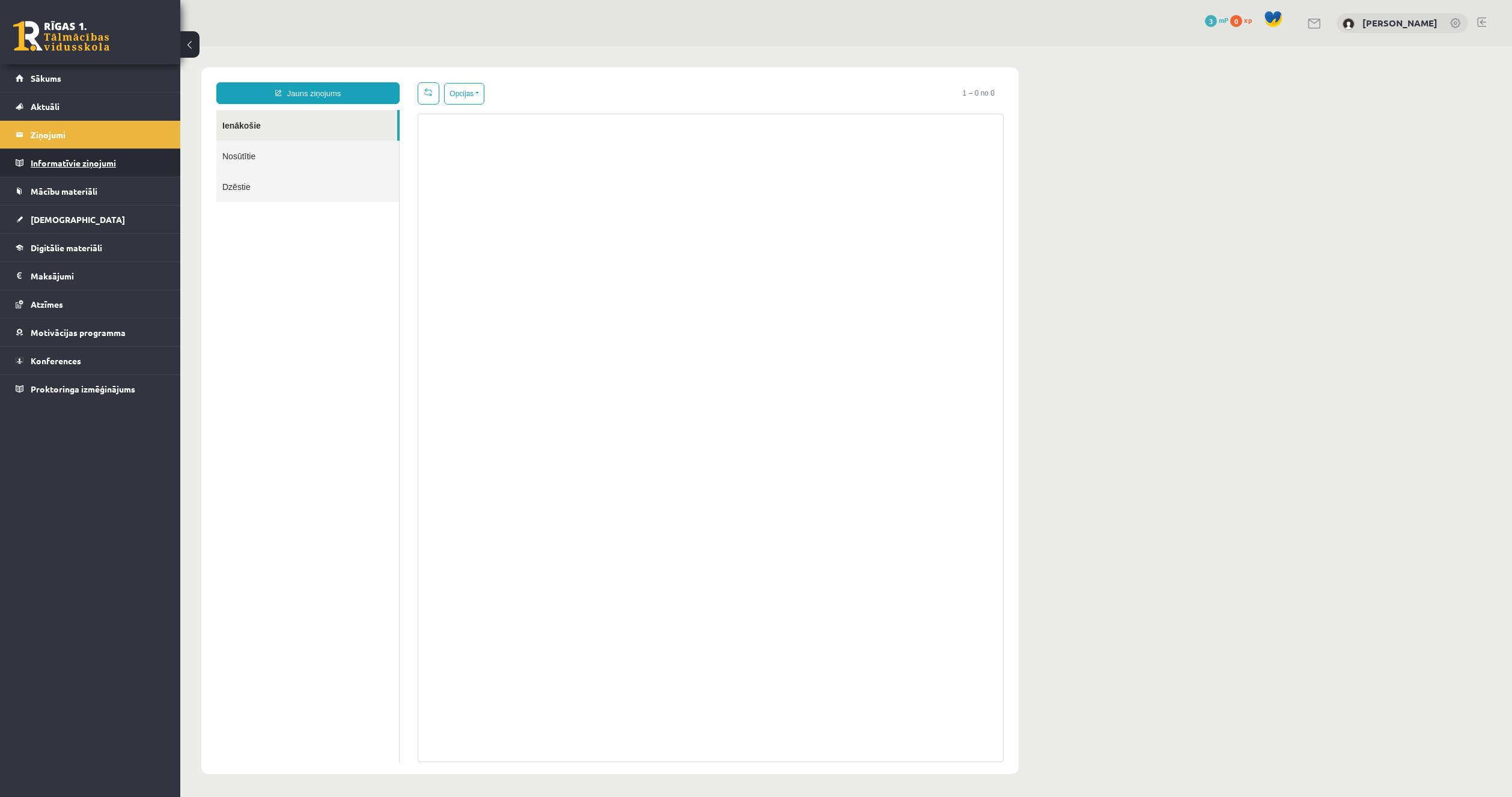
click at [115, 165] on legend "Informatīvie ziņojumi 0" at bounding box center [98, 163] width 135 height 28
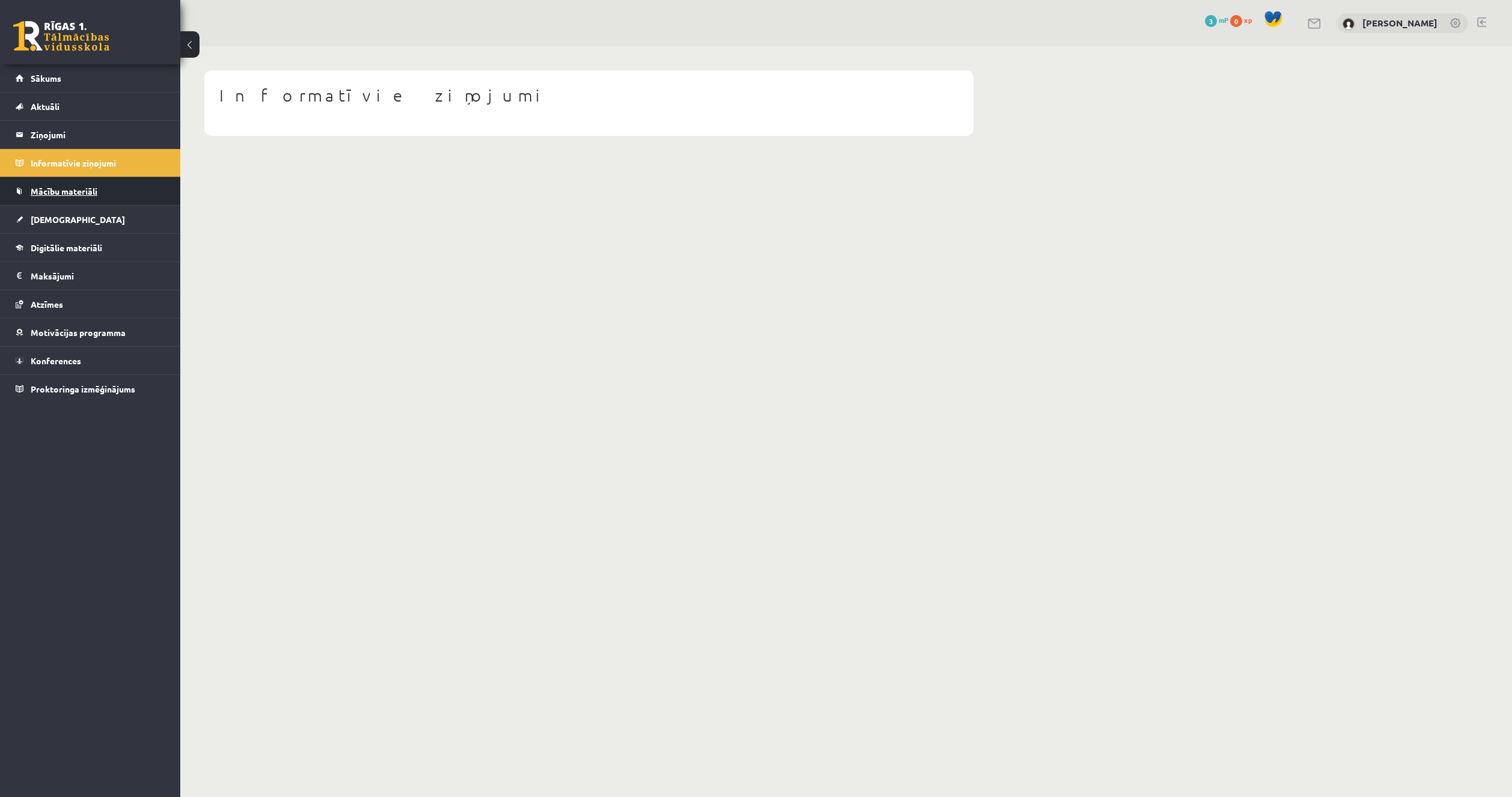
click at [115, 194] on link "Mācību materiāli" at bounding box center [90, 191] width 149 height 28
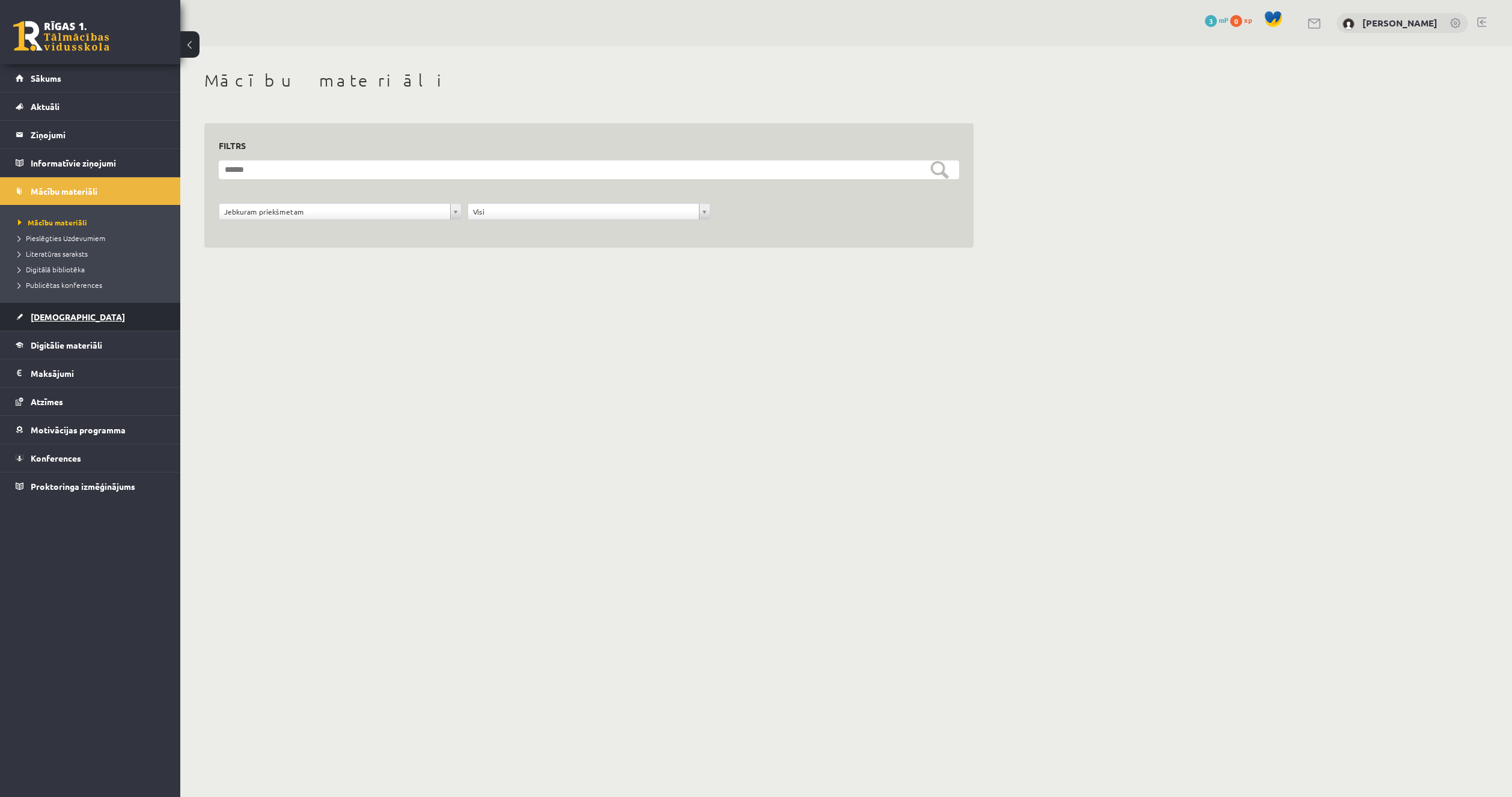
click at [122, 312] on link "[DEMOGRAPHIC_DATA]" at bounding box center [90, 317] width 149 height 28
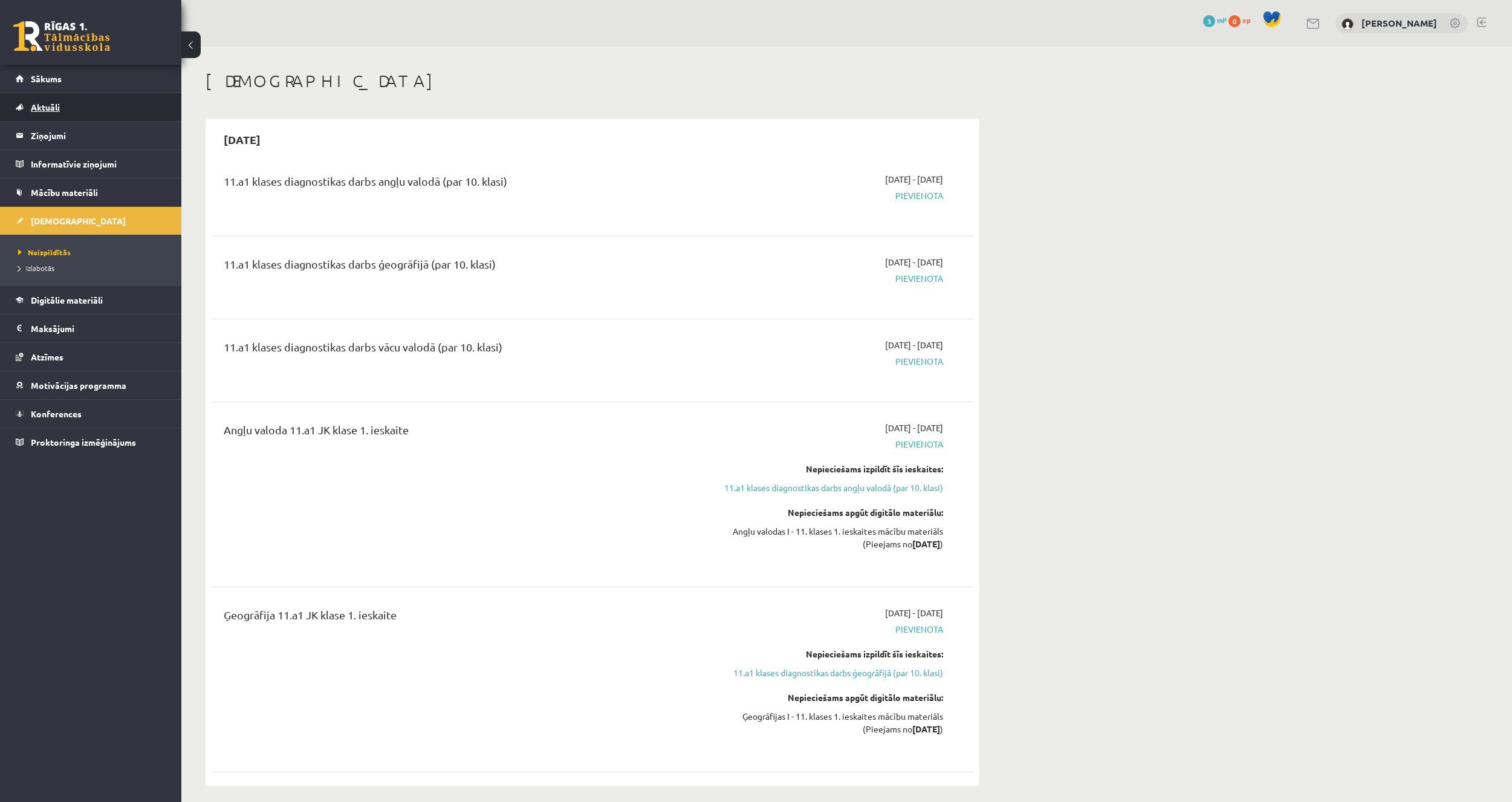
click at [93, 96] on link "Aktuāli" at bounding box center [91, 107] width 150 height 28
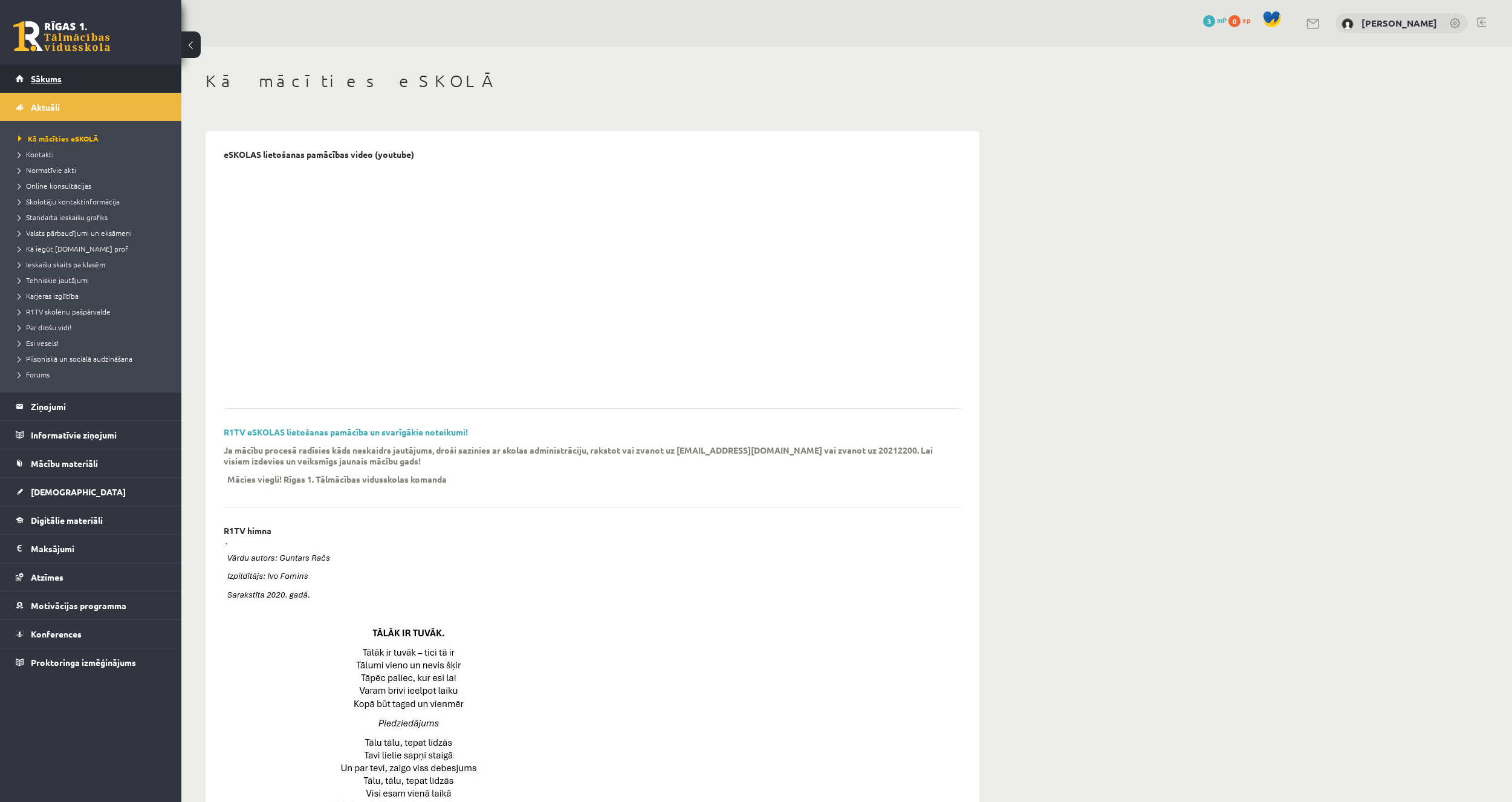
click at [105, 77] on link "Sākums" at bounding box center [91, 78] width 150 height 28
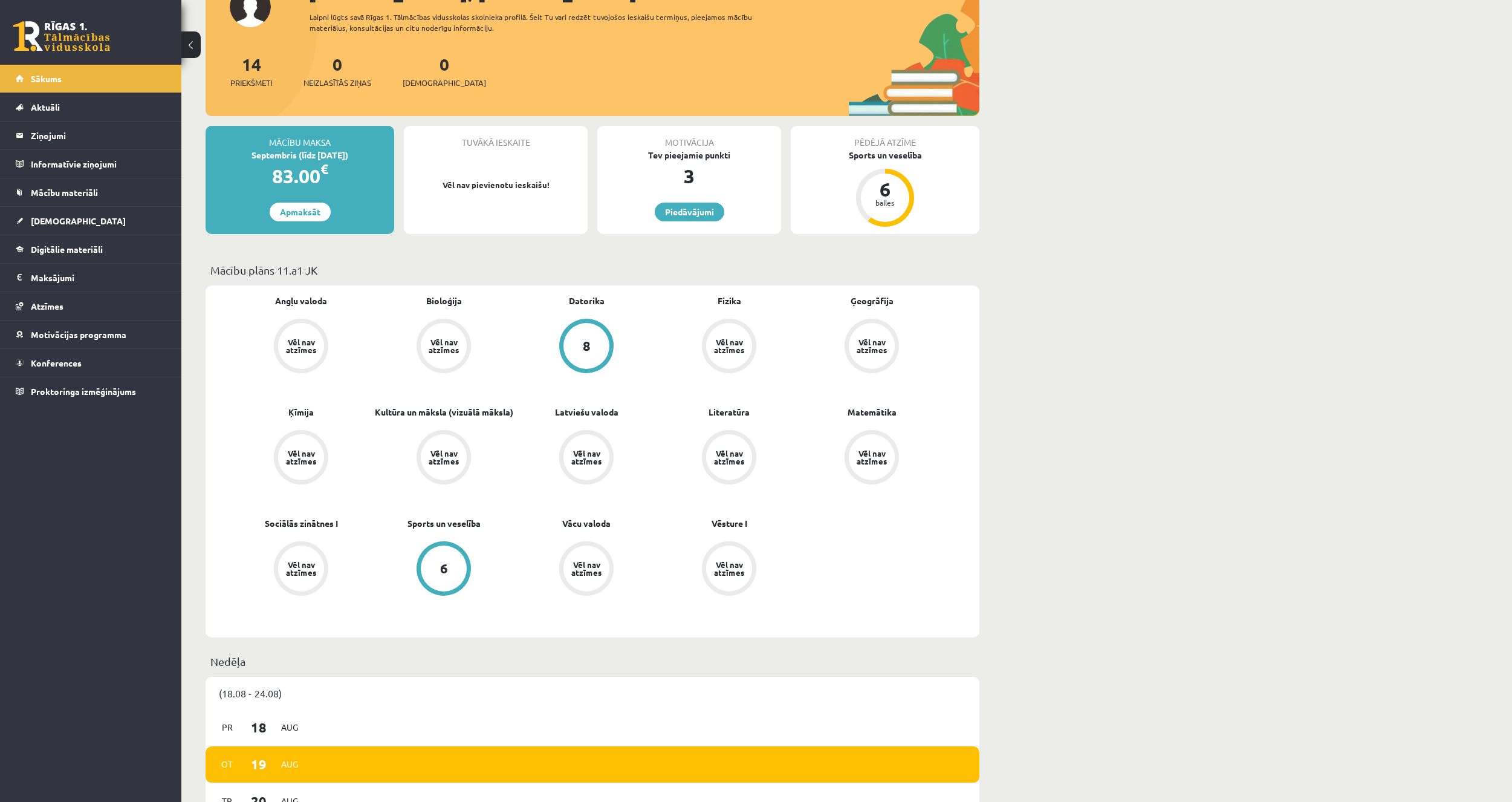
scroll to position [91, 0]
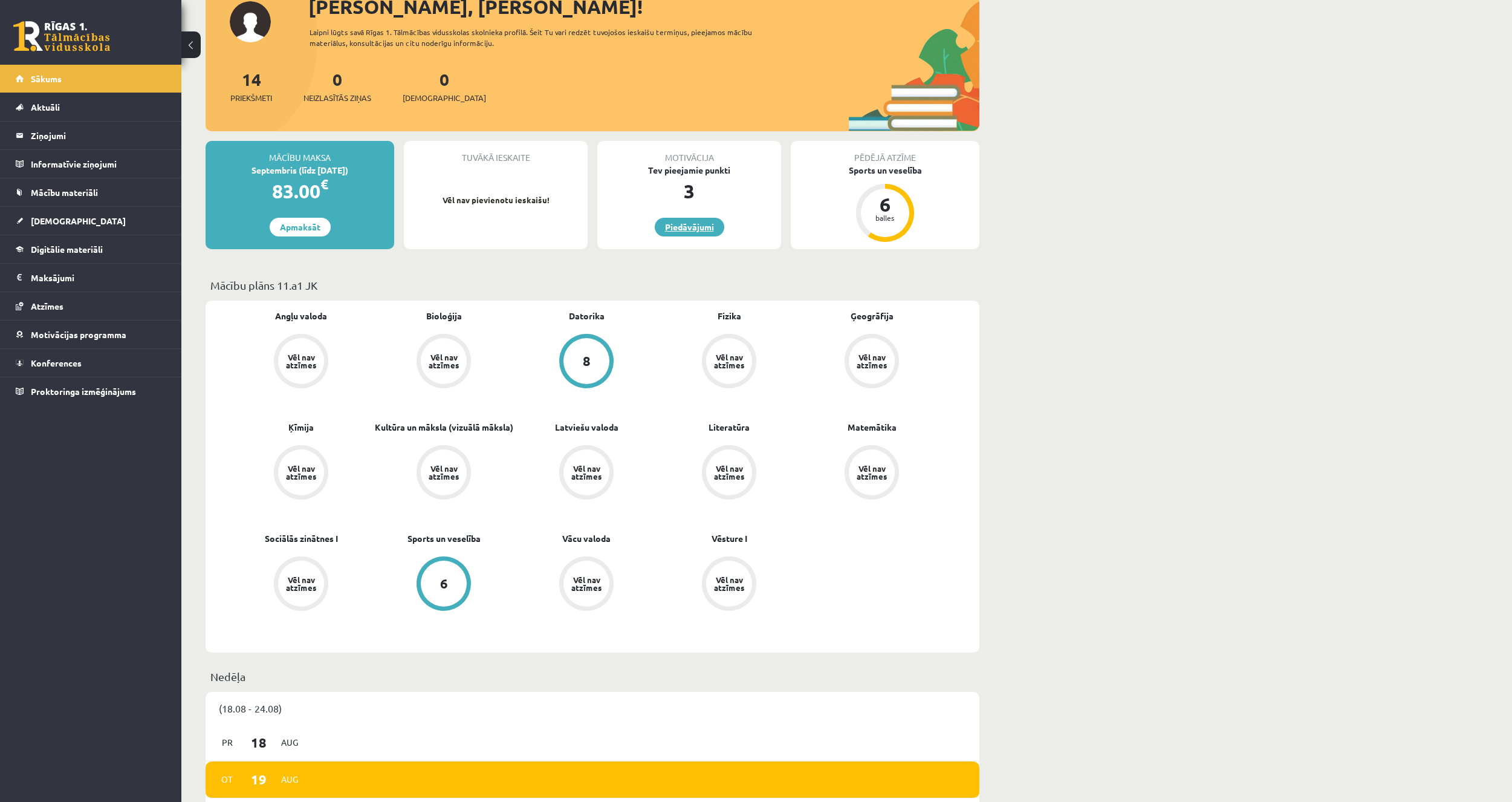
click at [696, 225] on link "Piedāvājumi" at bounding box center [690, 227] width 70 height 19
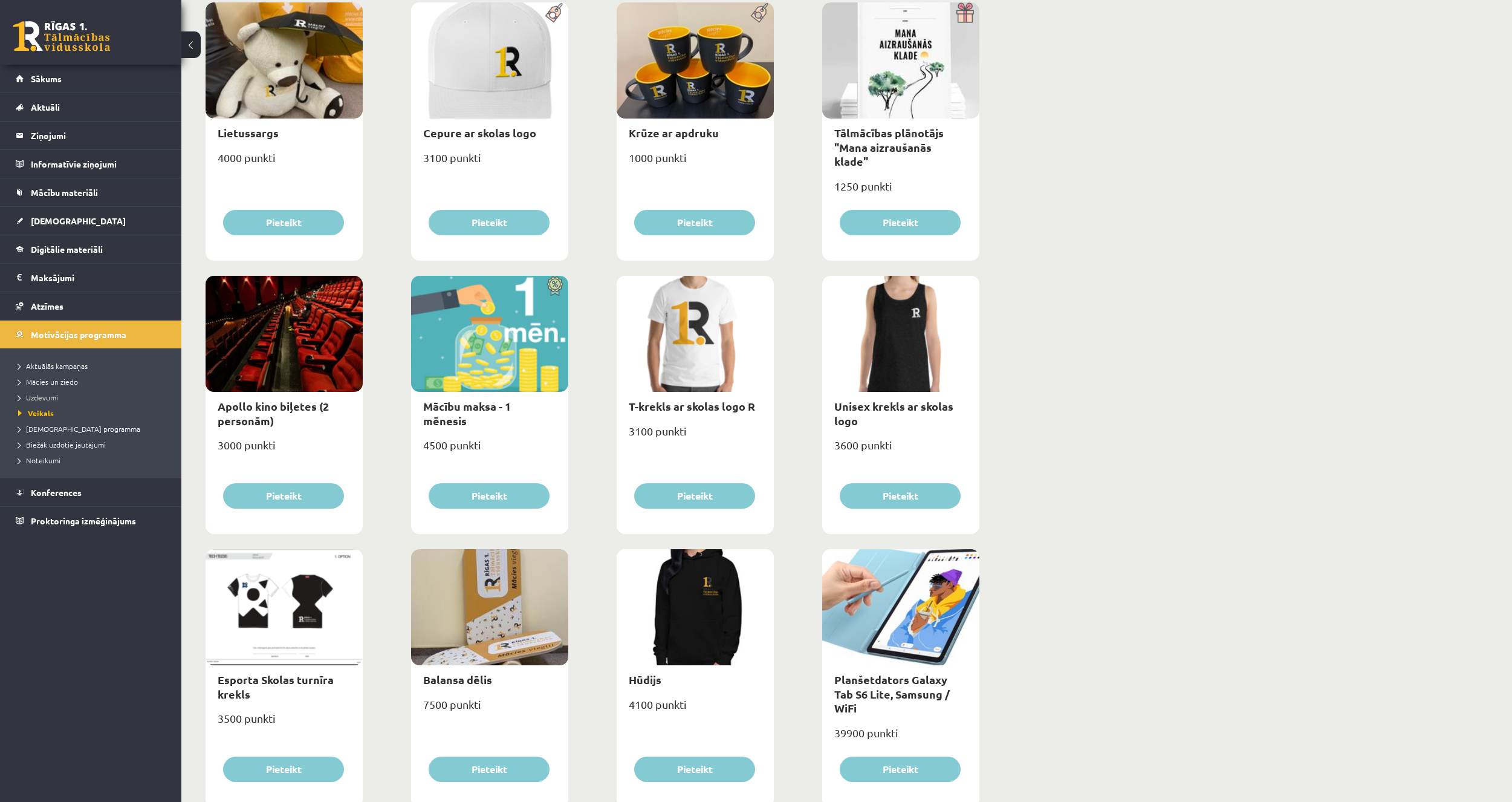
scroll to position [302, 0]
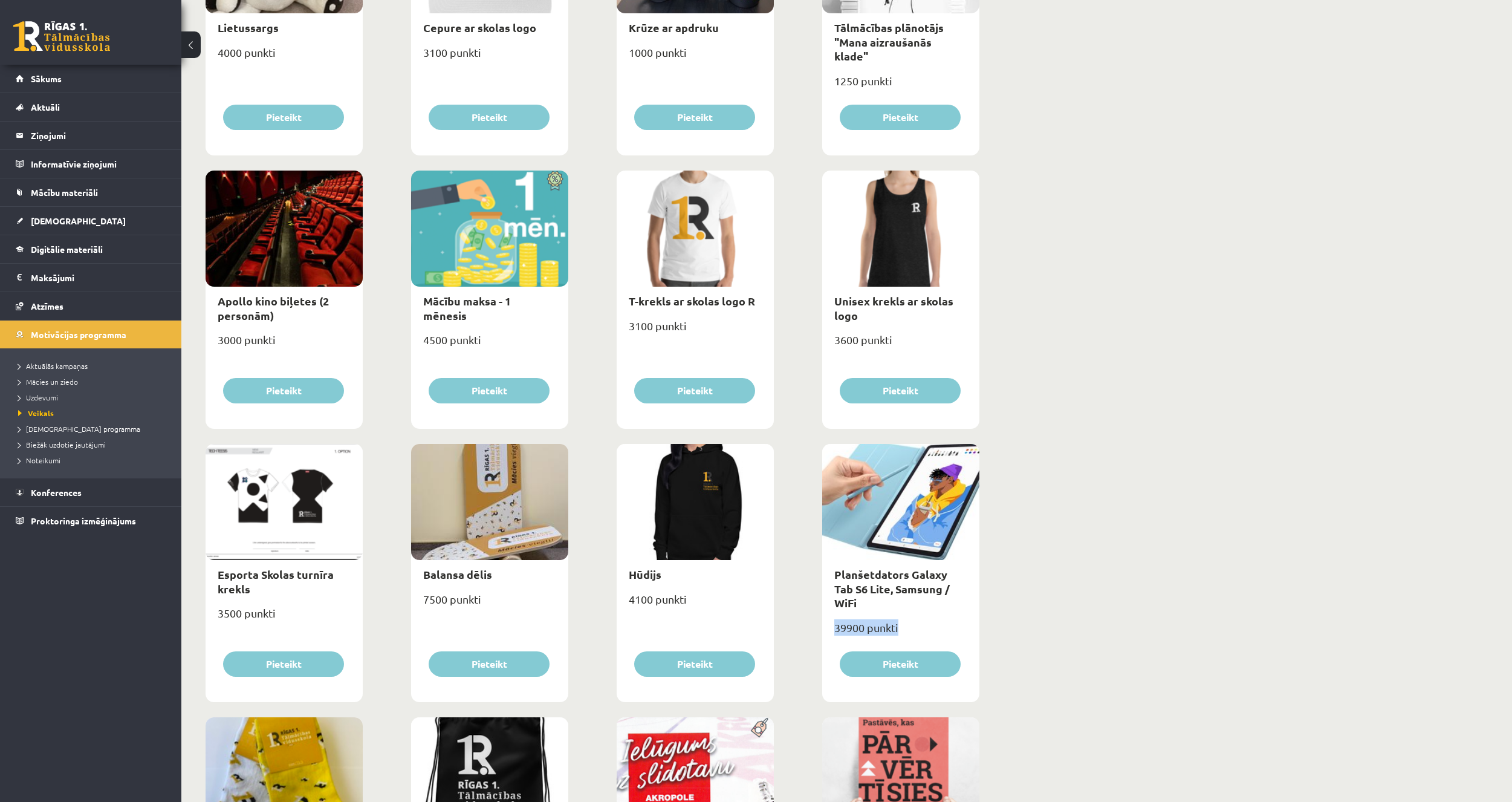
drag, startPoint x: 835, startPoint y: 612, endPoint x: 907, endPoint y: 618, distance: 72.2
click at [907, 618] on div "39900 punkti" at bounding box center [901, 633] width 157 height 30
click at [910, 618] on div "39900 punkti" at bounding box center [901, 633] width 157 height 30
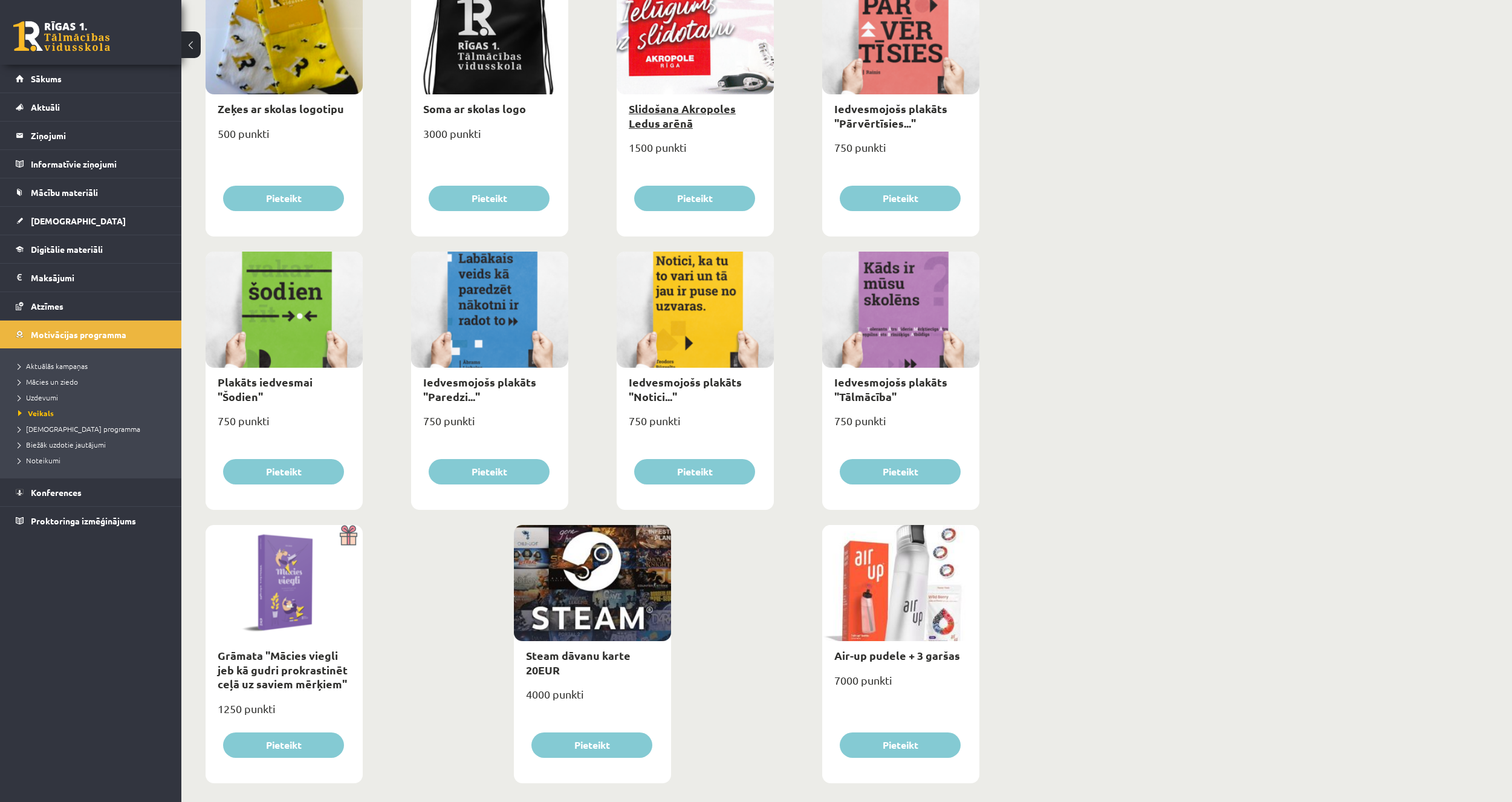
scroll to position [1056, 0]
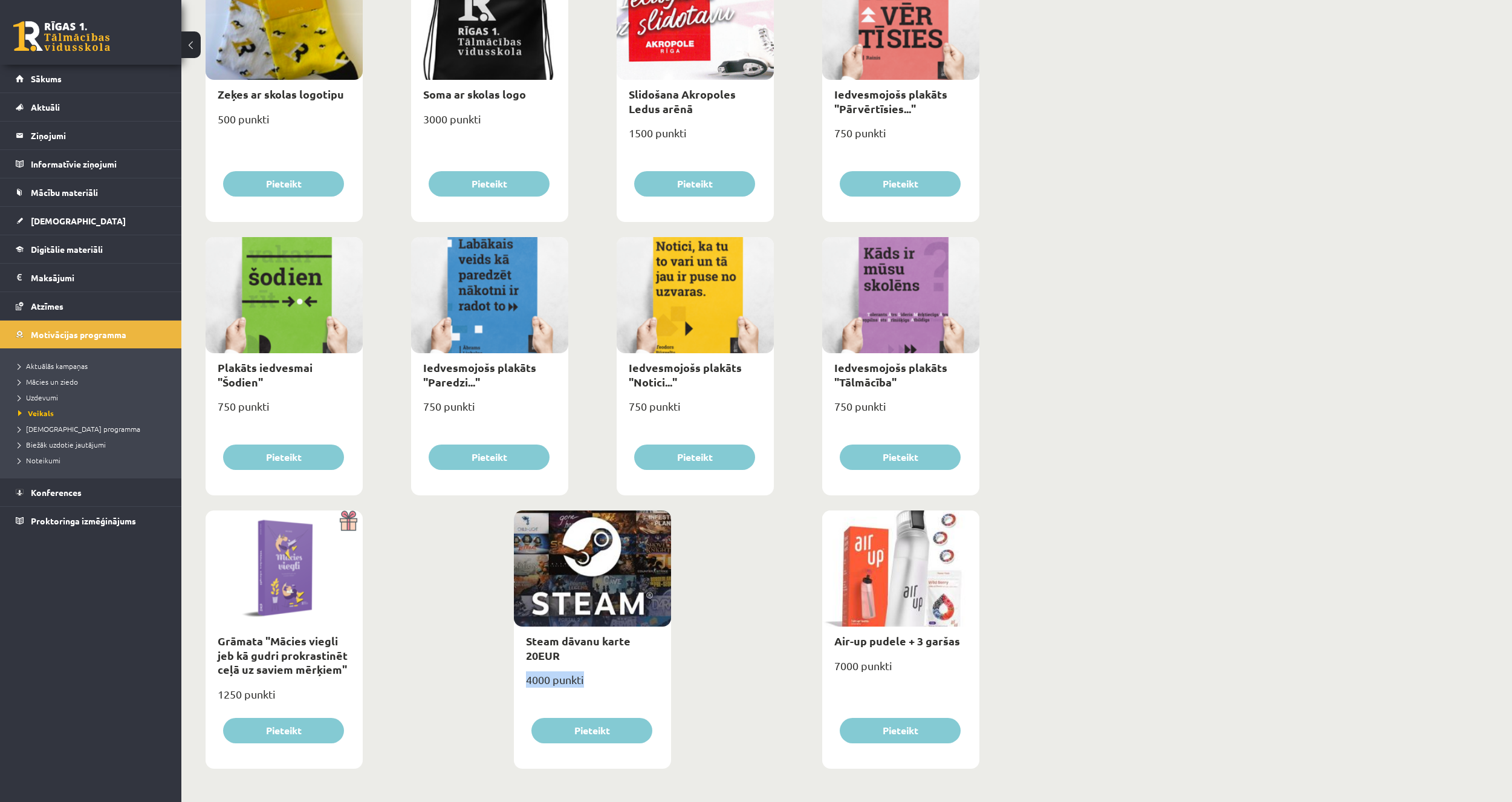
drag, startPoint x: 527, startPoint y: 682, endPoint x: 627, endPoint y: 681, distance: 100.0
click at [618, 684] on div "4000 punkti" at bounding box center [592, 684] width 157 height 30
click at [627, 681] on div "4000 punkti" at bounding box center [592, 684] width 157 height 30
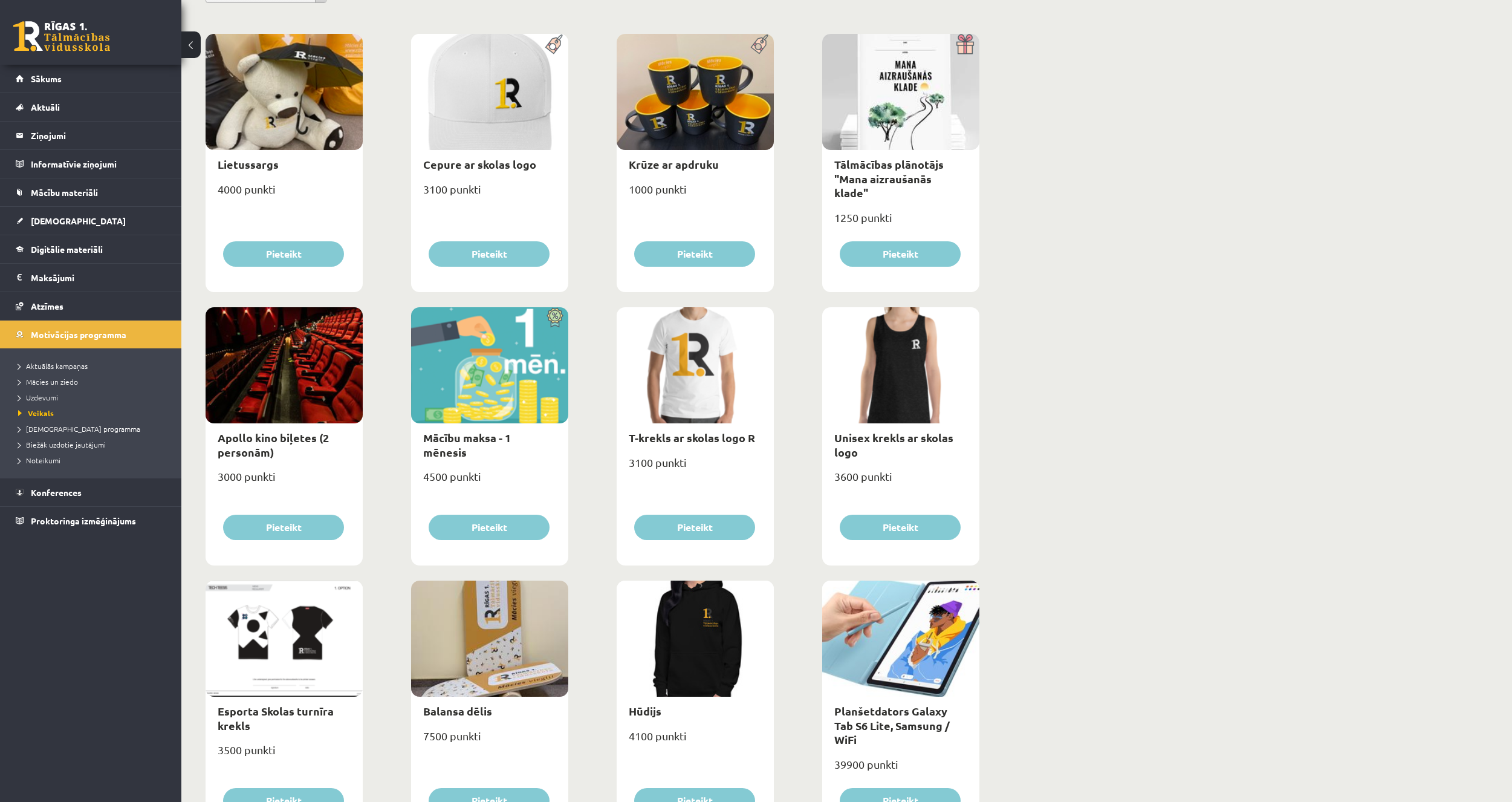
scroll to position [181, 0]
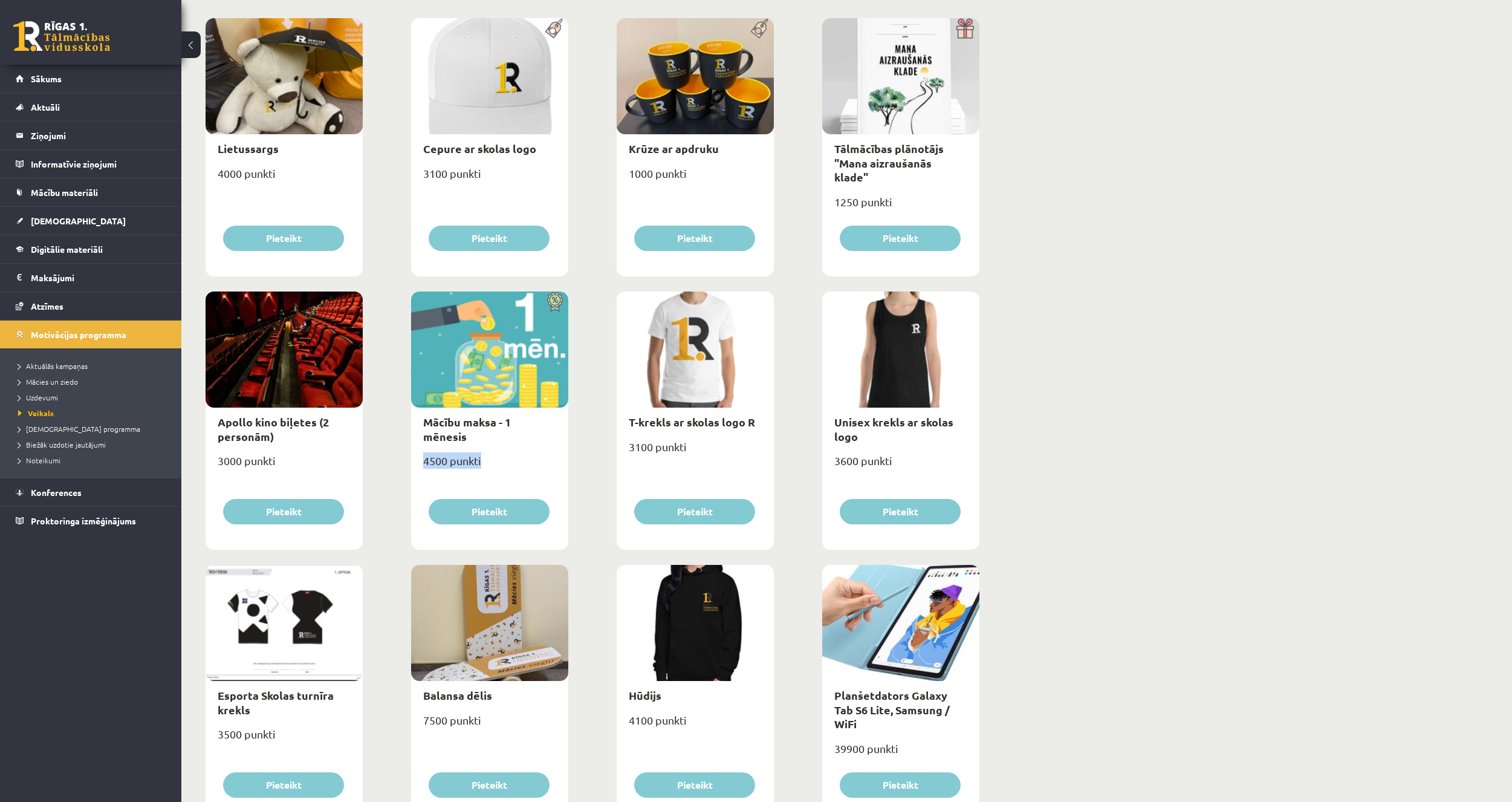
drag, startPoint x: 442, startPoint y: 443, endPoint x: 502, endPoint y: 442, distance: 60.0
click at [502, 451] on div "4500 punkti" at bounding box center [489, 466] width 157 height 30
click at [506, 451] on div "4500 punkti" at bounding box center [489, 466] width 157 height 30
click at [58, 399] on link "Uzdevumi" at bounding box center [93, 397] width 151 height 11
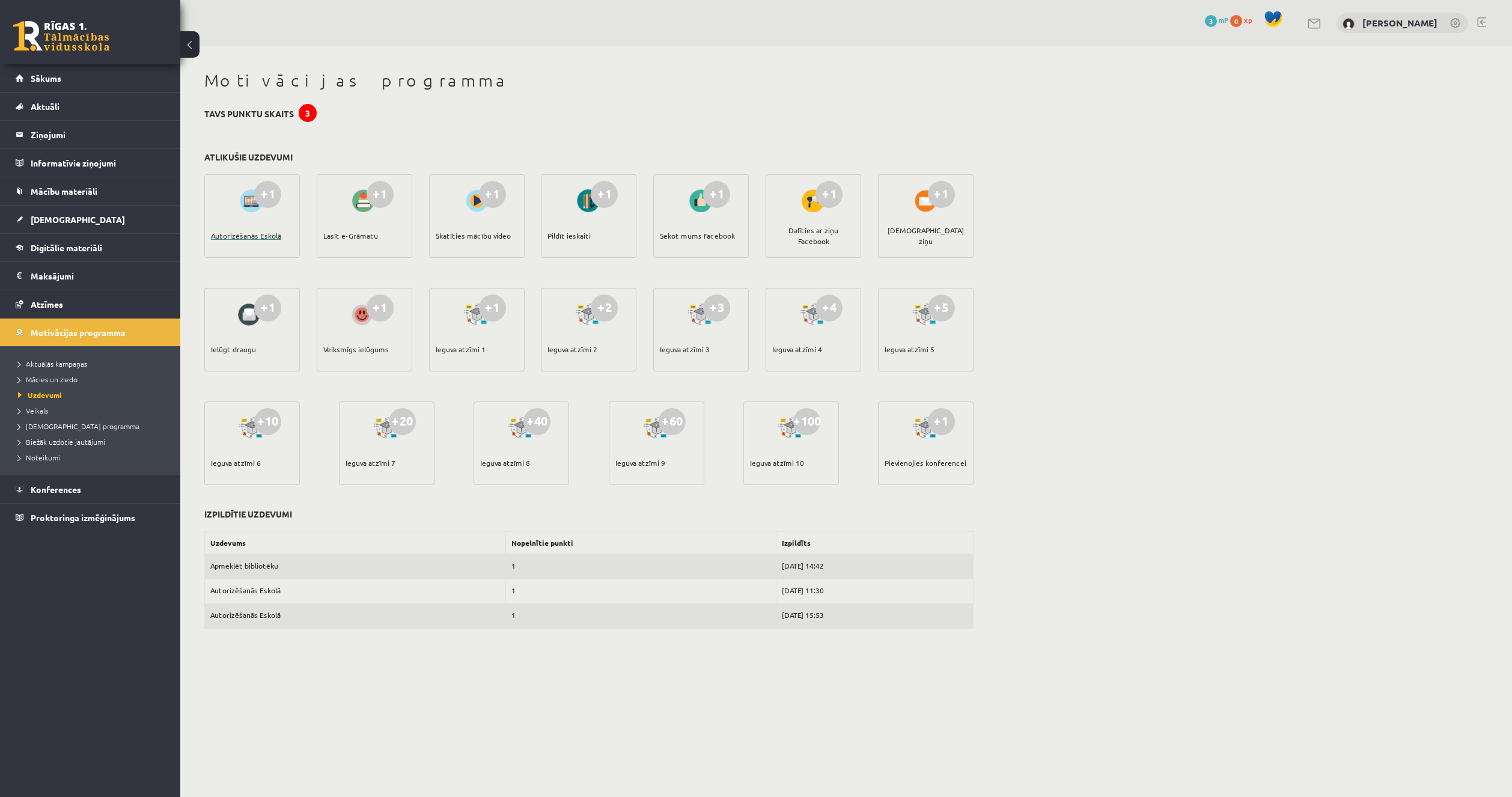
click at [239, 238] on div "Autorizēšanās Eskolā" at bounding box center [246, 236] width 70 height 42
click at [50, 410] on link "Veikals" at bounding box center [93, 410] width 150 height 11
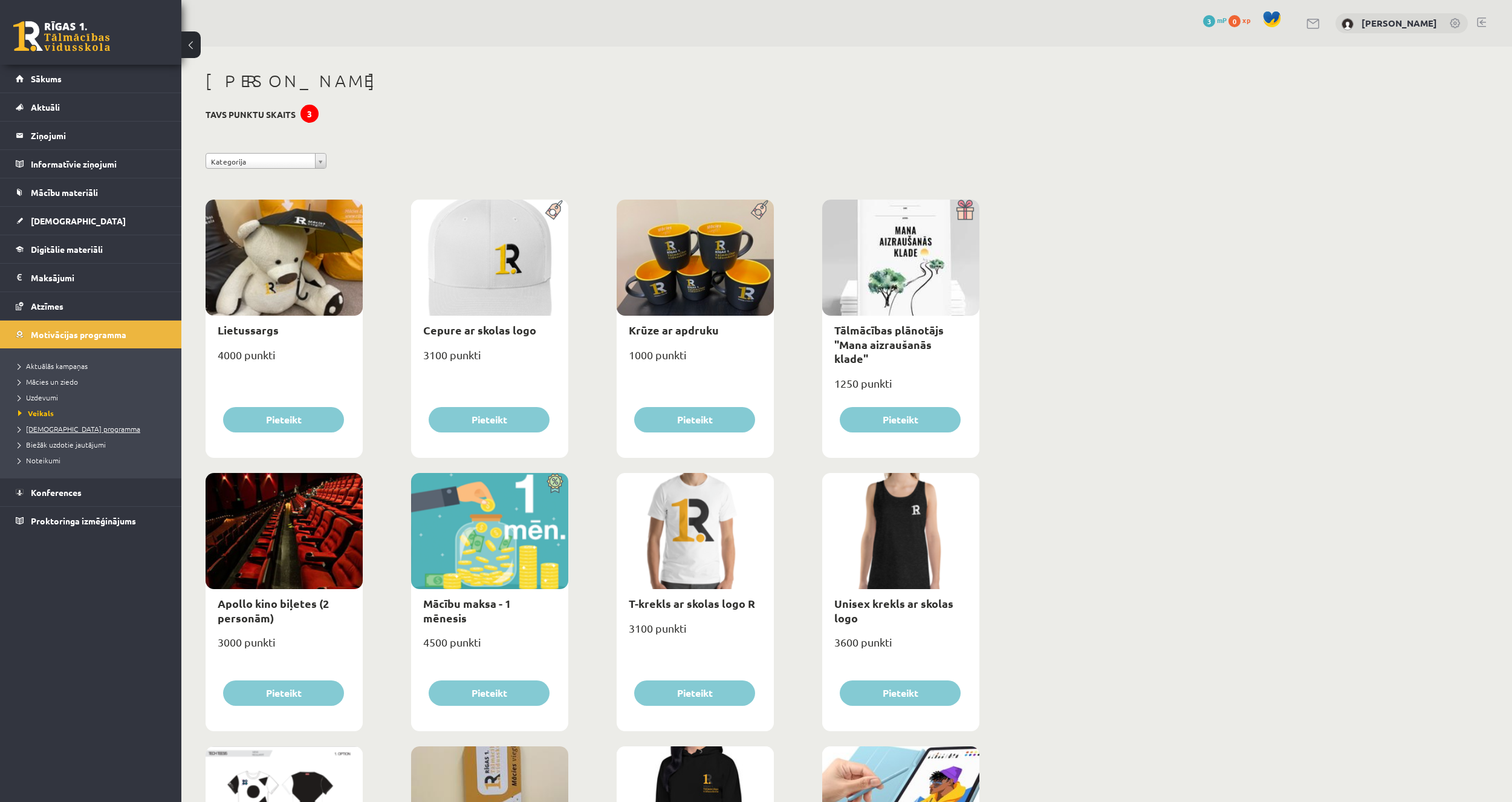
click at [49, 426] on span "[DEMOGRAPHIC_DATA] programma" at bounding box center [79, 429] width 122 height 10
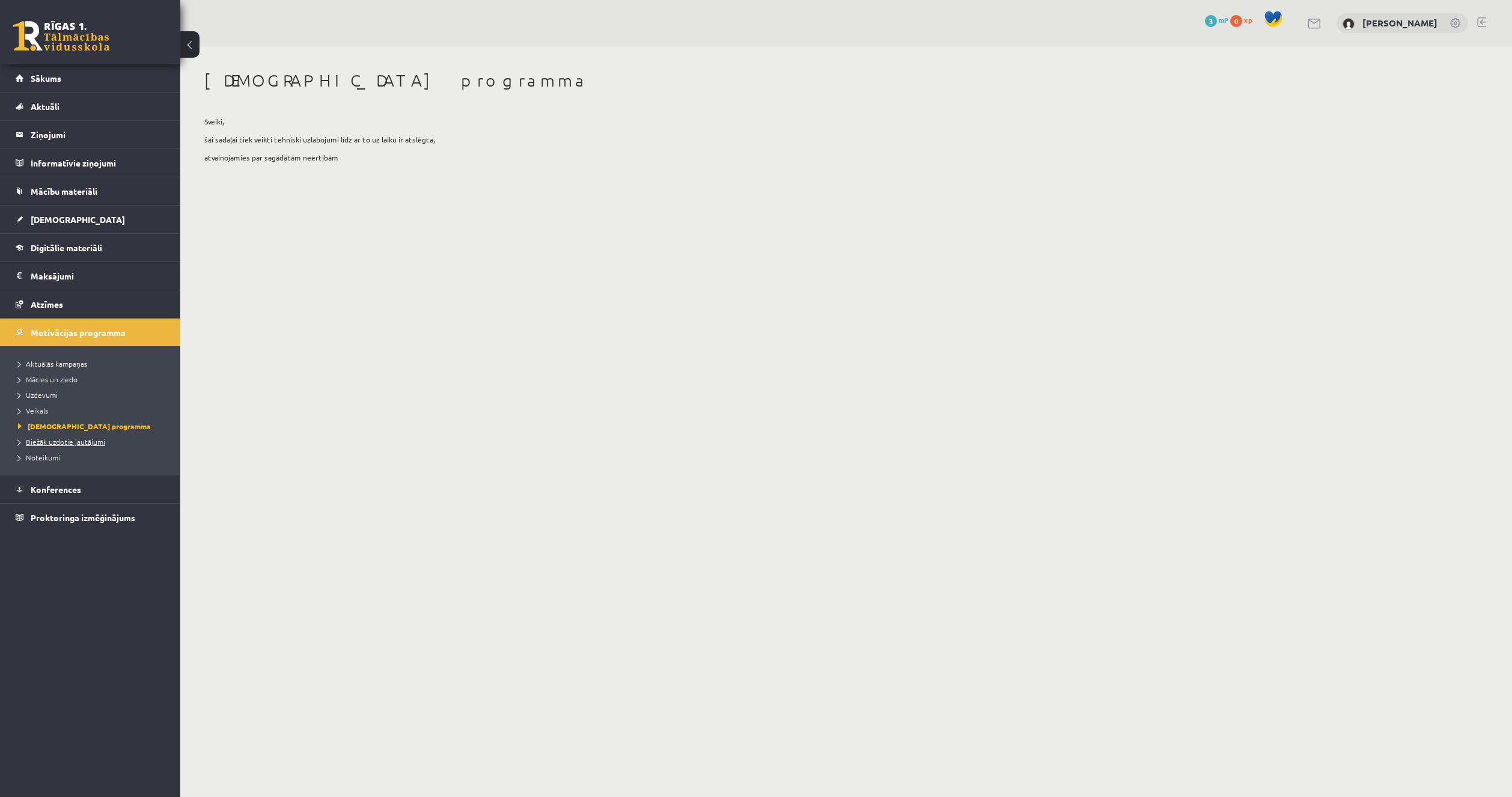
click at [48, 437] on span "Biežāk uzdotie jautājumi" at bounding box center [62, 441] width 87 height 10
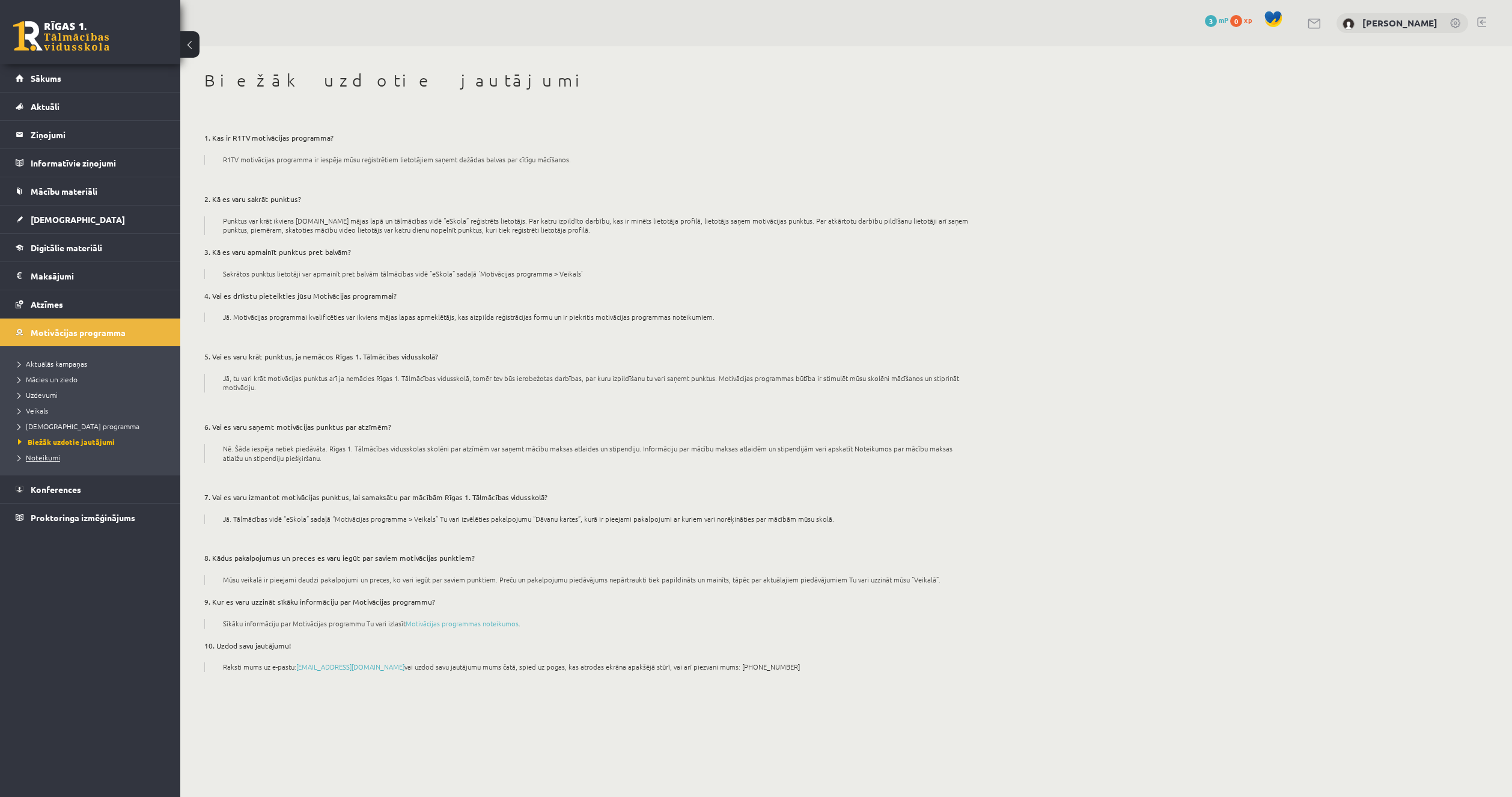
click at [48, 458] on span "Noteikumi" at bounding box center [39, 457] width 42 height 10
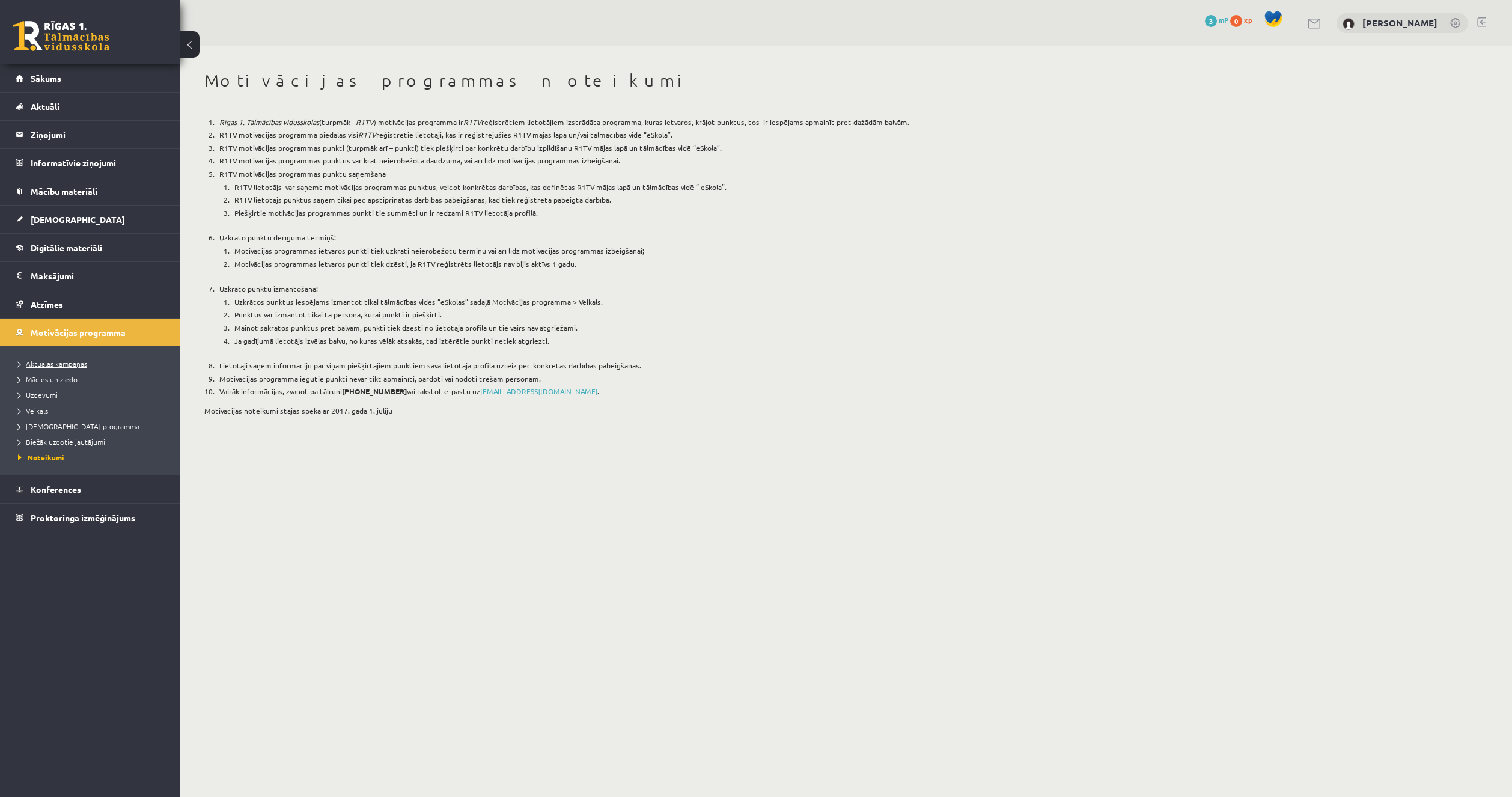
click at [66, 363] on span "Aktuālās kampaņas" at bounding box center [53, 363] width 69 height 10
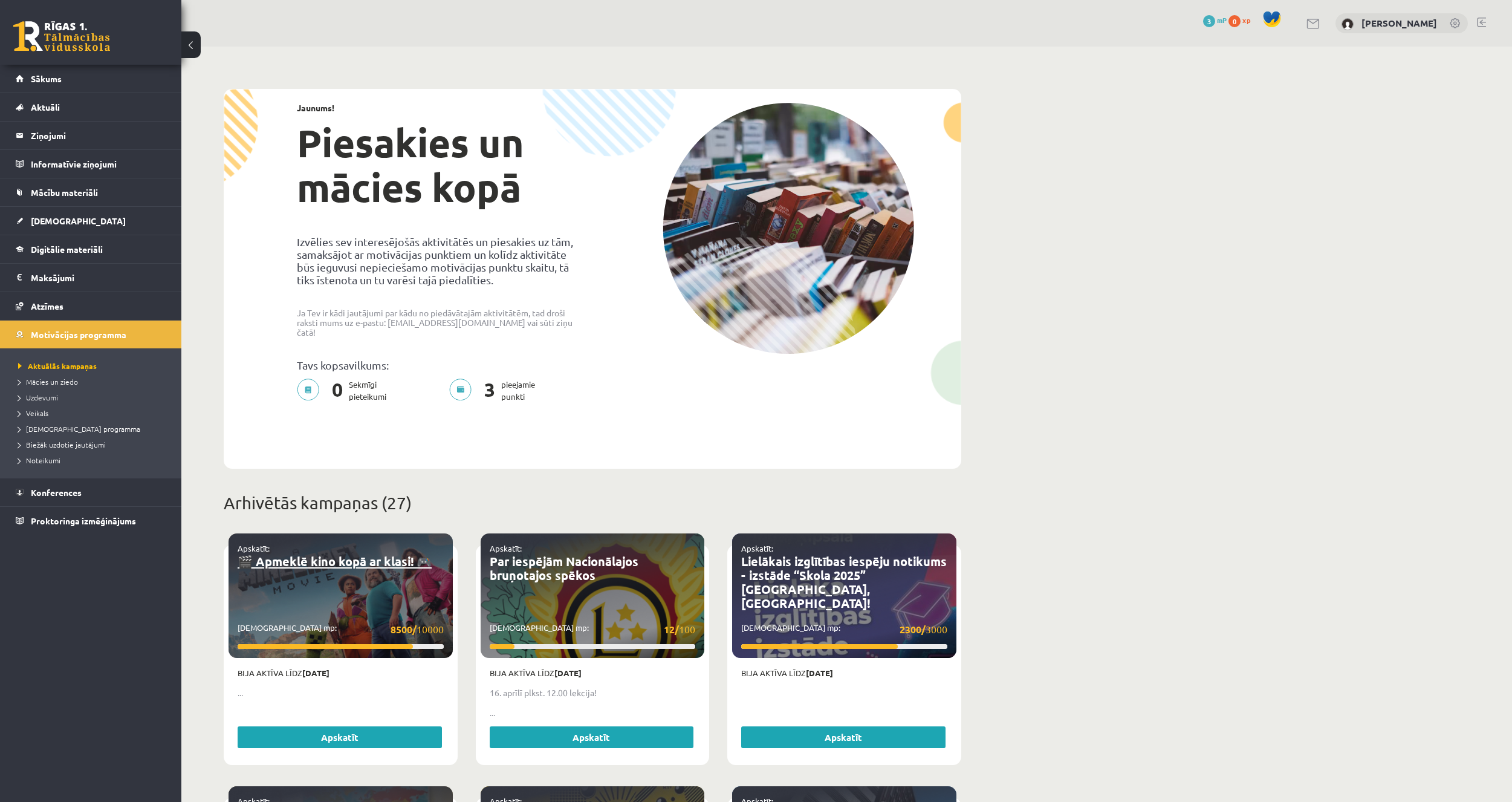
click at [336, 553] on link "🎬 Apmeklē kino kopā ar klasi! 🎮" at bounding box center [335, 561] width 194 height 16
click at [125, 314] on link "Atzīmes" at bounding box center [91, 306] width 150 height 28
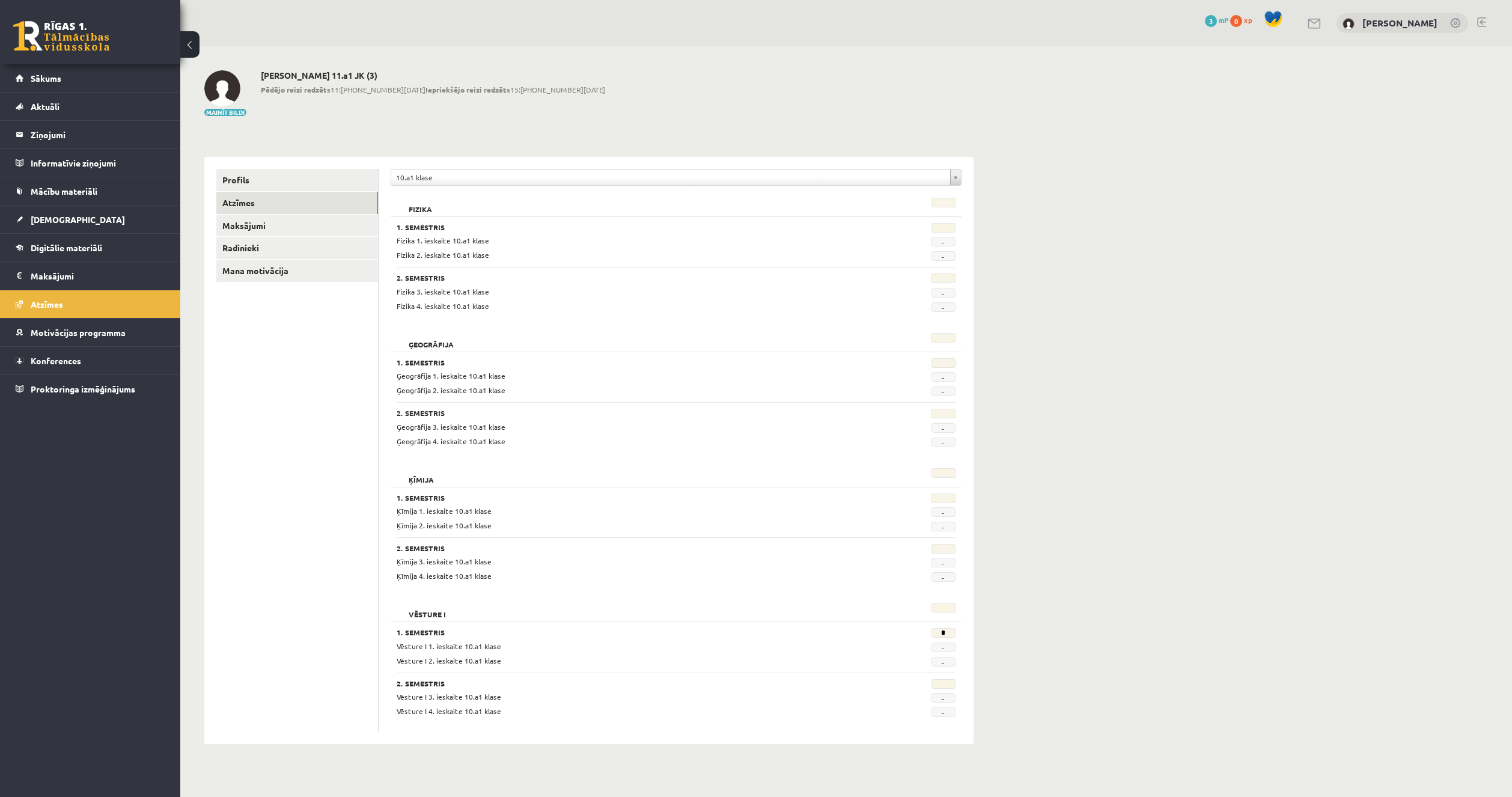
drag, startPoint x: 399, startPoint y: 499, endPoint x: 547, endPoint y: 569, distance: 163.7
click at [547, 569] on div "1. Semestris Ķīmija 1. ieskaite 10.a1 klase - Ķīmija 2. ieskaite 10.a1 klase - …" at bounding box center [676, 535] width 571 height 96
click at [547, 569] on div "Ķīmija 3. ieskaite 10.a1 klase - Ķīmija 4. ieskaite 10.a1 klase -" at bounding box center [676, 569] width 559 height 26
drag, startPoint x: 401, startPoint y: 231, endPoint x: 503, endPoint y: 304, distance: 125.4
click at [503, 304] on div "1. Semestris Fizika 1. ieskaite 10.a1 klase - Fizika 2. ieskaite 10.a1 klase - …" at bounding box center [676, 264] width 571 height 96
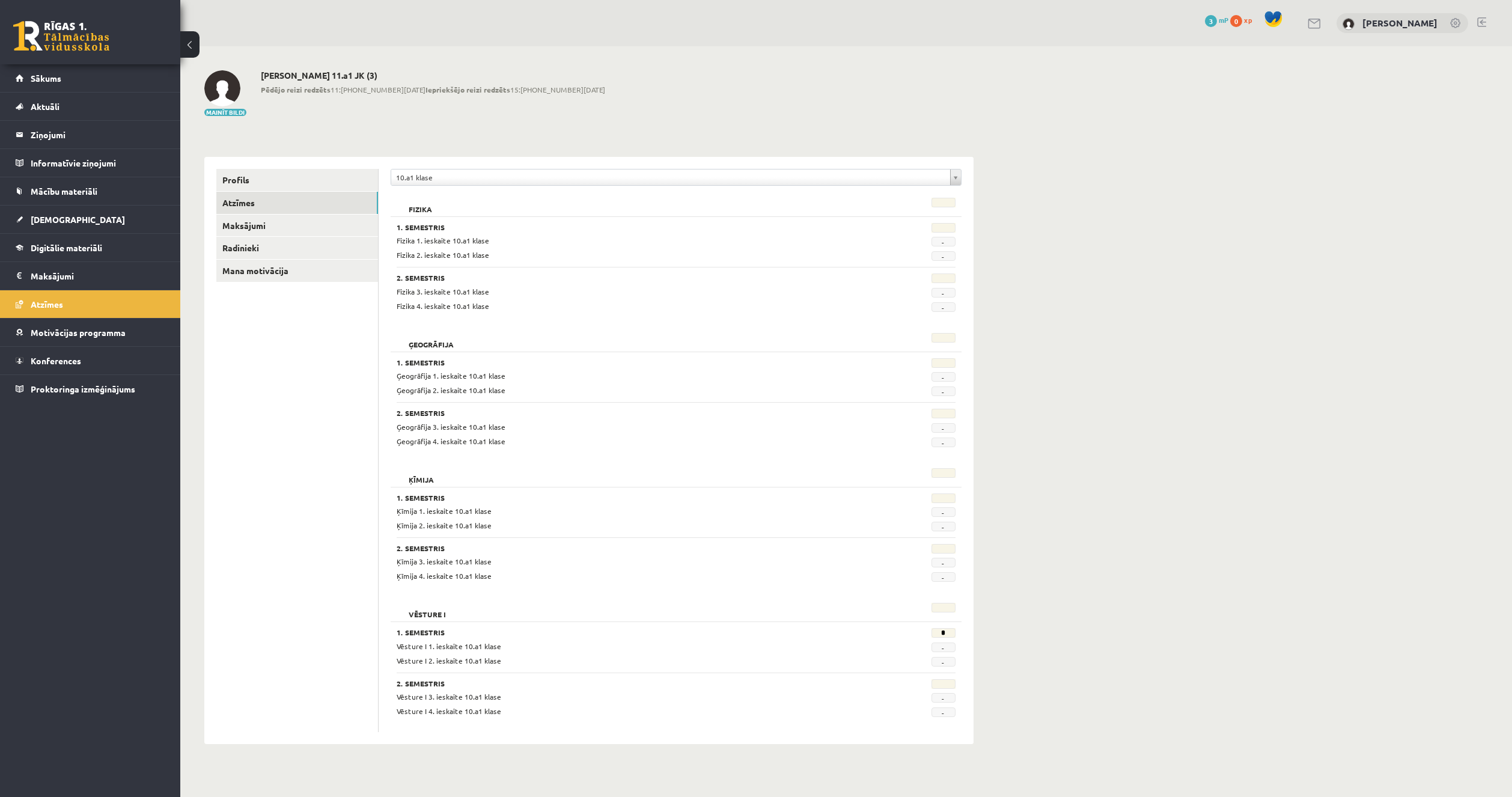
click at [503, 304] on div "Fizika 4. ieskaite 10.a1 klase" at bounding box center [628, 305] width 481 height 11
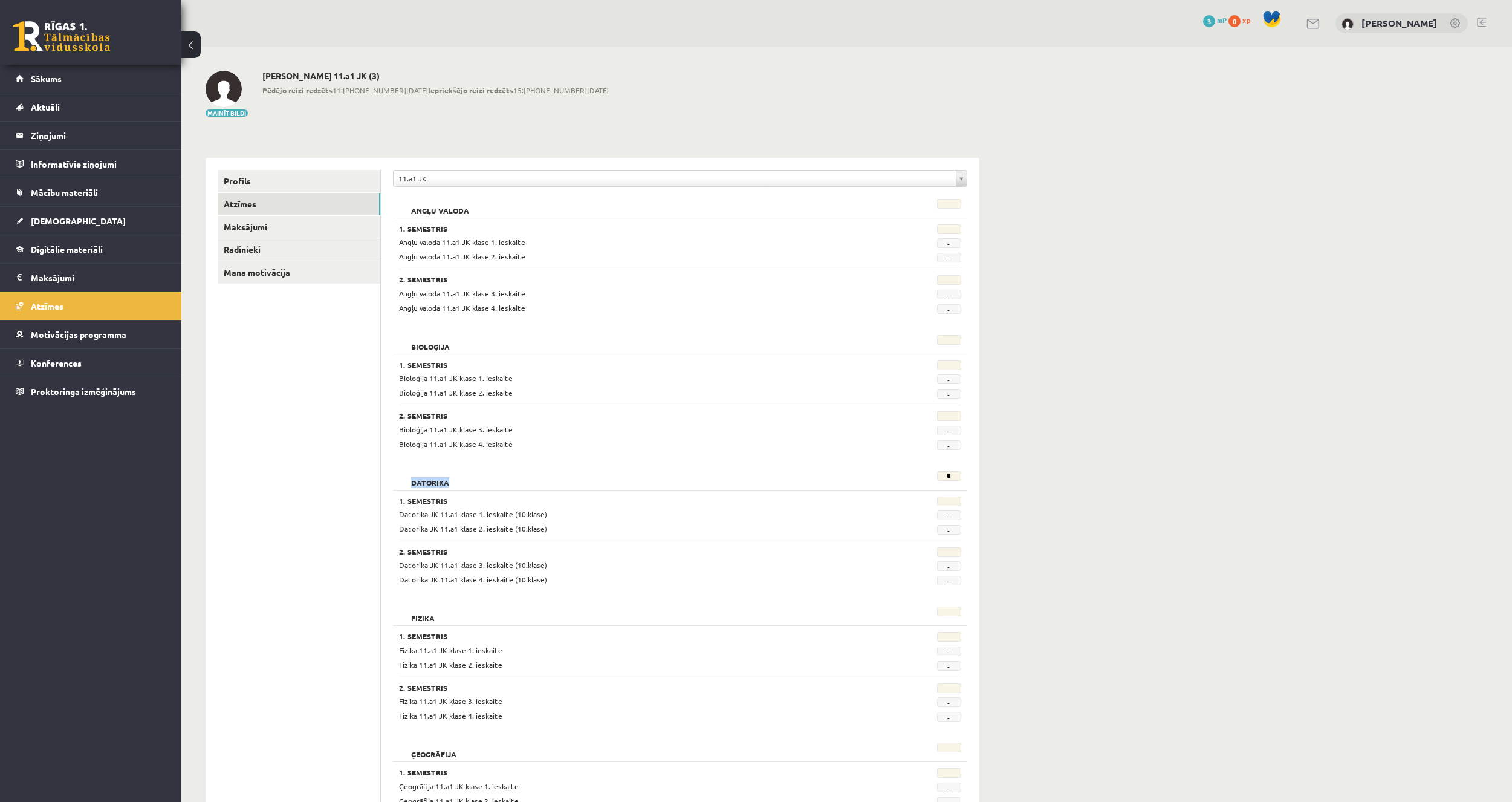
drag, startPoint x: 395, startPoint y: 482, endPoint x: 467, endPoint y: 483, distance: 72.0
click at [466, 483] on div "Datorika * 1. Semestris Datorika JK 11.a1 klase 1. ieskaite (10.klase) - Datori…" at bounding box center [680, 530] width 574 height 130
click at [477, 483] on div "Datorika" at bounding box center [632, 480] width 484 height 17
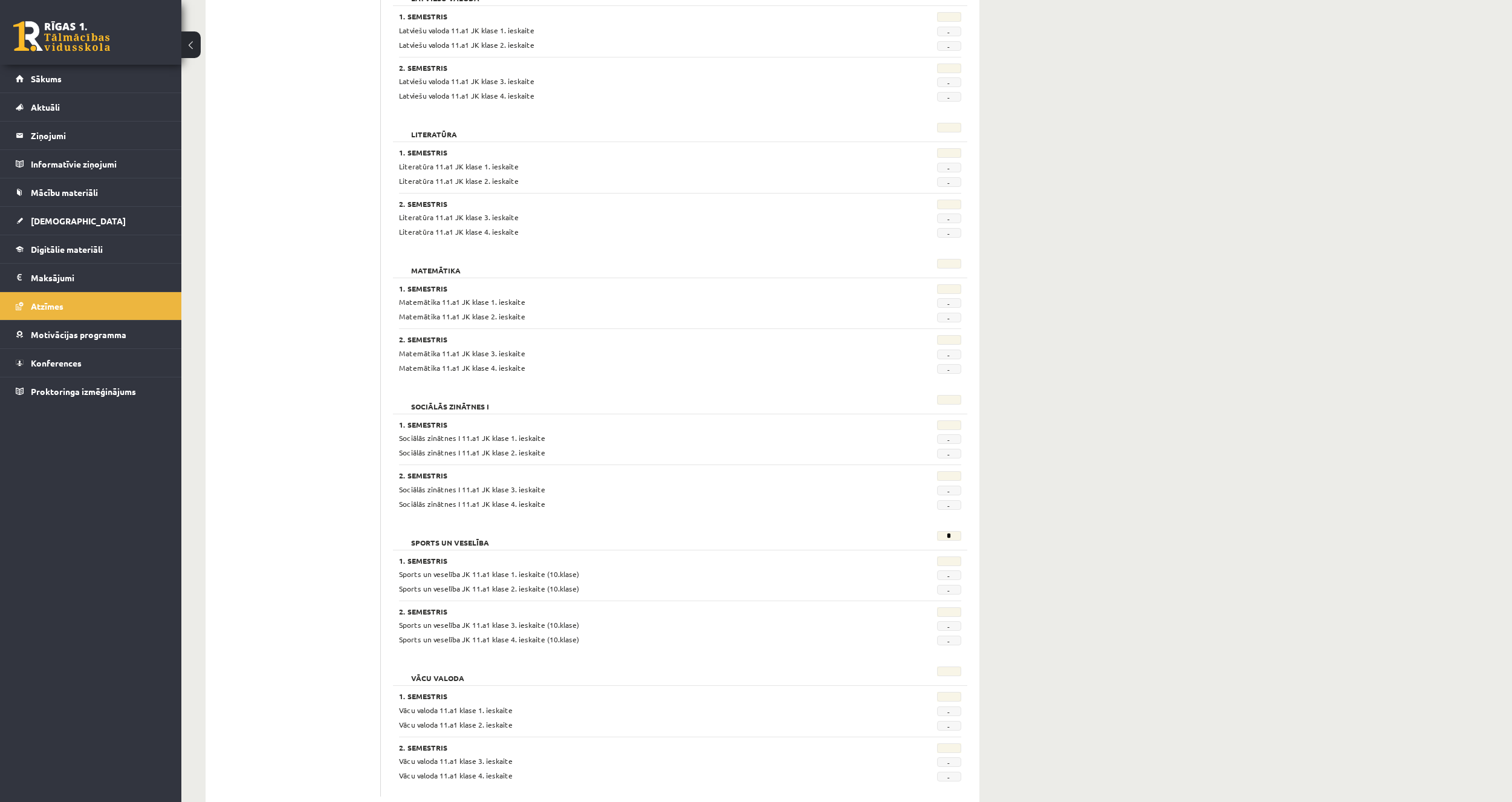
scroll to position [1194, 0]
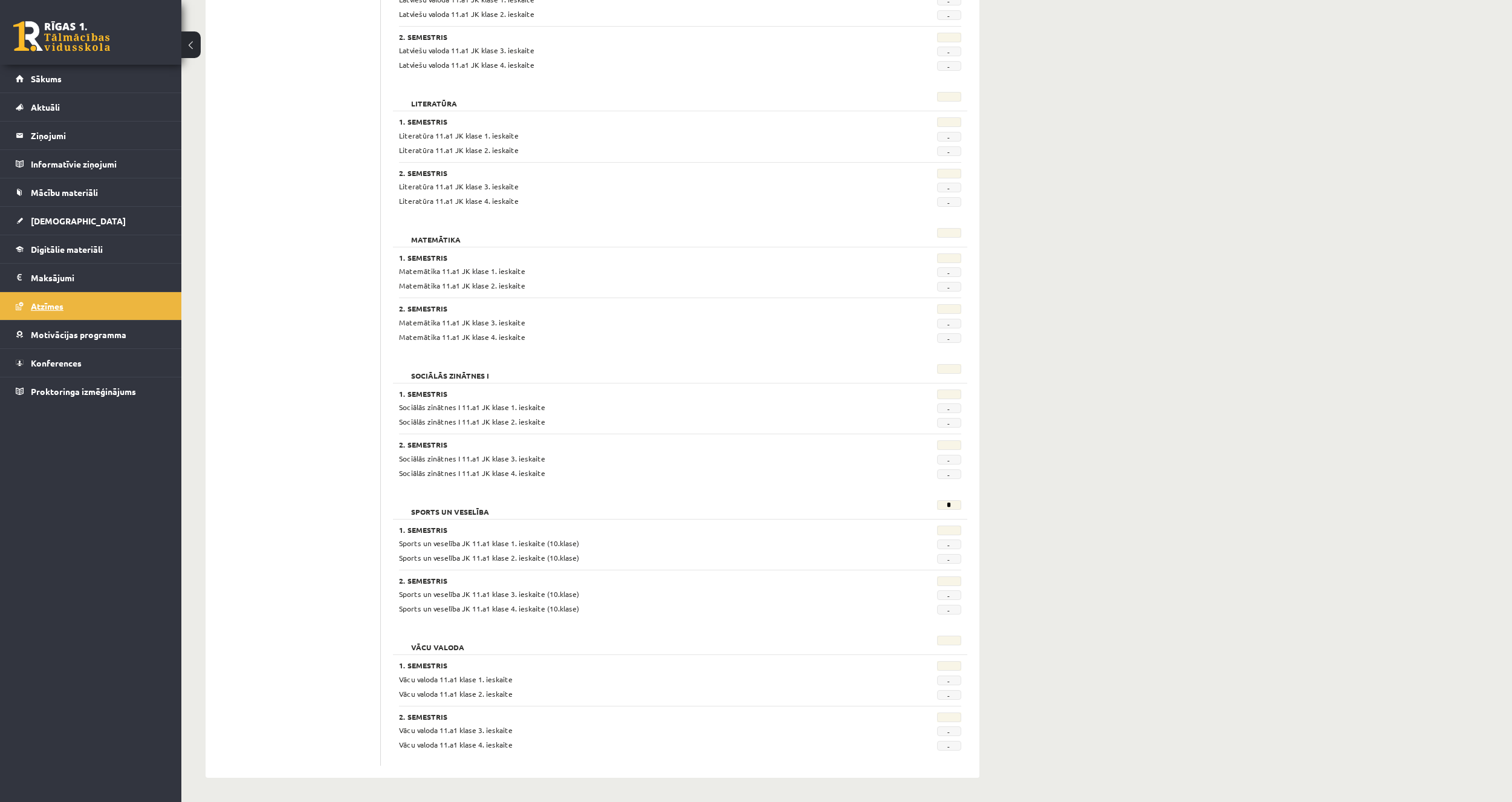
click at [108, 302] on link "Atzīmes" at bounding box center [91, 306] width 150 height 28
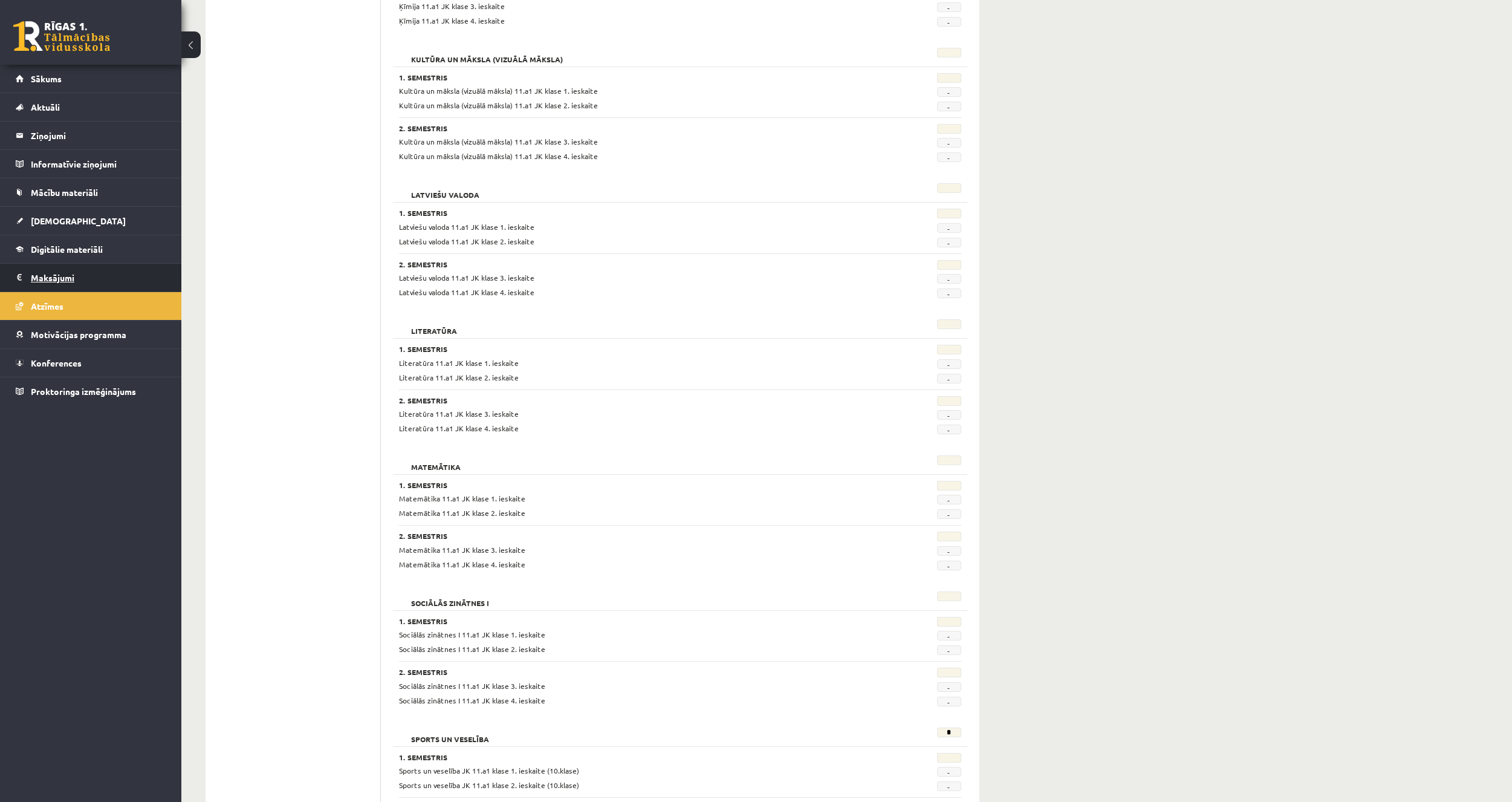
scroll to position [952, 0]
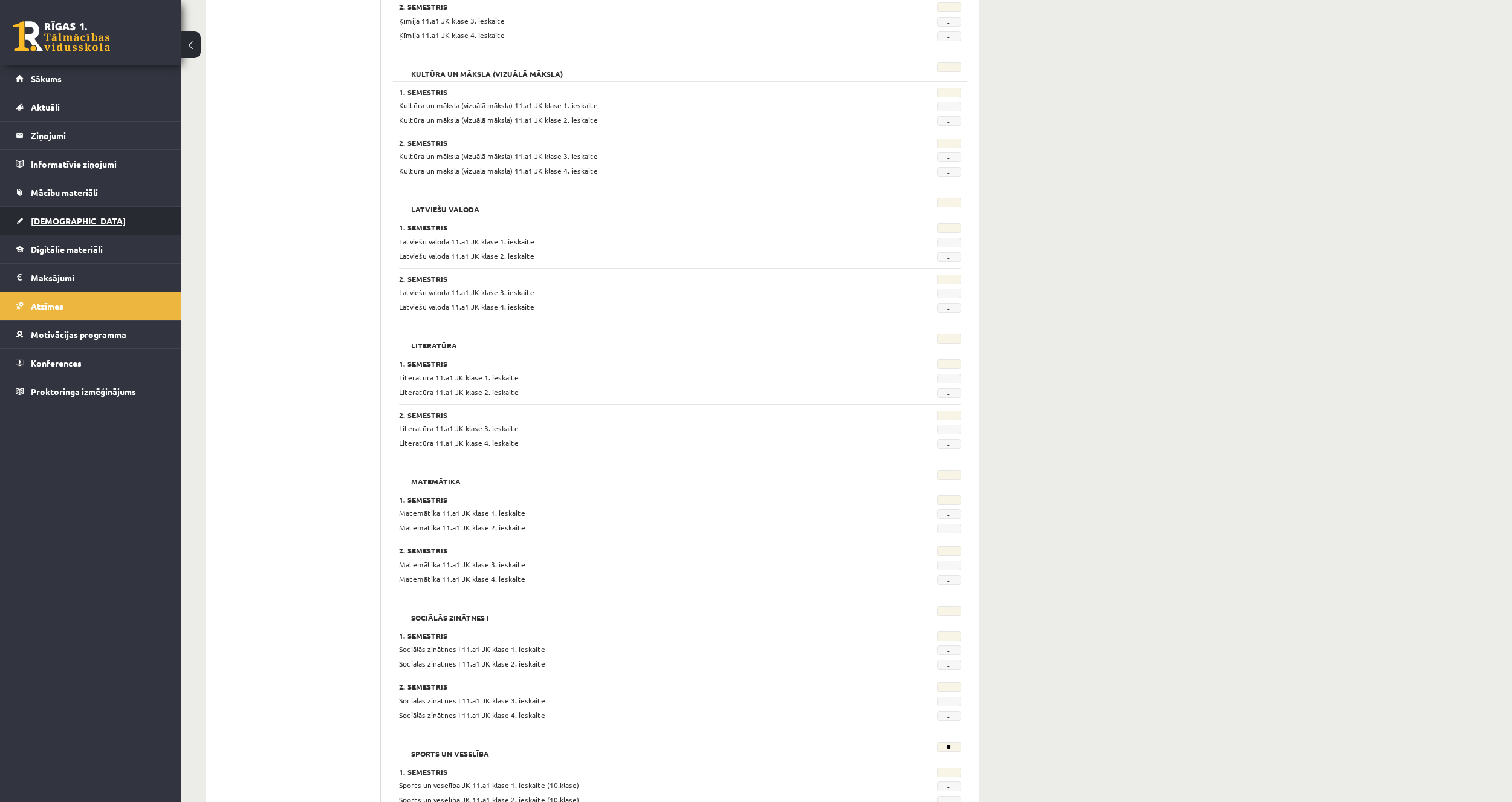
click at [117, 221] on link "[DEMOGRAPHIC_DATA]" at bounding box center [91, 221] width 150 height 28
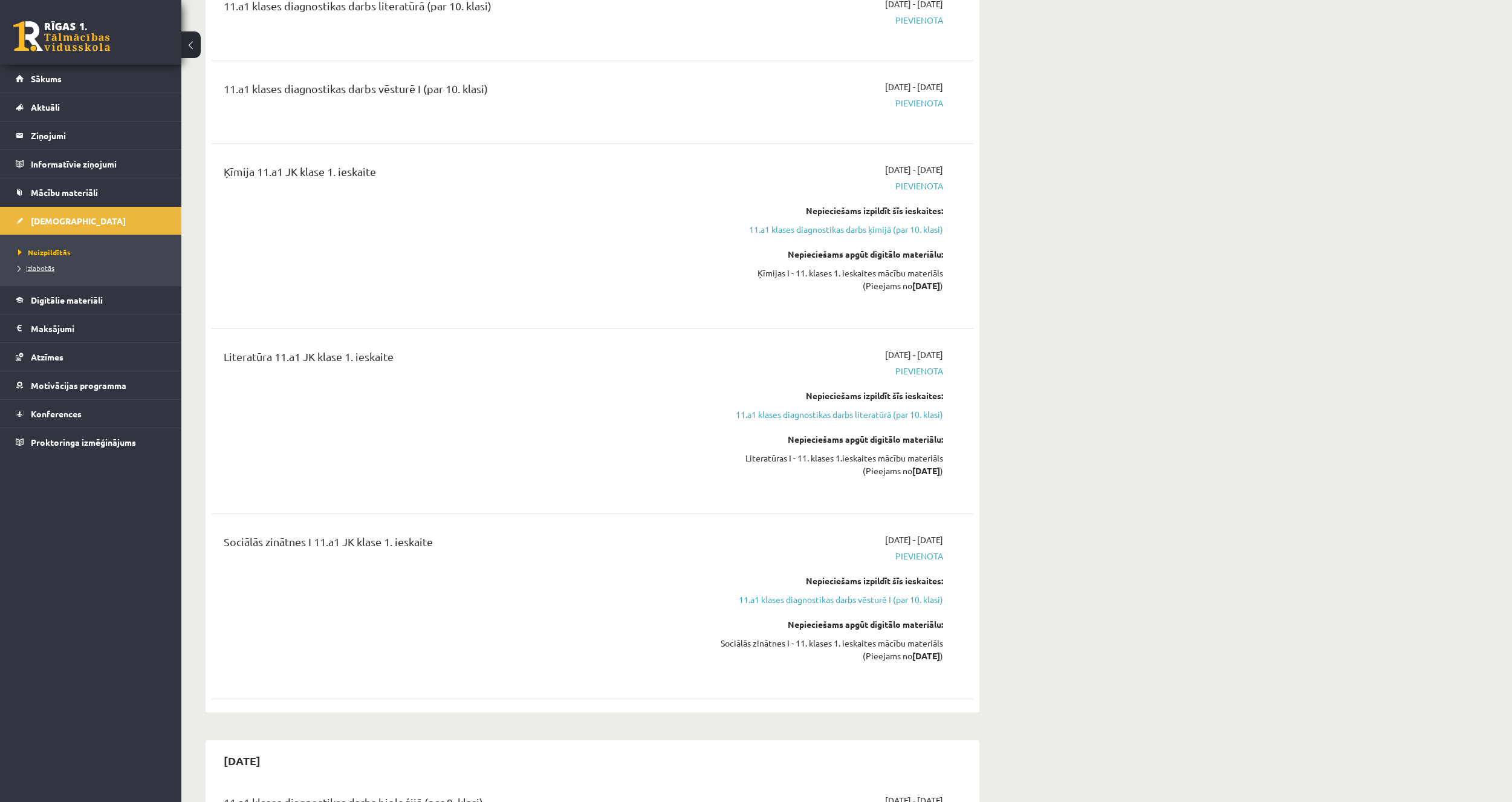
click at [64, 266] on link "Izlabotās" at bounding box center [93, 268] width 151 height 11
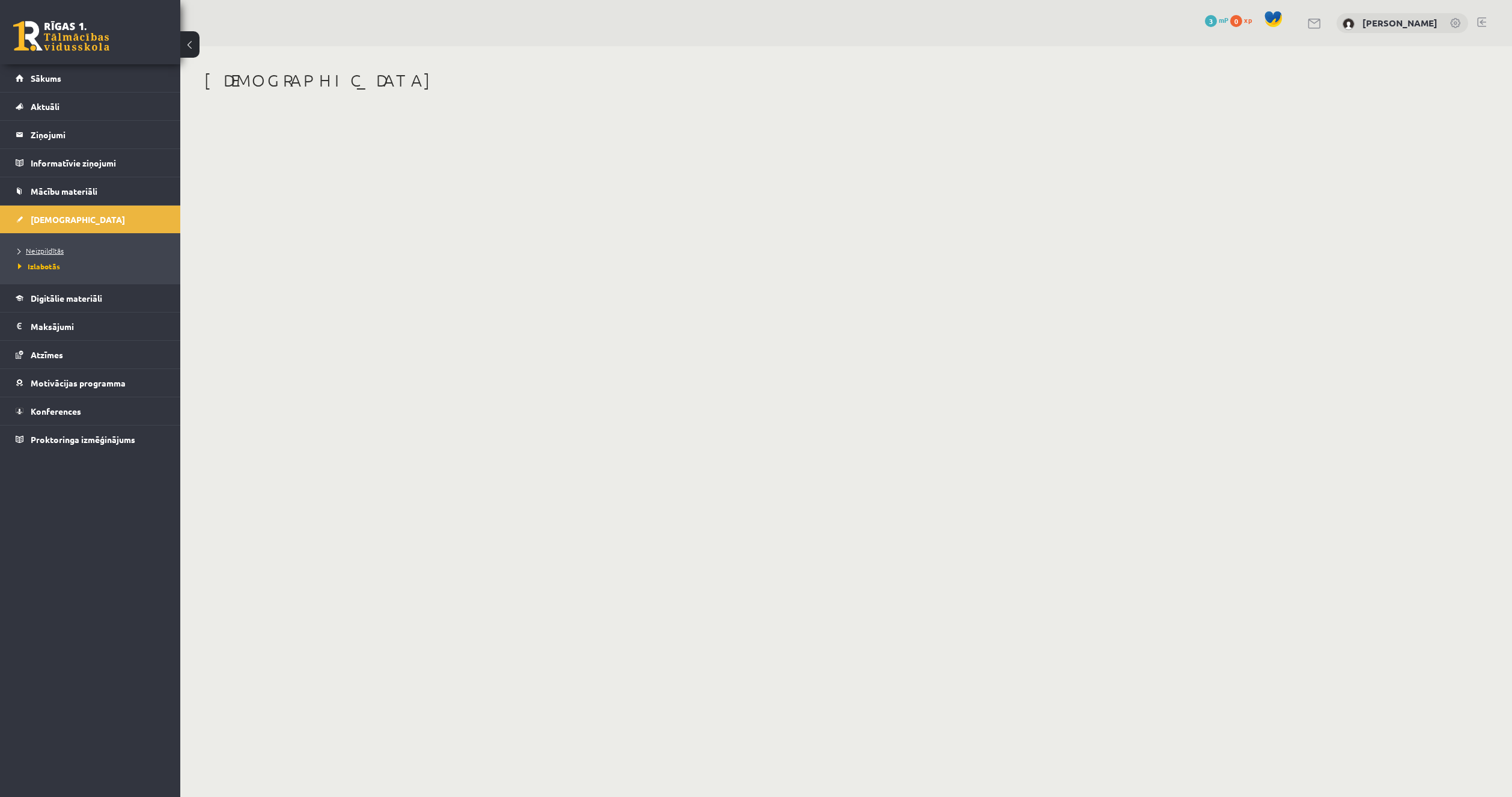
click at [43, 253] on span "Neizpildītās" at bounding box center [41, 250] width 46 height 10
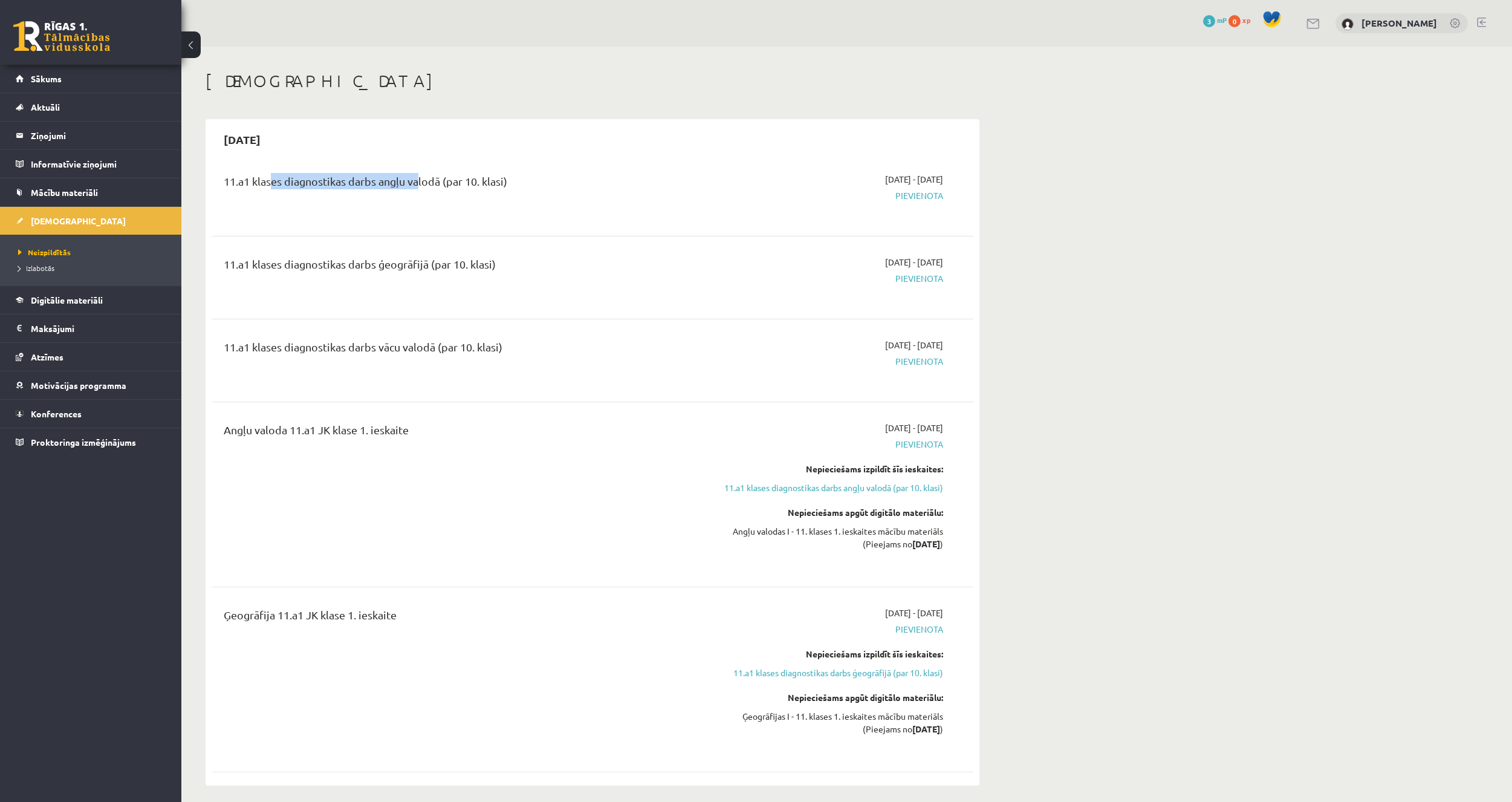
drag, startPoint x: 320, startPoint y: 188, endPoint x: 416, endPoint y: 196, distance: 96.3
click at [416, 196] on div "11.a1 klases diagnostikas darbs angļu valodā (par 10. klasi)" at bounding box center [461, 194] width 492 height 43
click at [410, 197] on div "11.a1 klases diagnostikas darbs angļu valodā (par 10. klasi)" at bounding box center [461, 194] width 492 height 43
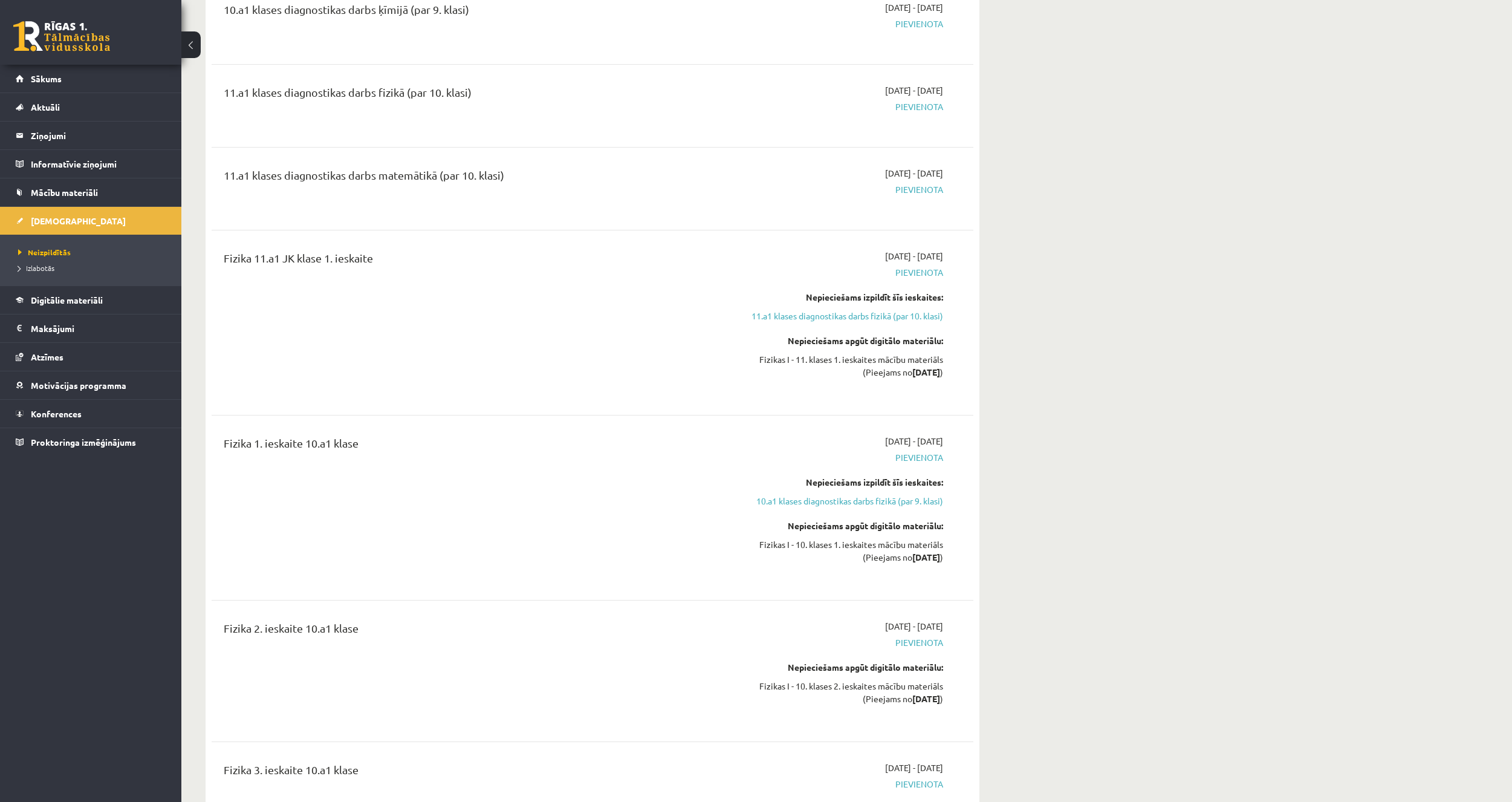
scroll to position [3024, 0]
drag, startPoint x: 227, startPoint y: 278, endPoint x: 429, endPoint y: 294, distance: 202.6
click at [429, 294] on div "Fizika 11.a1 JK klase 1. ieskaite" at bounding box center [461, 322] width 492 height 146
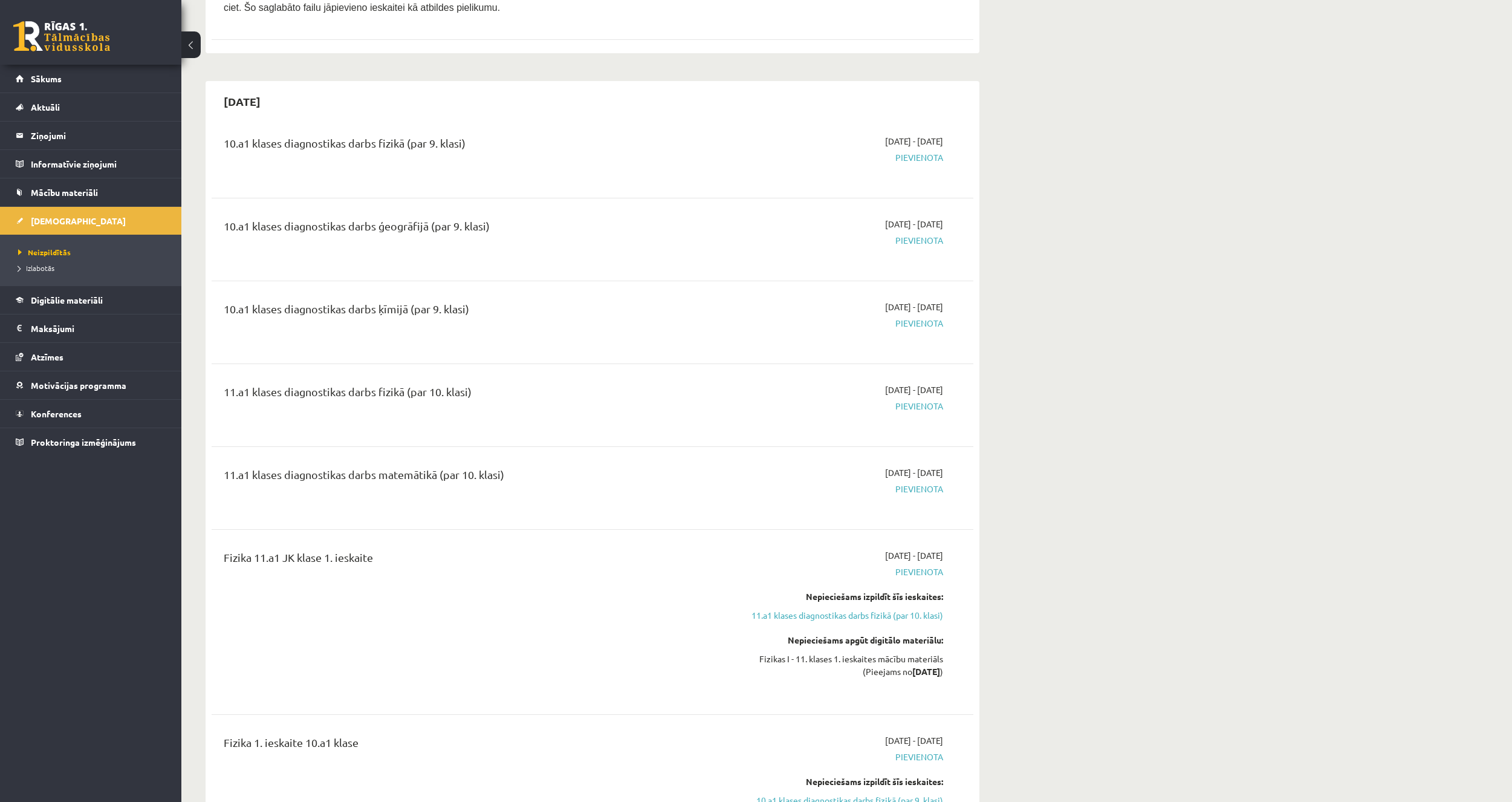
scroll to position [2721, 0]
drag, startPoint x: 269, startPoint y: 231, endPoint x: 562, endPoint y: 245, distance: 293.3
click at [562, 245] on div "10.a1 klases diagnostikas darbs ģeogrāfijā (par 9. klasi)" at bounding box center [461, 241] width 492 height 43
click at [662, 250] on div "10.a1 klases diagnostikas darbs ģeogrāfijā (par 9. klasi)" at bounding box center [461, 241] width 492 height 43
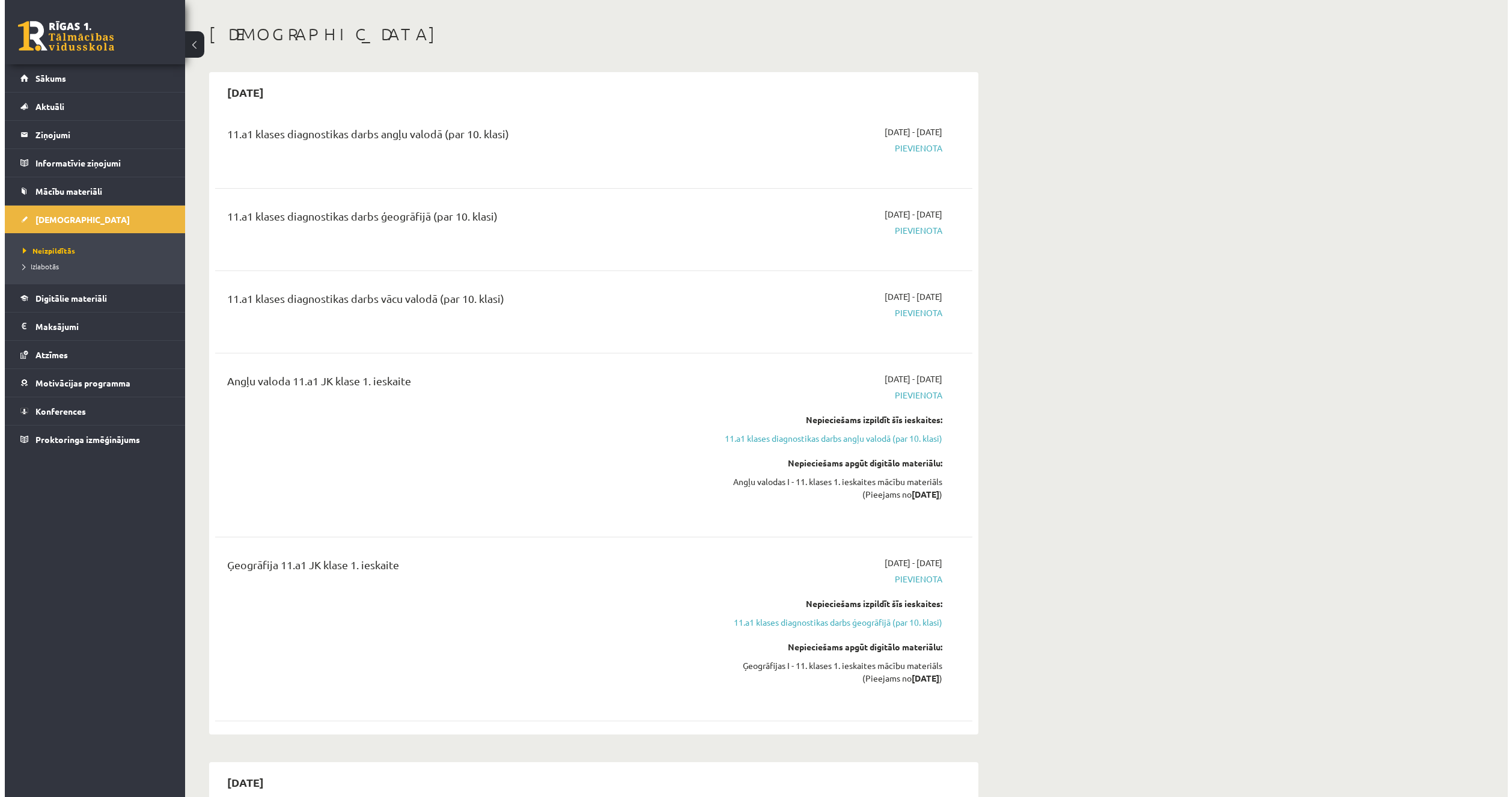
scroll to position [0, 0]
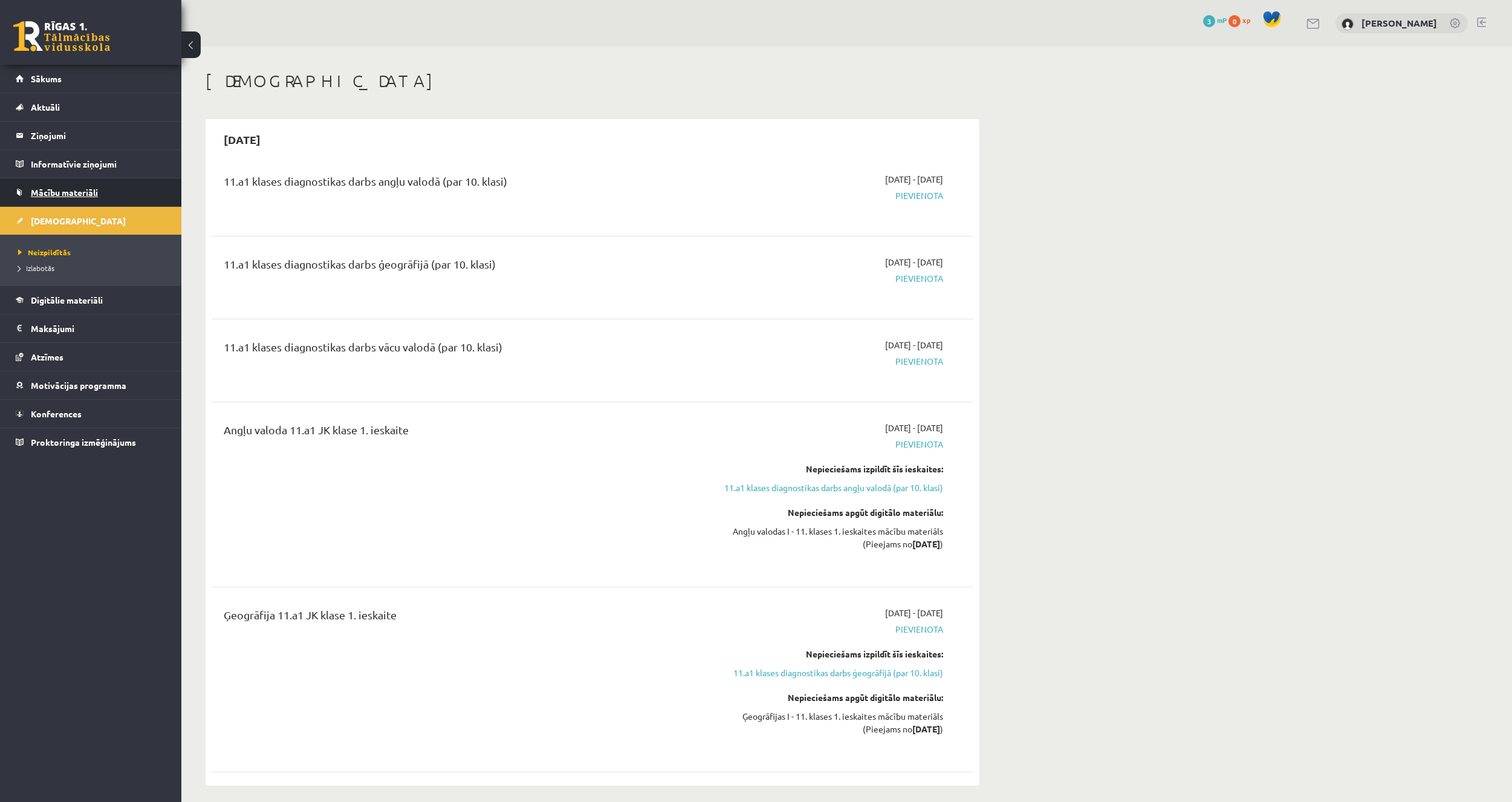
click at [88, 193] on span "Mācību materiāli" at bounding box center [64, 192] width 67 height 11
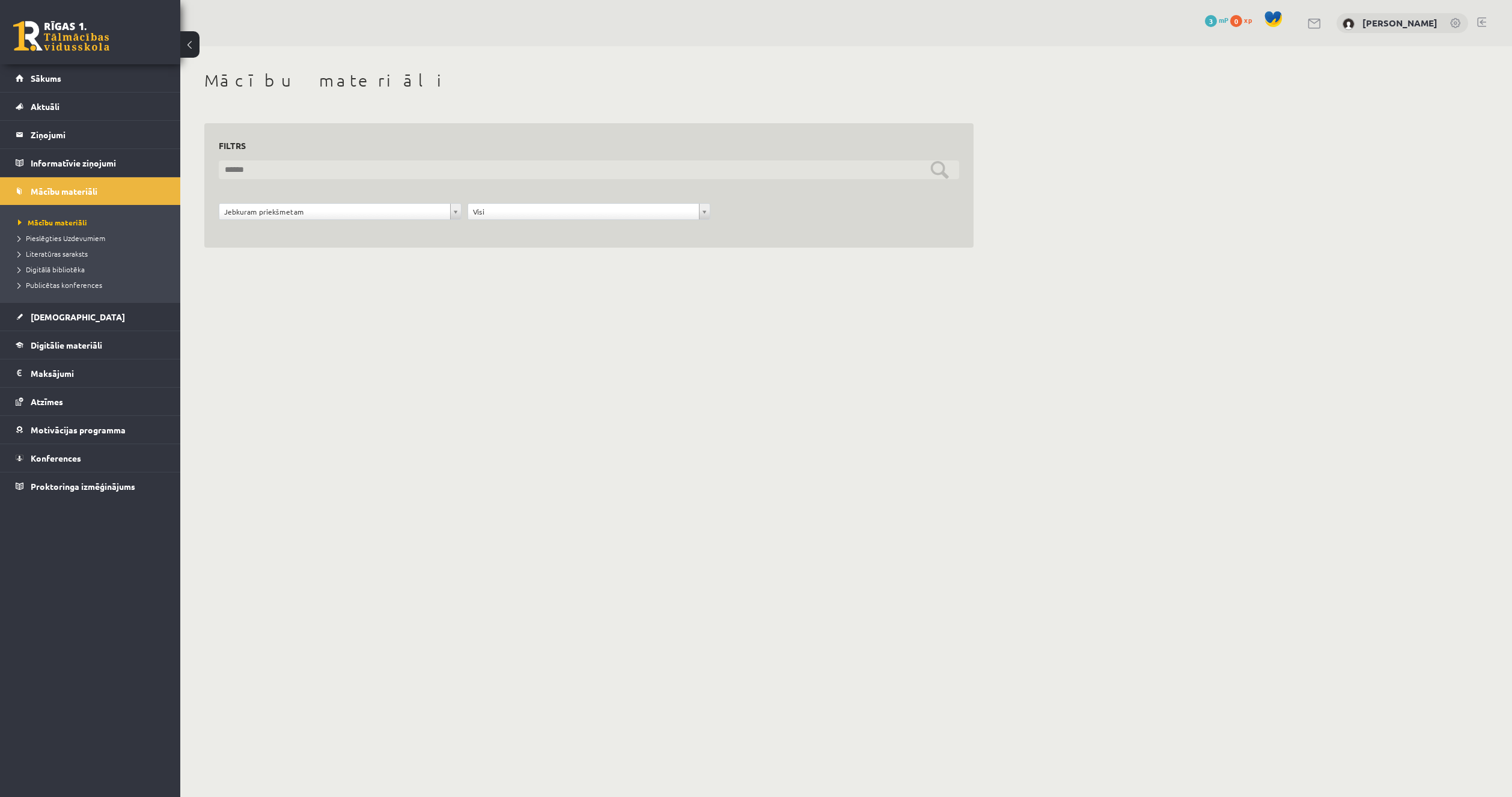
click at [259, 167] on input "text" at bounding box center [589, 170] width 741 height 19
click at [259, 168] on input "text" at bounding box center [589, 170] width 741 height 19
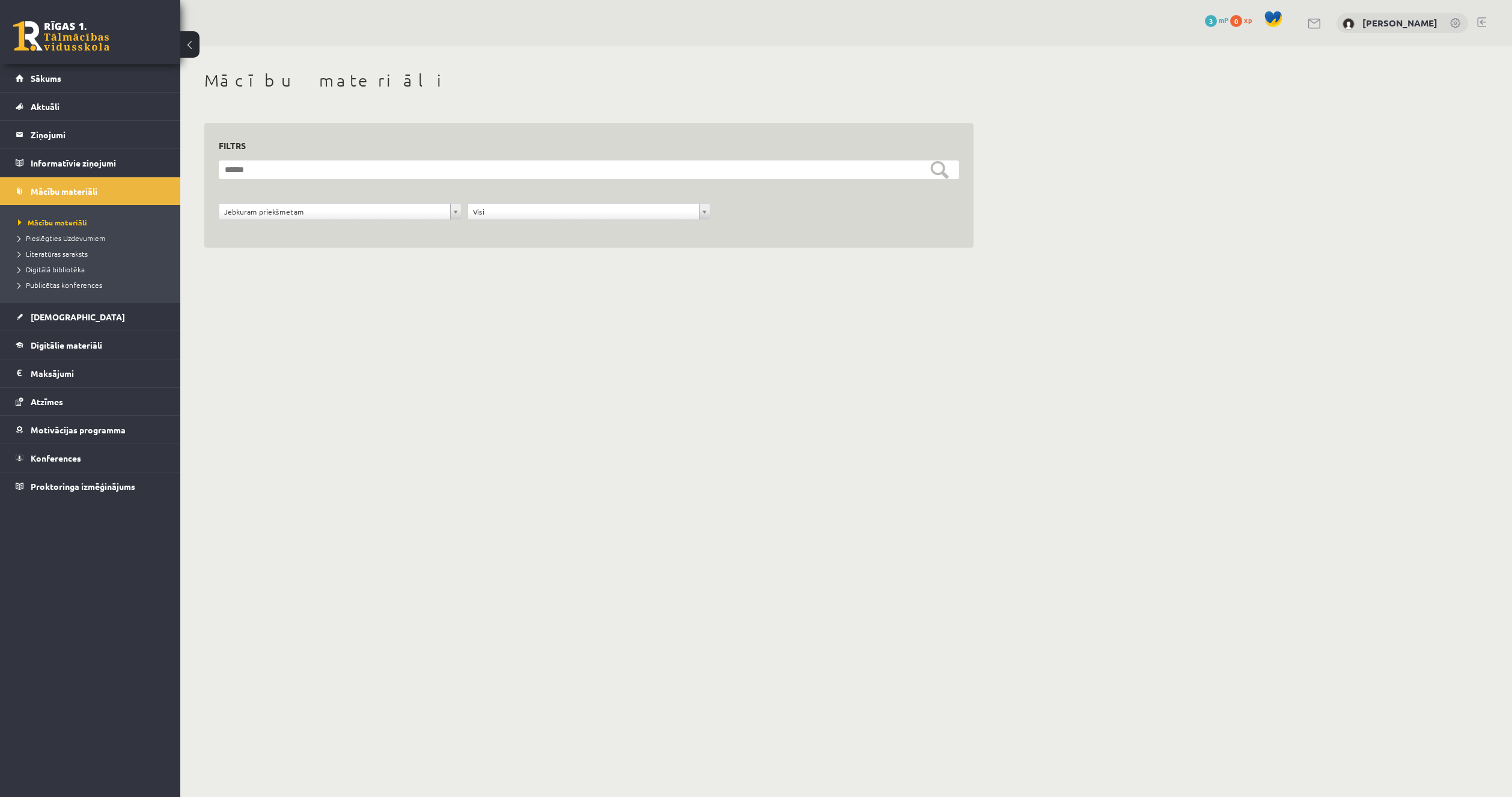
click at [277, 201] on form "**********" at bounding box center [589, 197] width 741 height 72
click at [101, 170] on legend "Informatīvie ziņojumi 0" at bounding box center [98, 163] width 135 height 28
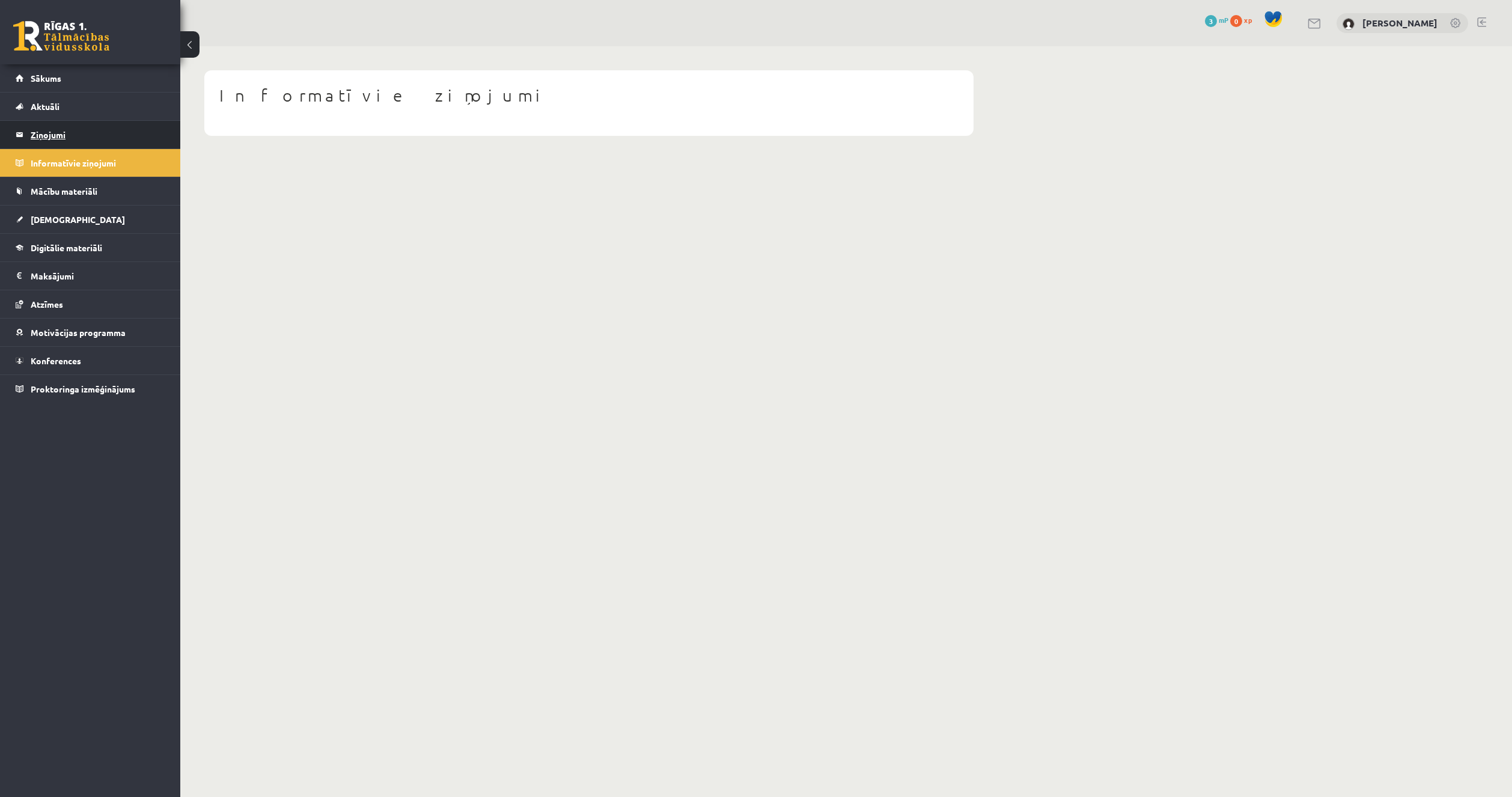
click at [109, 129] on legend "Ziņojumi 0" at bounding box center [98, 134] width 135 height 28
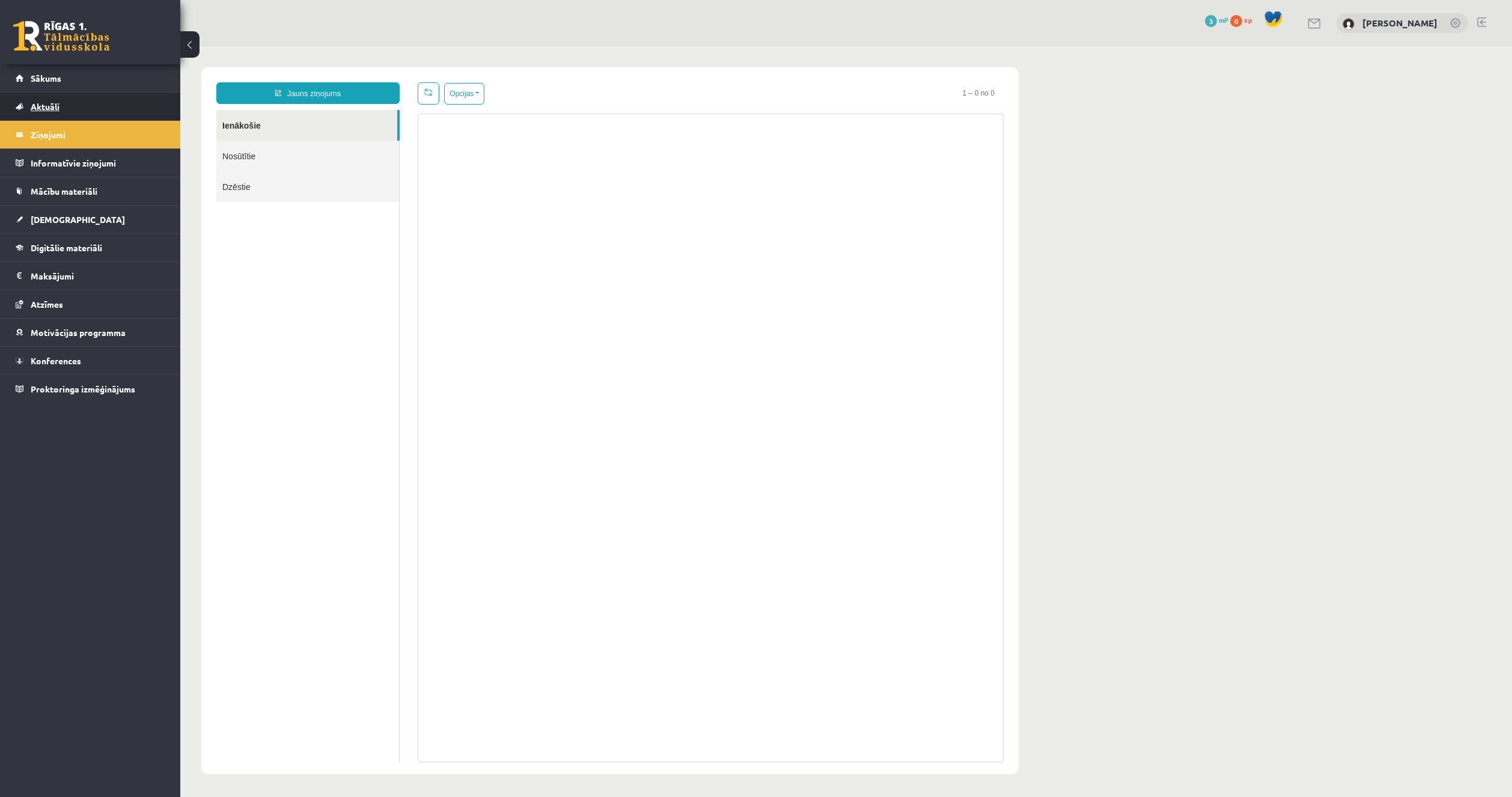
click at [106, 109] on link "Aktuāli" at bounding box center [90, 106] width 149 height 28
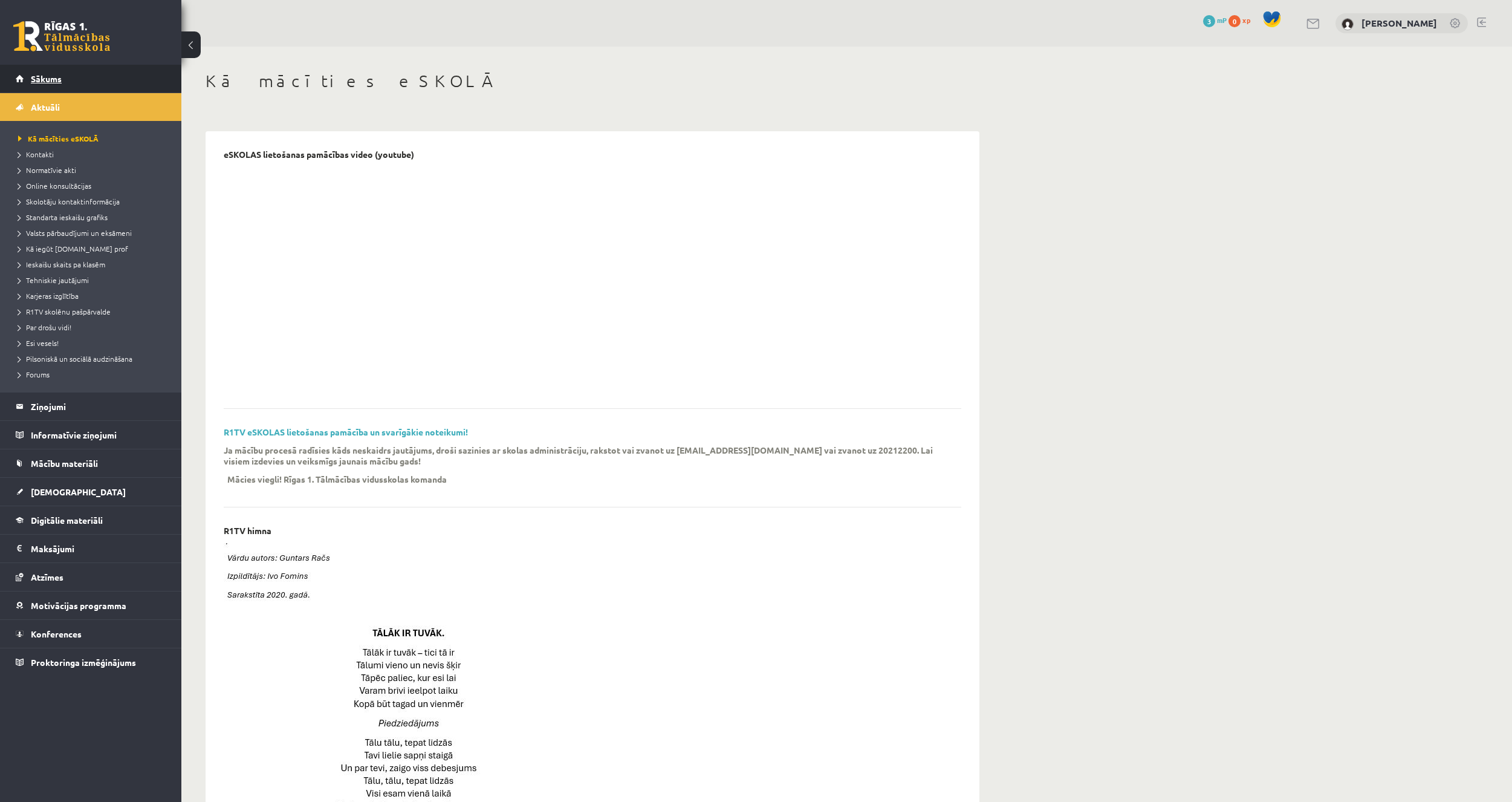
click at [112, 82] on link "Sākums" at bounding box center [91, 78] width 150 height 28
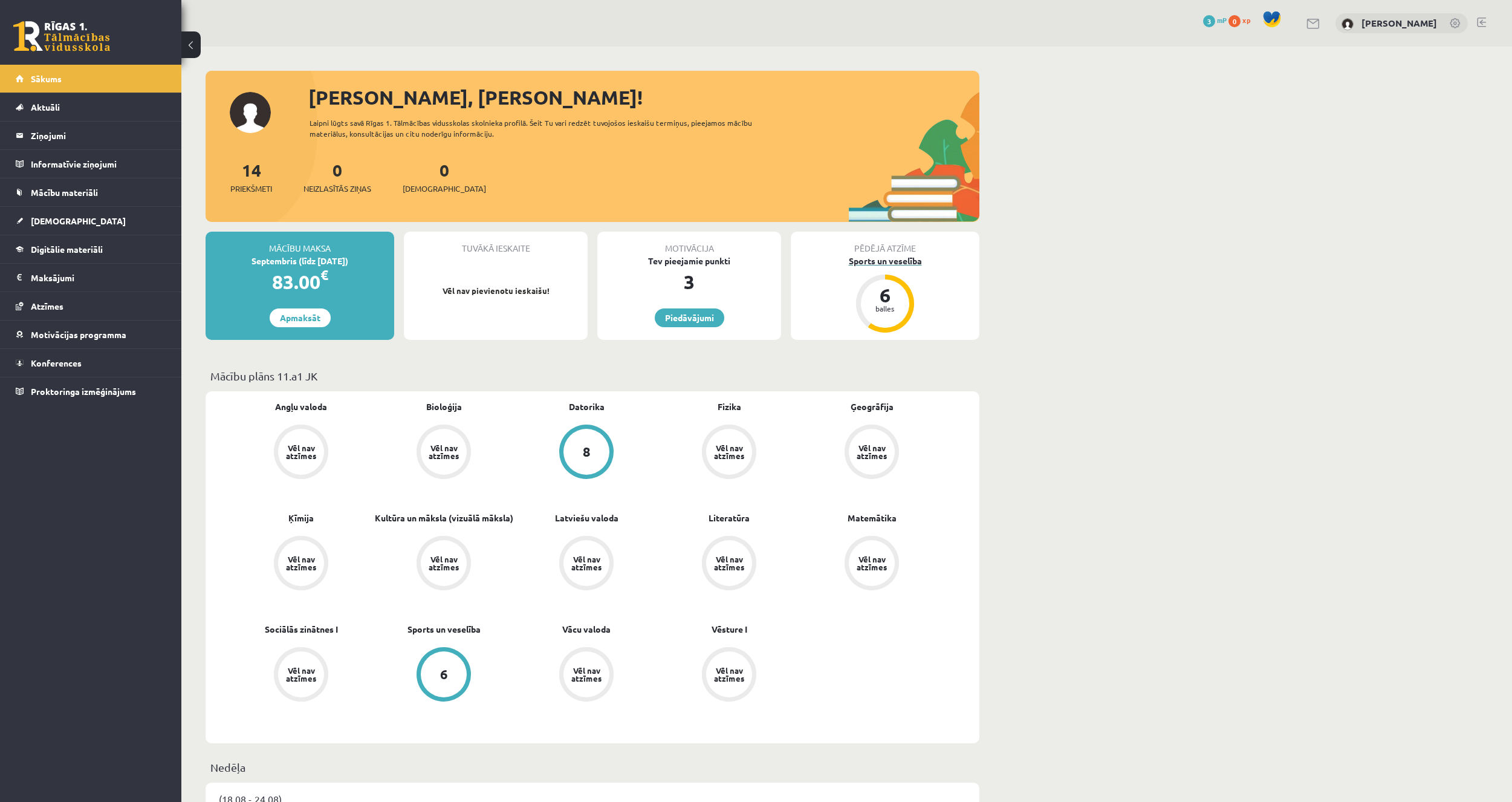
click at [870, 310] on div "balles" at bounding box center [885, 309] width 36 height 8
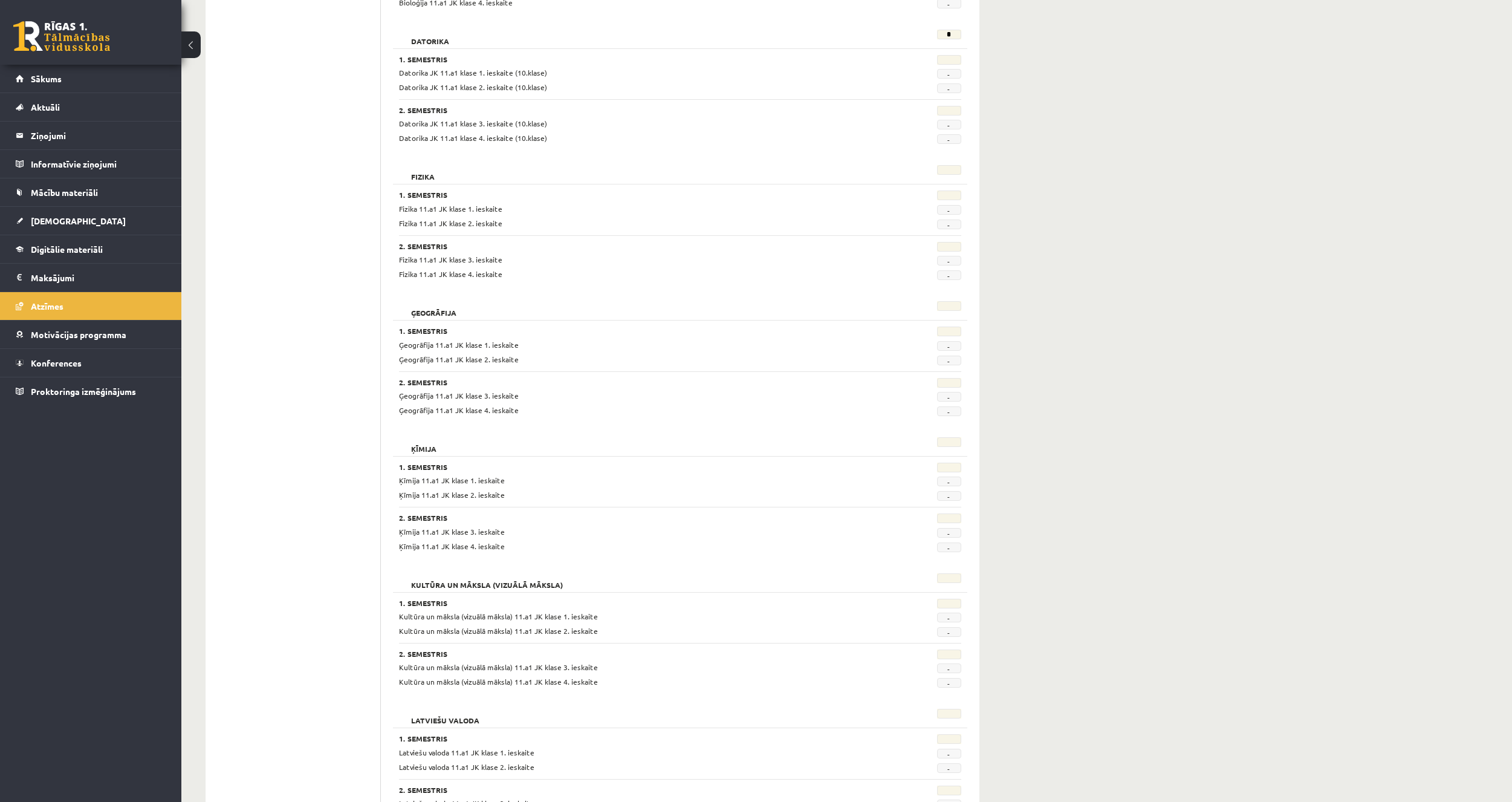
scroll to position [605, 0]
